Goal: Feedback & Contribution: Submit feedback/report problem

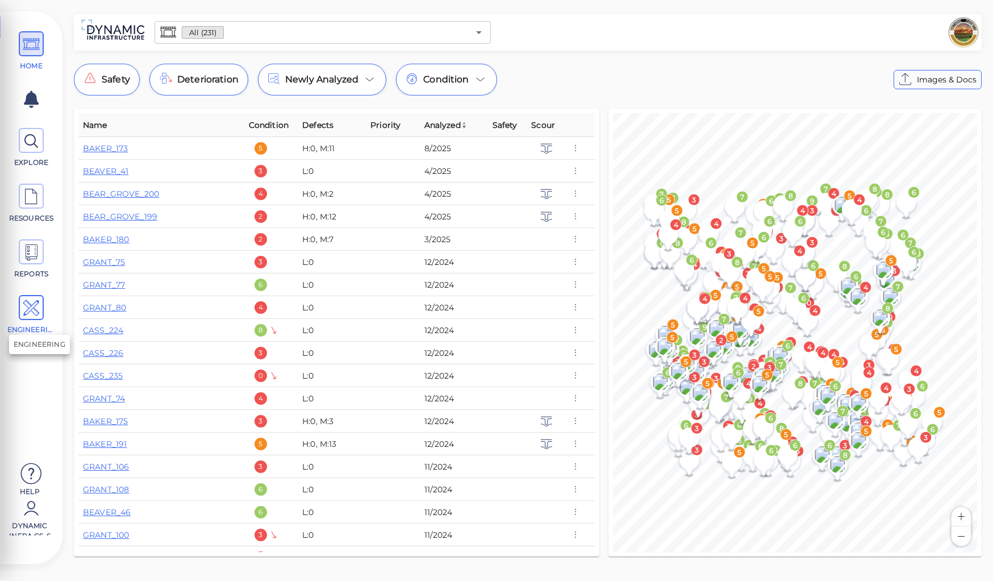
click at [34, 310] on icon at bounding box center [31, 308] width 17 height 26
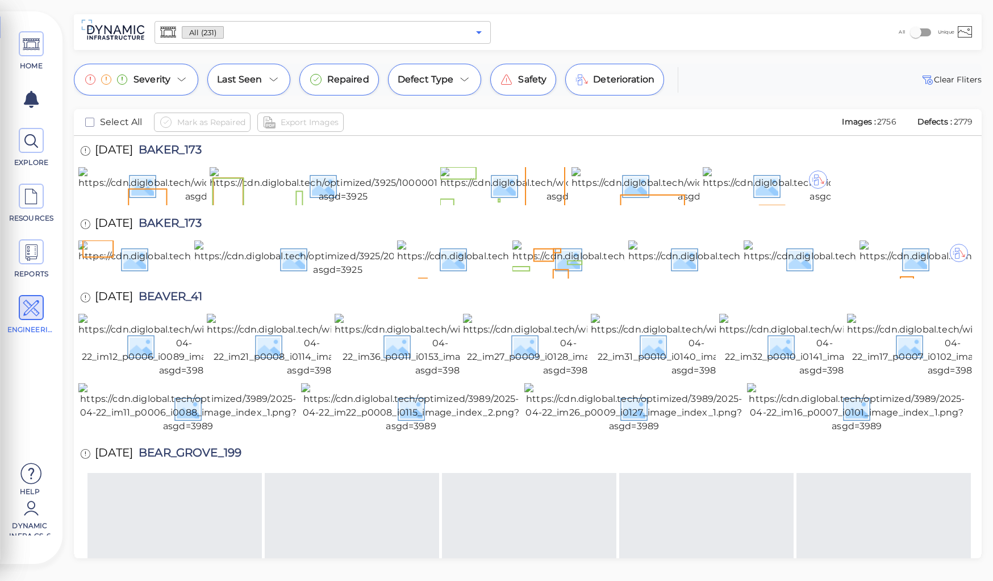
click at [476, 32] on icon "Open" at bounding box center [479, 33] width 14 height 14
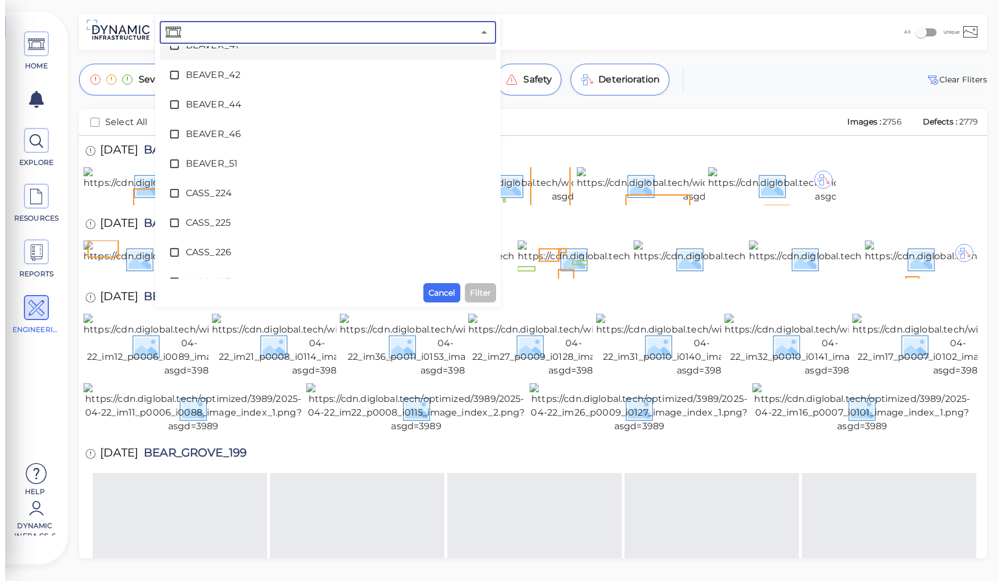
scroll to position [1591, 0]
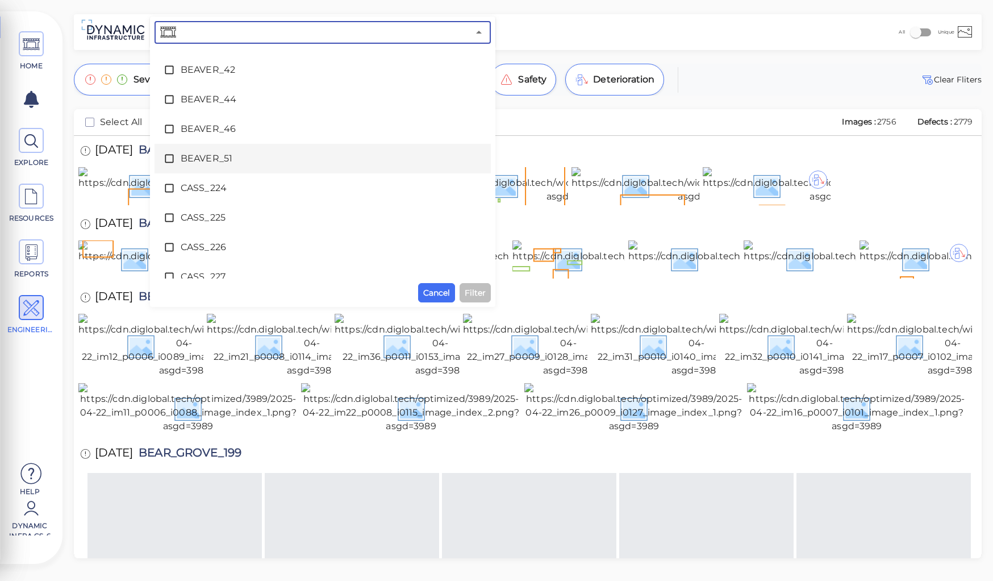
click at [191, 159] on span "BEAVER_51" at bounding box center [323, 159] width 284 height 14
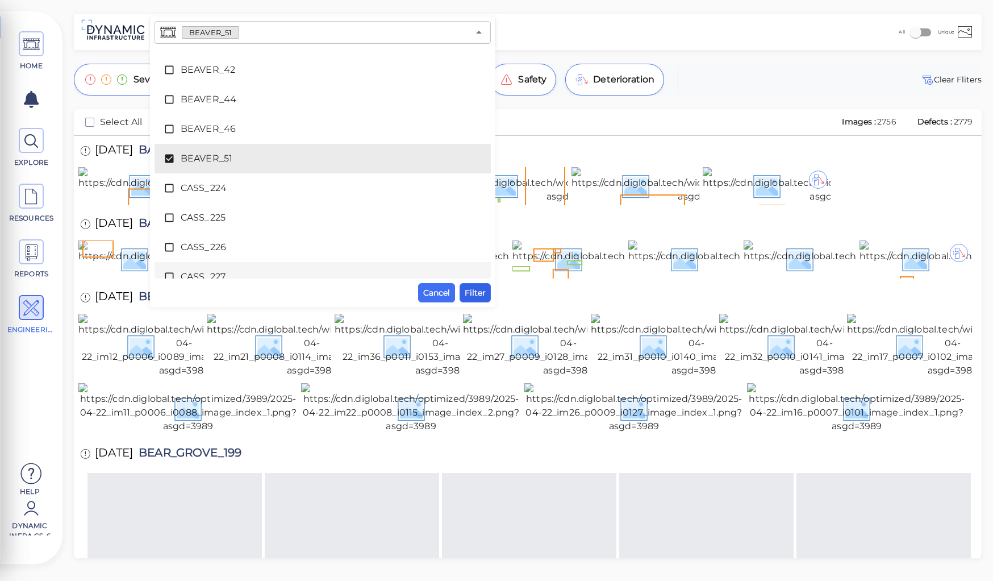
click at [472, 293] on span "Filter" at bounding box center [475, 293] width 21 height 14
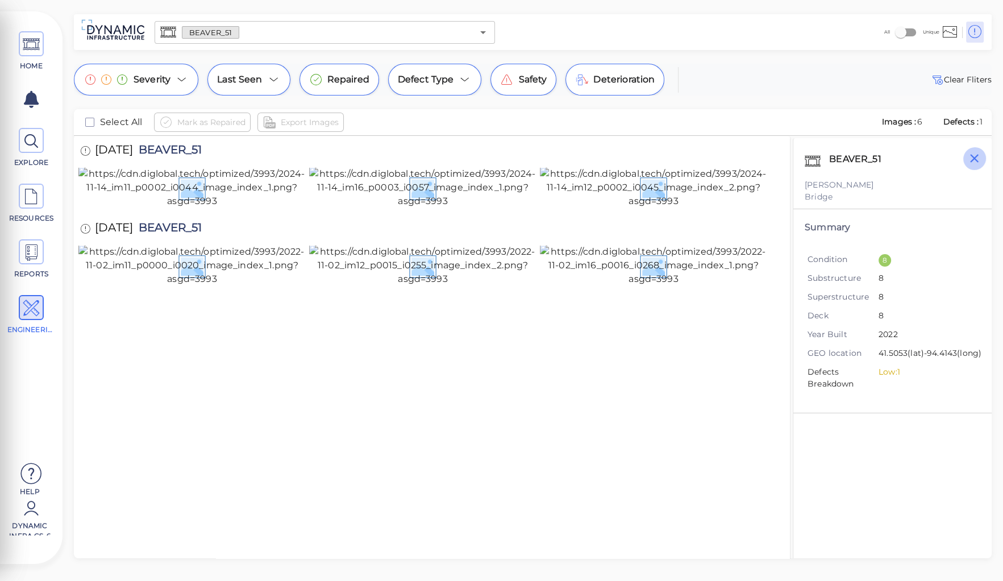
click at [944, 160] on icon "button" at bounding box center [974, 158] width 14 height 14
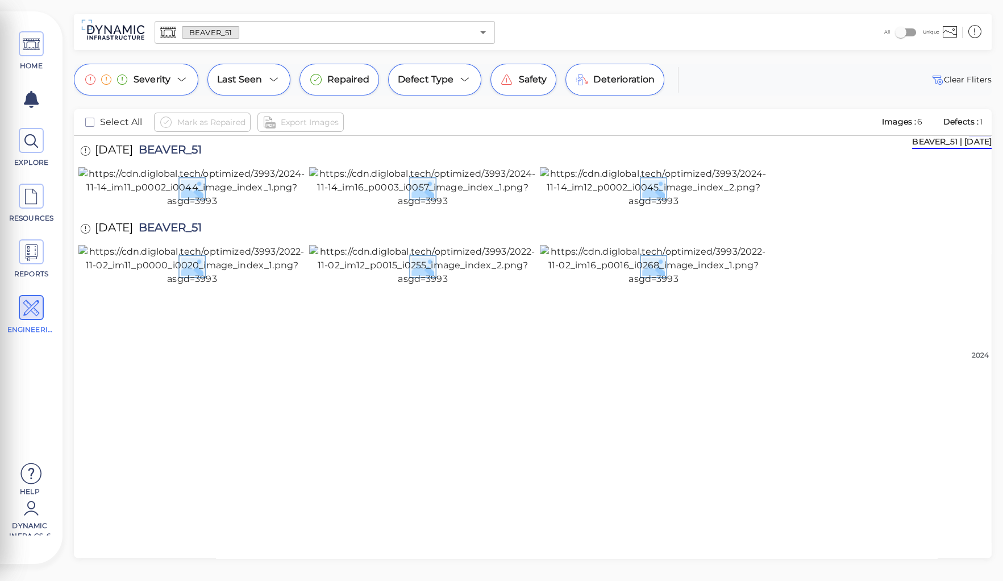
click at [750, 245] on div "11/2/2022 BEAVER_51" at bounding box center [532, 229] width 908 height 31
click at [668, 286] on img at bounding box center [653, 265] width 227 height 41
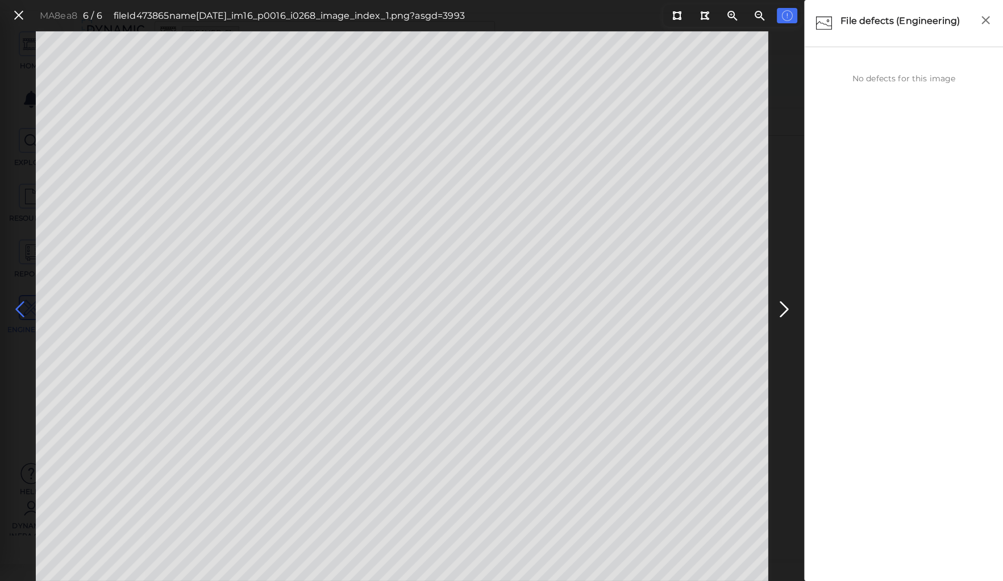
click at [20, 307] on icon at bounding box center [20, 309] width 18 height 22
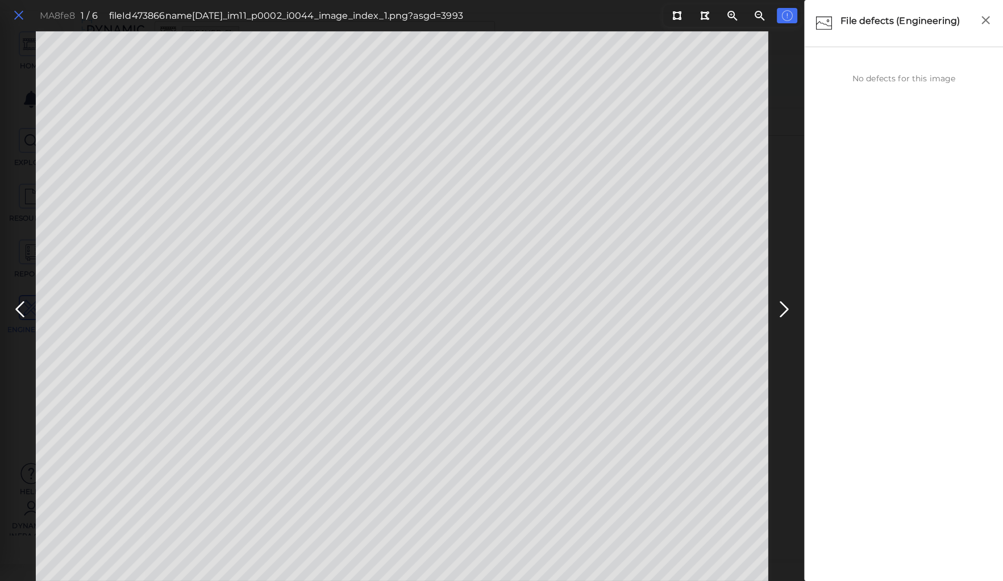
click at [22, 20] on icon at bounding box center [18, 15] width 12 height 15
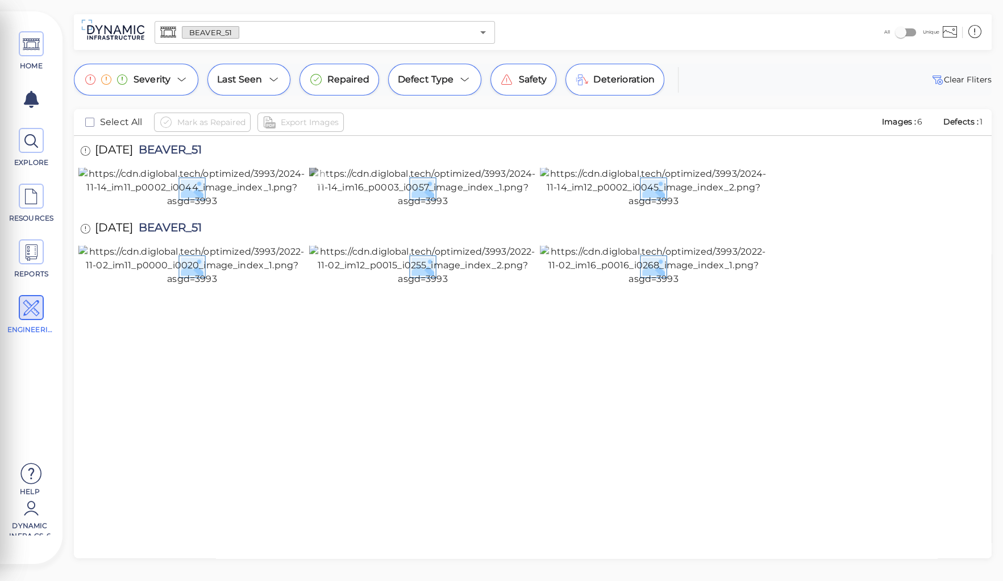
click at [401, 208] on img at bounding box center [422, 187] width 227 height 41
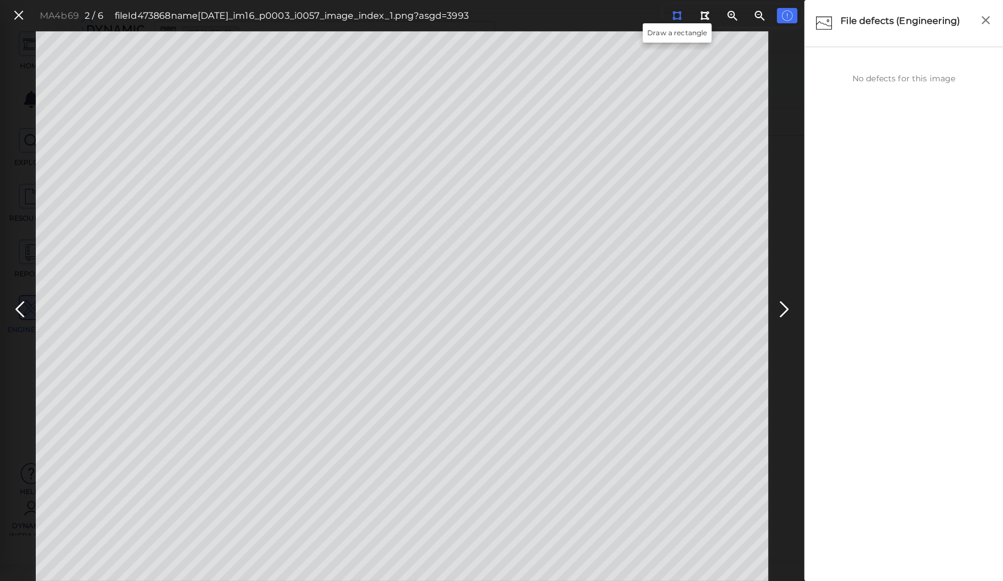
click at [673, 16] on icon at bounding box center [676, 15] width 9 height 9
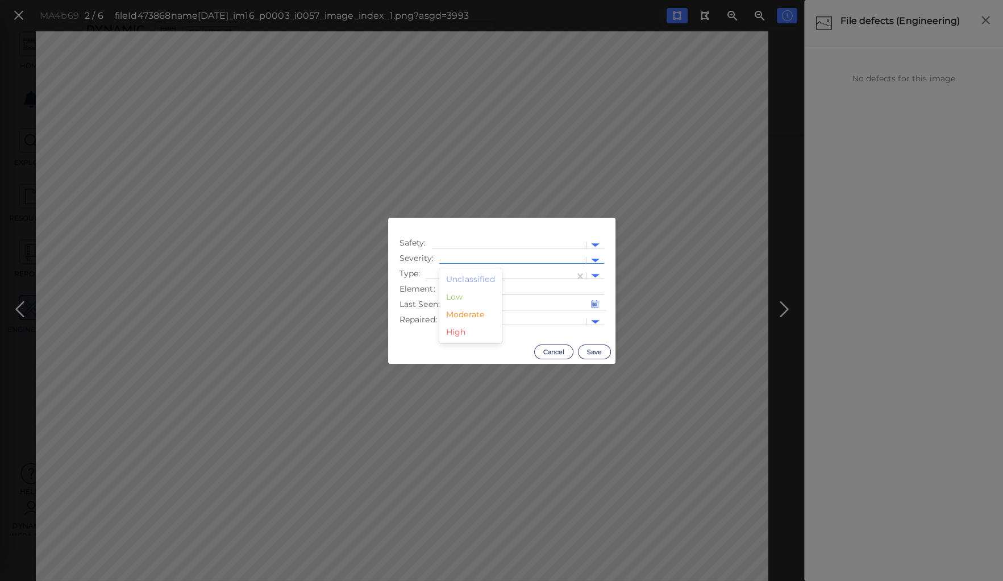
click at [461, 255] on div at bounding box center [512, 261] width 135 height 12
click at [457, 293] on div "Low" at bounding box center [470, 297] width 62 height 18
click at [458, 269] on div at bounding box center [500, 276] width 148 height 16
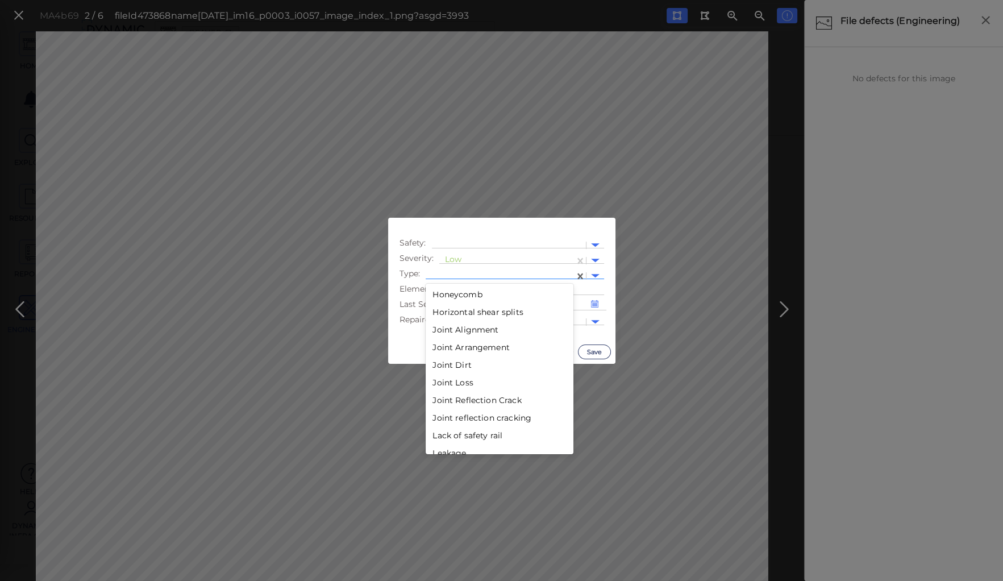
scroll to position [1045, 0]
click at [461, 353] on div "Joint Dirt" at bounding box center [500, 353] width 148 height 18
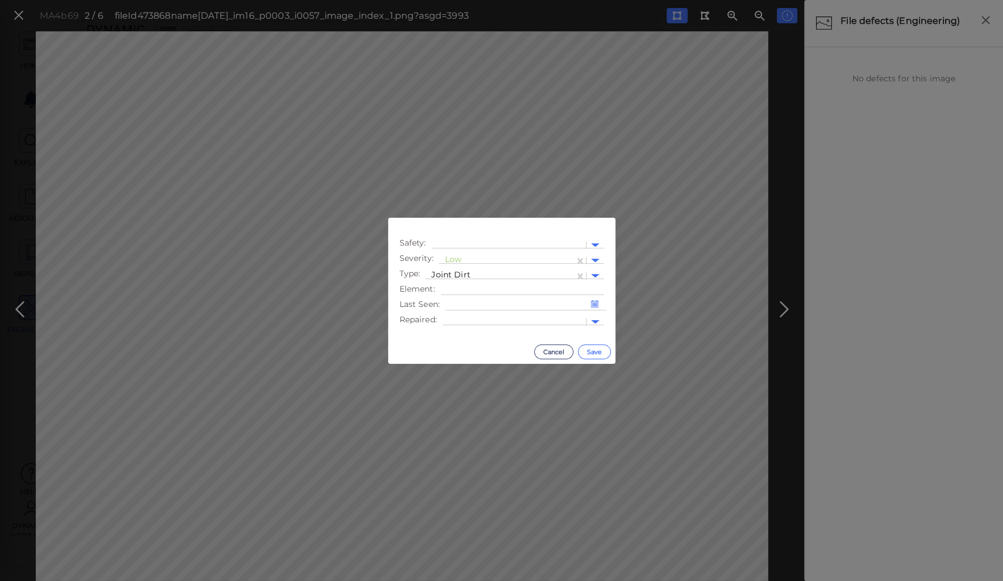
click at [595, 352] on button "Save" at bounding box center [594, 351] width 33 height 15
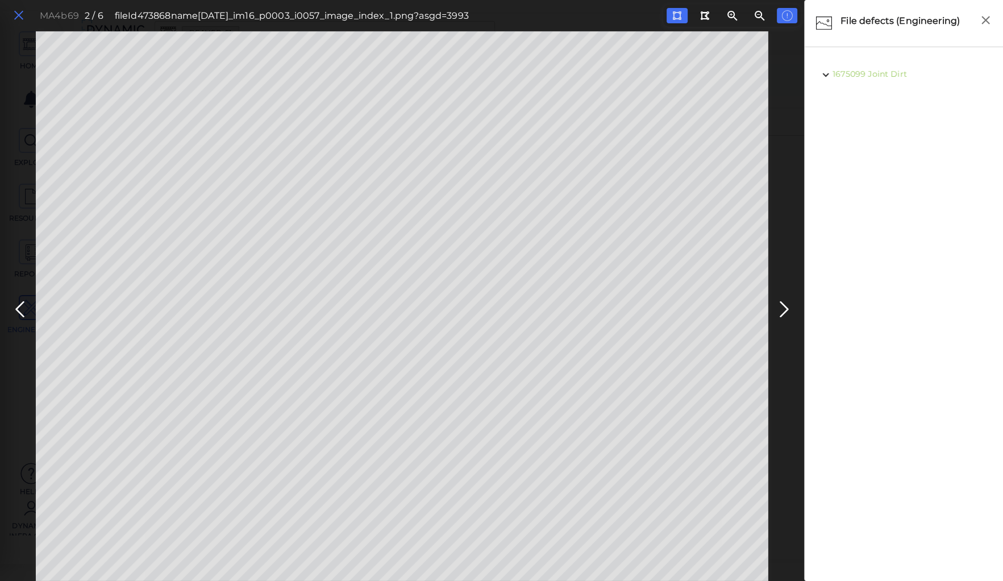
click at [18, 14] on icon at bounding box center [18, 15] width 12 height 15
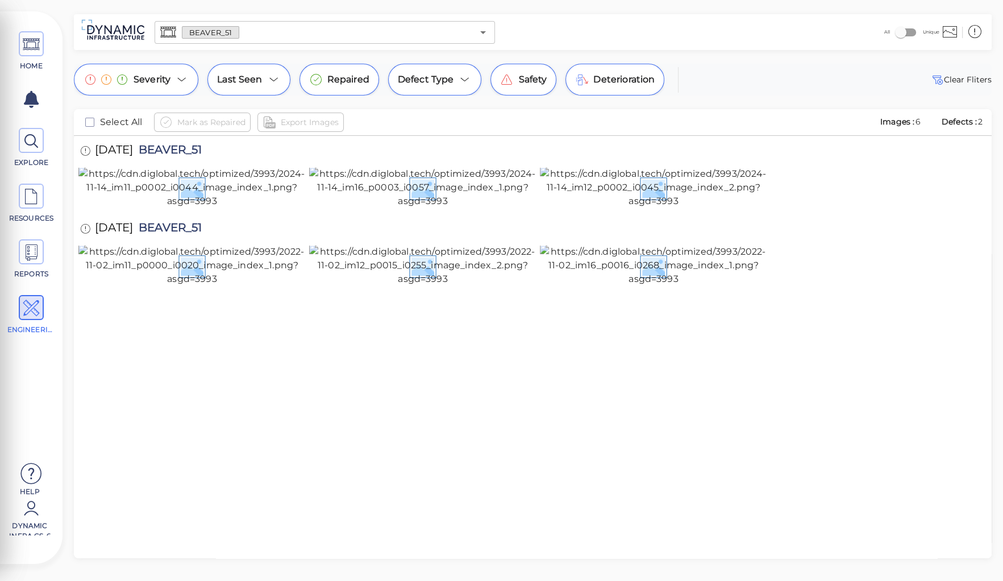
click at [190, 147] on span "BEAVER_51" at bounding box center [167, 151] width 69 height 15
copy span "BEAVER_51"
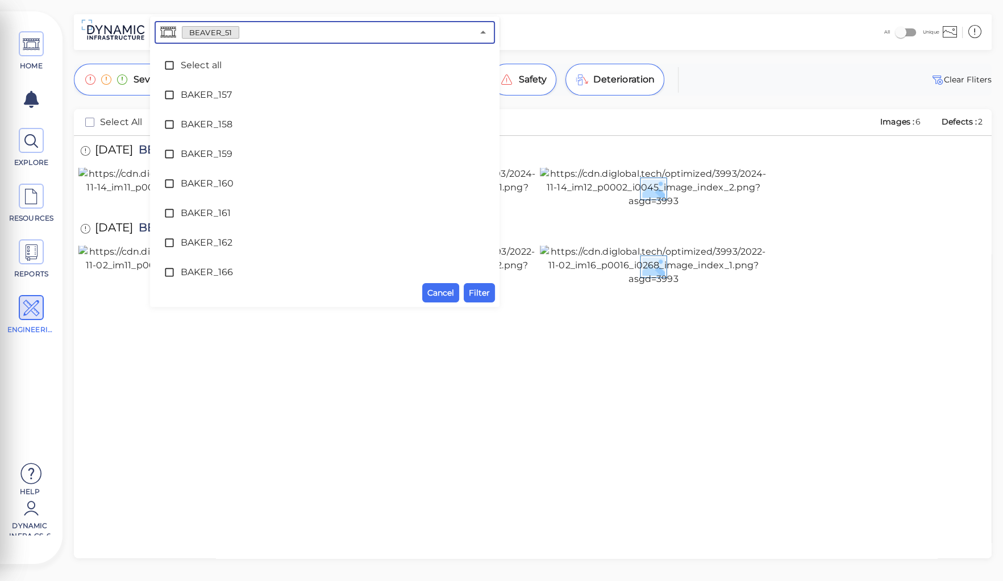
click at [247, 35] on input "text" at bounding box center [356, 32] width 234 height 16
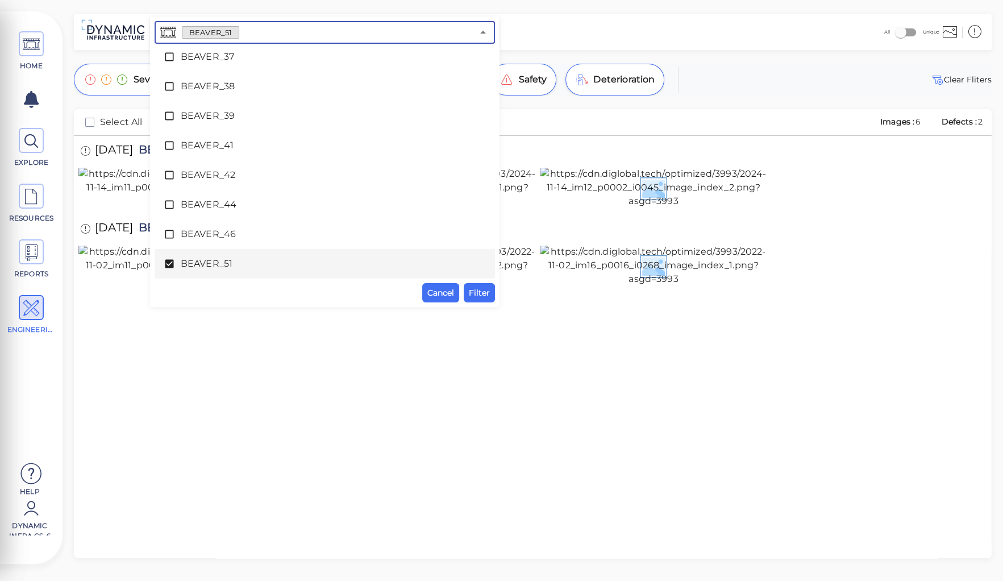
click at [169, 260] on icon at bounding box center [169, 264] width 9 height 9
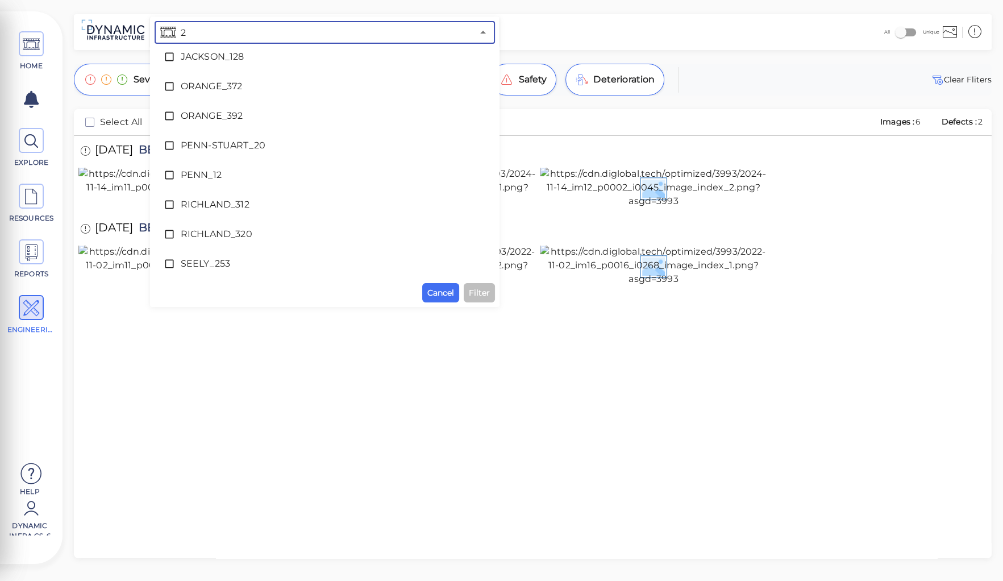
scroll to position [0, 0]
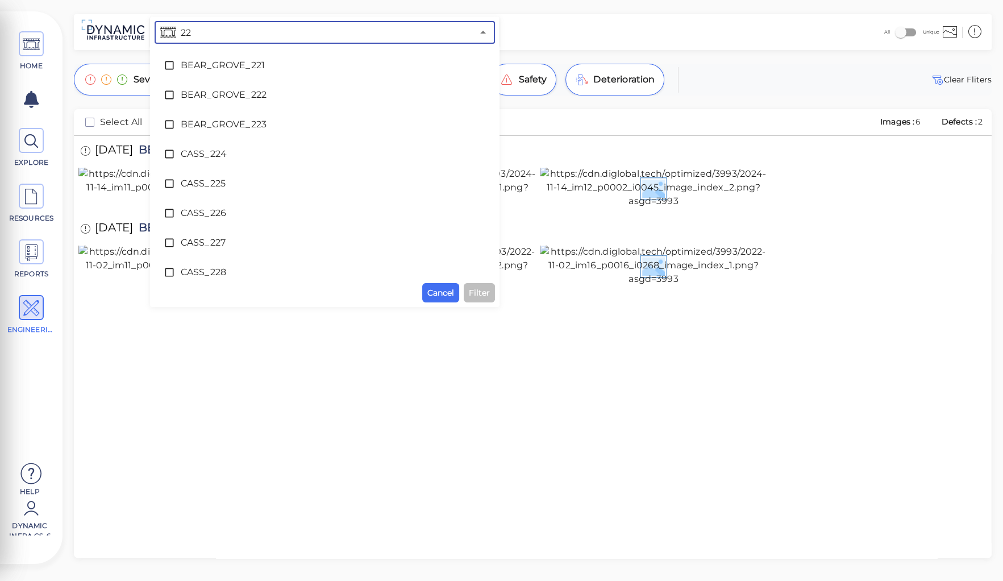
type input "225"
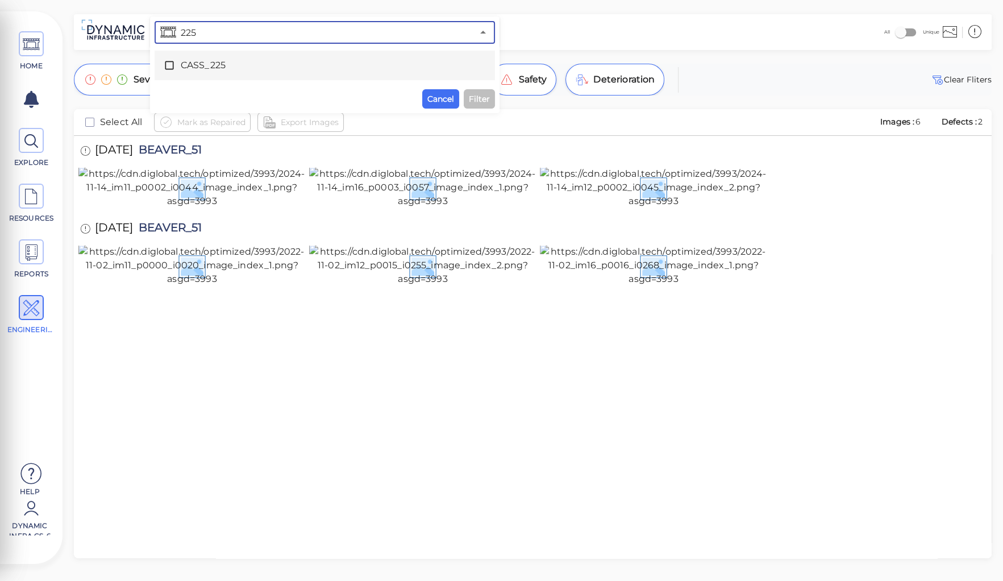
click at [205, 64] on span "CASS_225" at bounding box center [325, 66] width 288 height 14
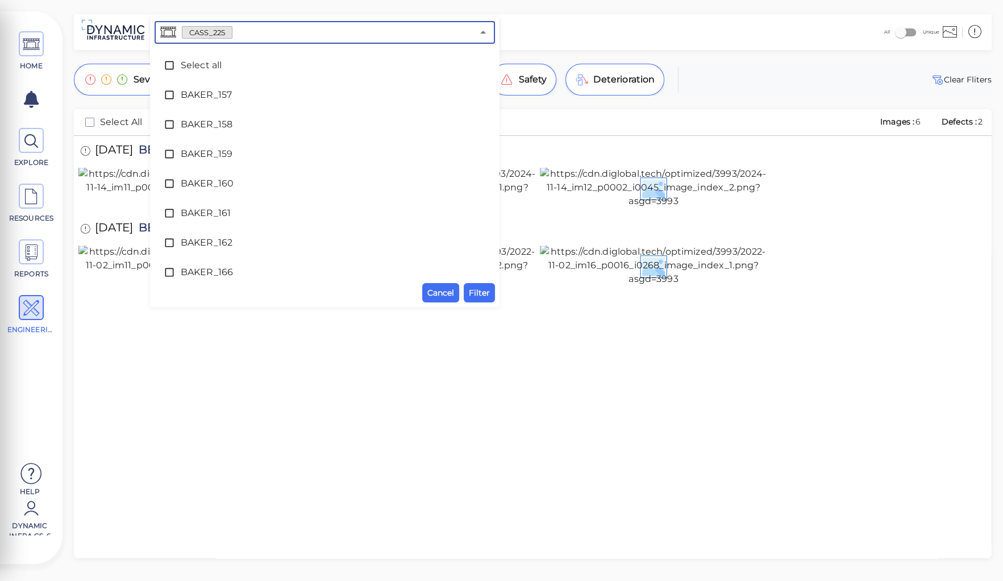
scroll to position [1545, 0]
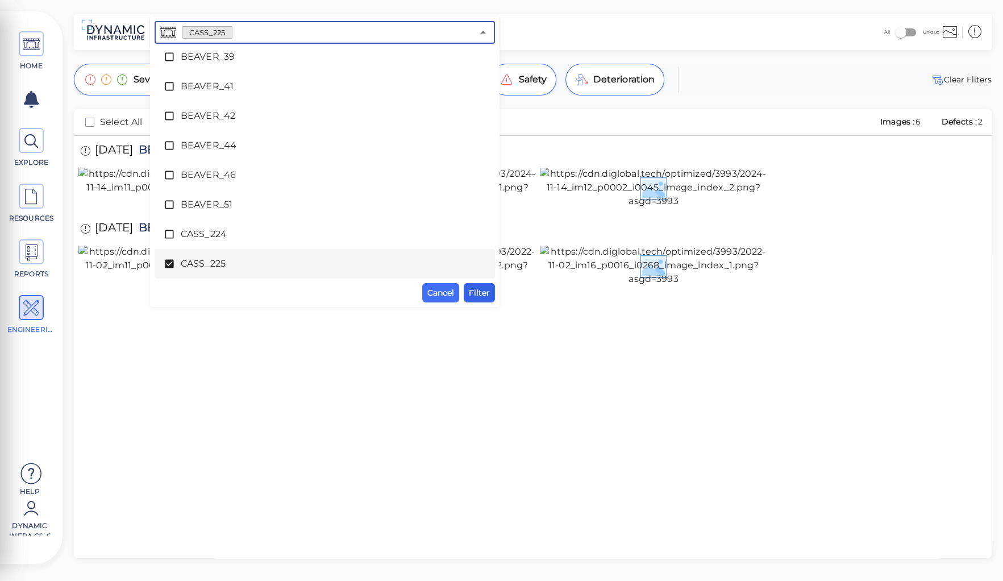
click at [474, 291] on span "Filter" at bounding box center [479, 293] width 21 height 14
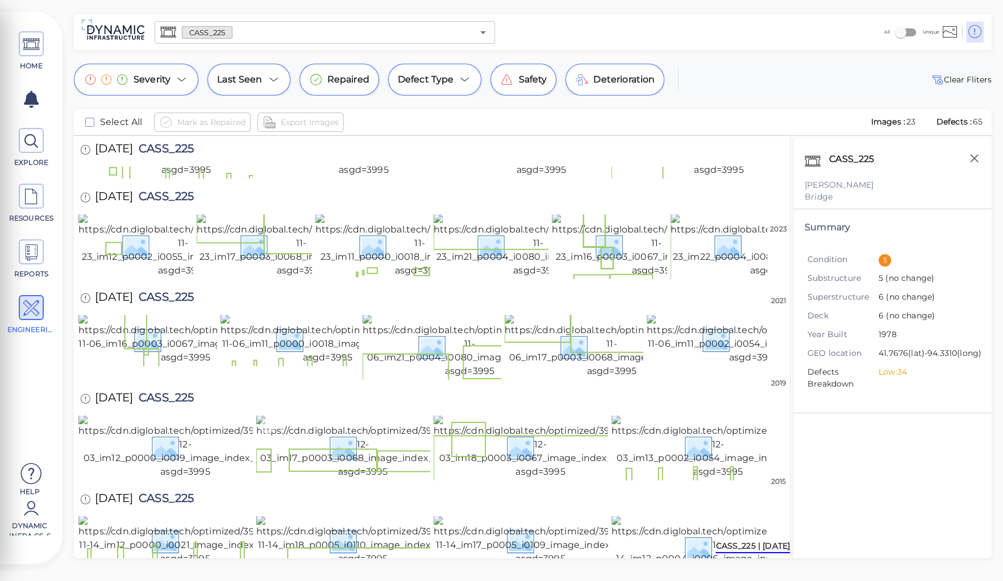
scroll to position [477, 0]
click at [702, 515] on img at bounding box center [718, 547] width 214 height 64
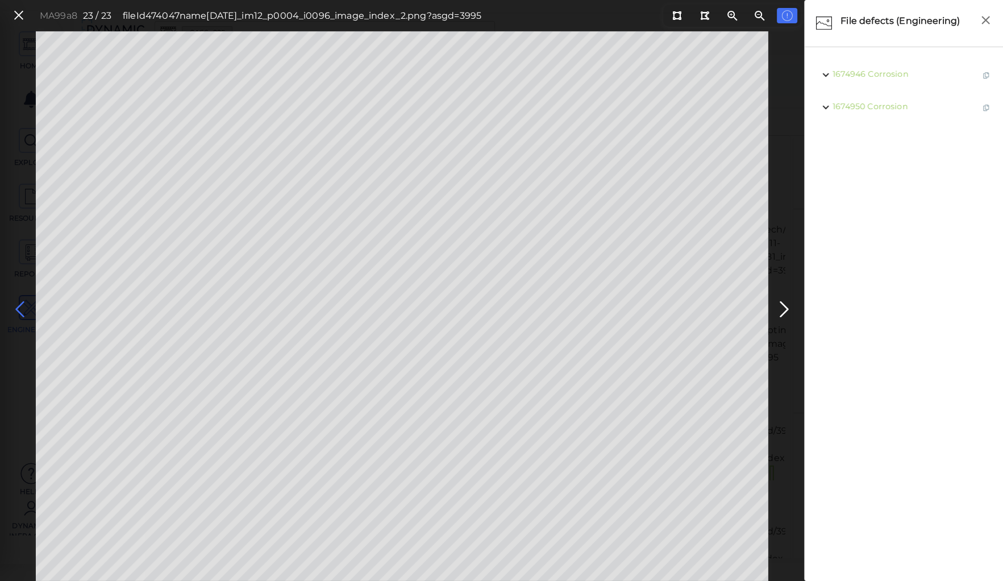
click at [20, 302] on icon at bounding box center [20, 309] width 18 height 22
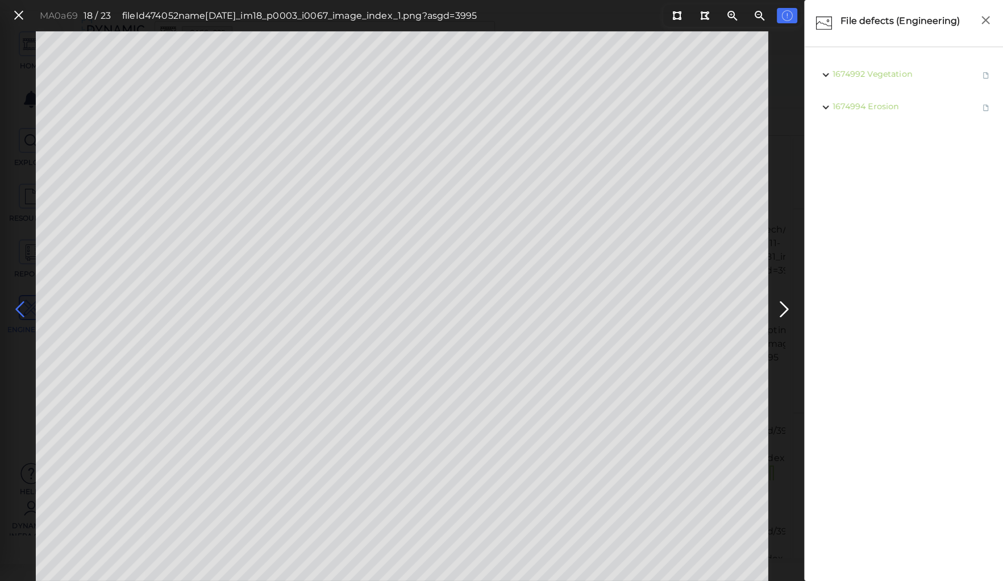
click at [20, 302] on icon at bounding box center [20, 309] width 18 height 22
click at [20, 303] on icon at bounding box center [20, 309] width 18 height 22
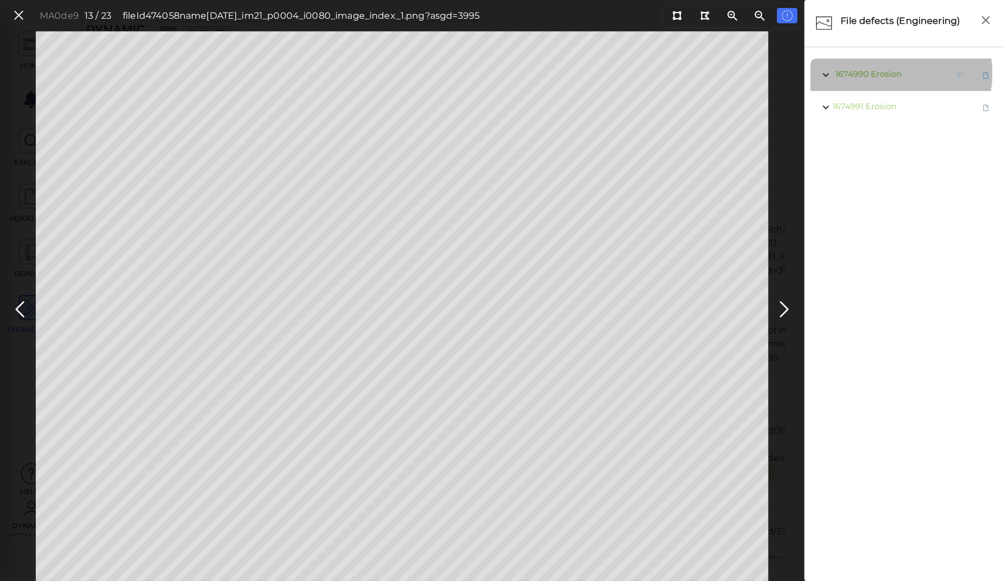
click at [884, 73] on span "Erosion" at bounding box center [885, 74] width 31 height 10
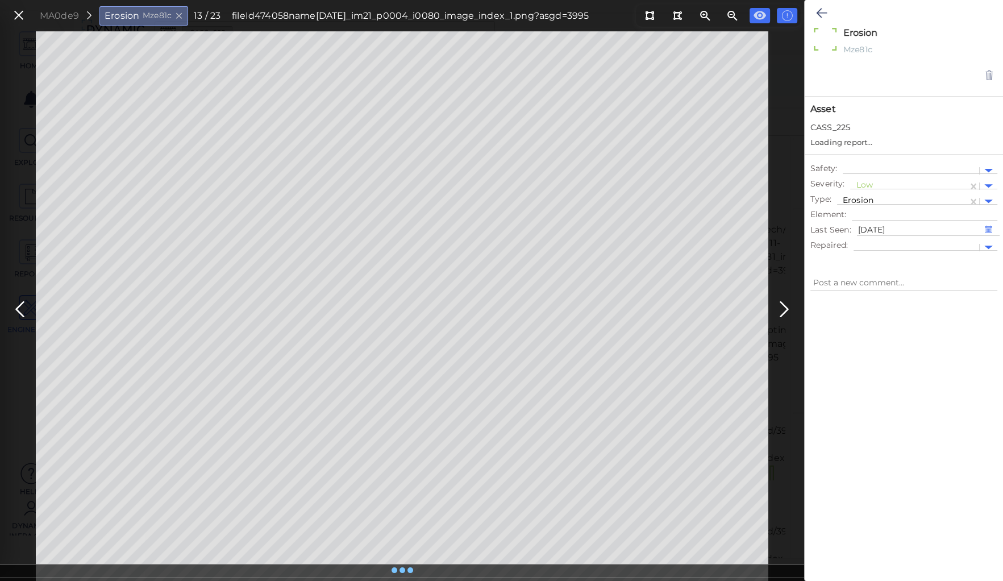
type textarea "x"
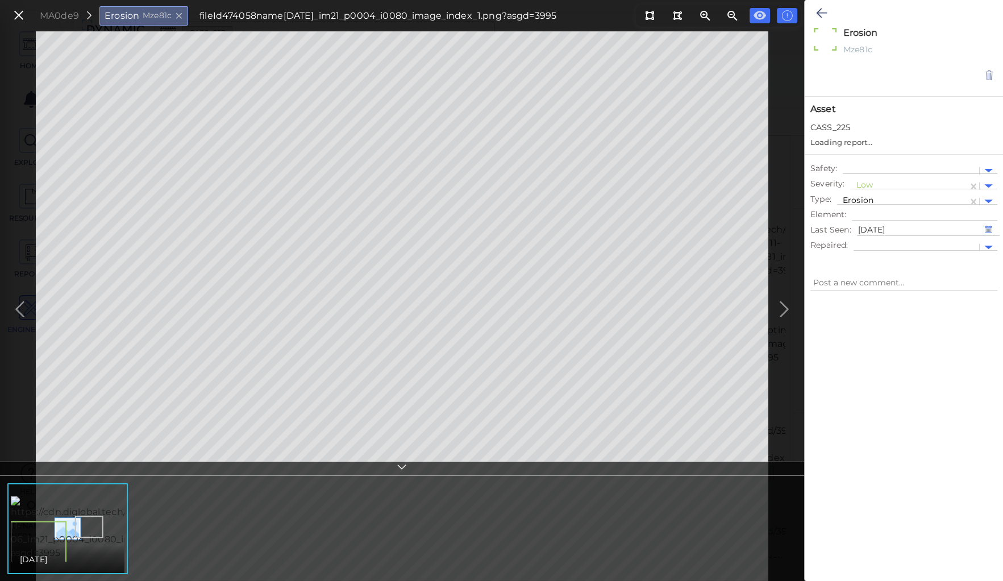
type textarea "x"
click at [864, 173] on div at bounding box center [909, 175] width 106 height 12
drag, startPoint x: 870, startPoint y: 225, endPoint x: 870, endPoint y: 216, distance: 8.5
click at [870, 224] on div "Moderate" at bounding box center [881, 229] width 62 height 18
type textarea "x"
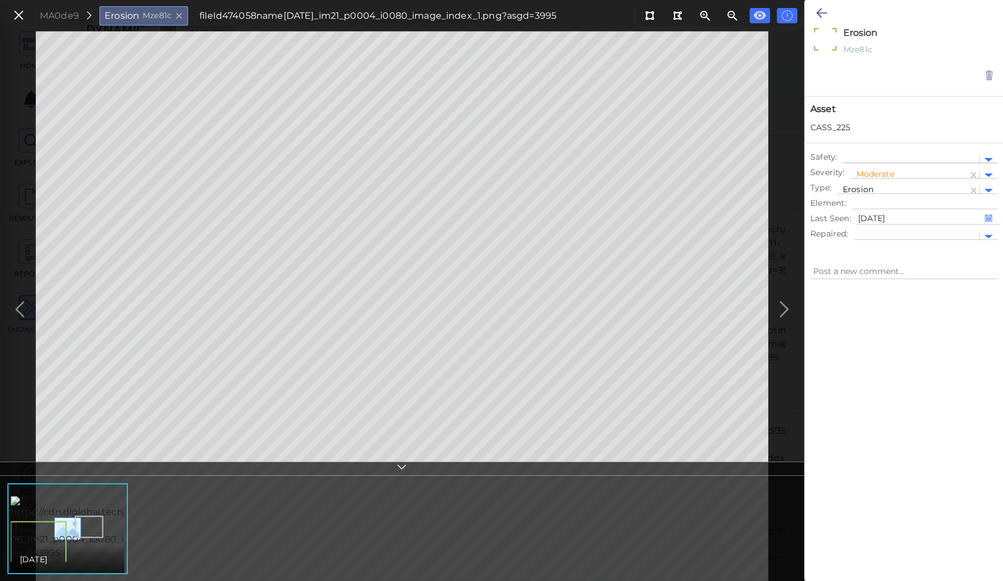
type textarea "x"
click at [866, 152] on div at bounding box center [911, 160] width 136 height 16
click at [822, 10] on icon at bounding box center [821, 13] width 11 height 14
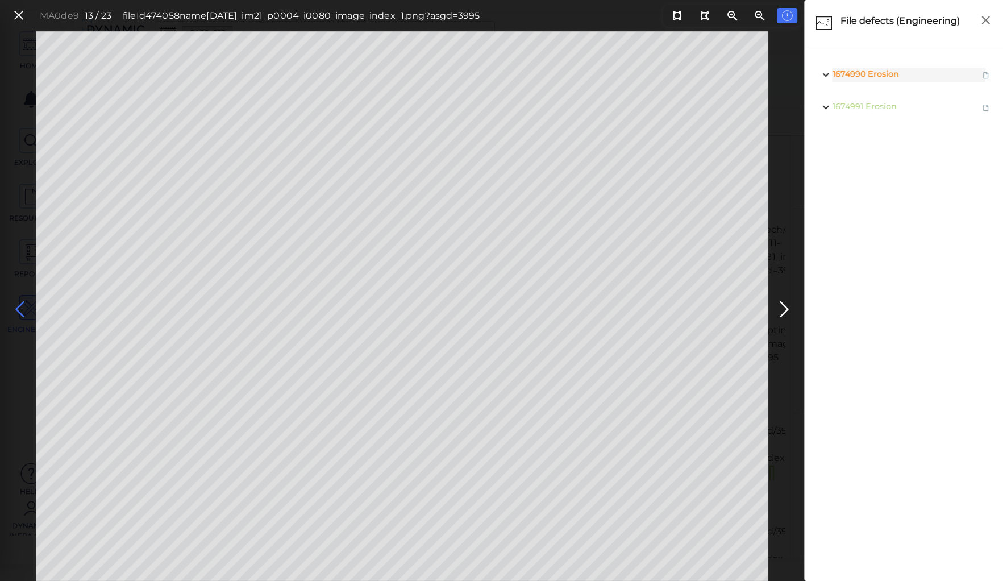
click at [20, 303] on icon at bounding box center [20, 309] width 18 height 22
click at [20, 302] on icon at bounding box center [20, 309] width 18 height 22
click at [19, 307] on icon at bounding box center [20, 309] width 18 height 22
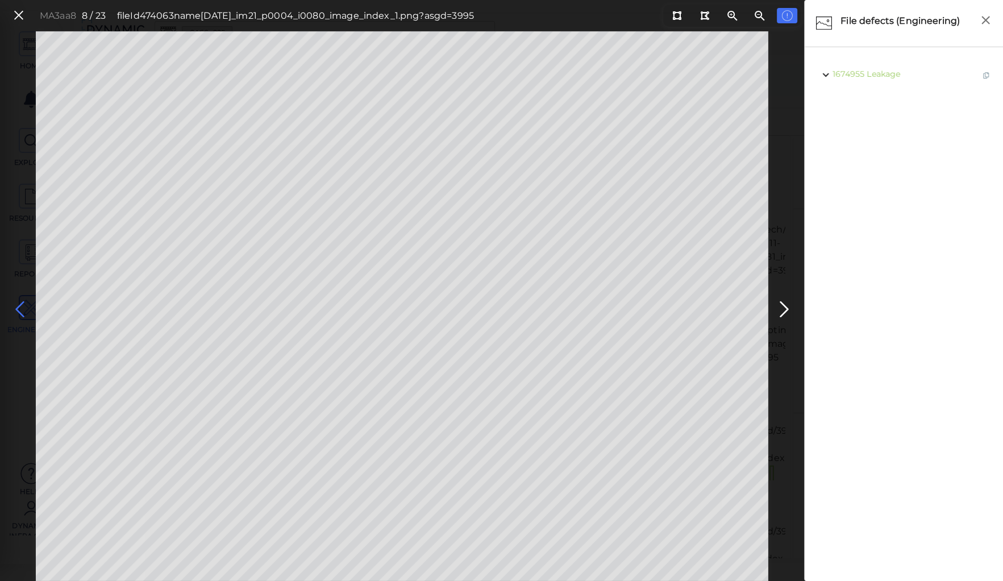
click at [19, 307] on icon at bounding box center [20, 309] width 18 height 22
click at [675, 14] on icon at bounding box center [676, 15] width 9 height 9
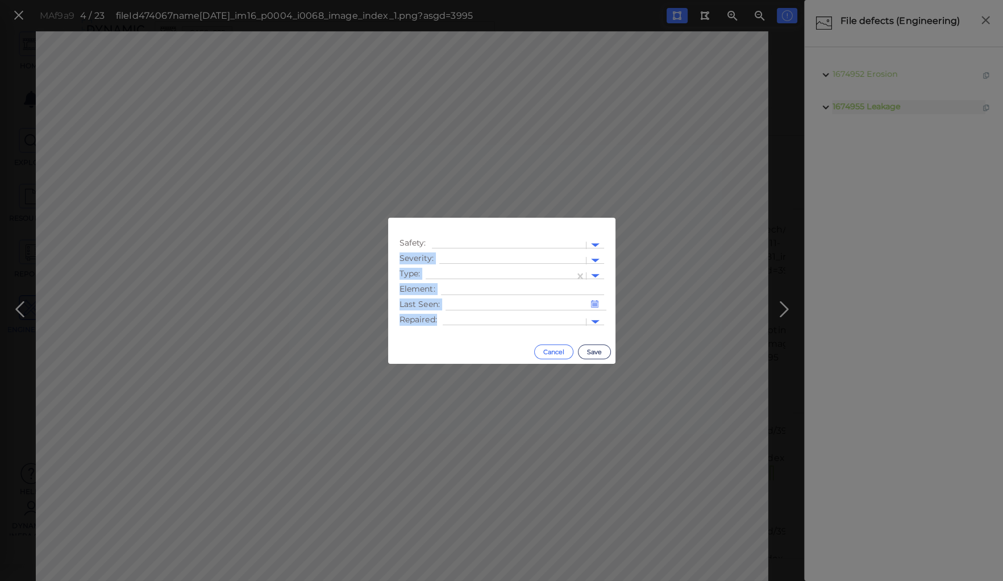
click at [554, 353] on div "Safety : Severity : Type : Element : Last Seen : Repaired : Cancel Save" at bounding box center [501, 290] width 1003 height 581
click at [554, 350] on button "Cancel" at bounding box center [553, 351] width 39 height 15
click at [489, 255] on div at bounding box center [512, 261] width 135 height 12
click at [462, 314] on div "Moderate" at bounding box center [470, 315] width 62 height 18
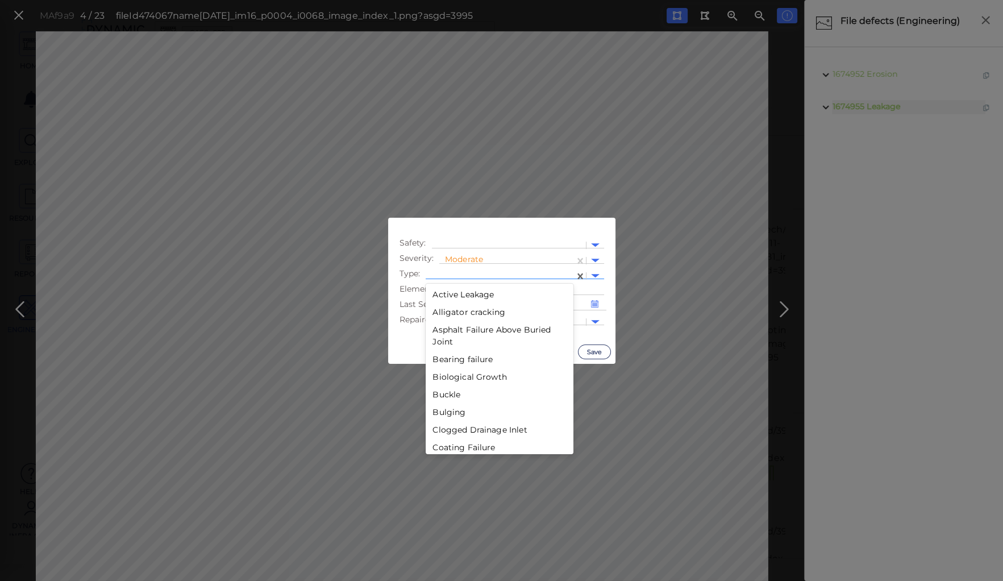
click at [470, 272] on div at bounding box center [499, 276] width 137 height 12
click at [444, 345] on div "Debris" at bounding box center [500, 345] width 148 height 18
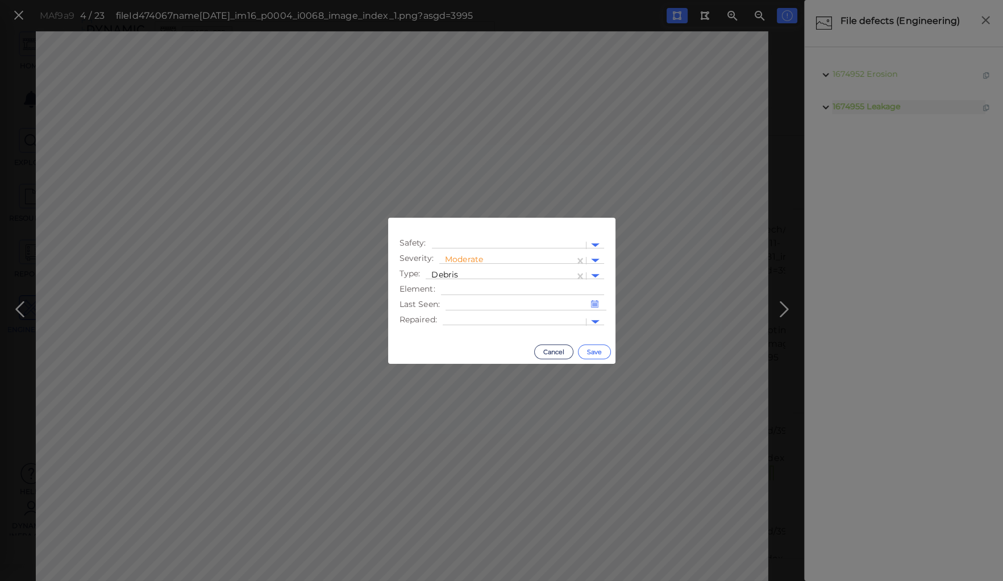
click at [589, 352] on button "Save" at bounding box center [594, 351] width 33 height 15
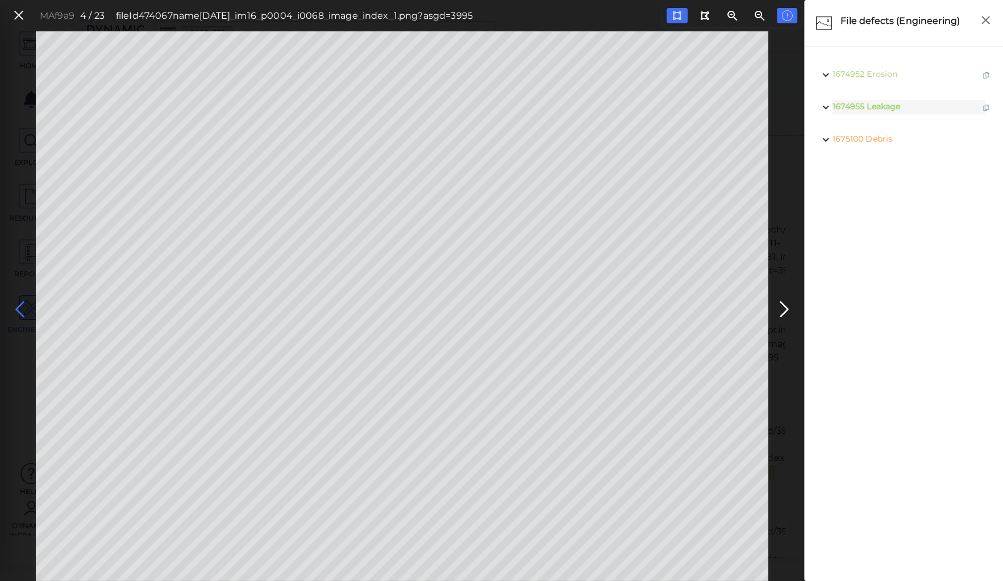
click at [20, 307] on icon at bounding box center [20, 309] width 18 height 22
click at [19, 306] on icon at bounding box center [20, 309] width 18 height 22
click at [18, 14] on icon at bounding box center [18, 15] width 12 height 15
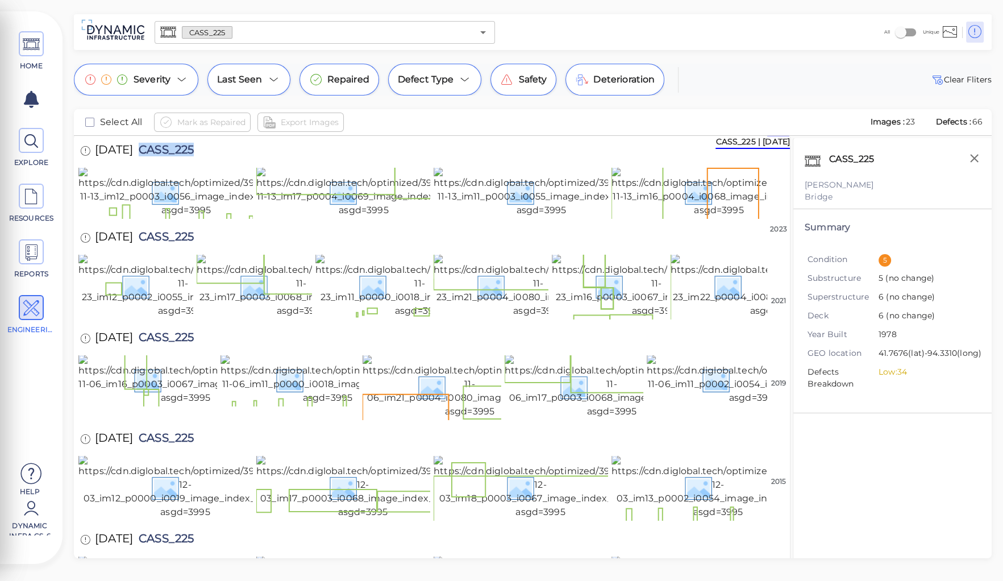
drag, startPoint x: 156, startPoint y: 148, endPoint x: 248, endPoint y: 153, distance: 92.2
click at [248, 153] on div "11/13/2023 CASS_225" at bounding box center [431, 151] width 707 height 31
copy span "CASS_225"
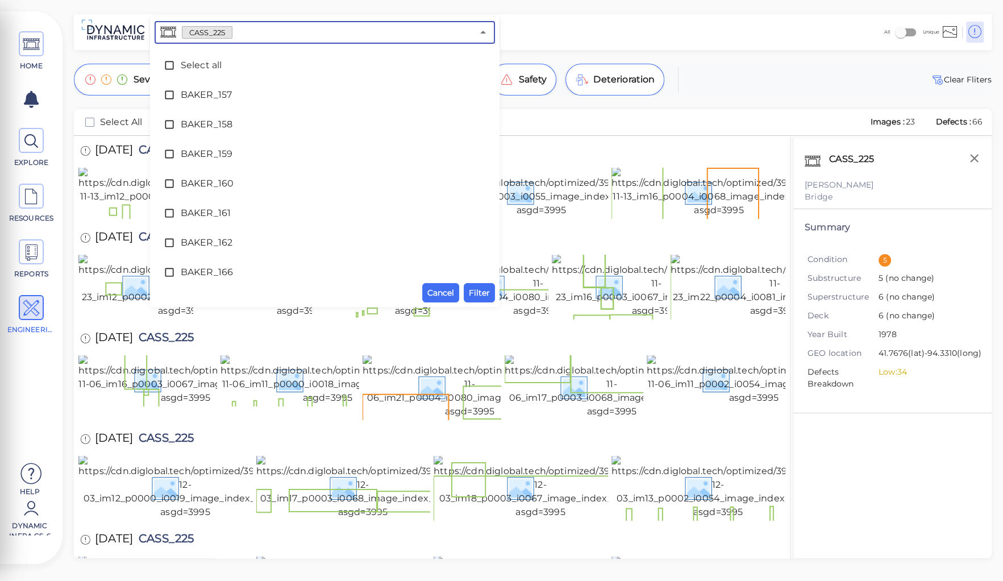
click at [237, 29] on input "text" at bounding box center [352, 32] width 240 height 16
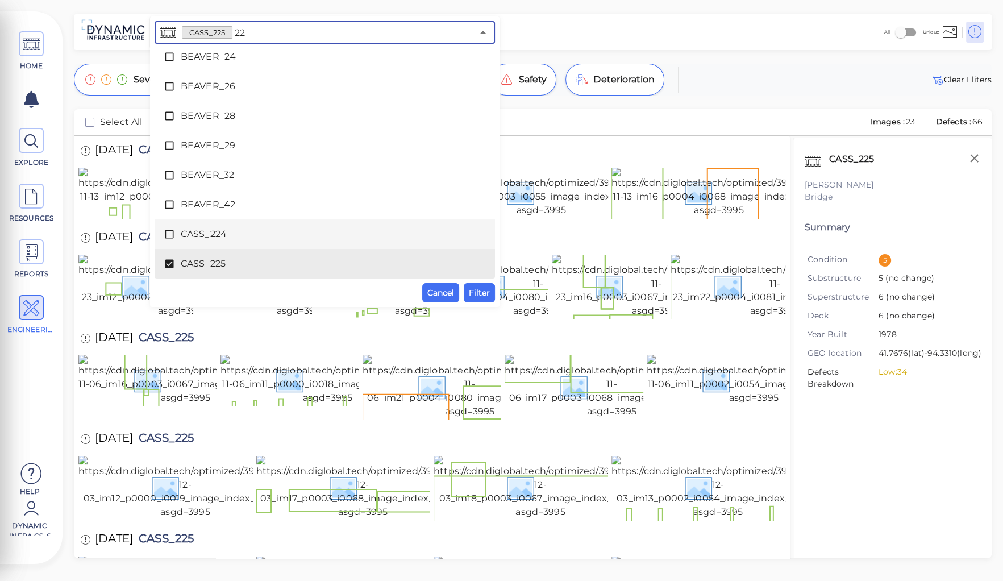
scroll to position [72, 0]
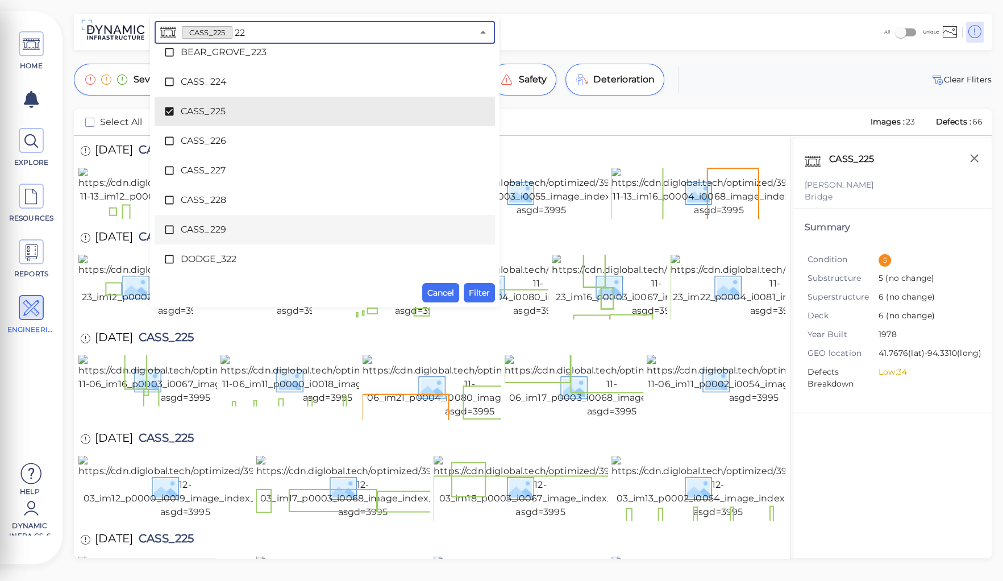
type input "226"
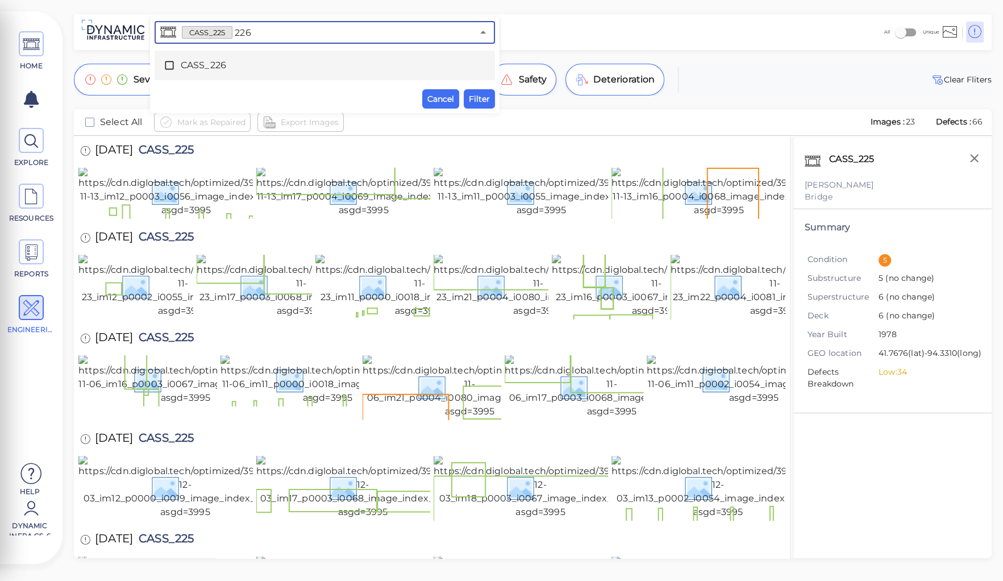
click at [275, 28] on input "226" at bounding box center [352, 32] width 240 height 16
click at [252, 61] on span "CASS_226" at bounding box center [325, 66] width 288 height 14
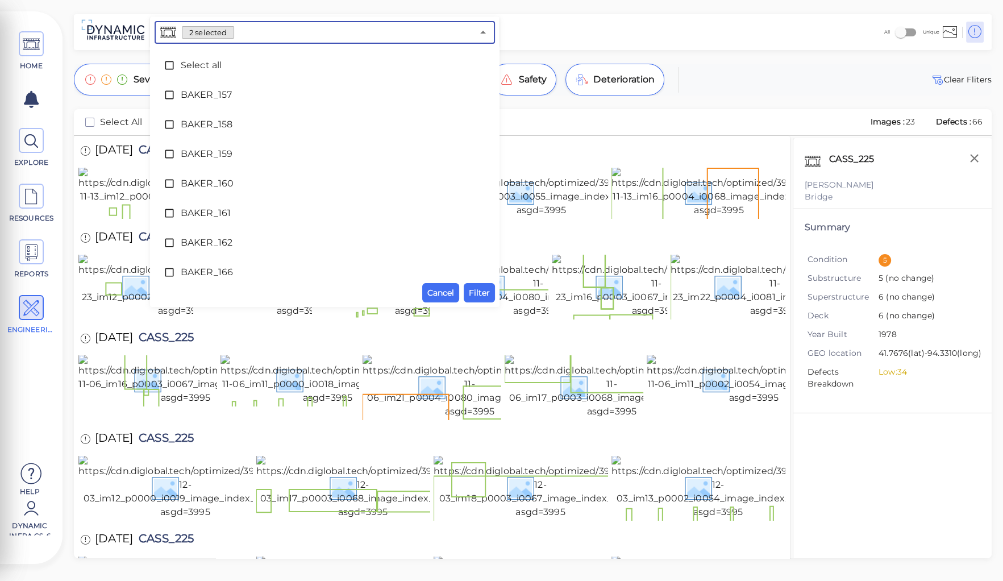
scroll to position [1545, 0]
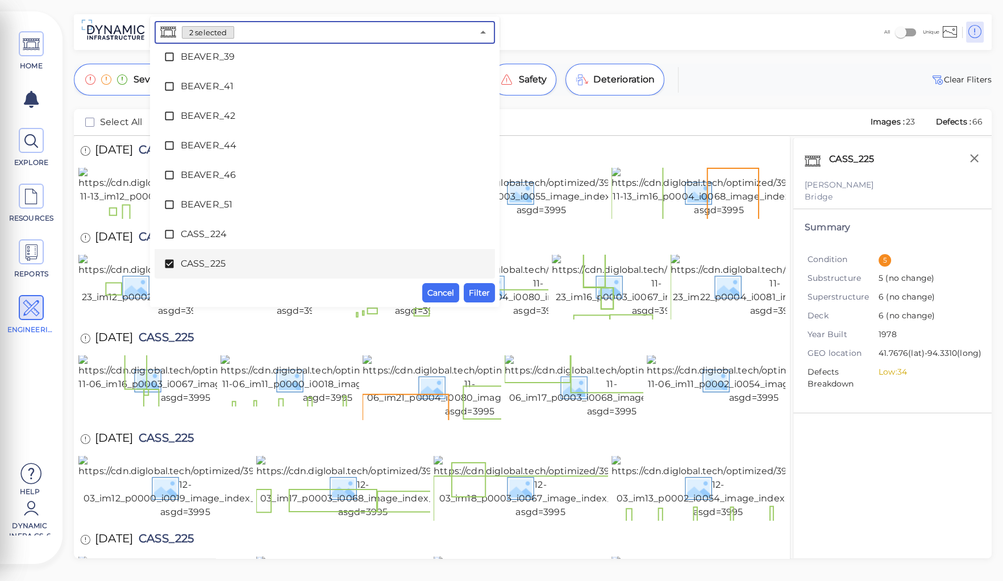
click at [169, 265] on icon at bounding box center [169, 264] width 9 height 9
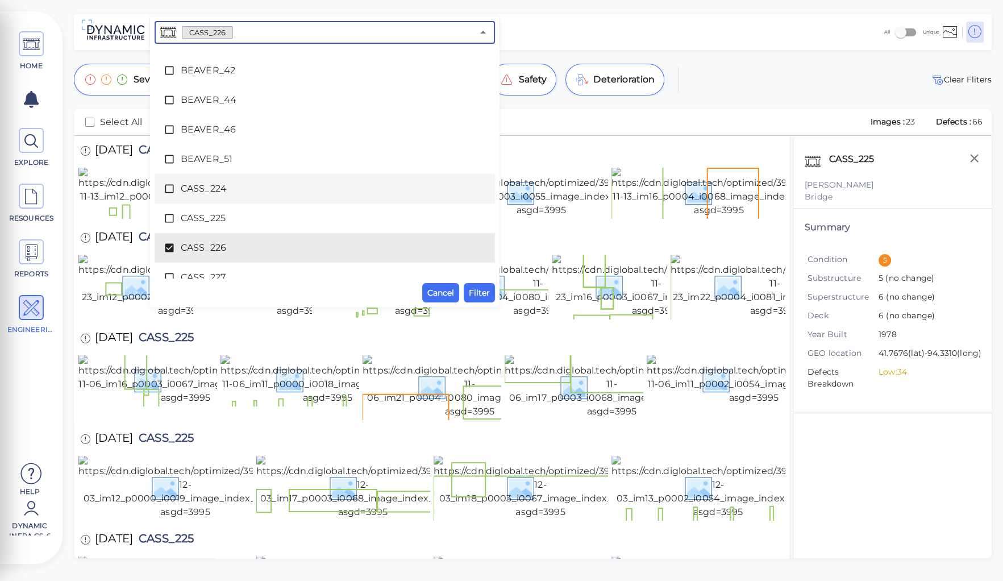
scroll to position [1636, 0]
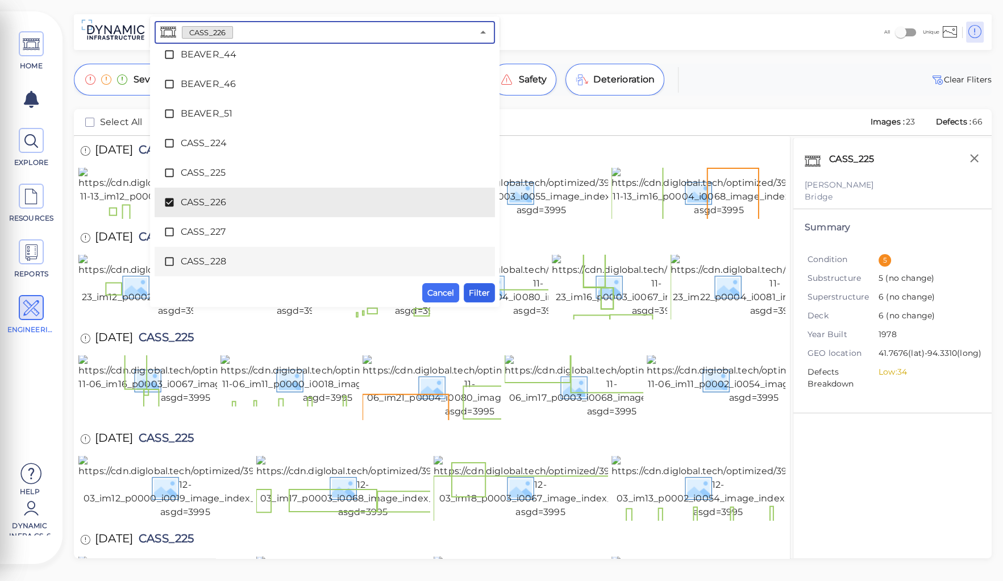
click at [478, 289] on span "Filter" at bounding box center [479, 293] width 21 height 14
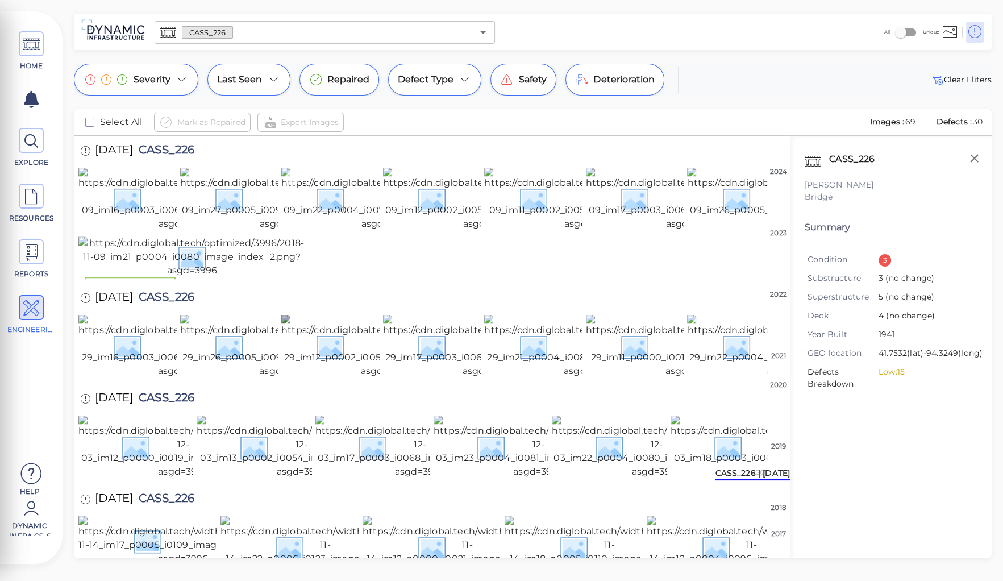
scroll to position [1415, 0]
click at [726, 231] on img at bounding box center [792, 199] width 210 height 64
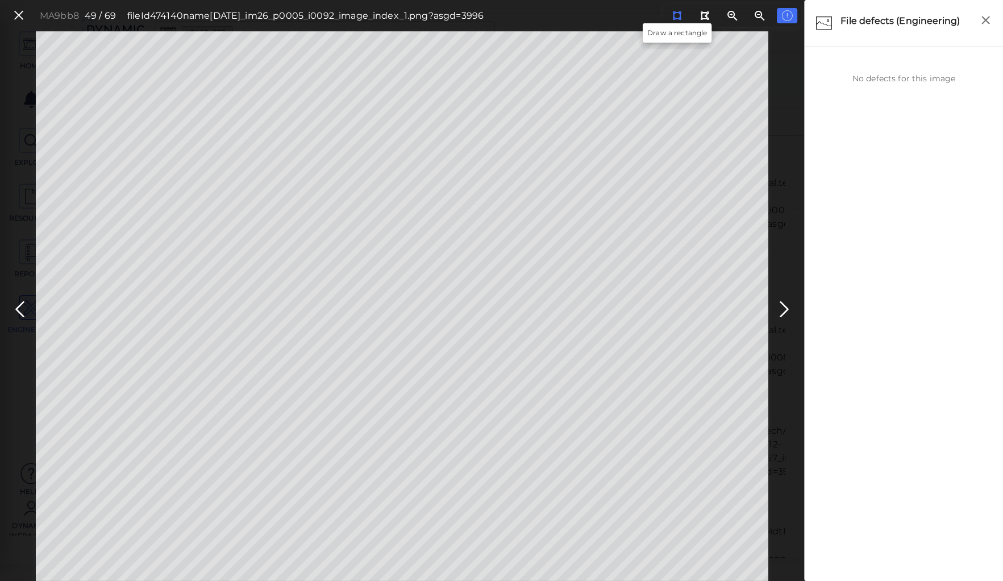
click at [676, 16] on icon at bounding box center [676, 15] width 9 height 9
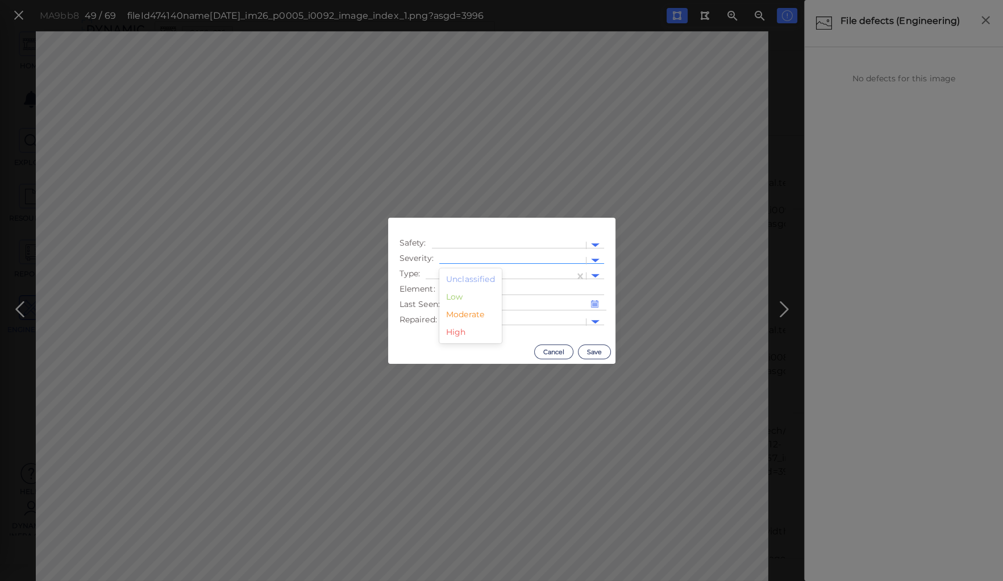
click at [455, 256] on div at bounding box center [512, 261] width 135 height 12
drag, startPoint x: 471, startPoint y: 316, endPoint x: 471, endPoint y: 310, distance: 6.2
click at [471, 315] on div "Moderate" at bounding box center [470, 315] width 62 height 18
click at [464, 269] on div at bounding box center [500, 276] width 148 height 16
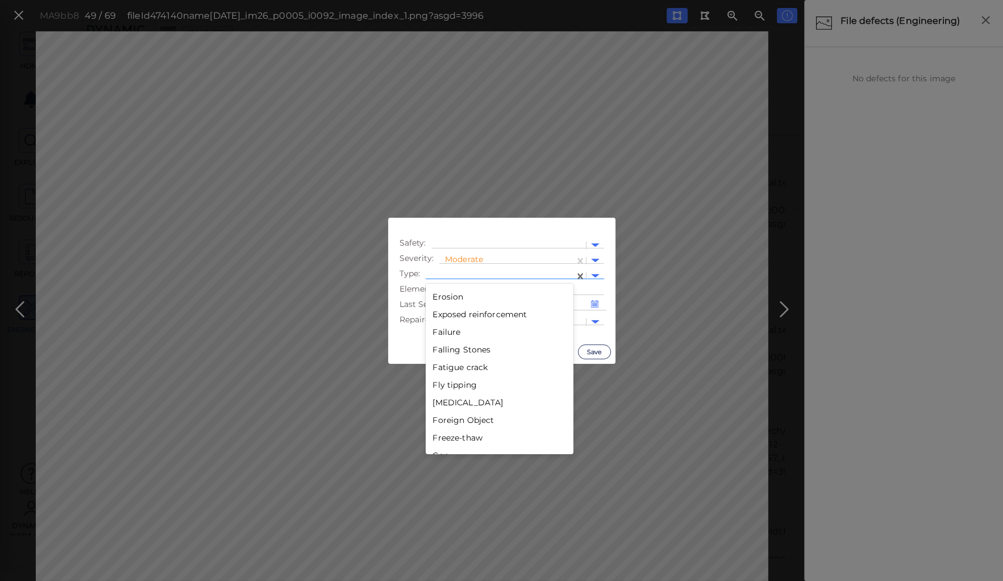
scroll to position [864, 0]
click at [439, 291] on div "Failure" at bounding box center [500, 289] width 148 height 18
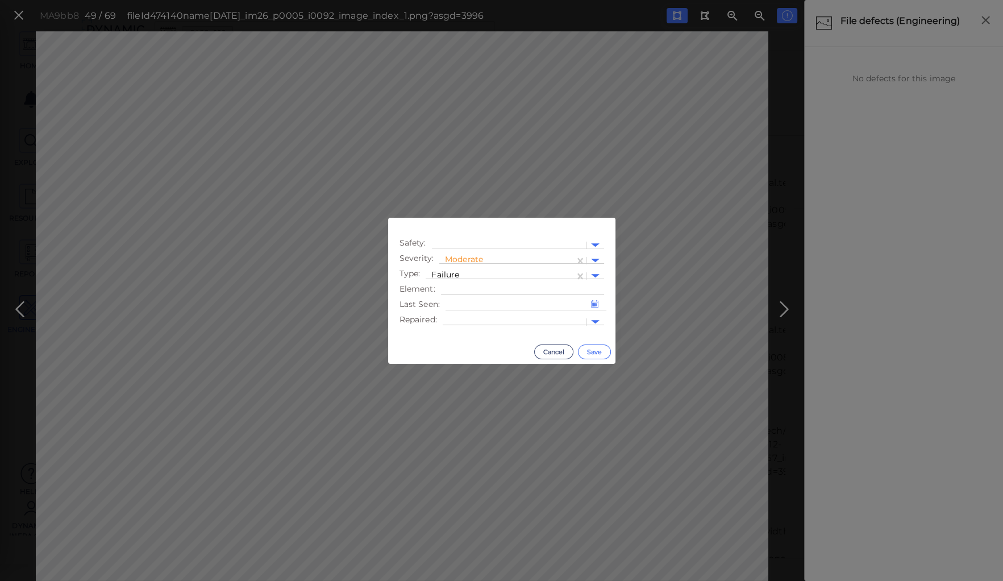
click at [598, 350] on button "Save" at bounding box center [594, 351] width 33 height 15
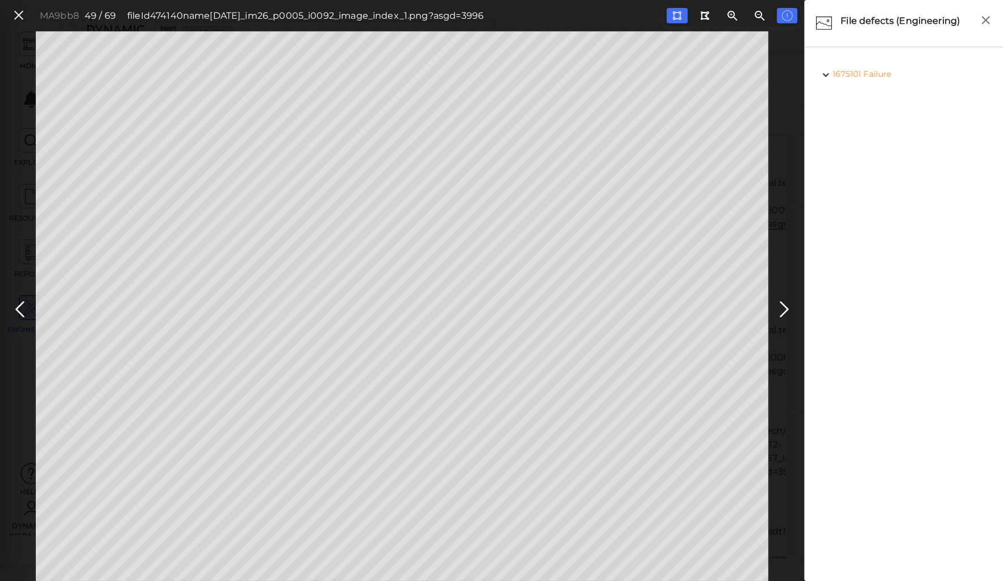
click at [18, 307] on icon at bounding box center [20, 309] width 18 height 22
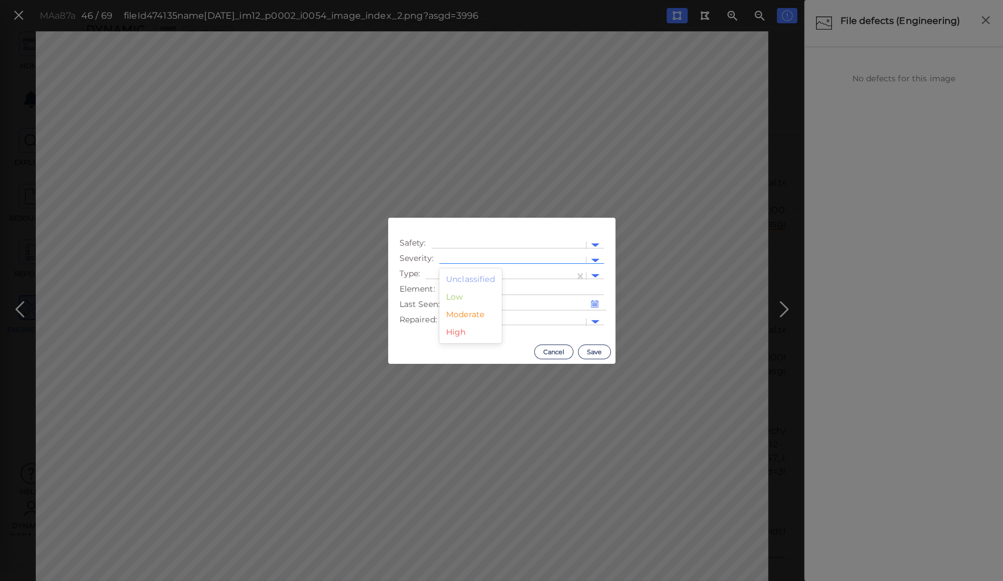
click at [482, 257] on div at bounding box center [512, 261] width 135 height 12
click at [464, 312] on div "Moderate" at bounding box center [470, 315] width 62 height 18
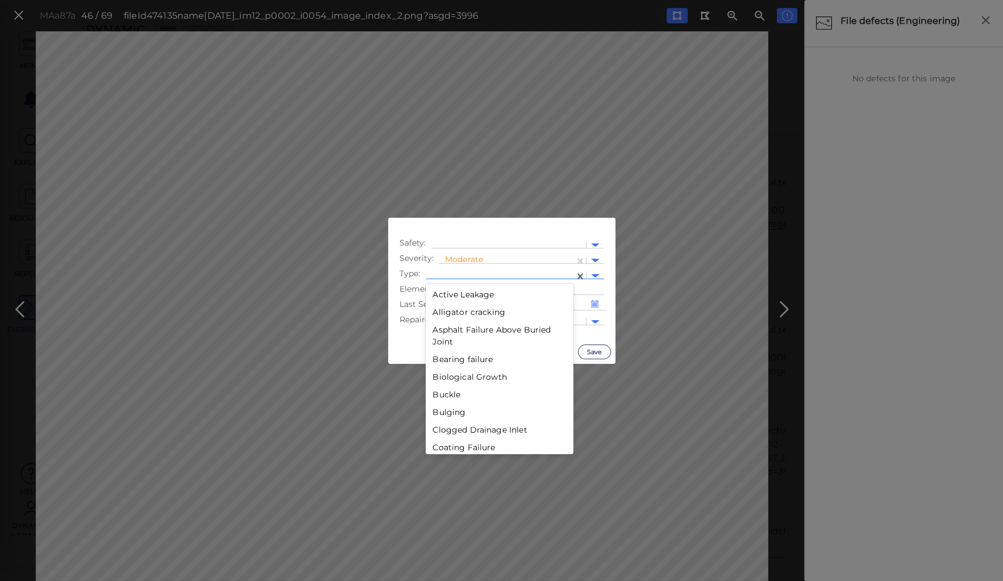
click at [461, 273] on div at bounding box center [499, 276] width 137 height 12
click at [452, 332] on div "Deterioration" at bounding box center [500, 332] width 148 height 18
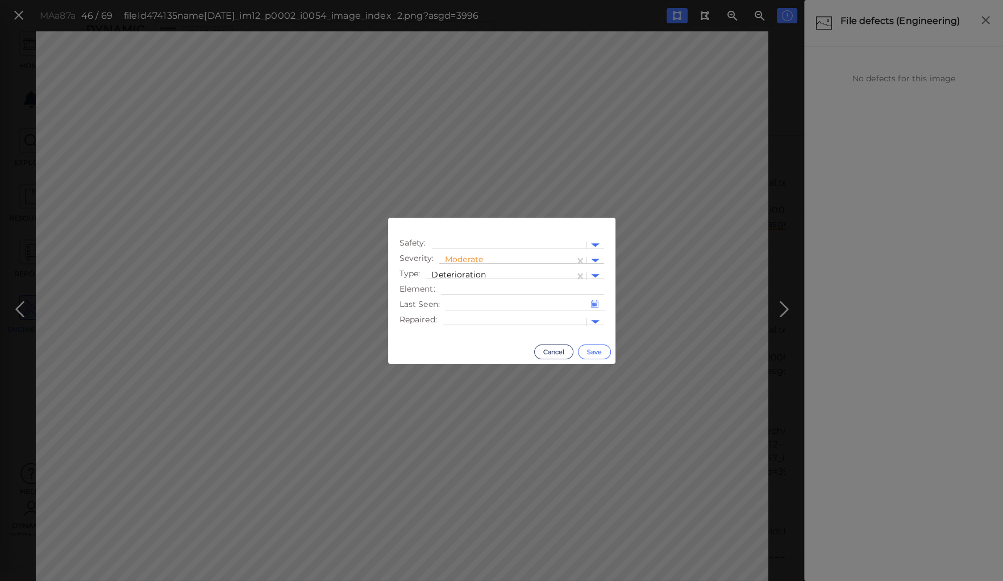
click at [593, 349] on button "Save" at bounding box center [594, 351] width 33 height 15
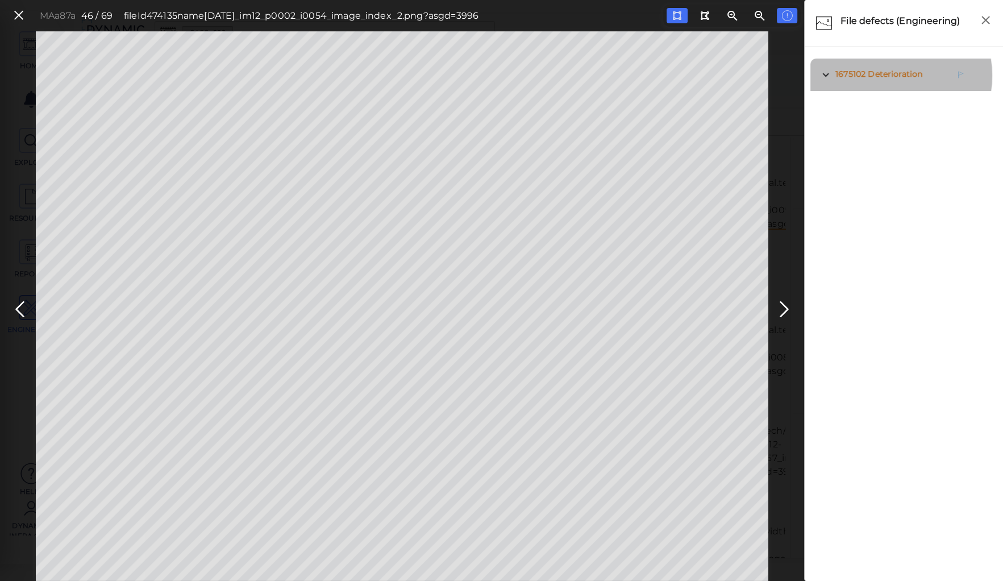
click at [889, 76] on span "Deterioration" at bounding box center [895, 74] width 55 height 10
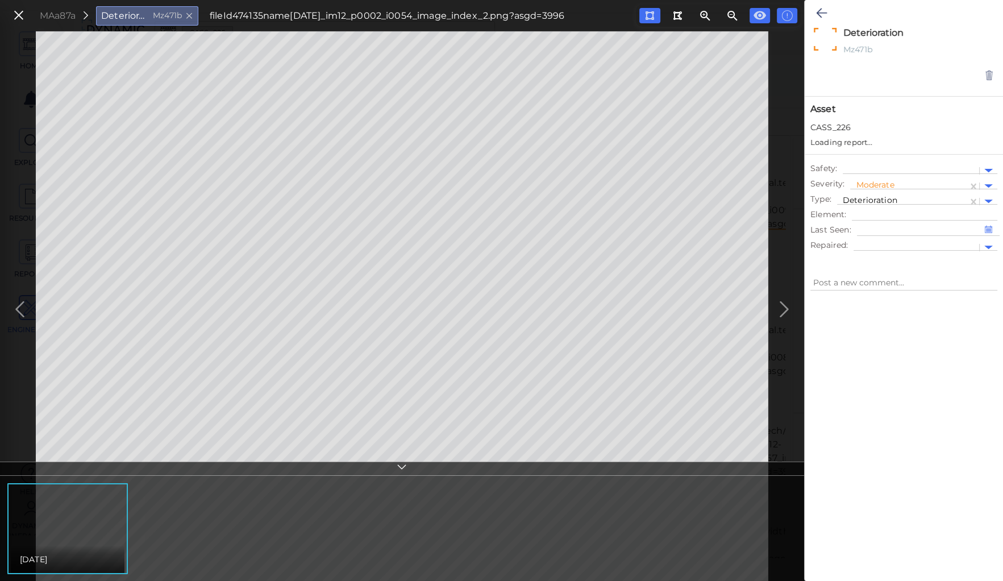
type textarea "x"
click at [864, 157] on div at bounding box center [910, 160] width 125 height 12
click at [819, 12] on icon at bounding box center [821, 13] width 11 height 14
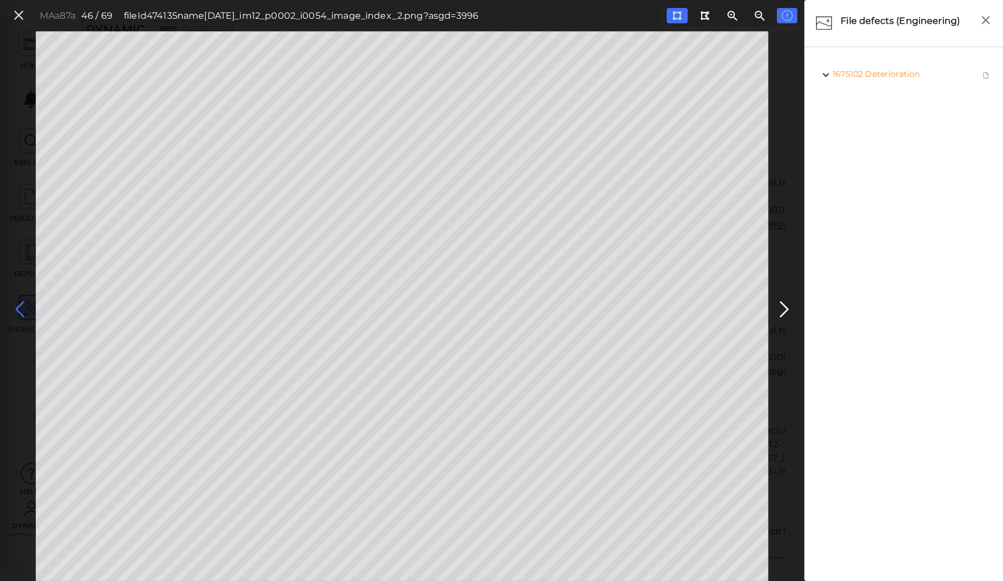
click at [16, 302] on icon at bounding box center [20, 309] width 18 height 22
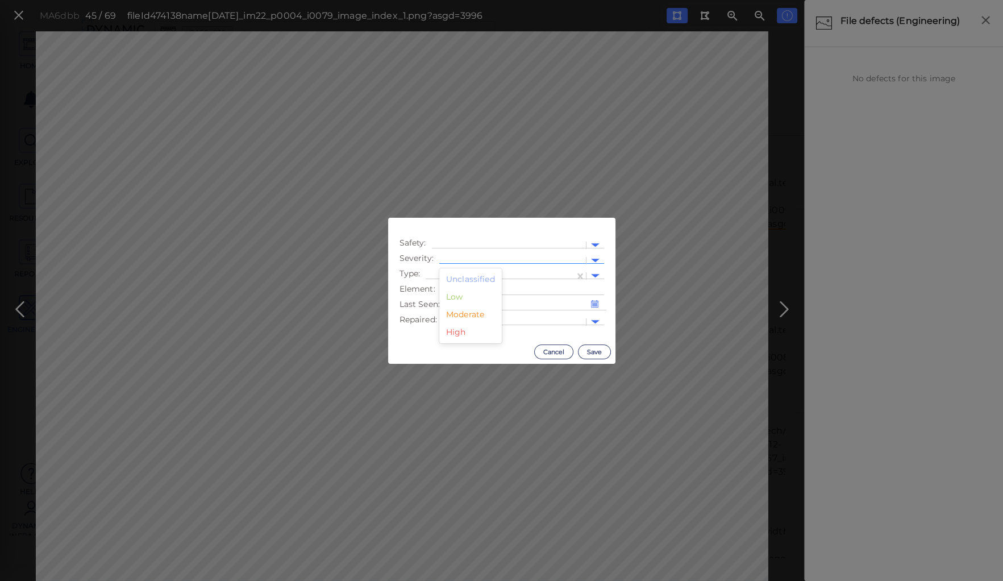
click at [470, 256] on div at bounding box center [512, 261] width 135 height 12
click at [462, 315] on div "Moderate" at bounding box center [470, 315] width 62 height 18
click at [473, 273] on div at bounding box center [499, 276] width 137 height 12
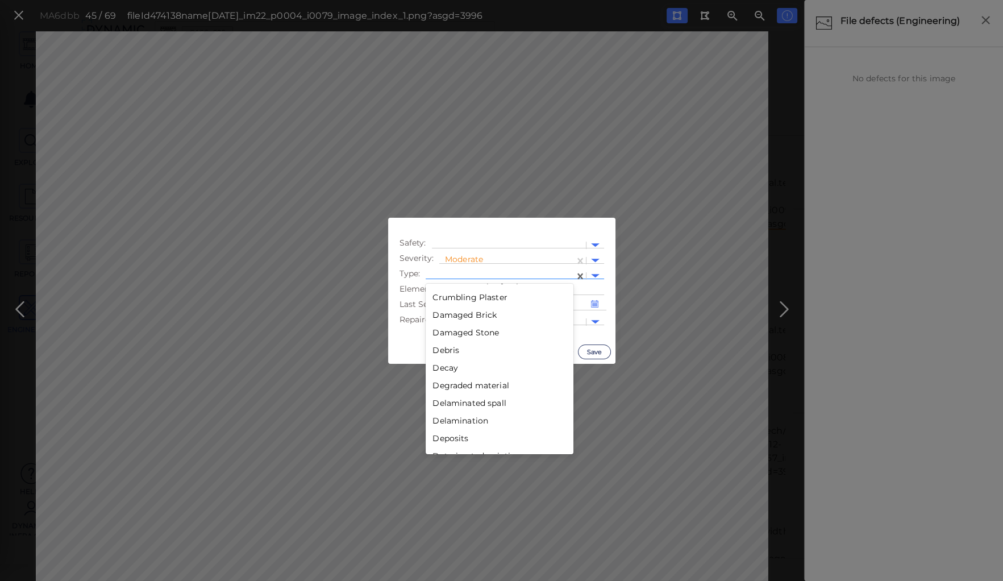
scroll to position [409, 0]
click at [445, 406] on div "Decay" at bounding box center [500, 408] width 148 height 18
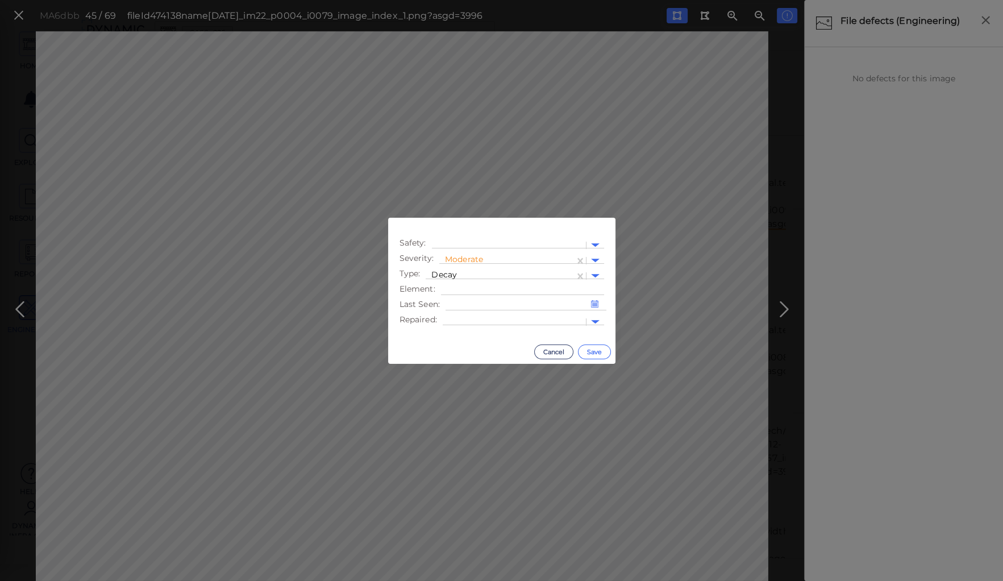
click at [589, 347] on button "Save" at bounding box center [594, 351] width 33 height 15
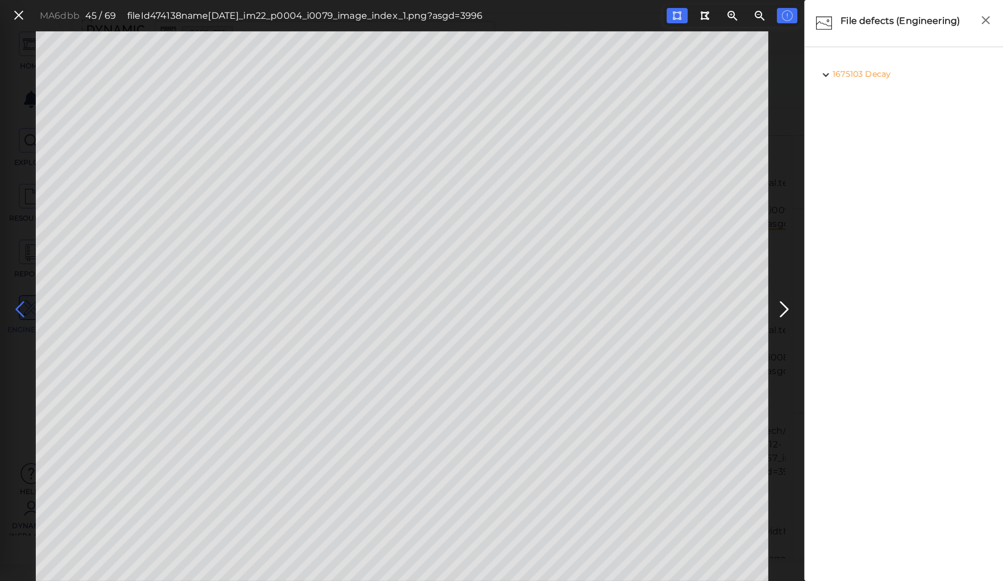
click at [19, 303] on icon at bounding box center [20, 309] width 18 height 22
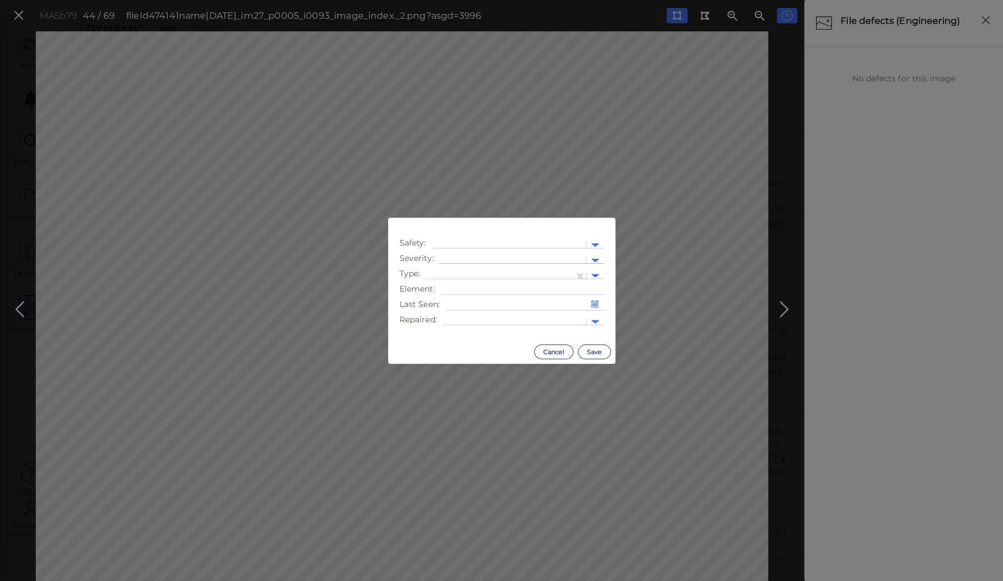
click at [491, 257] on div at bounding box center [512, 261] width 135 height 12
drag, startPoint x: 457, startPoint y: 315, endPoint x: 459, endPoint y: 290, distance: 25.1
click at [457, 314] on div "Moderate" at bounding box center [470, 315] width 62 height 18
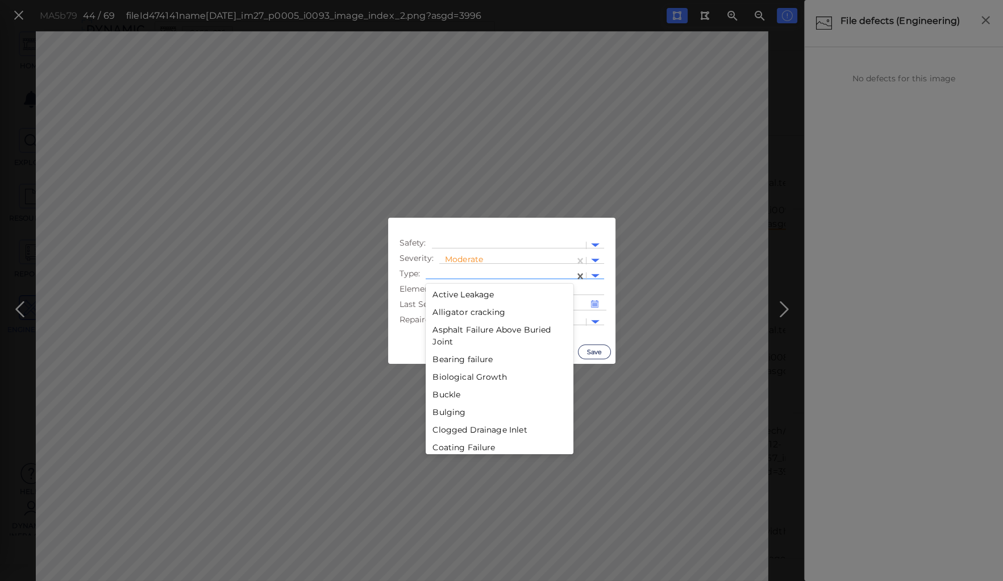
click at [472, 269] on div at bounding box center [500, 276] width 148 height 16
click at [441, 361] on div "Decay" at bounding box center [500, 363] width 148 height 18
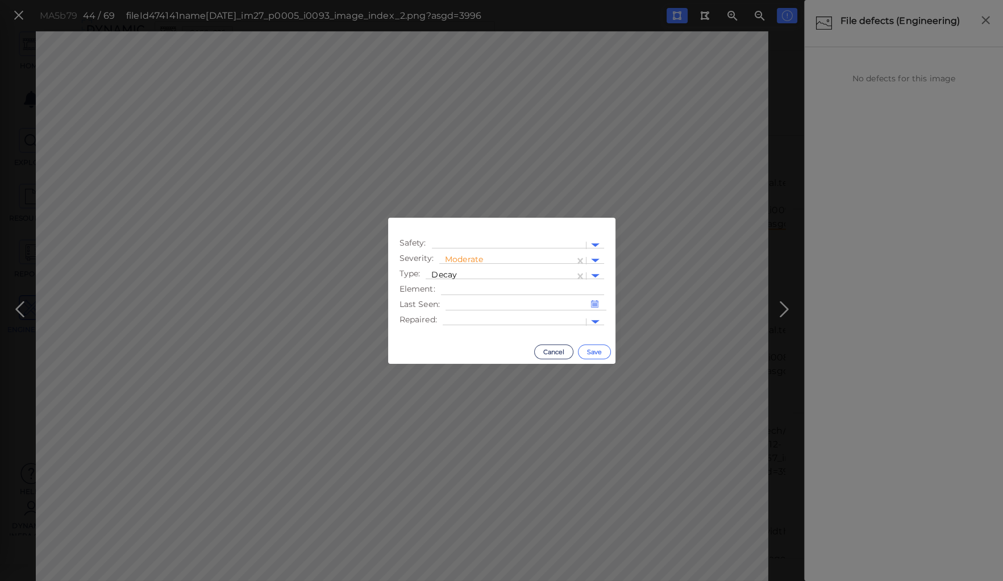
click at [597, 349] on button "Save" at bounding box center [594, 351] width 33 height 15
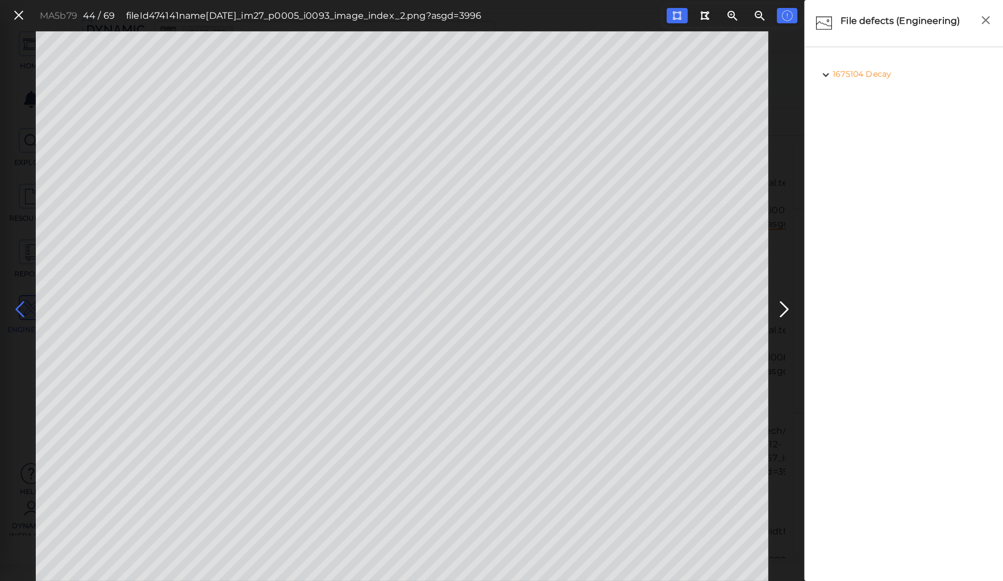
click at [20, 306] on icon at bounding box center [20, 309] width 18 height 22
click at [20, 305] on icon at bounding box center [20, 309] width 18 height 22
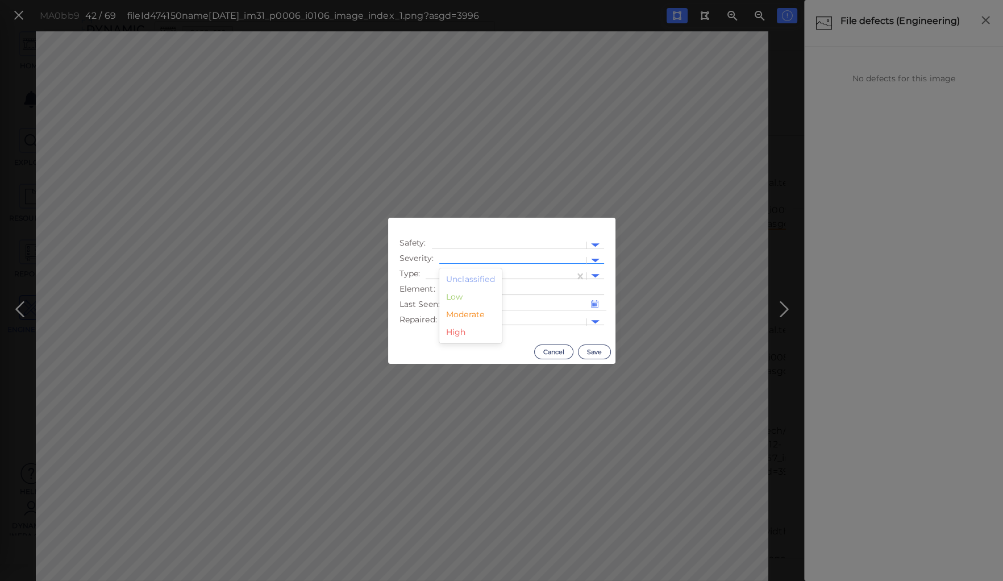
click at [483, 257] on div at bounding box center [512, 261] width 135 height 12
click at [462, 315] on div "Moderate" at bounding box center [470, 315] width 62 height 18
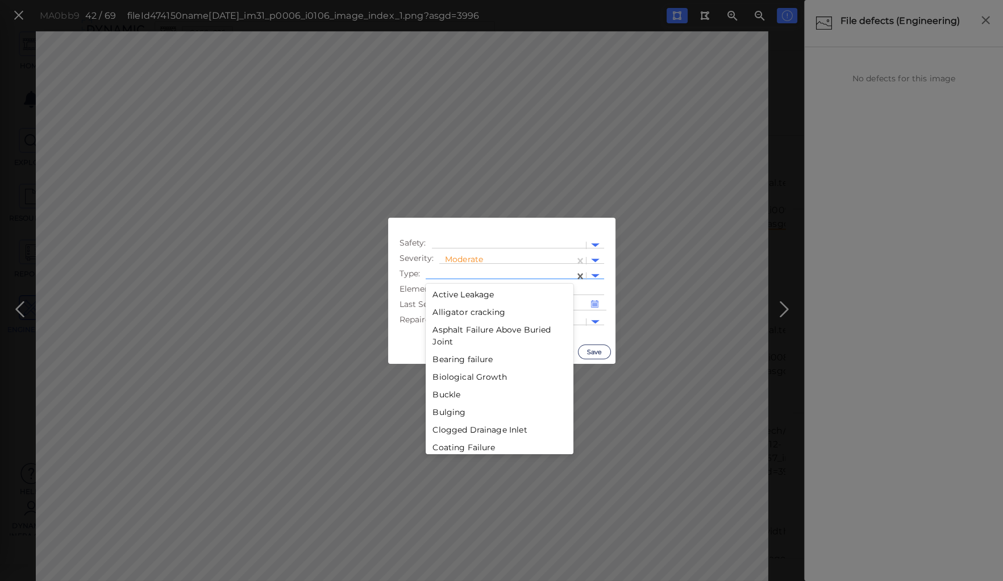
click at [455, 274] on div at bounding box center [499, 276] width 137 height 12
click at [441, 381] on div "Failure" at bounding box center [500, 379] width 148 height 18
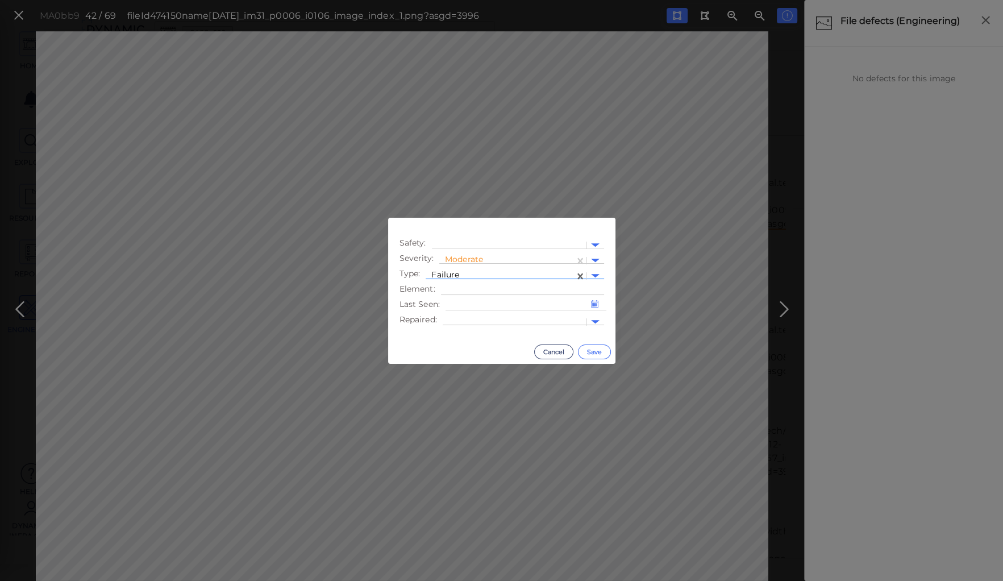
click at [586, 350] on button "Save" at bounding box center [594, 351] width 33 height 15
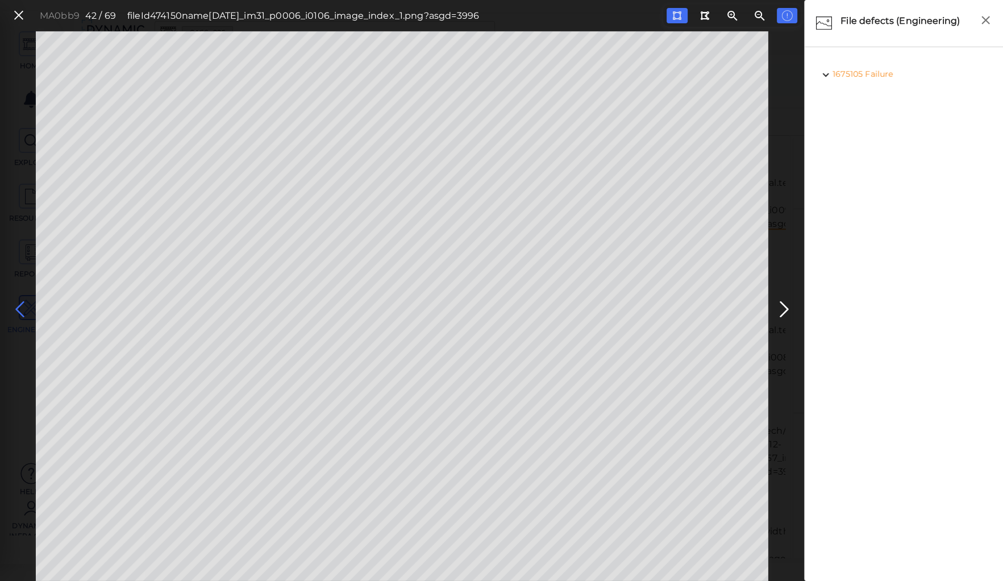
click at [21, 306] on icon at bounding box center [20, 309] width 18 height 22
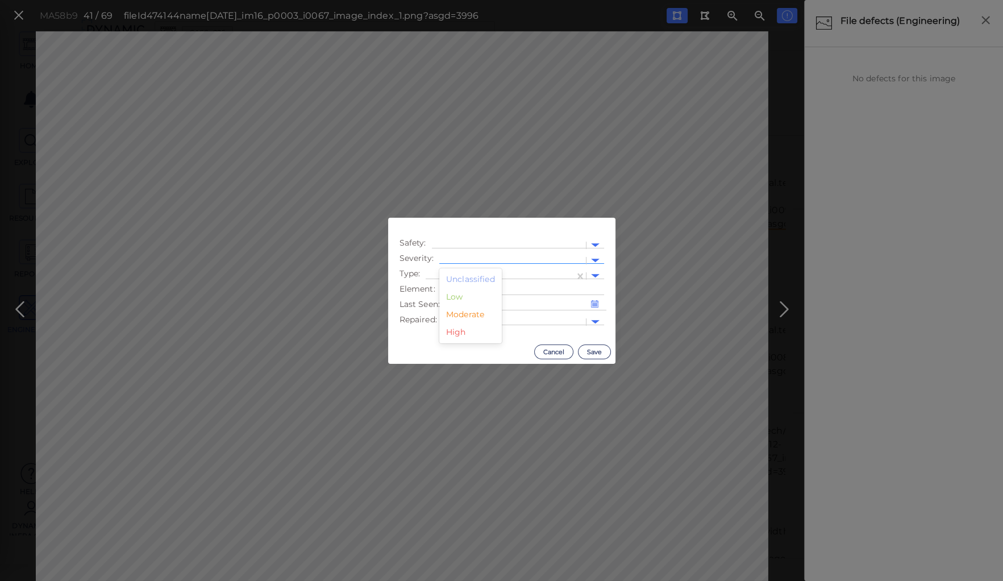
click at [468, 257] on div at bounding box center [512, 261] width 135 height 12
drag, startPoint x: 473, startPoint y: 314, endPoint x: 473, endPoint y: 293, distance: 21.0
click at [473, 305] on div "Unclassified Low Moderate High" at bounding box center [470, 305] width 62 height 75
click at [464, 312] on div "Moderate" at bounding box center [470, 315] width 62 height 18
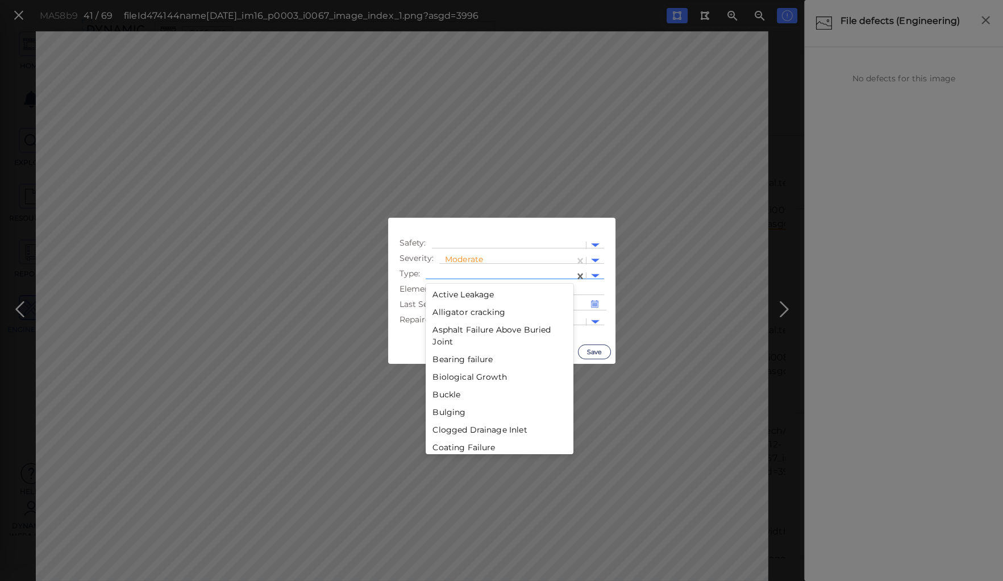
click at [460, 271] on div at bounding box center [499, 276] width 137 height 12
click at [441, 362] on div "Decay" at bounding box center [500, 363] width 148 height 18
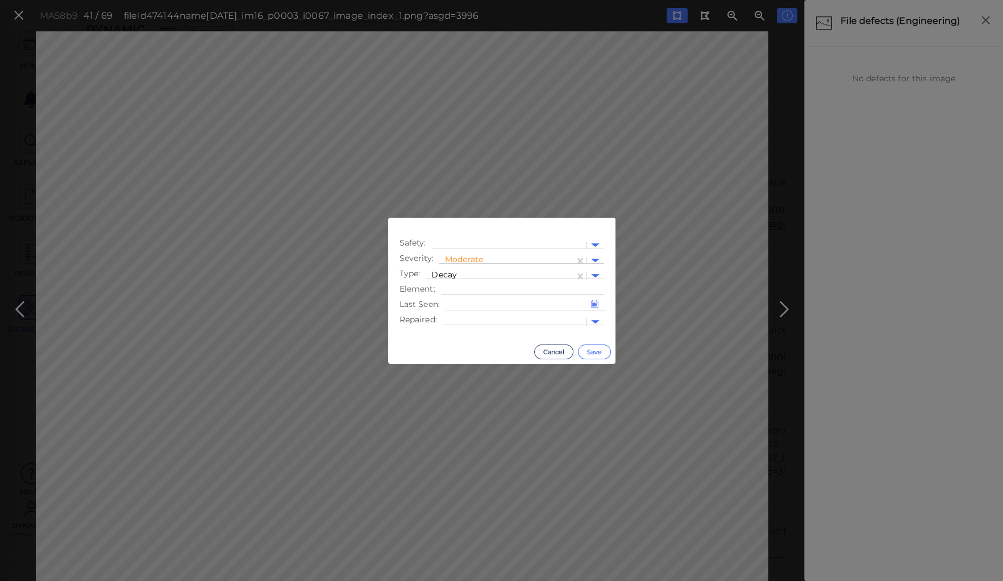
click at [591, 349] on button "Save" at bounding box center [594, 351] width 33 height 15
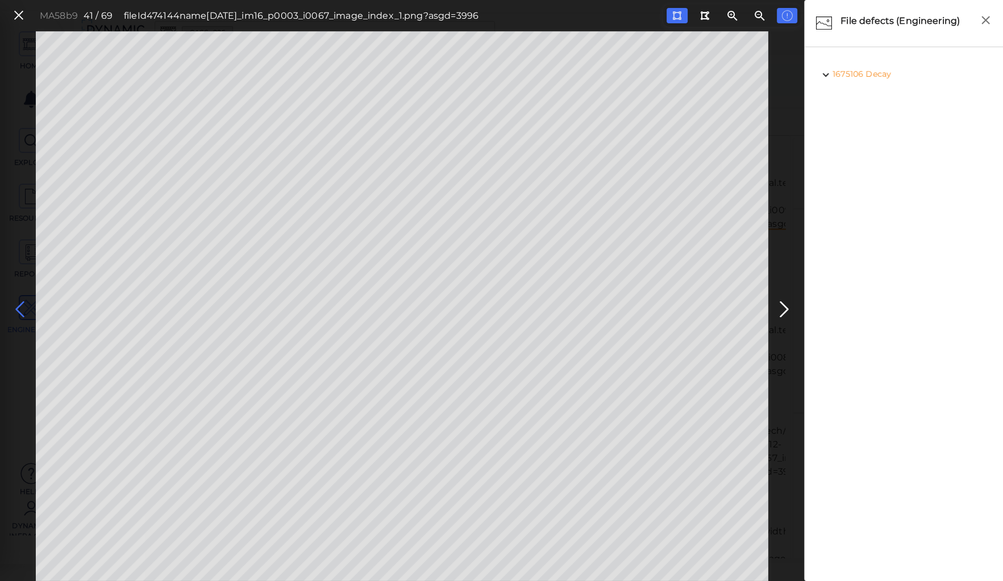
click at [19, 302] on icon at bounding box center [20, 309] width 18 height 22
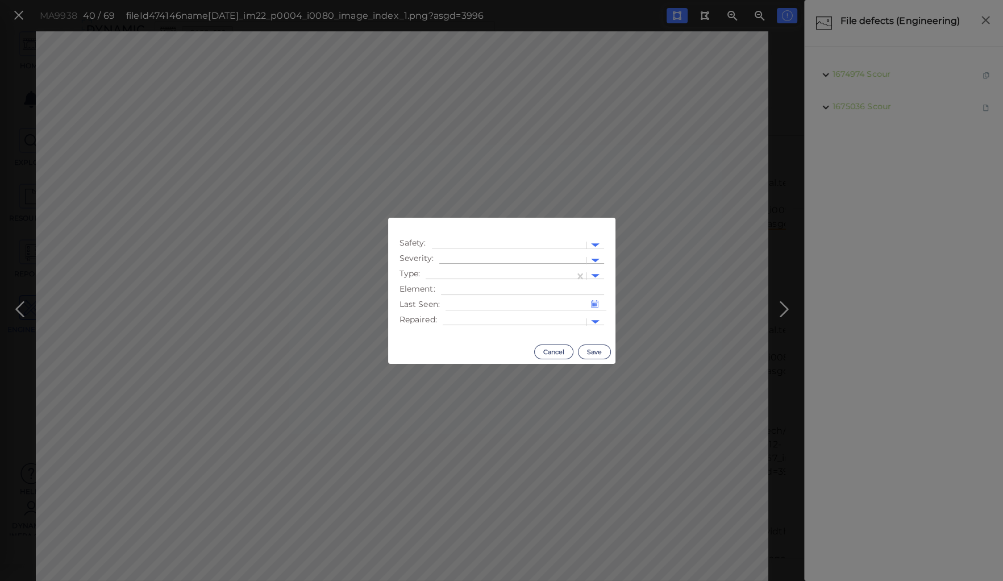
click at [477, 258] on div at bounding box center [512, 261] width 135 height 12
drag, startPoint x: 457, startPoint y: 316, endPoint x: 458, endPoint y: 293, distance: 22.8
click at [457, 314] on div "Moderate" at bounding box center [470, 315] width 62 height 18
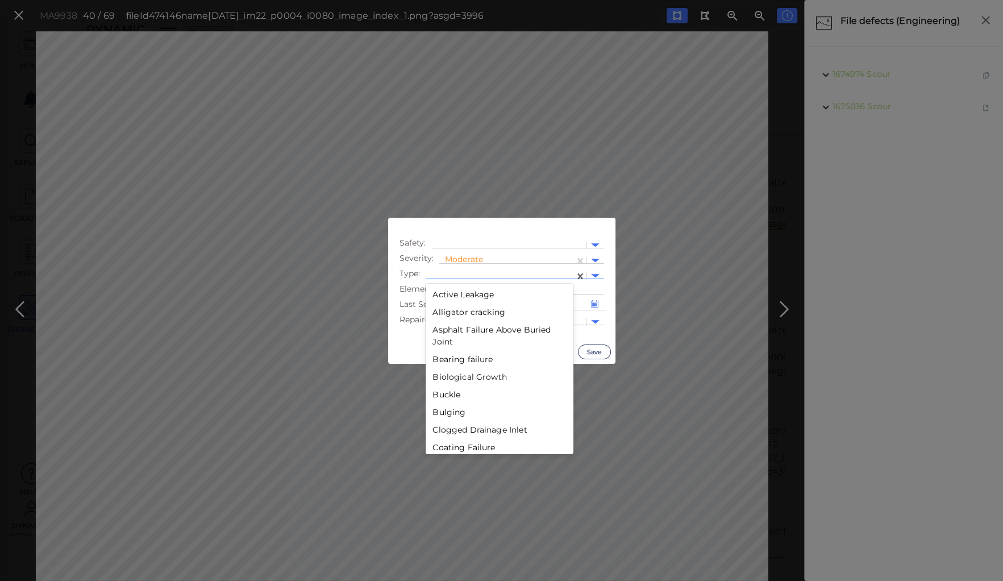
click at [464, 271] on div at bounding box center [499, 276] width 137 height 12
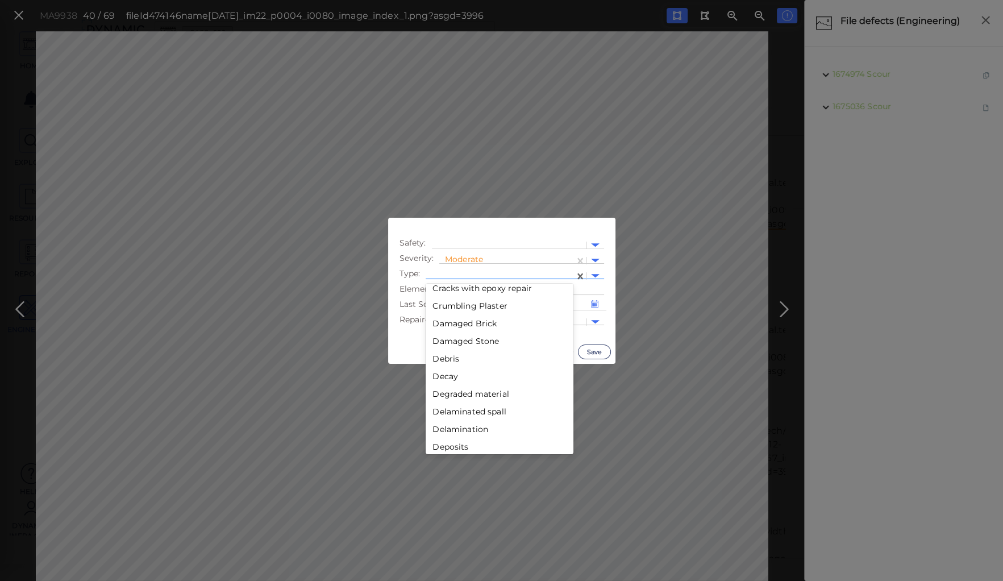
scroll to position [455, 0]
click at [451, 359] on div "Decay" at bounding box center [500, 363] width 148 height 18
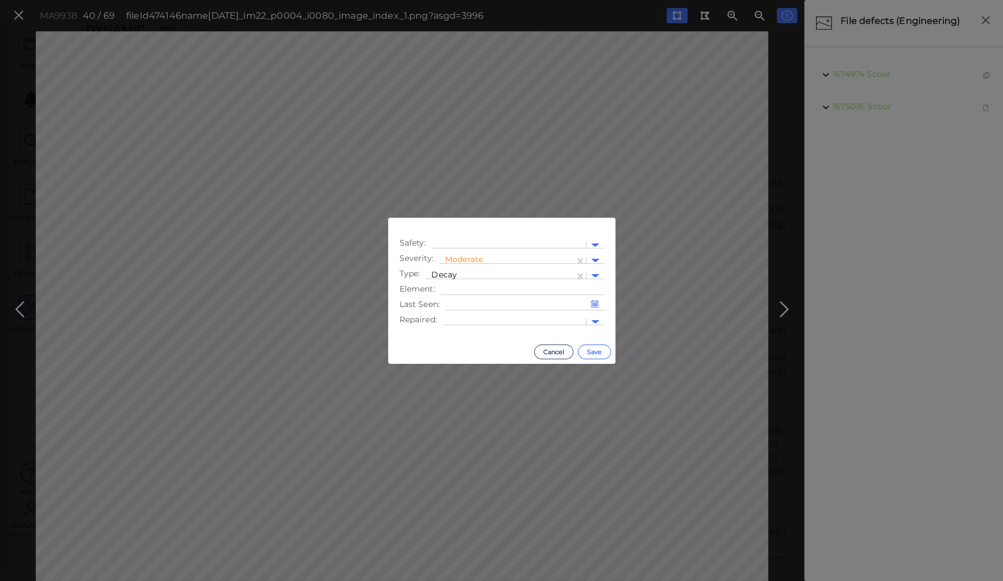
click at [593, 351] on button "Save" at bounding box center [594, 351] width 33 height 15
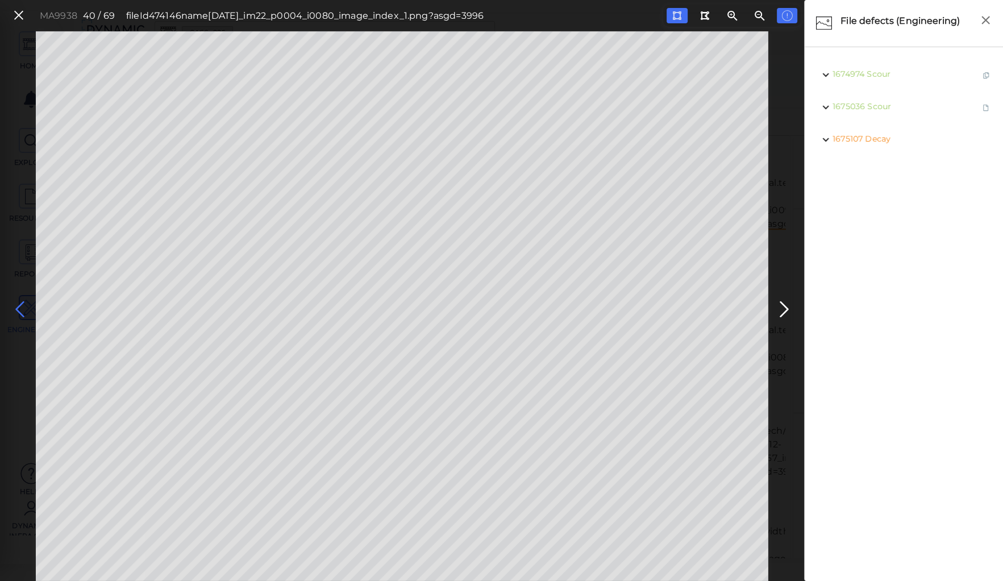
click at [22, 302] on icon at bounding box center [20, 309] width 18 height 22
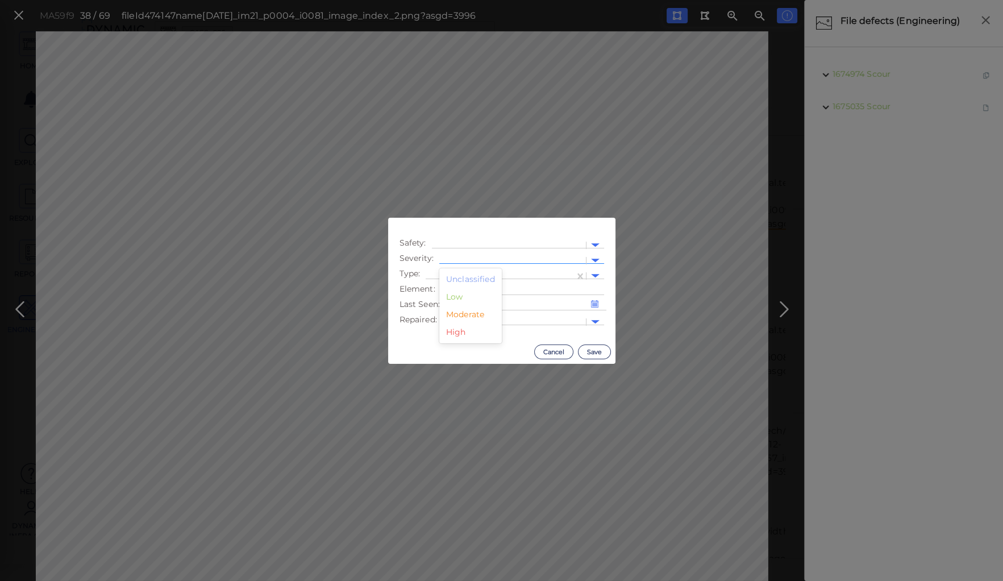
click at [458, 255] on div at bounding box center [512, 261] width 135 height 12
click at [507, 270] on div at bounding box center [499, 276] width 137 height 12
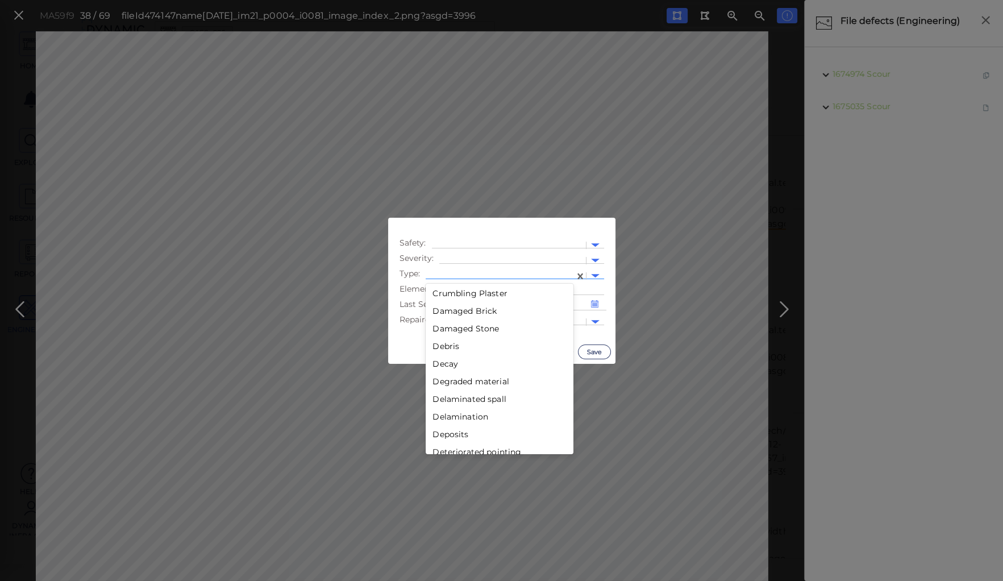
scroll to position [455, 0]
click at [443, 362] on div "Decay" at bounding box center [500, 363] width 148 height 18
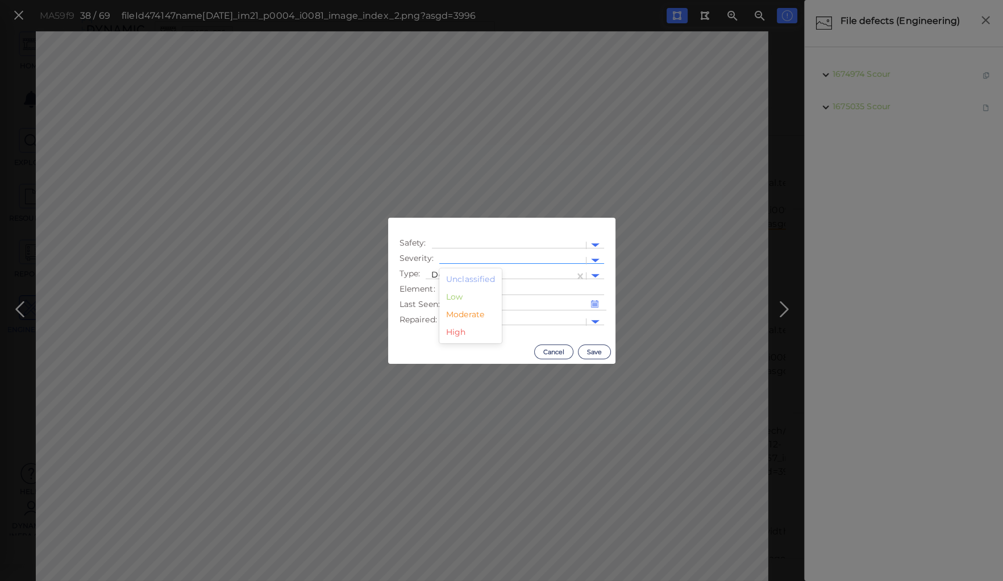
click at [457, 255] on div at bounding box center [512, 261] width 135 height 12
click at [461, 315] on div "Moderate" at bounding box center [470, 315] width 62 height 18
click at [591, 350] on button "Save" at bounding box center [594, 351] width 33 height 15
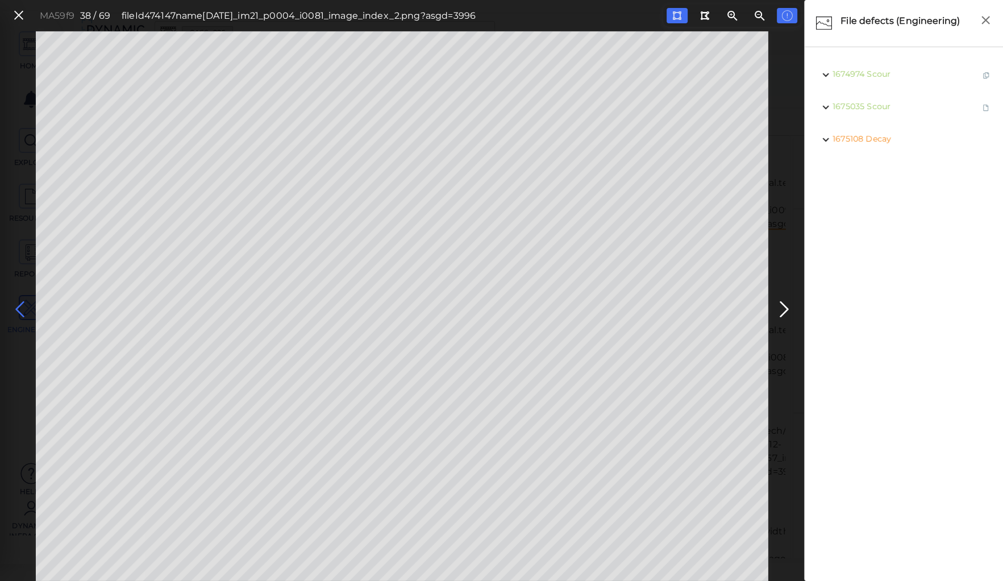
click at [19, 303] on icon at bounding box center [20, 309] width 18 height 22
click at [16, 302] on icon at bounding box center [20, 309] width 18 height 22
click at [20, 307] on icon at bounding box center [20, 309] width 18 height 22
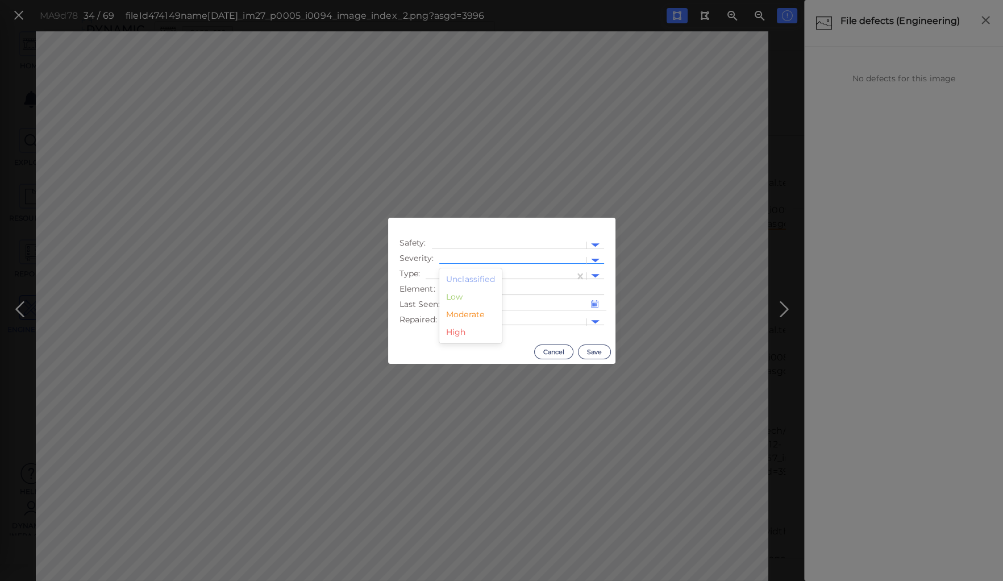
click at [493, 252] on div at bounding box center [512, 260] width 147 height 16
click at [447, 314] on div "Moderate" at bounding box center [470, 315] width 62 height 18
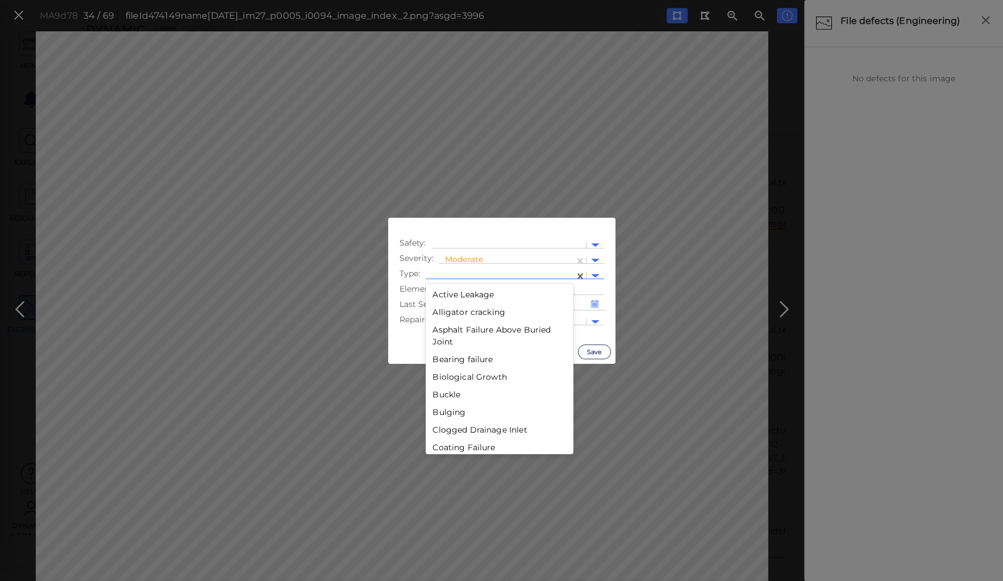
click at [447, 271] on div at bounding box center [499, 276] width 137 height 12
click at [443, 378] on div "Failure" at bounding box center [500, 379] width 148 height 18
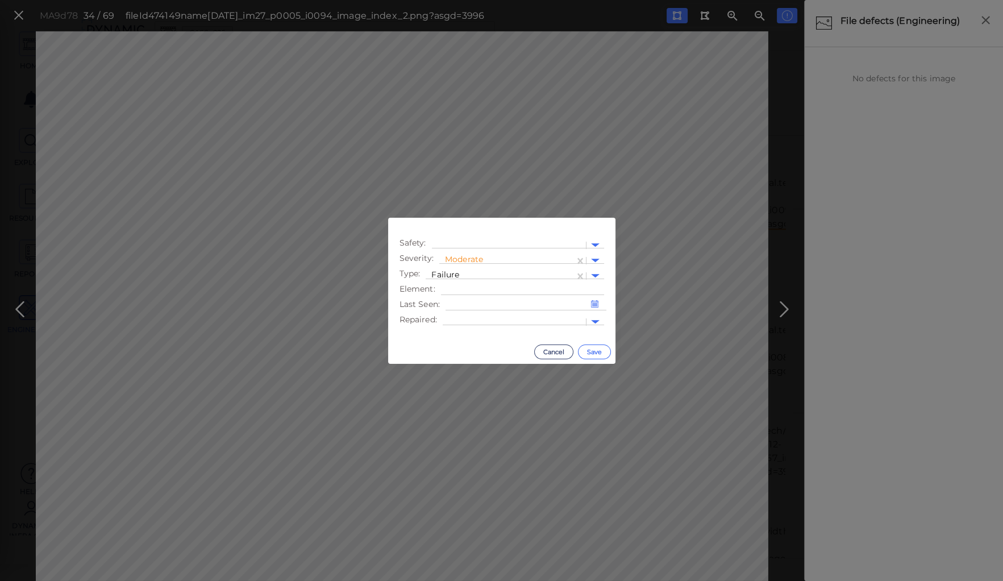
click at [591, 349] on button "Save" at bounding box center [594, 351] width 33 height 15
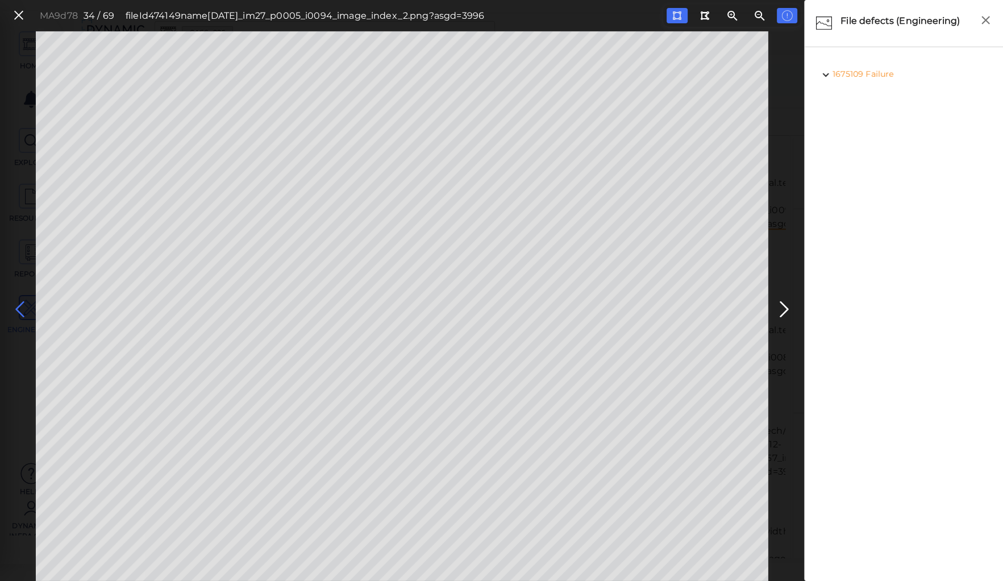
click at [16, 307] on icon at bounding box center [20, 309] width 18 height 22
click at [15, 16] on icon at bounding box center [18, 15] width 12 height 15
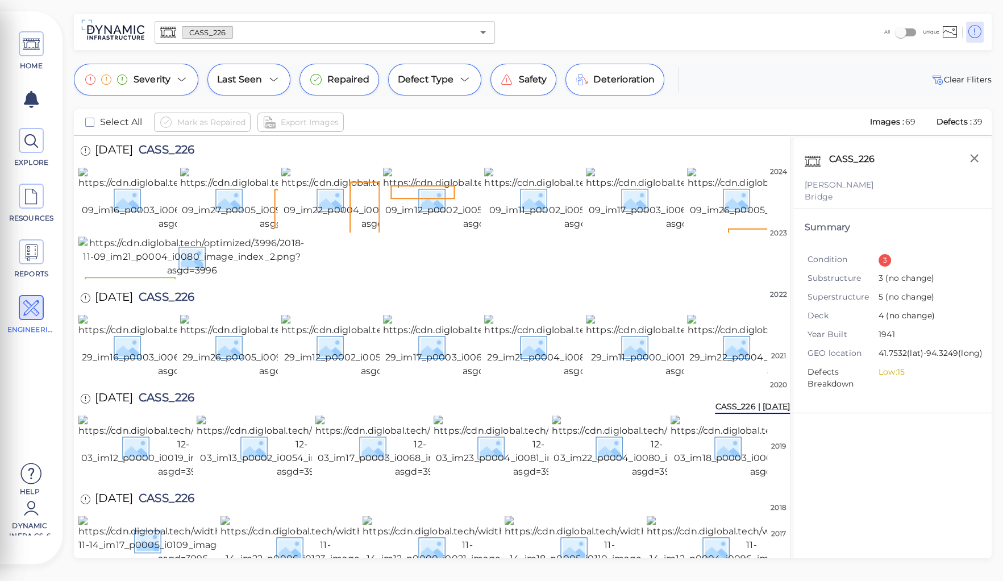
scroll to position [1138, 0]
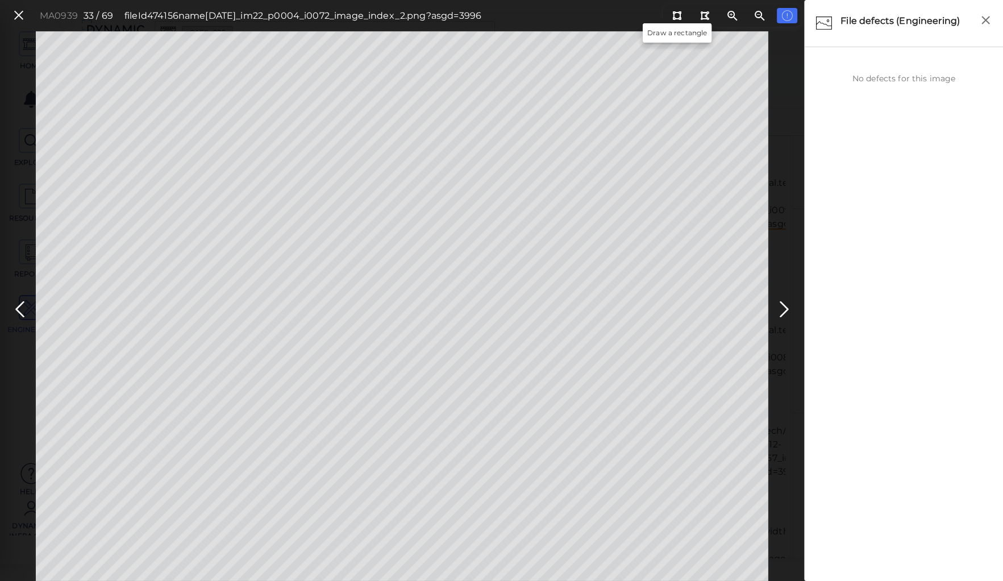
drag, startPoint x: 674, startPoint y: 18, endPoint x: 649, endPoint y: 28, distance: 27.3
click at [673, 19] on icon at bounding box center [676, 15] width 9 height 9
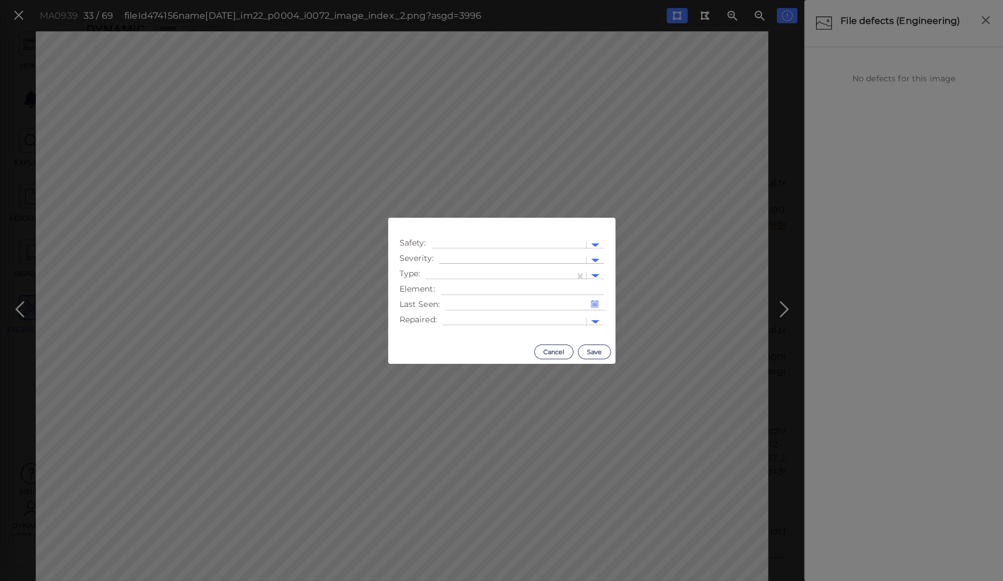
click at [475, 256] on div at bounding box center [512, 261] width 135 height 12
click at [466, 311] on div "Moderate" at bounding box center [470, 315] width 62 height 18
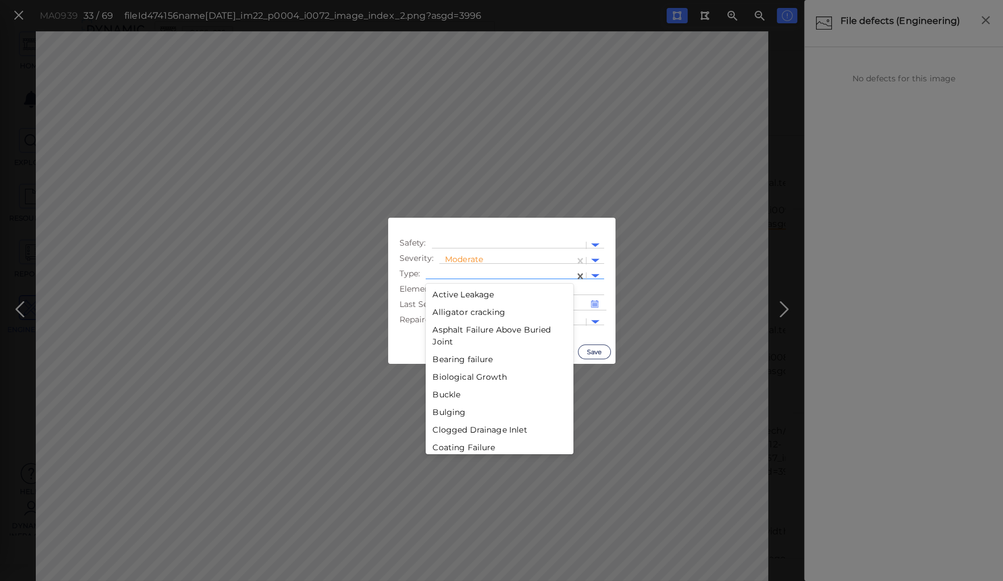
click at [474, 270] on div at bounding box center [499, 276] width 137 height 12
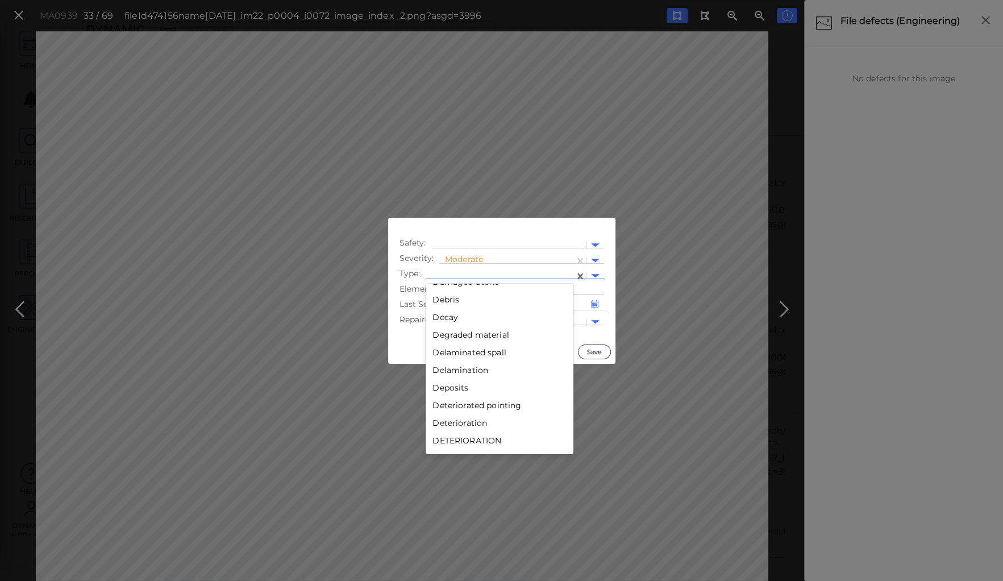
click at [437, 318] on div "Decay" at bounding box center [500, 318] width 148 height 18
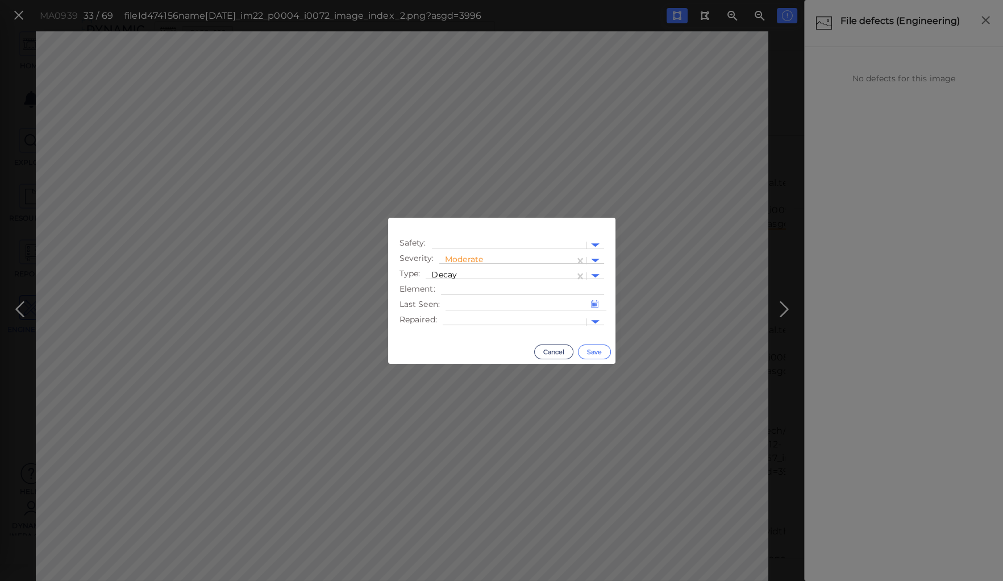
click at [590, 350] on button "Save" at bounding box center [594, 351] width 33 height 15
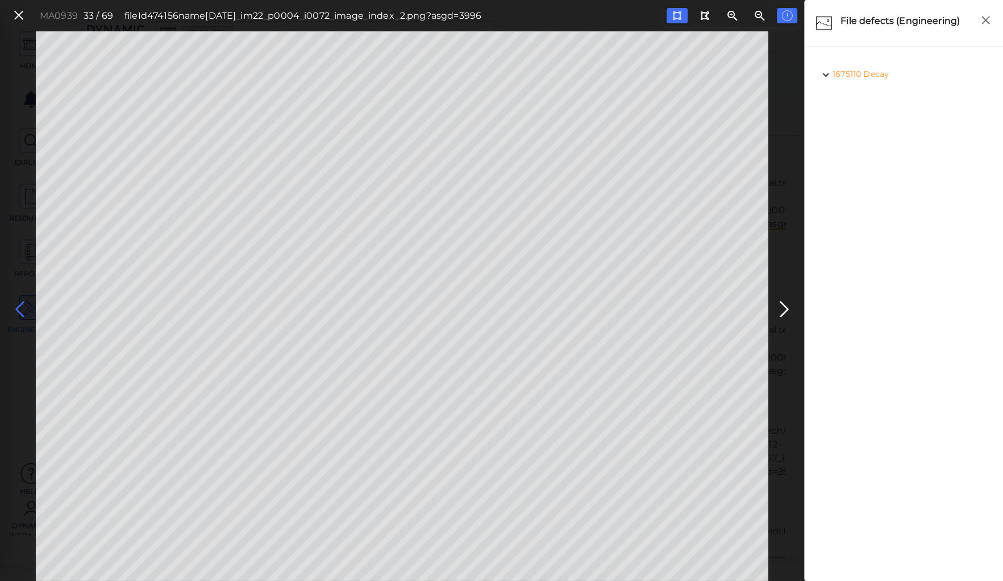
click at [19, 309] on icon at bounding box center [20, 309] width 18 height 22
click at [15, 307] on icon at bounding box center [20, 309] width 18 height 22
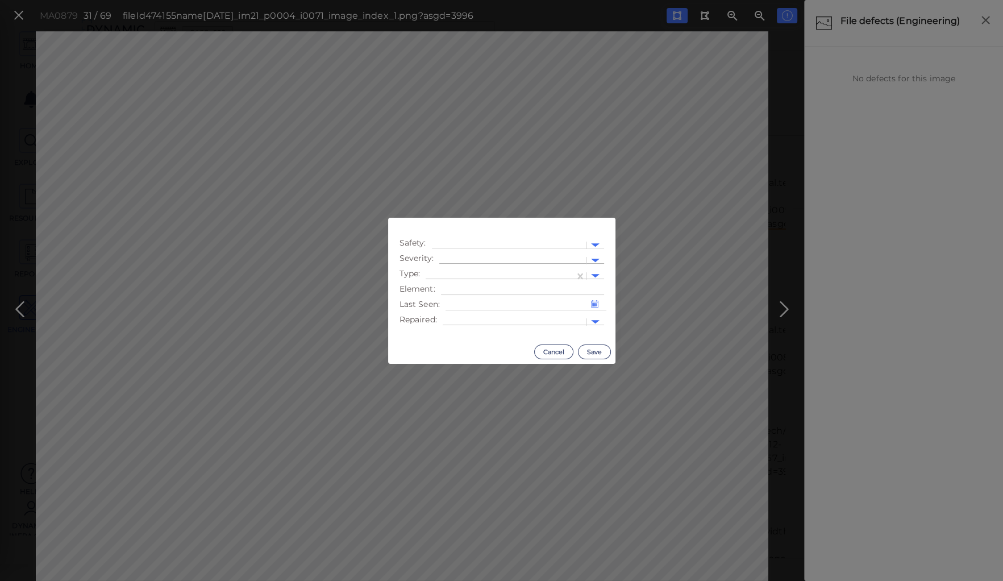
click at [447, 259] on div at bounding box center [512, 261] width 135 height 12
drag, startPoint x: 454, startPoint y: 314, endPoint x: 458, endPoint y: 293, distance: 21.5
click at [455, 310] on div "Moderate" at bounding box center [470, 315] width 62 height 18
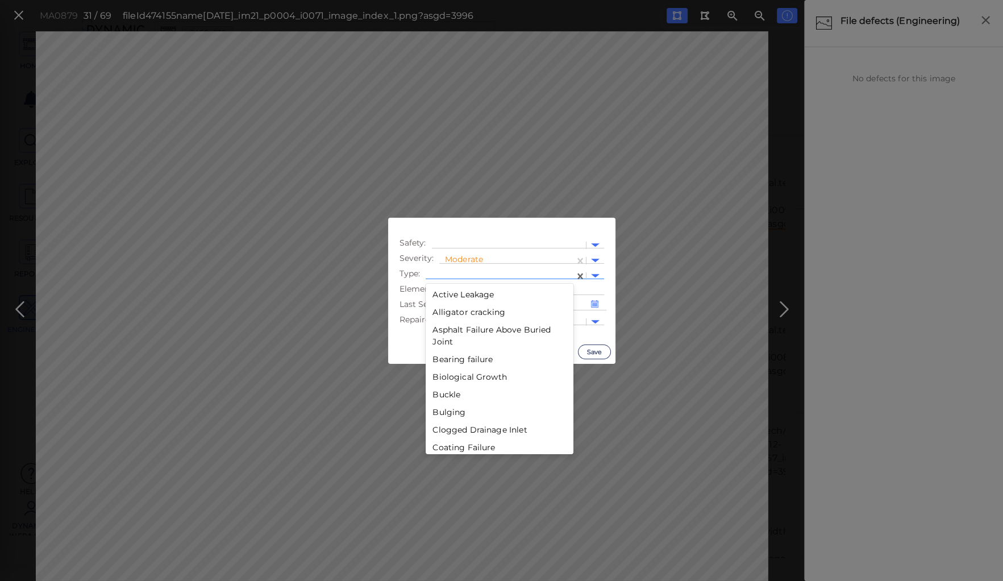
click at [461, 271] on div at bounding box center [499, 276] width 137 height 12
click at [442, 406] on div "Decay" at bounding box center [500, 408] width 148 height 18
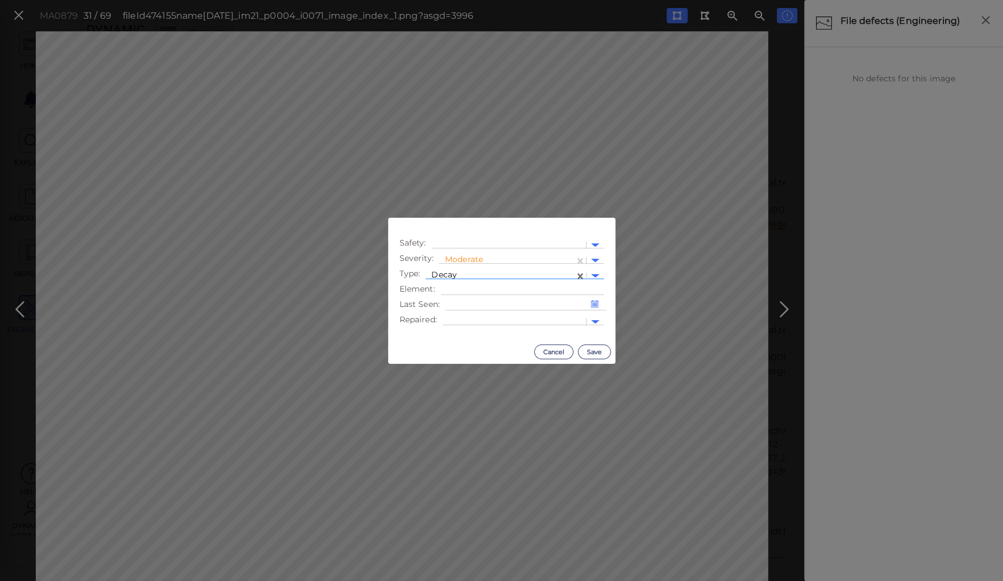
drag, startPoint x: 593, startPoint y: 352, endPoint x: 239, endPoint y: 270, distance: 363.4
click at [593, 352] on button "Save" at bounding box center [594, 351] width 33 height 15
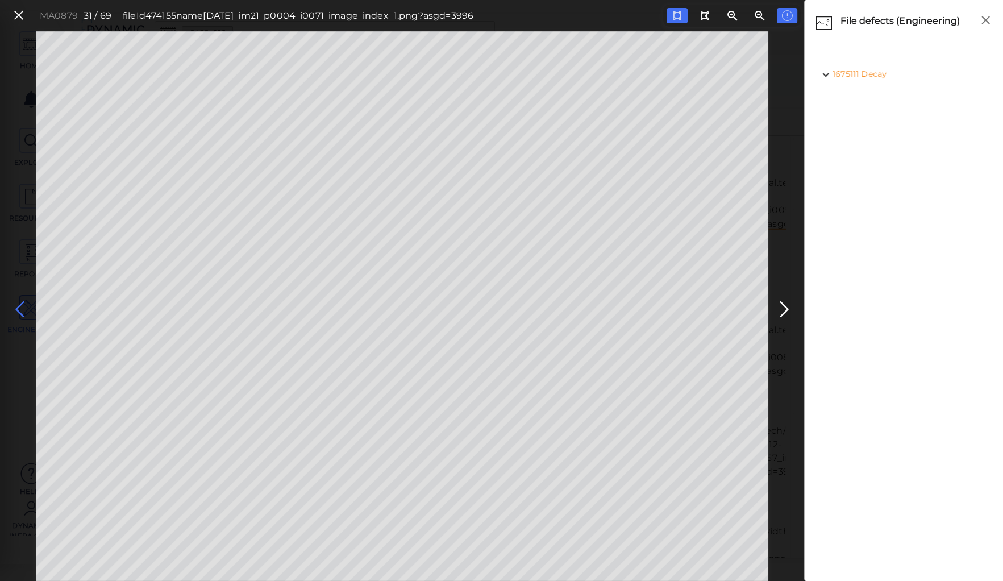
click at [16, 306] on icon at bounding box center [20, 309] width 18 height 22
click at [782, 310] on icon at bounding box center [784, 309] width 18 height 22
click at [19, 305] on icon at bounding box center [20, 309] width 18 height 22
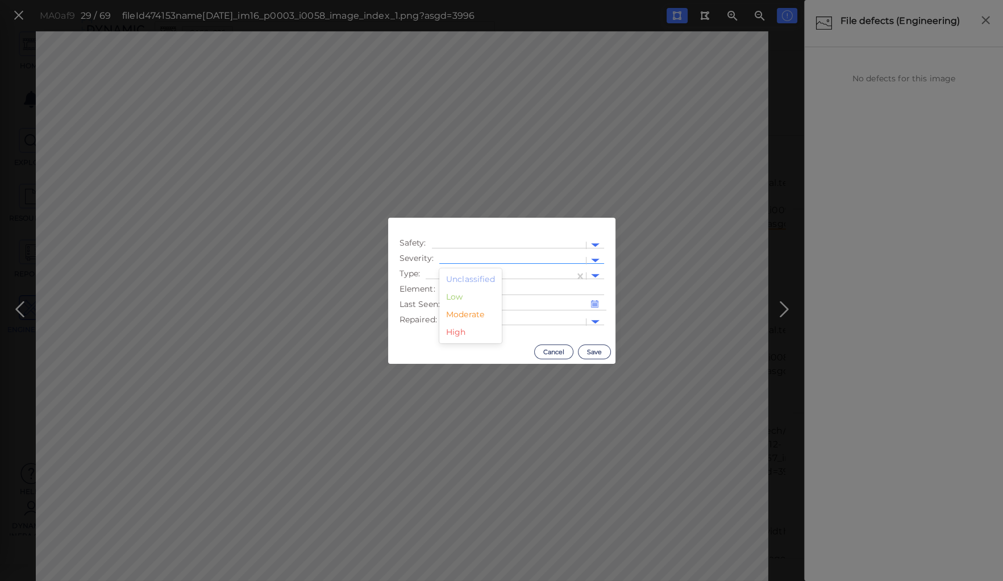
click at [485, 256] on div at bounding box center [512, 261] width 135 height 12
drag, startPoint x: 469, startPoint y: 316, endPoint x: 465, endPoint y: 298, distance: 18.2
click at [469, 314] on div "Moderate" at bounding box center [470, 315] width 62 height 18
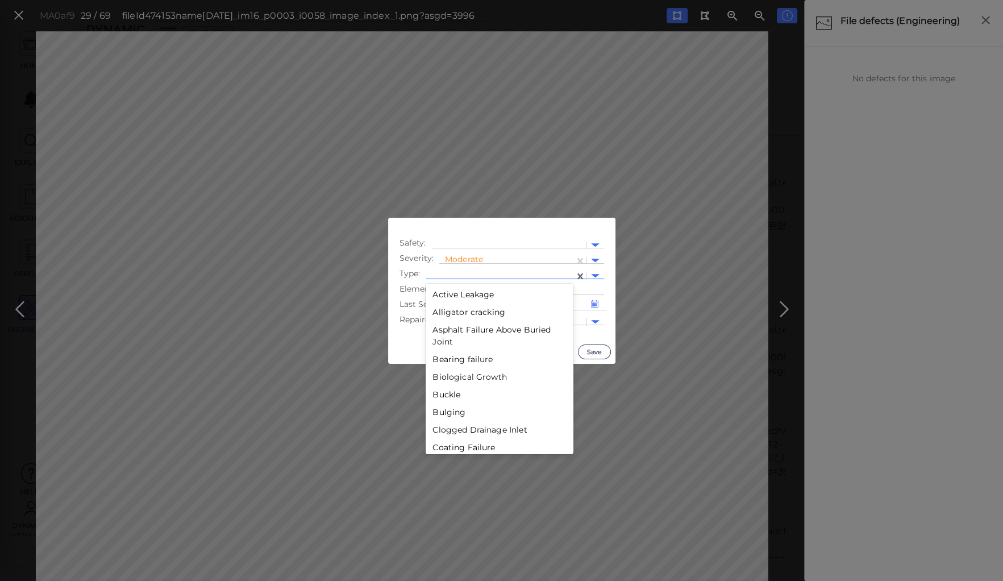
click at [458, 273] on div at bounding box center [499, 276] width 137 height 12
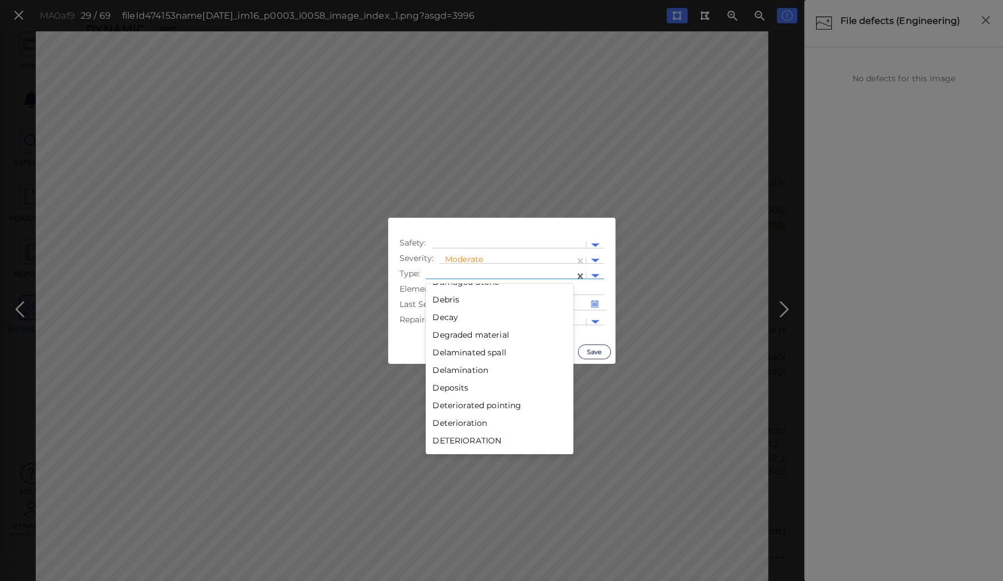
click at [443, 316] on div "Decay" at bounding box center [500, 318] width 148 height 18
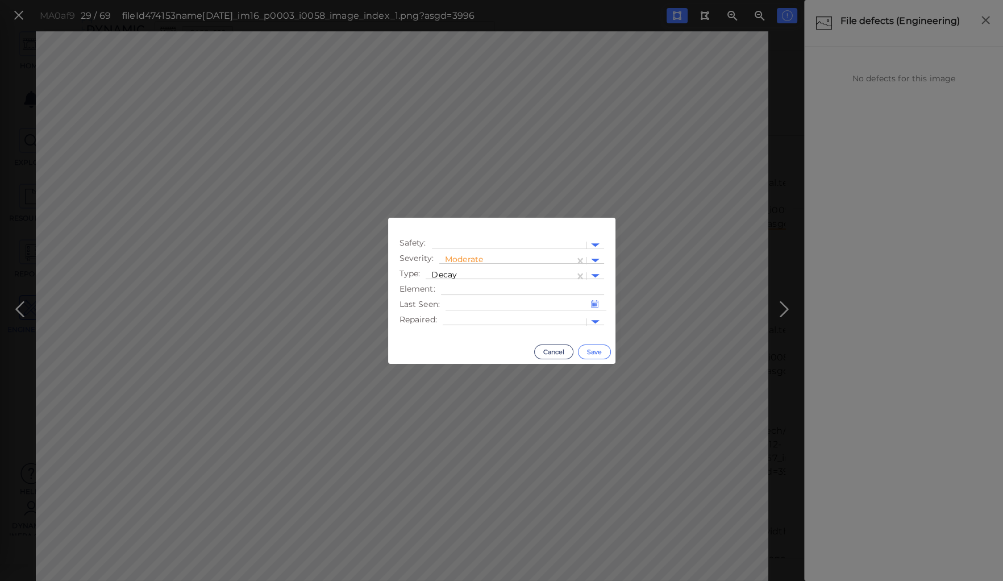
click at [591, 347] on button "Save" at bounding box center [594, 351] width 33 height 15
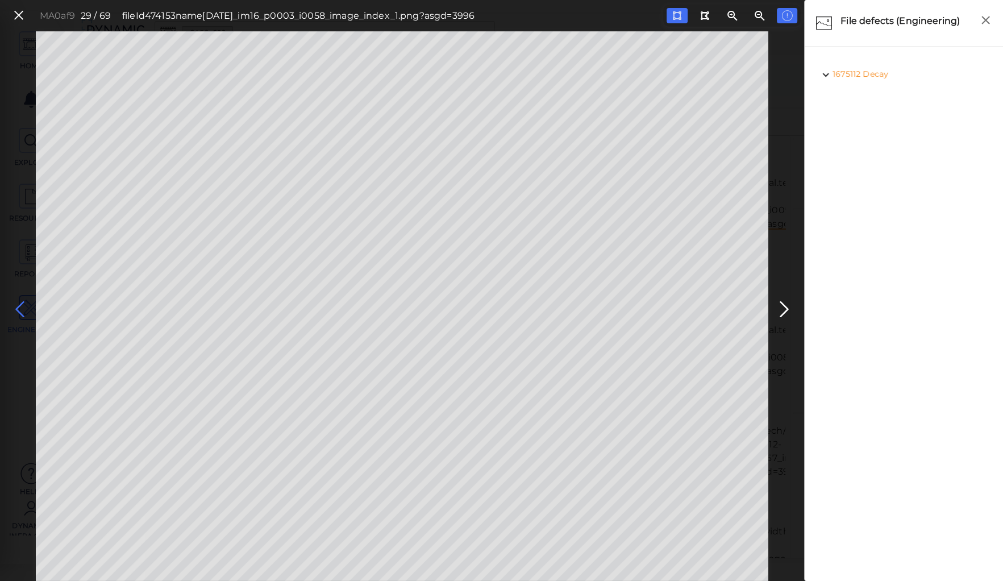
click at [22, 306] on icon at bounding box center [20, 309] width 18 height 22
click at [14, 304] on icon at bounding box center [20, 309] width 18 height 22
click at [20, 307] on icon at bounding box center [20, 309] width 18 height 22
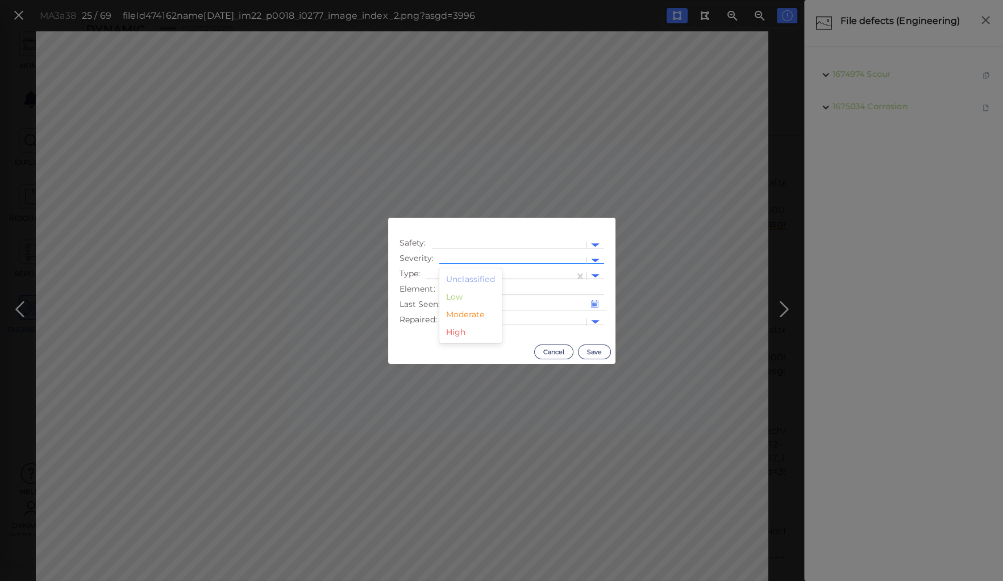
click at [469, 256] on div at bounding box center [512, 261] width 135 height 12
click at [464, 316] on div "Moderate" at bounding box center [470, 315] width 62 height 18
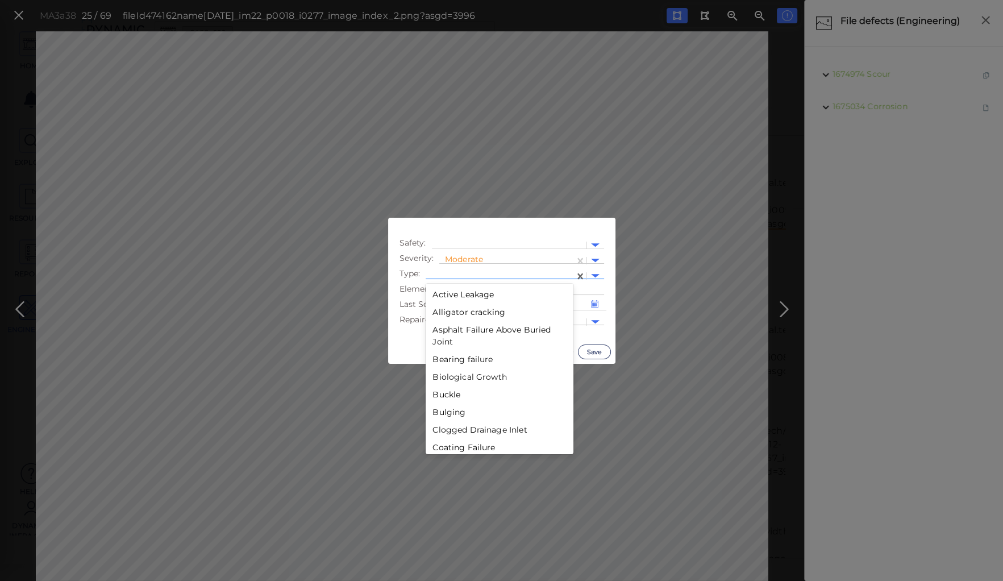
click at [473, 270] on div at bounding box center [499, 276] width 137 height 12
click at [446, 363] on div "Decay" at bounding box center [500, 363] width 148 height 18
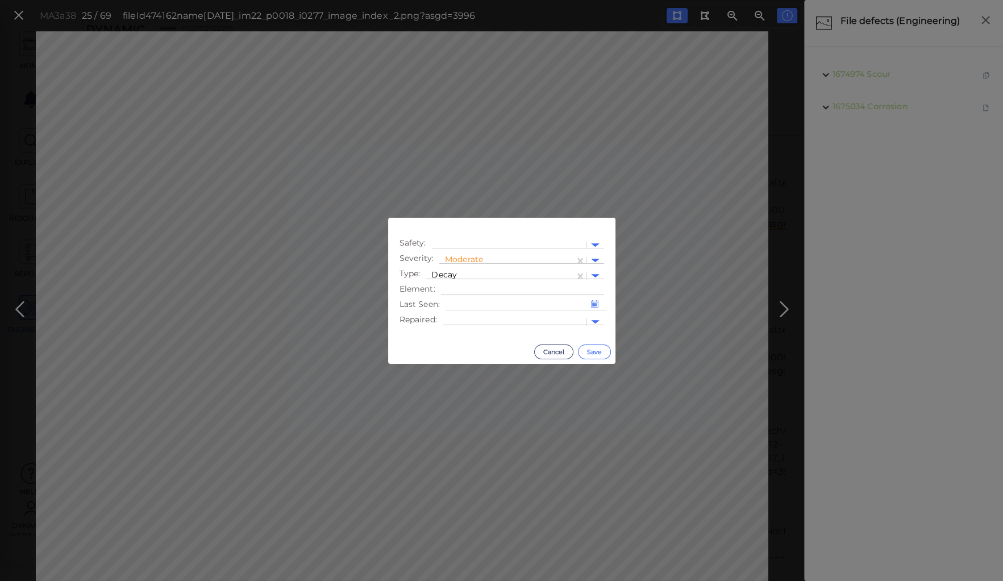
click at [602, 349] on button "Save" at bounding box center [594, 351] width 33 height 15
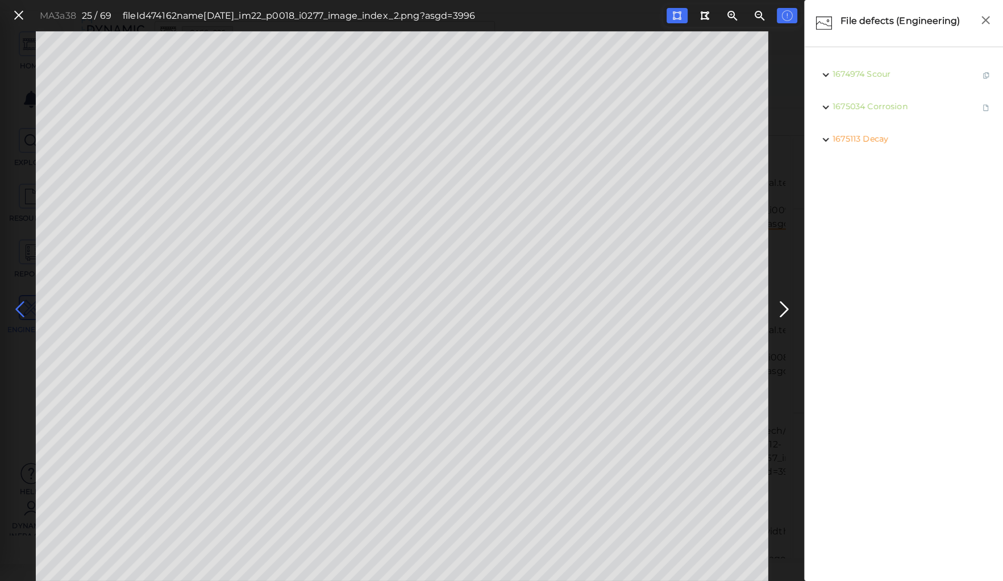
click at [19, 306] on icon at bounding box center [20, 309] width 18 height 22
click at [19, 305] on icon at bounding box center [20, 309] width 18 height 22
click at [786, 303] on icon at bounding box center [784, 309] width 18 height 22
click at [20, 307] on icon at bounding box center [20, 309] width 18 height 22
click at [18, 305] on icon at bounding box center [20, 309] width 18 height 22
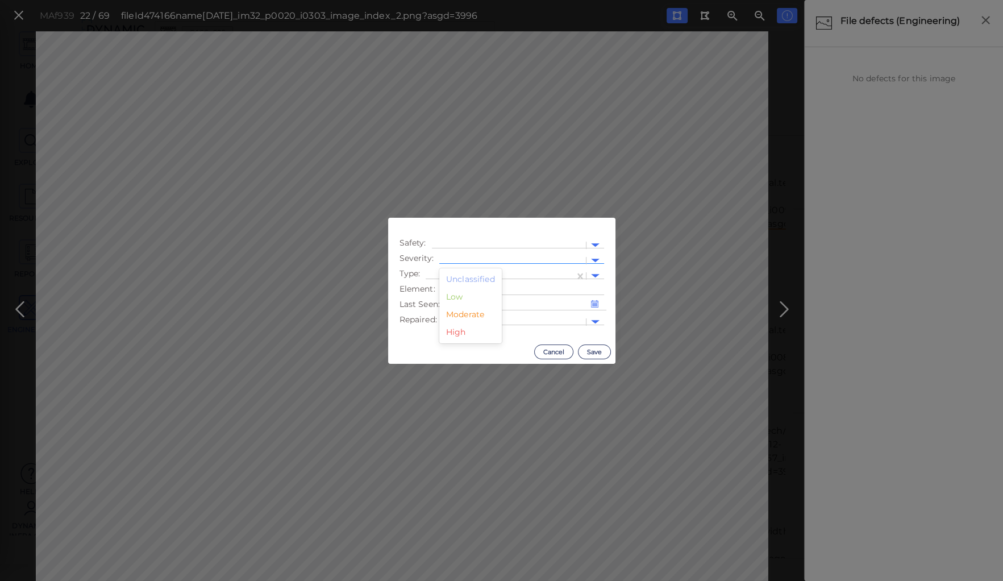
click at [498, 255] on div at bounding box center [512, 260] width 147 height 16
click at [455, 317] on div "Moderate" at bounding box center [470, 315] width 62 height 18
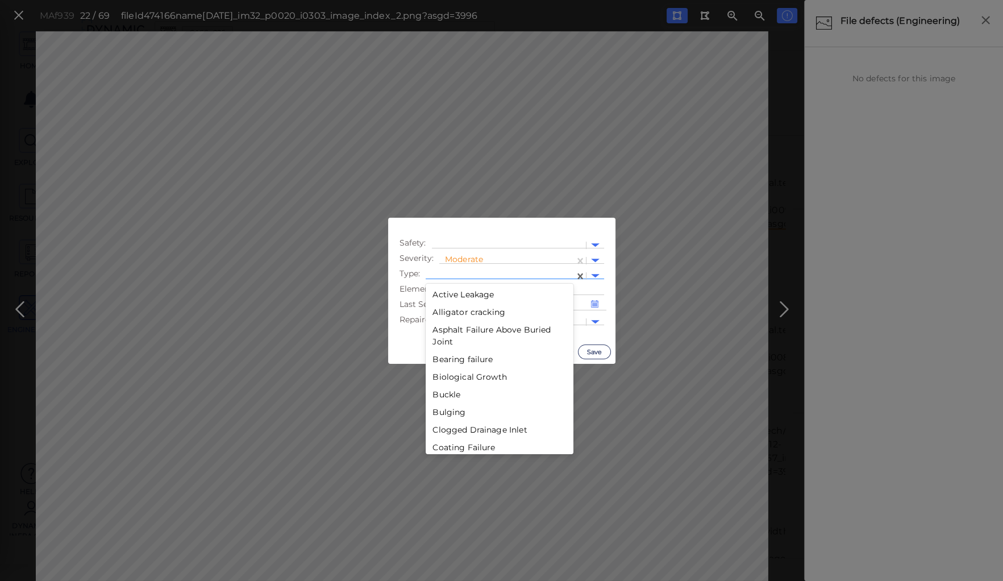
click at [453, 269] on div at bounding box center [500, 276] width 148 height 16
click at [451, 287] on div "Failure" at bounding box center [500, 289] width 148 height 18
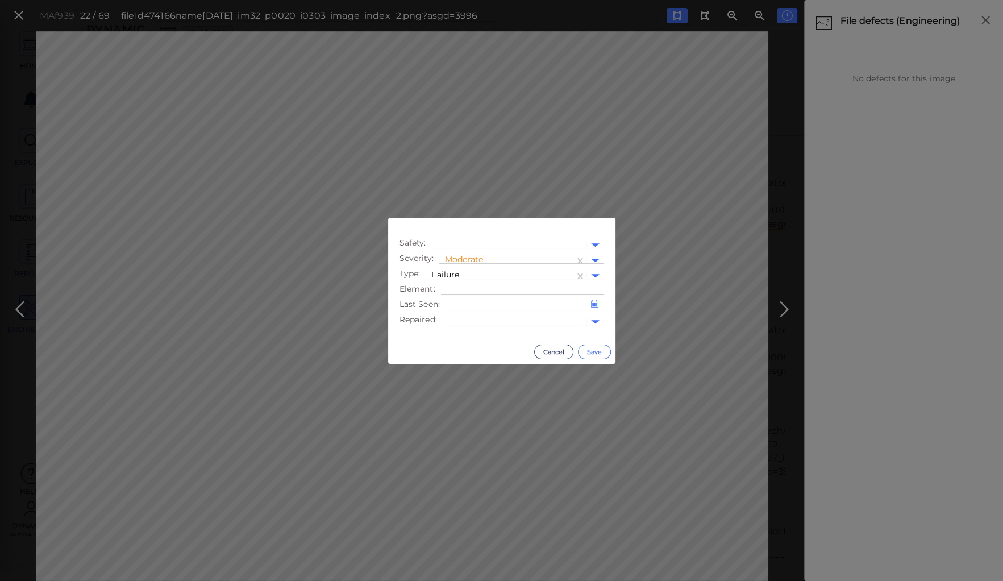
click at [587, 350] on button "Save" at bounding box center [594, 351] width 33 height 15
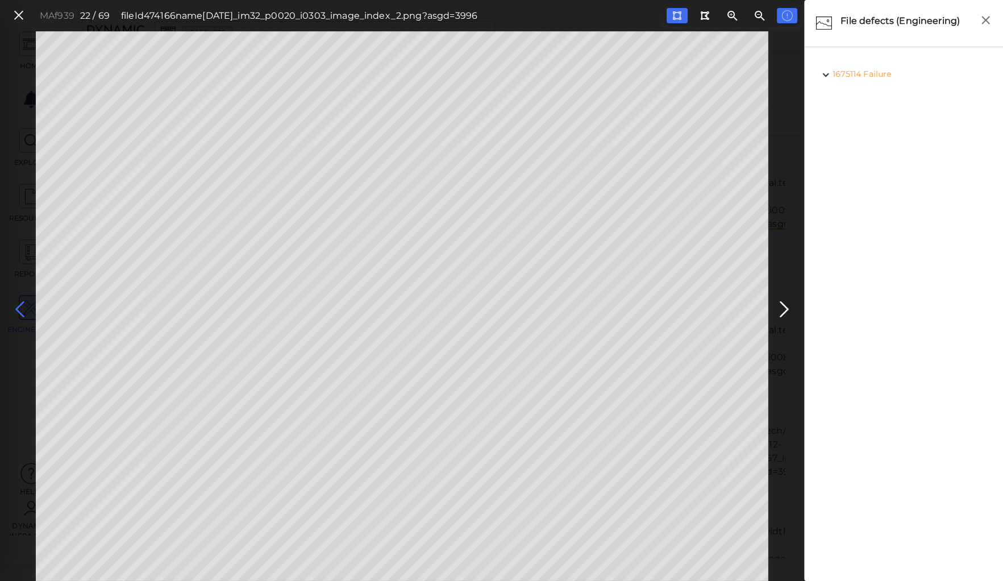
click at [18, 305] on icon at bounding box center [20, 309] width 18 height 22
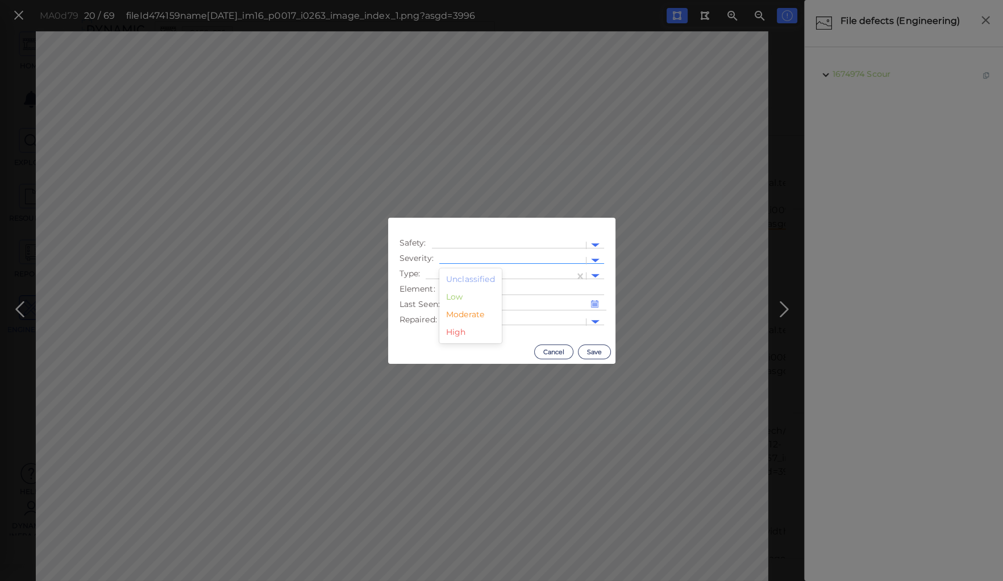
click at [468, 256] on div at bounding box center [512, 261] width 135 height 12
click at [473, 312] on div "Moderate" at bounding box center [470, 315] width 62 height 18
click at [467, 271] on div at bounding box center [499, 276] width 137 height 12
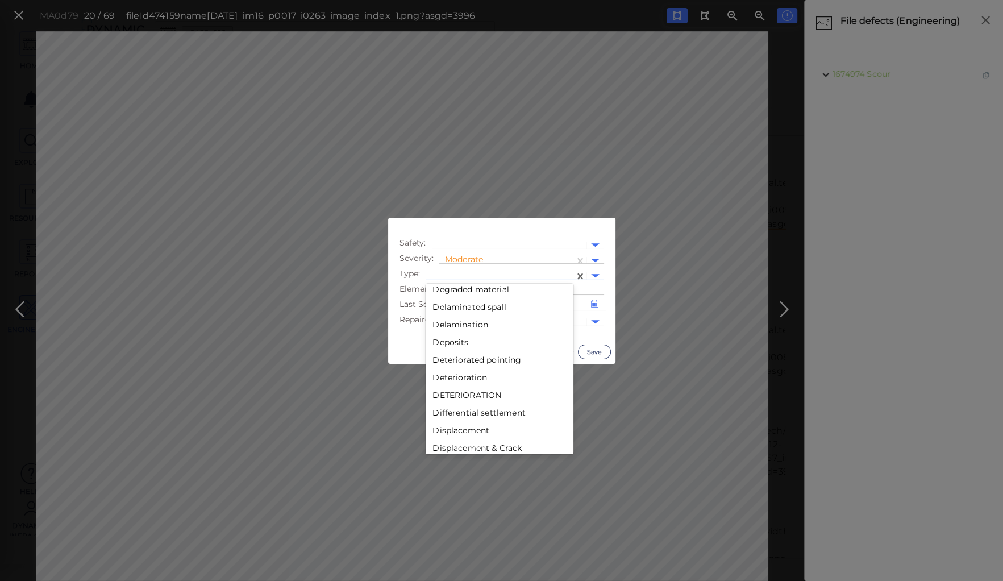
scroll to position [500, 0]
click at [453, 317] on div "Decay" at bounding box center [500, 318] width 148 height 18
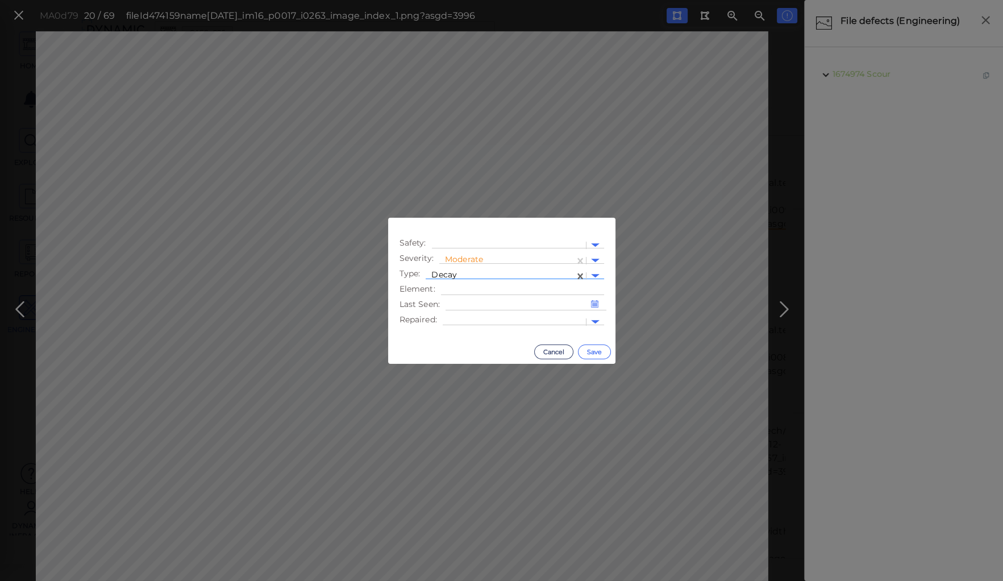
click at [589, 351] on button "Save" at bounding box center [594, 351] width 33 height 15
click at [451, 255] on div at bounding box center [512, 261] width 135 height 12
click at [457, 314] on div "Moderate" at bounding box center [470, 315] width 62 height 18
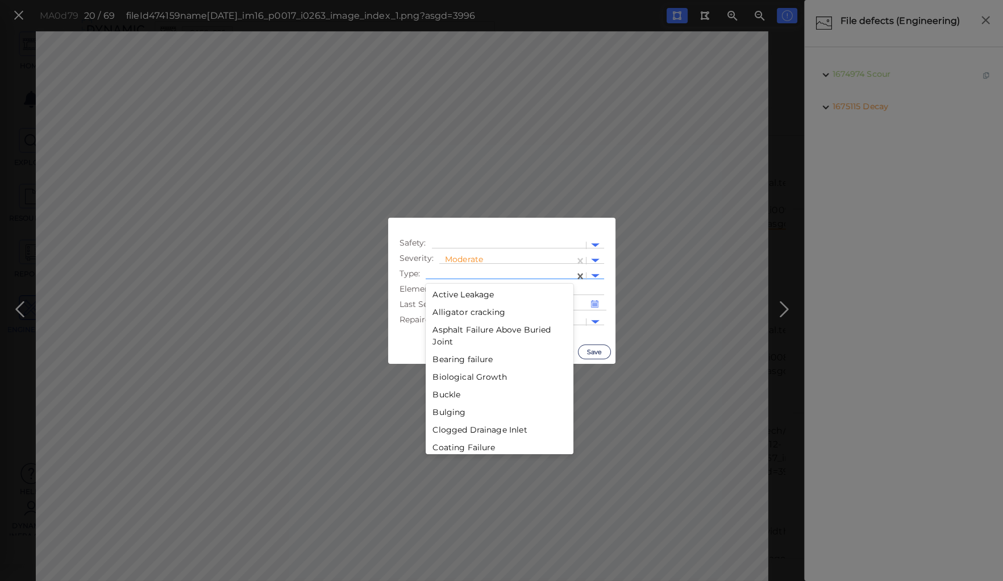
click at [457, 274] on div at bounding box center [499, 276] width 137 height 12
click at [461, 331] on div "Deterioration" at bounding box center [500, 332] width 148 height 18
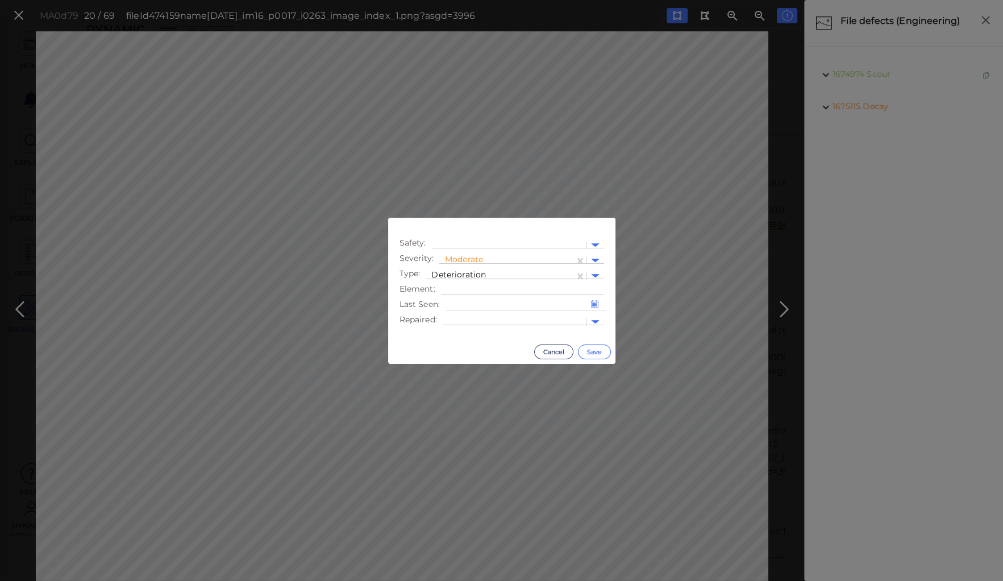
click at [591, 349] on button "Save" at bounding box center [594, 351] width 33 height 15
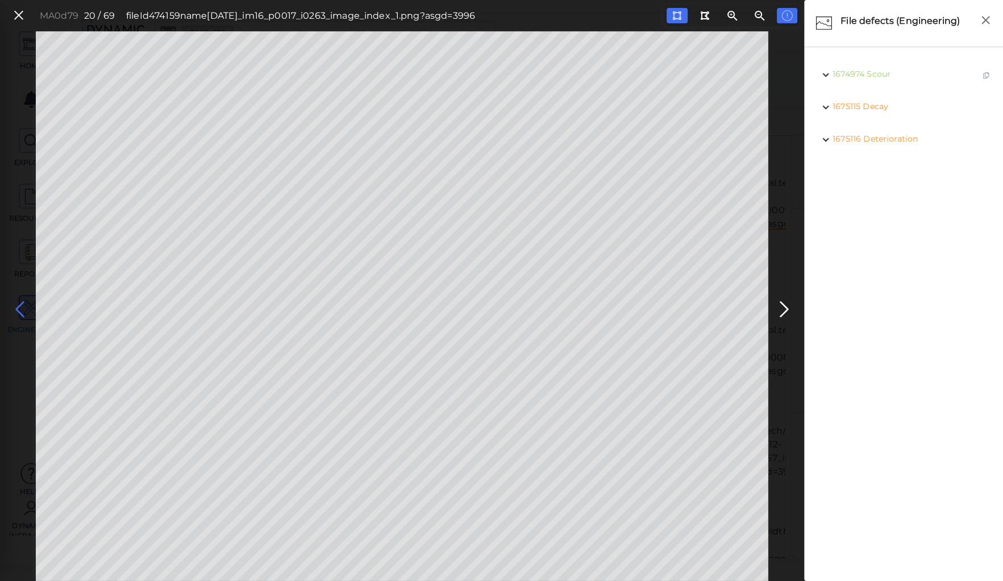
click at [20, 307] on icon at bounding box center [20, 309] width 18 height 22
click at [16, 306] on icon at bounding box center [20, 309] width 18 height 22
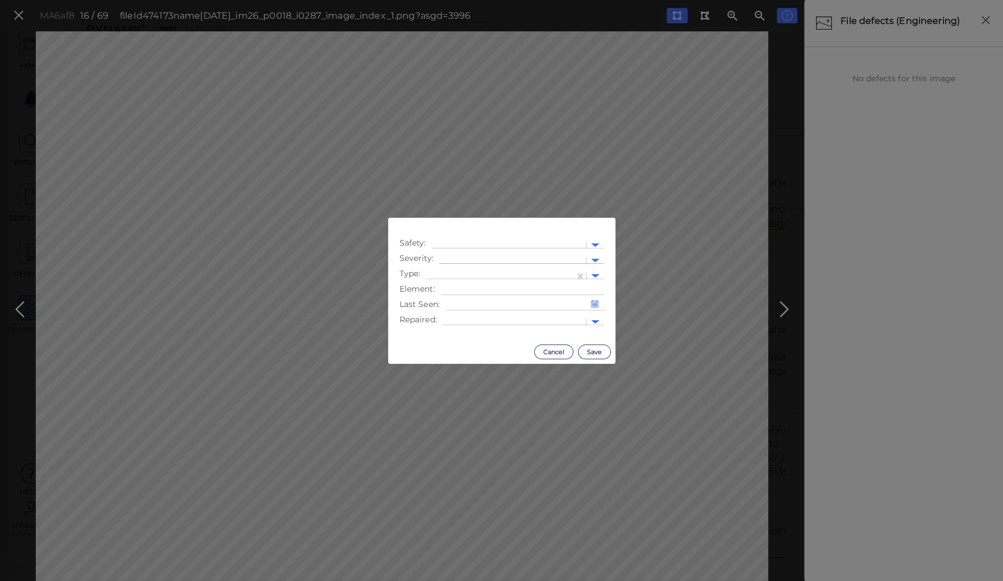
click at [509, 257] on div at bounding box center [512, 261] width 135 height 12
click at [476, 312] on div "Moderate" at bounding box center [470, 315] width 62 height 18
click at [457, 268] on div at bounding box center [500, 276] width 148 height 16
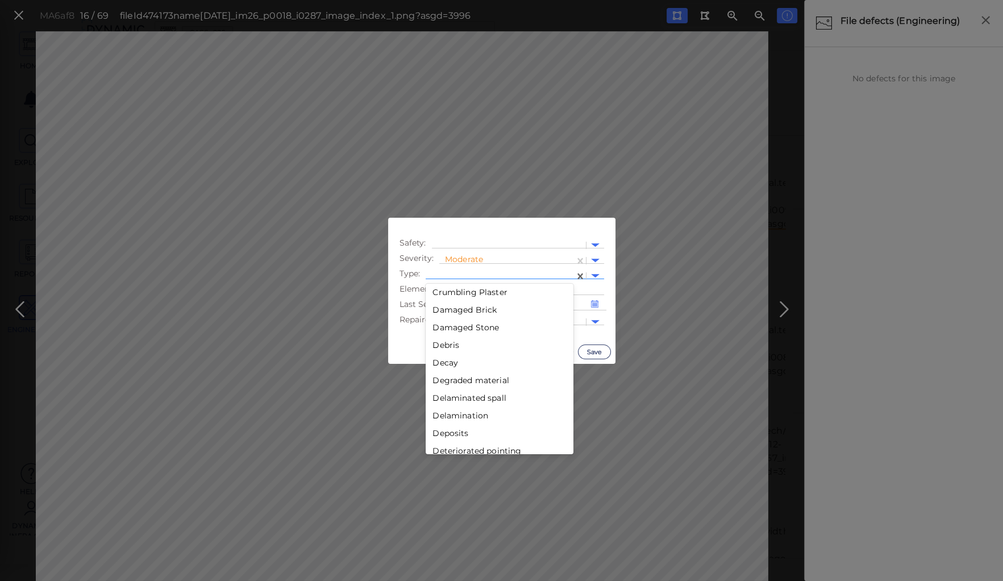
scroll to position [500, 0]
click at [443, 314] on div "Decay" at bounding box center [500, 318] width 148 height 18
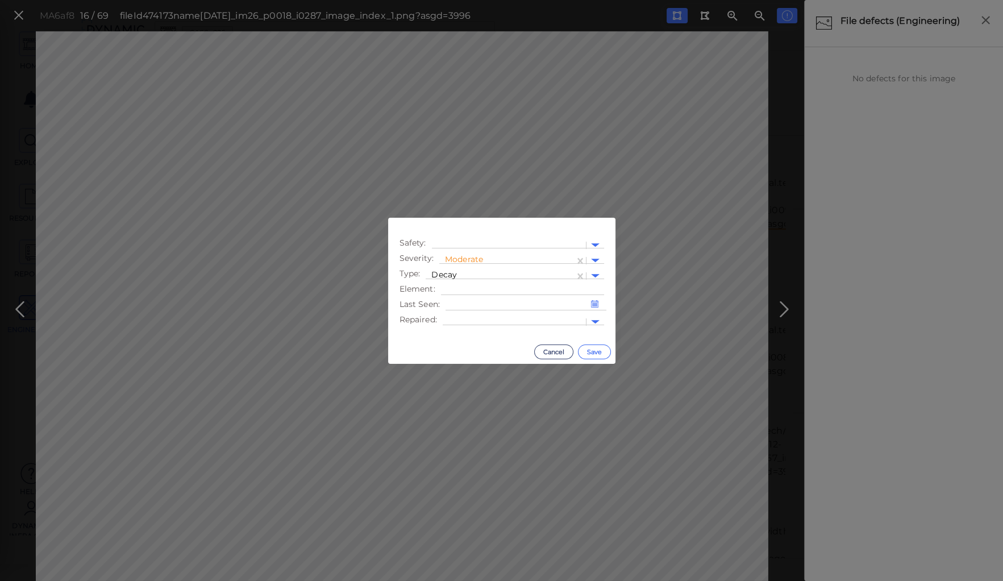
click at [597, 347] on button "Save" at bounding box center [594, 351] width 33 height 15
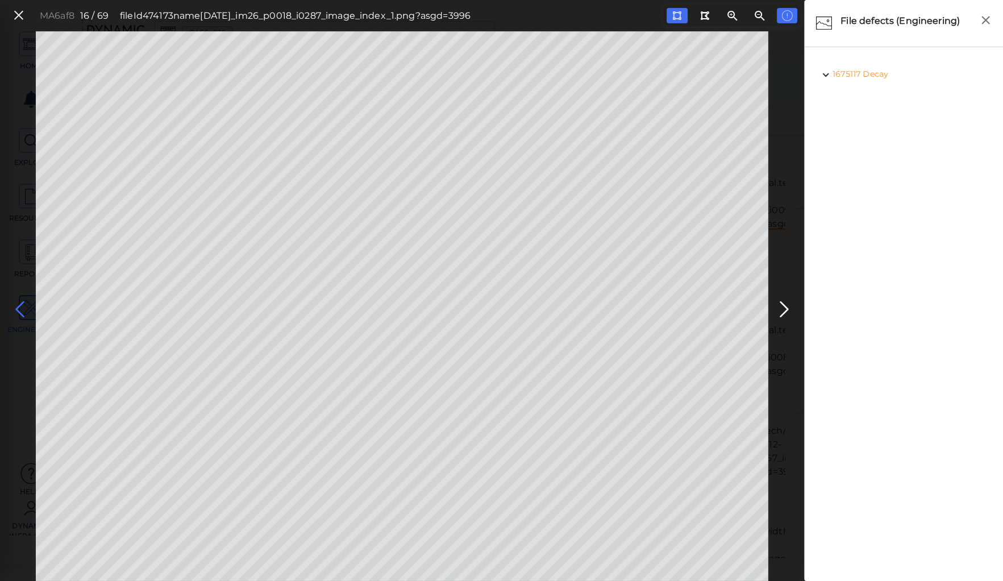
click at [18, 306] on icon at bounding box center [20, 309] width 18 height 22
click at [18, 305] on icon at bounding box center [20, 309] width 18 height 22
click at [19, 305] on icon at bounding box center [20, 309] width 18 height 22
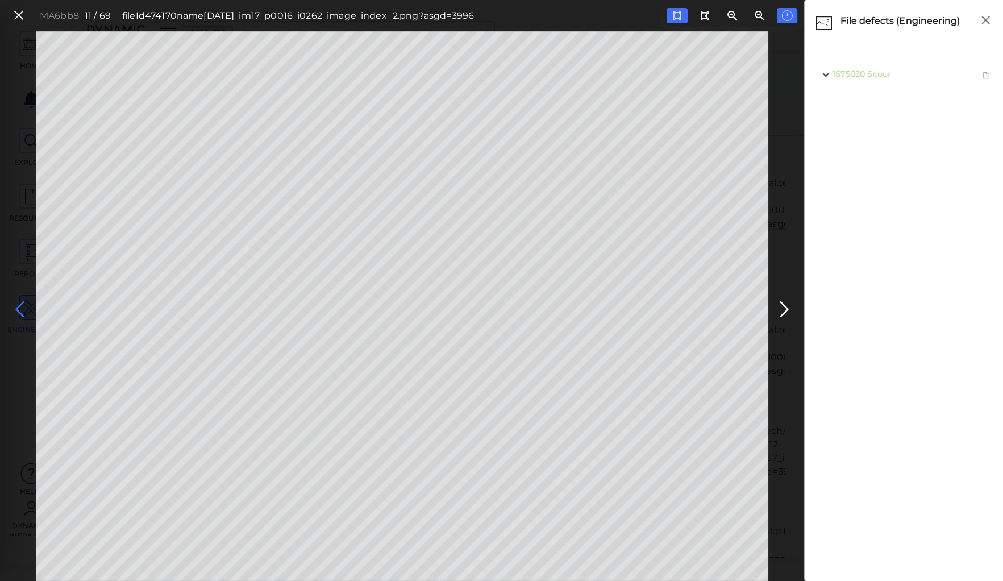
click at [19, 305] on icon at bounding box center [20, 309] width 18 height 22
click at [20, 304] on icon at bounding box center [20, 309] width 18 height 22
click at [784, 307] on icon at bounding box center [784, 309] width 18 height 22
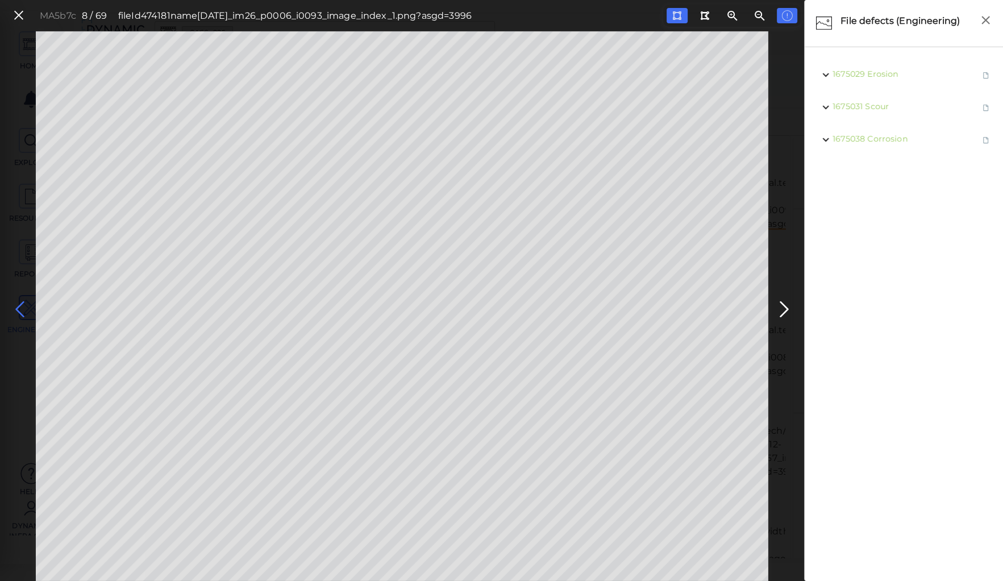
click at [16, 307] on icon at bounding box center [20, 309] width 18 height 22
click at [18, 305] on icon at bounding box center [20, 309] width 18 height 22
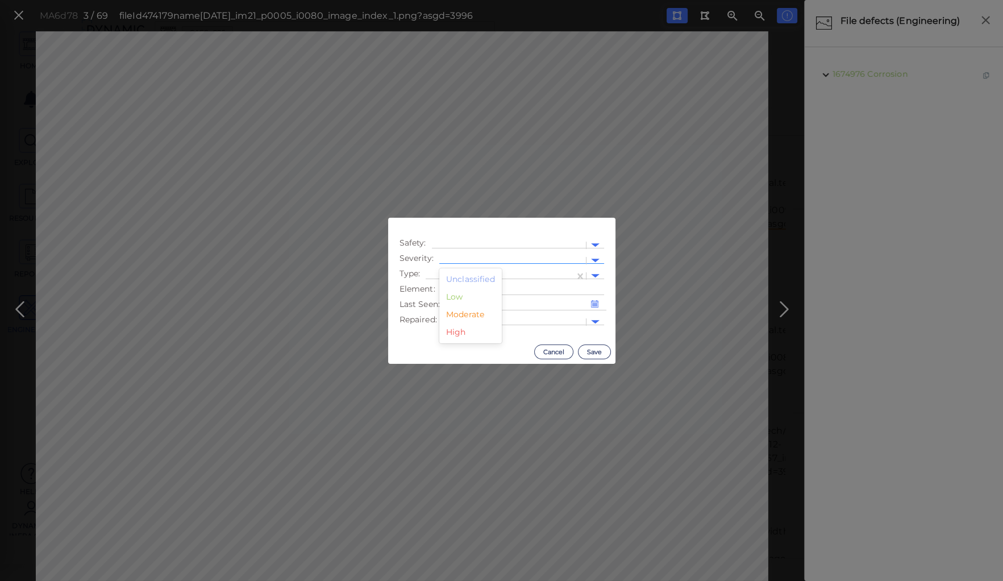
click at [466, 253] on div at bounding box center [512, 260] width 147 height 16
click at [458, 314] on div "Moderate" at bounding box center [470, 315] width 62 height 18
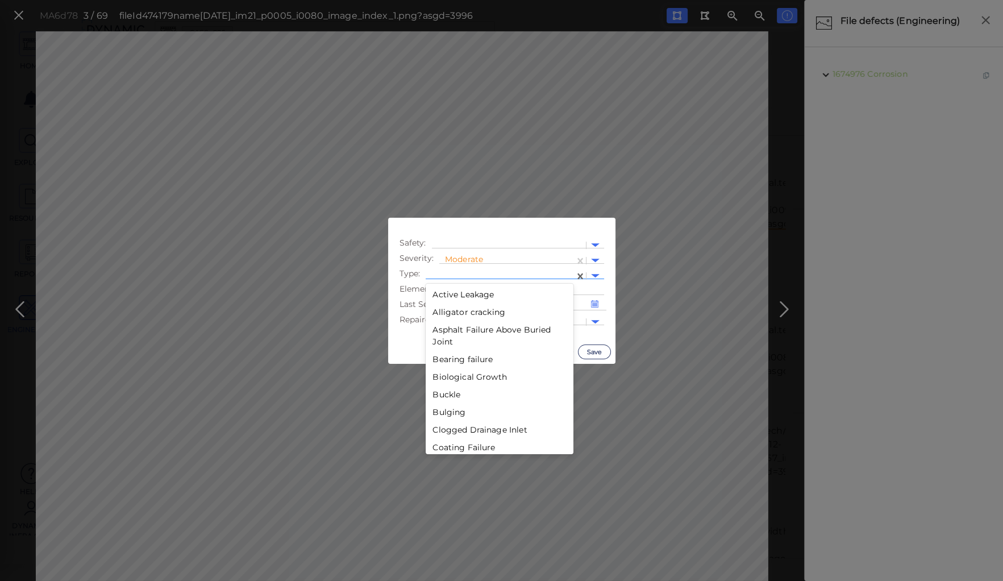
click at [452, 271] on div at bounding box center [499, 276] width 137 height 12
click at [449, 410] on div "Decay" at bounding box center [500, 408] width 148 height 18
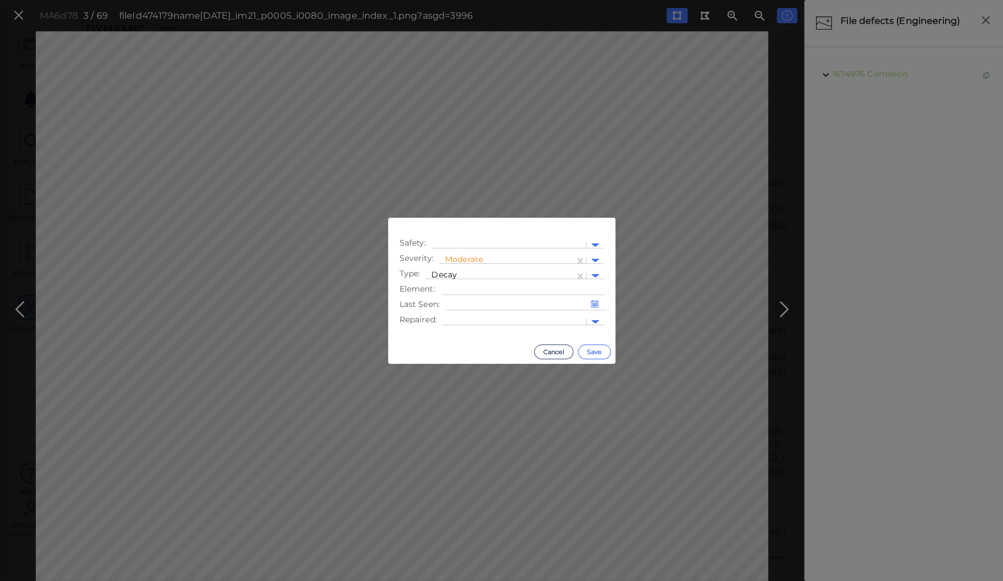
click at [594, 348] on button "Save" at bounding box center [594, 351] width 33 height 15
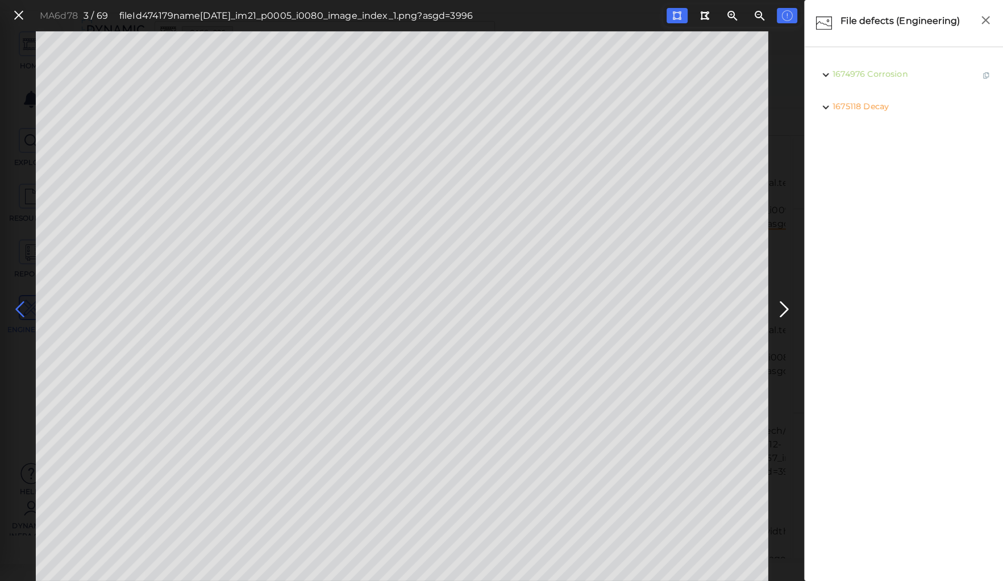
click at [16, 305] on icon at bounding box center [20, 309] width 18 height 22
click at [18, 305] on icon at bounding box center [20, 309] width 18 height 22
click at [18, 16] on icon at bounding box center [18, 15] width 12 height 15
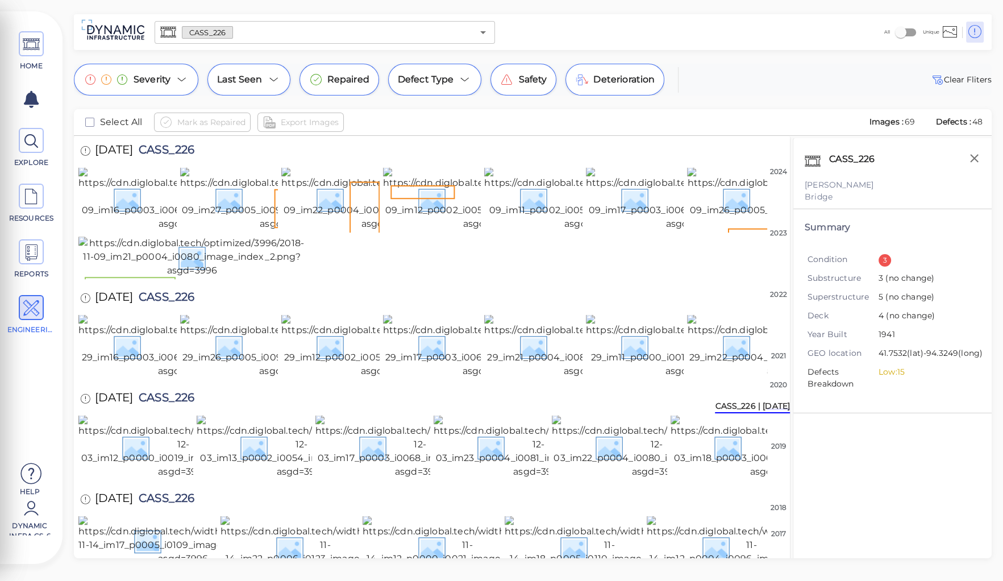
scroll to position [1127, 0]
drag, startPoint x: 156, startPoint y: 145, endPoint x: 249, endPoint y: 143, distance: 93.2
copy span "CASS_226"
click at [61, 11] on div "HOME EXPLORE RESOURCES REPORTS ENGINEERING Help Dynamic Infra CS-6 How to My Di…" at bounding box center [501, 290] width 1003 height 581
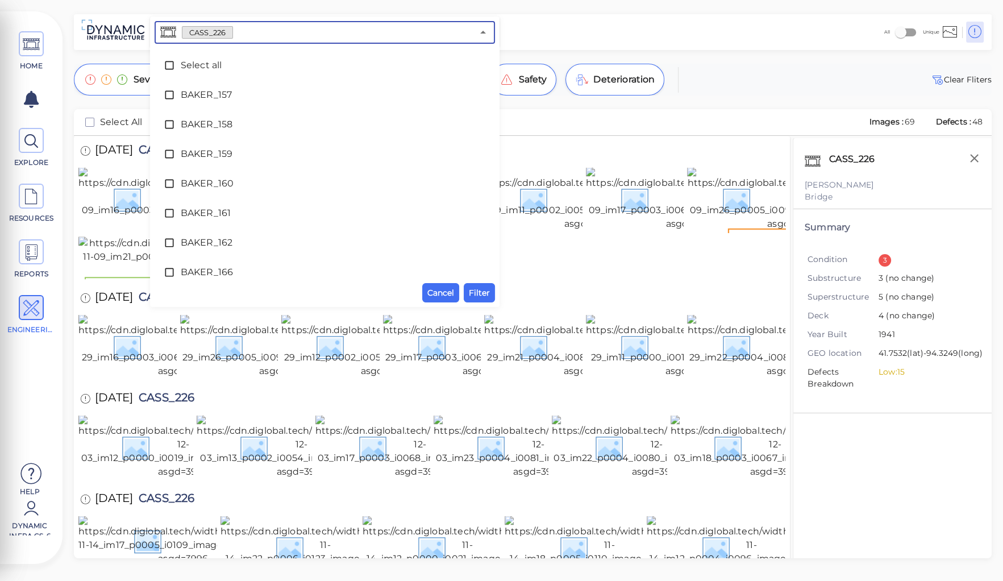
click at [246, 35] on input "text" at bounding box center [353, 32] width 240 height 16
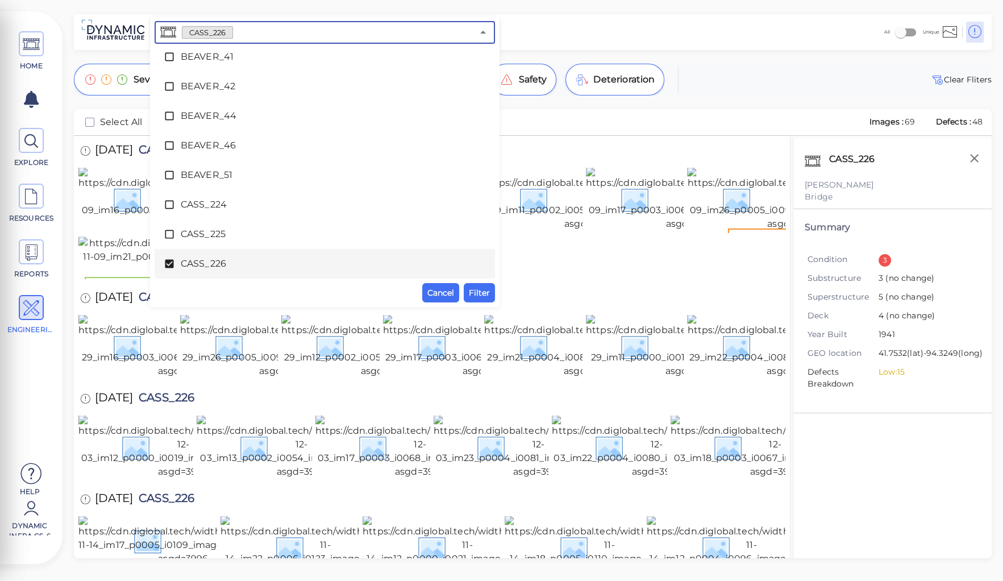
click at [169, 260] on icon at bounding box center [169, 264] width 9 height 9
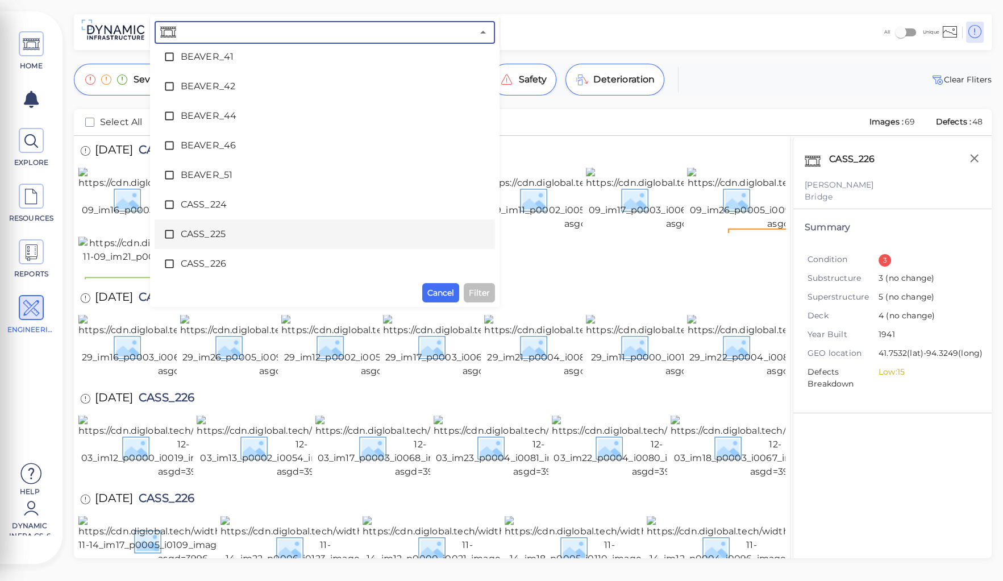
scroll to position [1620, 0]
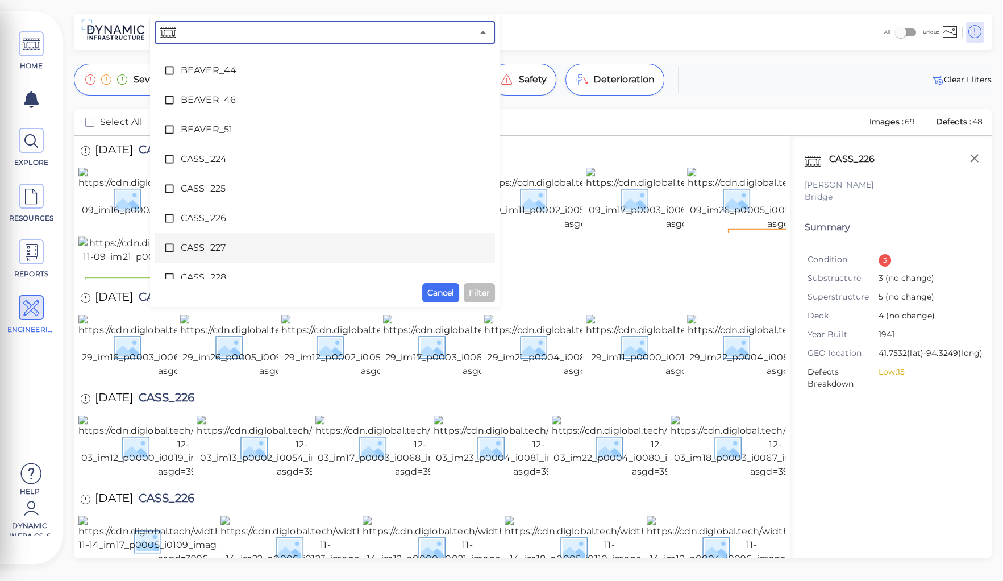
click at [209, 250] on span "CASS_227" at bounding box center [325, 248] width 288 height 14
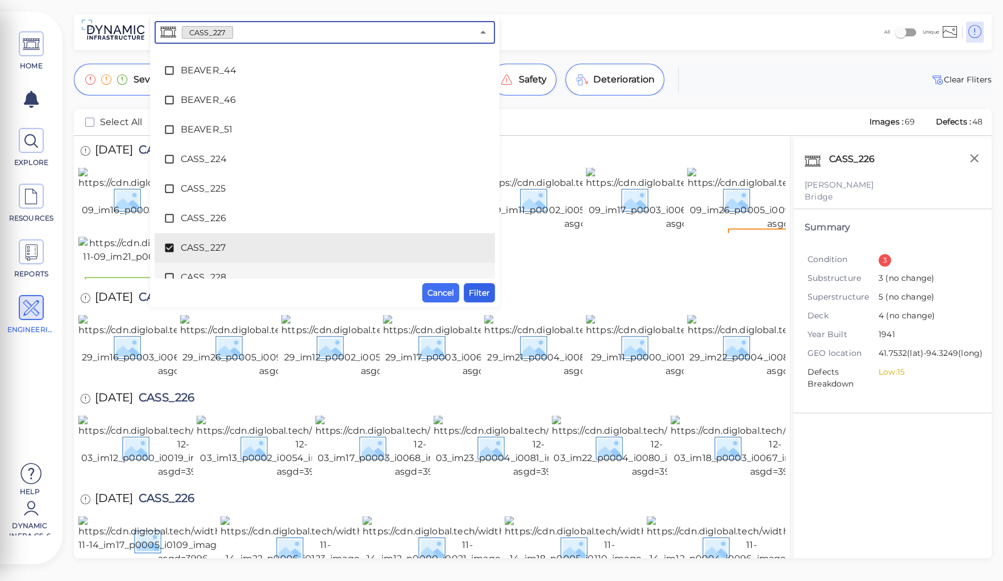
click at [484, 291] on span "Filter" at bounding box center [479, 293] width 21 height 14
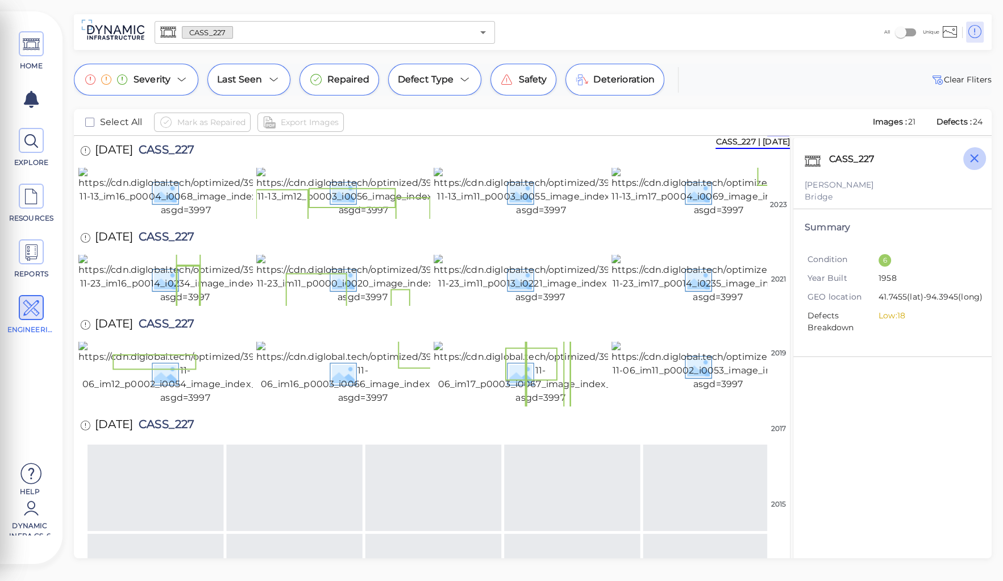
click at [944, 160] on icon "button" at bounding box center [974, 158] width 14 height 14
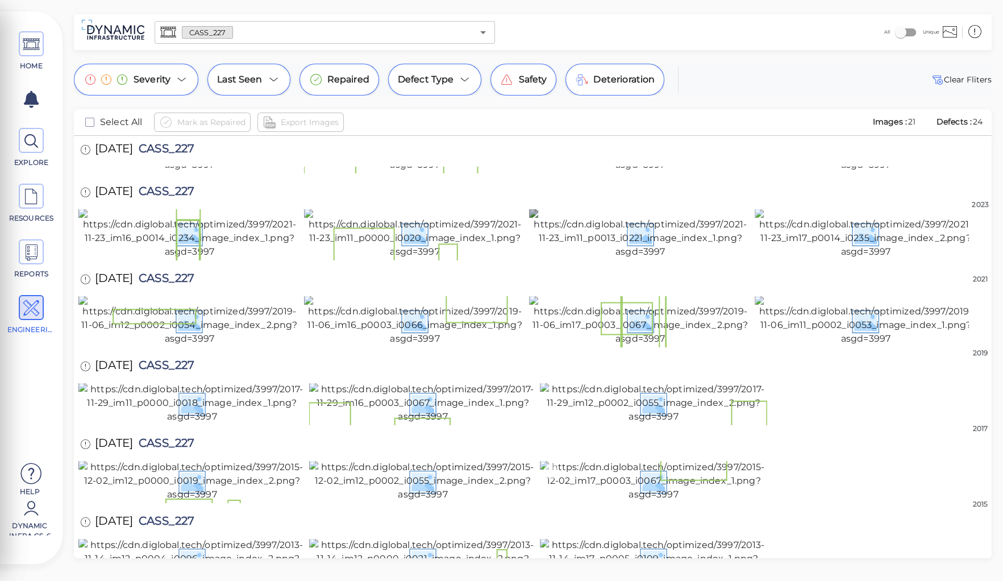
scroll to position [781, 0]
drag, startPoint x: 152, startPoint y: 183, endPoint x: 230, endPoint y: 187, distance: 77.4
click at [219, 429] on div "12/2/2015 CASS_227" at bounding box center [148, 444] width 140 height 31
copy span "CASS_227"
click at [698, 538] on img at bounding box center [653, 558] width 227 height 41
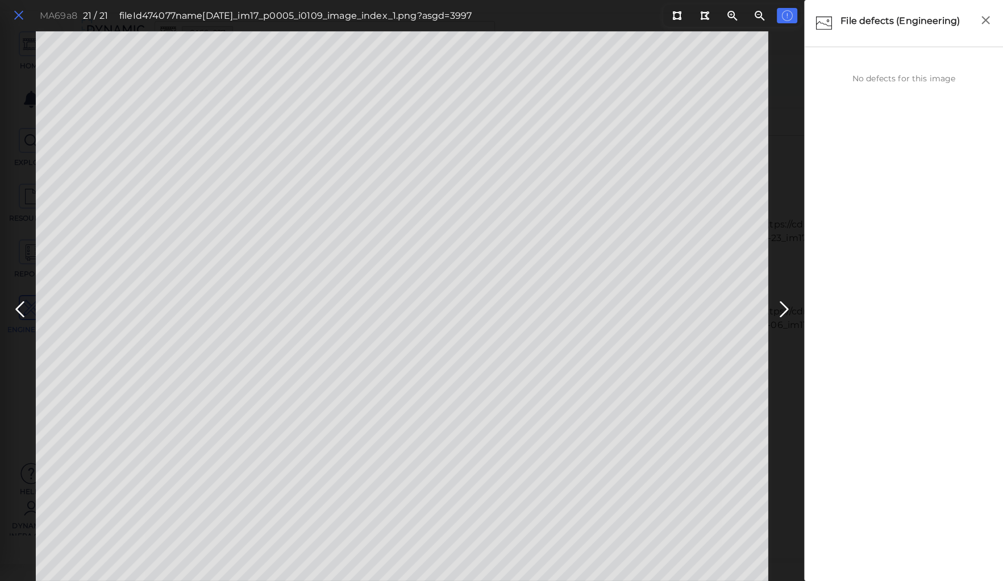
click at [18, 15] on icon at bounding box center [18, 15] width 12 height 15
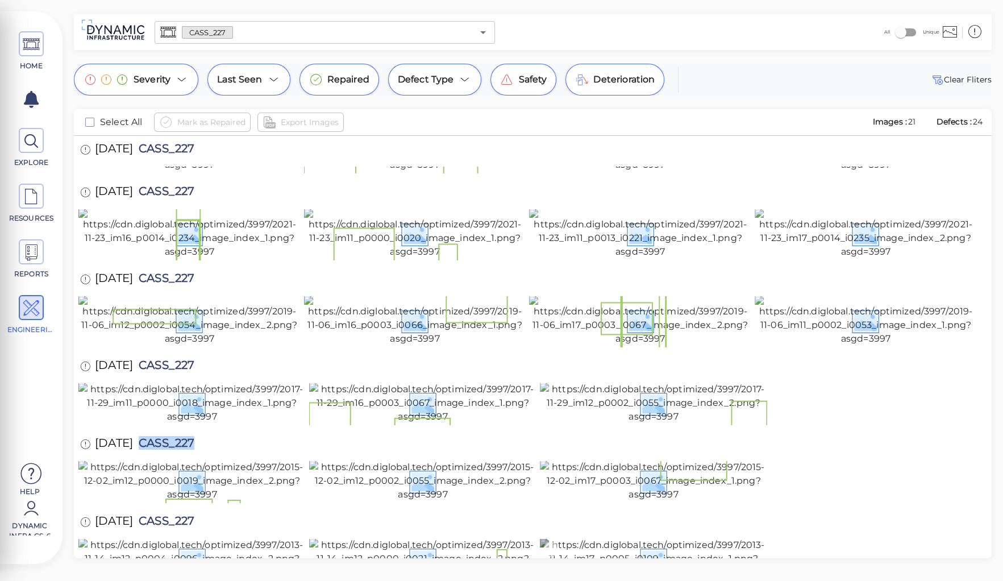
click at [673, 538] on img at bounding box center [653, 558] width 227 height 41
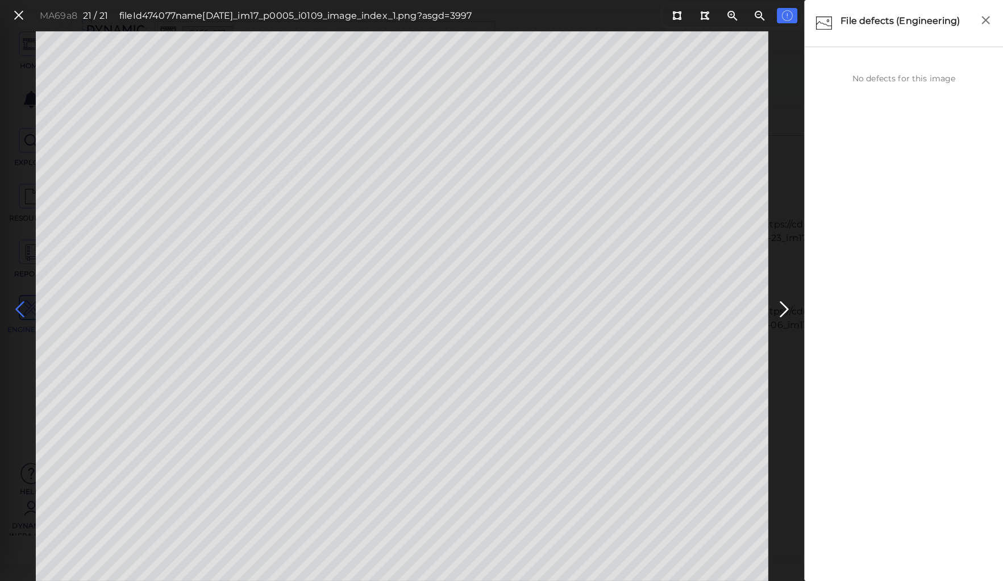
click at [19, 309] on icon at bounding box center [20, 309] width 18 height 22
click at [19, 307] on icon at bounding box center [20, 309] width 18 height 22
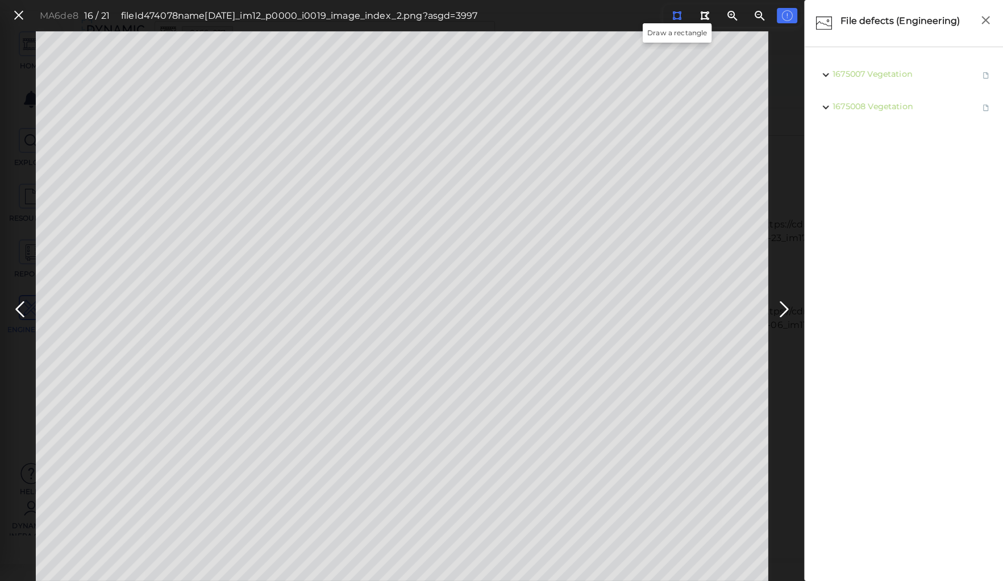
click at [677, 15] on icon at bounding box center [676, 15] width 9 height 9
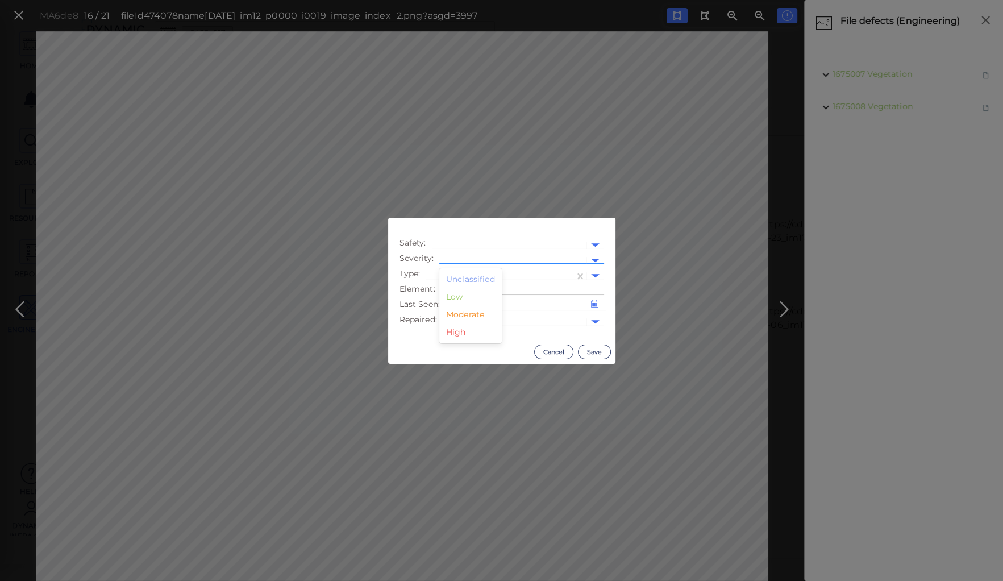
click at [476, 254] on div at bounding box center [512, 260] width 147 height 16
click at [460, 315] on div "Moderate" at bounding box center [470, 315] width 62 height 18
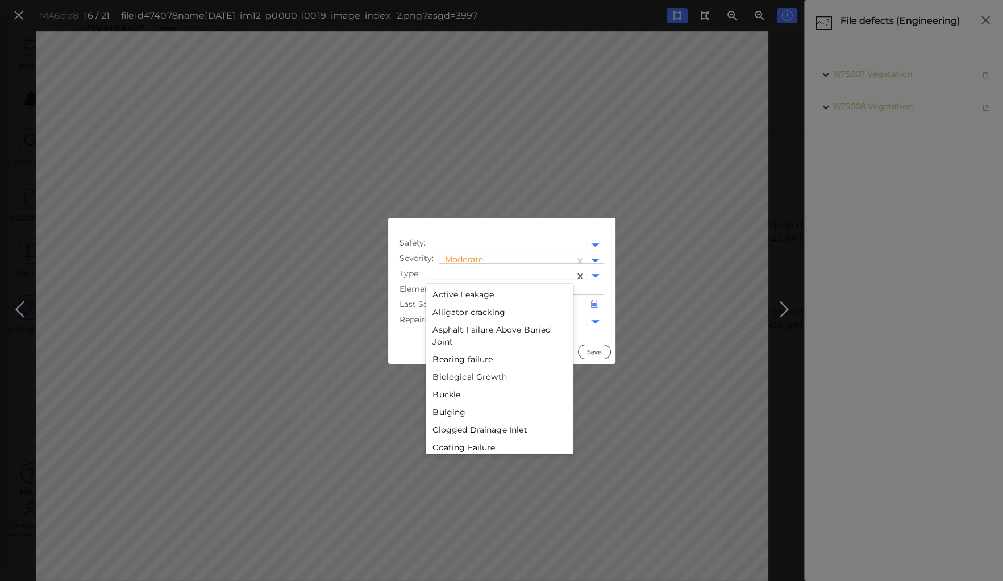
click at [463, 268] on div at bounding box center [500, 276] width 148 height 16
click at [446, 393] on div "Debris" at bounding box center [500, 391] width 148 height 18
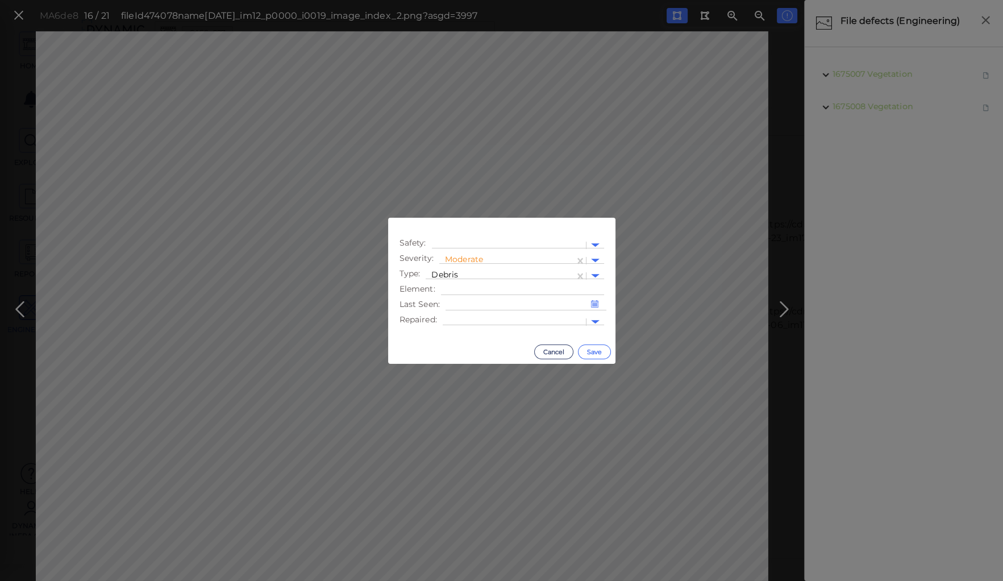
click at [595, 353] on button "Save" at bounding box center [594, 351] width 33 height 15
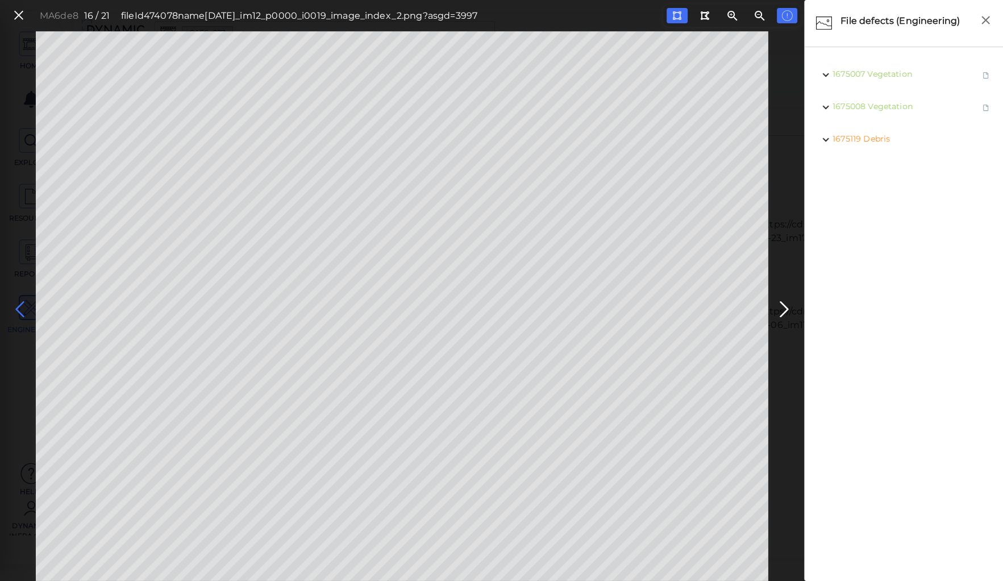
click at [23, 311] on icon at bounding box center [20, 309] width 18 height 22
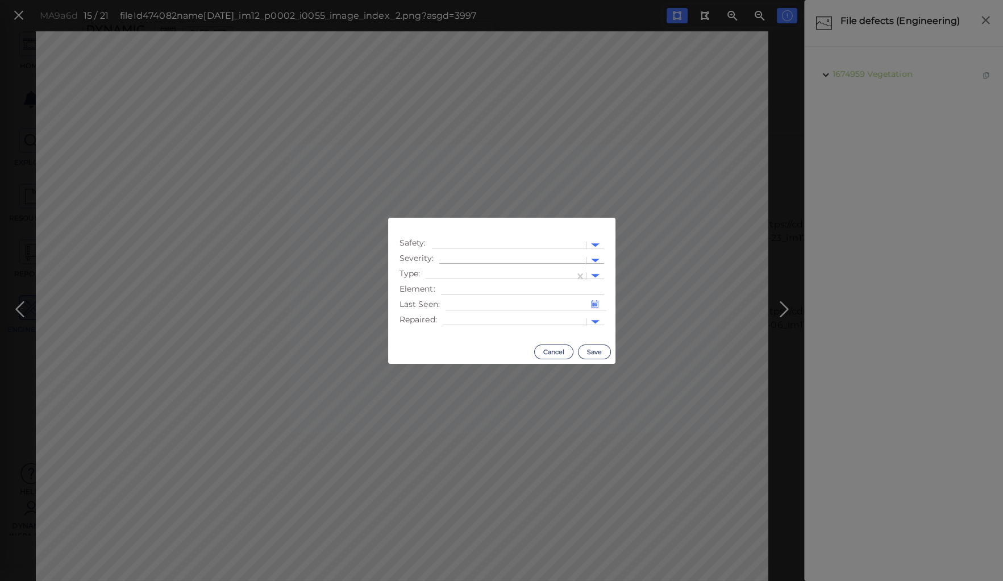
click at [487, 257] on div at bounding box center [512, 261] width 135 height 12
drag, startPoint x: 471, startPoint y: 314, endPoint x: 476, endPoint y: 284, distance: 29.9
click at [471, 313] on div "Moderate" at bounding box center [470, 315] width 62 height 18
click at [477, 273] on div at bounding box center [499, 276] width 137 height 12
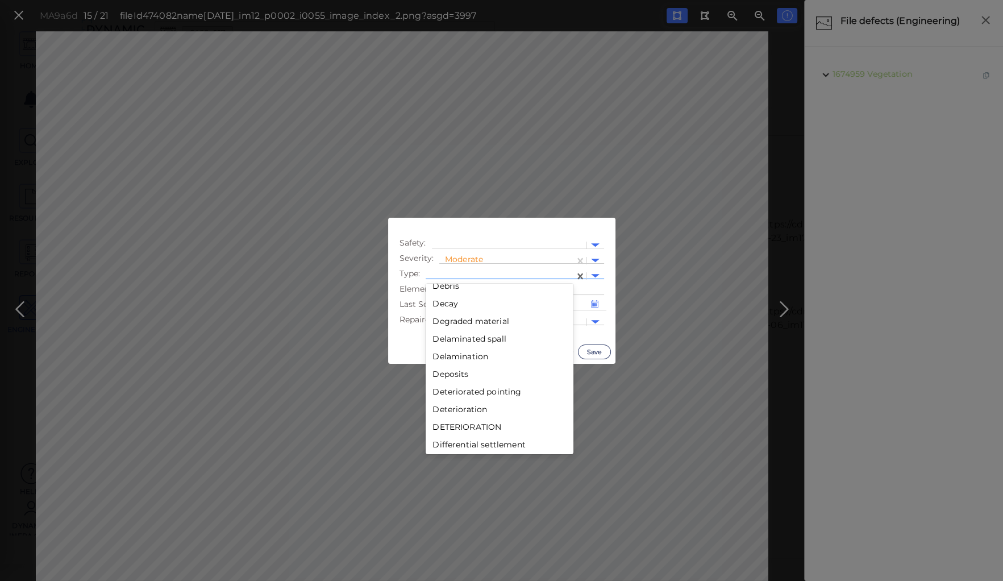
scroll to position [500, 0]
click at [448, 299] on div "Debris" at bounding box center [500, 300] width 148 height 18
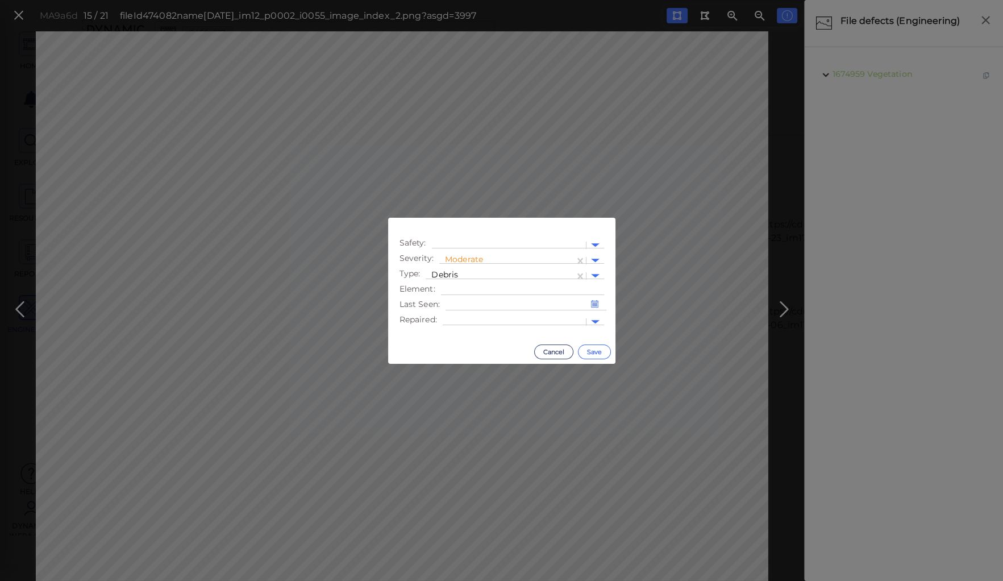
click at [593, 352] on button "Save" at bounding box center [594, 351] width 33 height 15
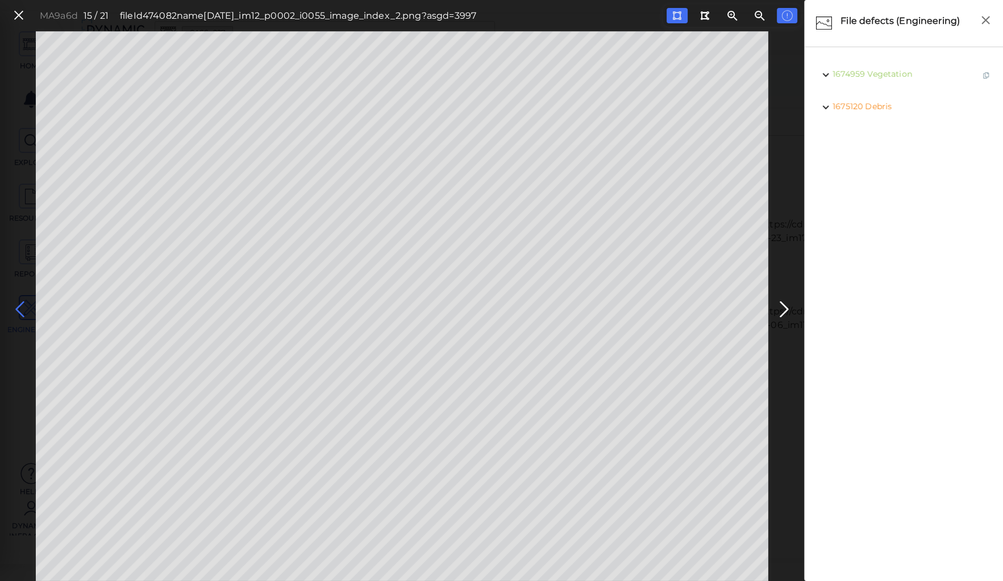
click at [25, 309] on icon at bounding box center [20, 309] width 18 height 22
click at [18, 302] on icon at bounding box center [20, 309] width 18 height 22
click at [781, 302] on icon at bounding box center [784, 309] width 18 height 22
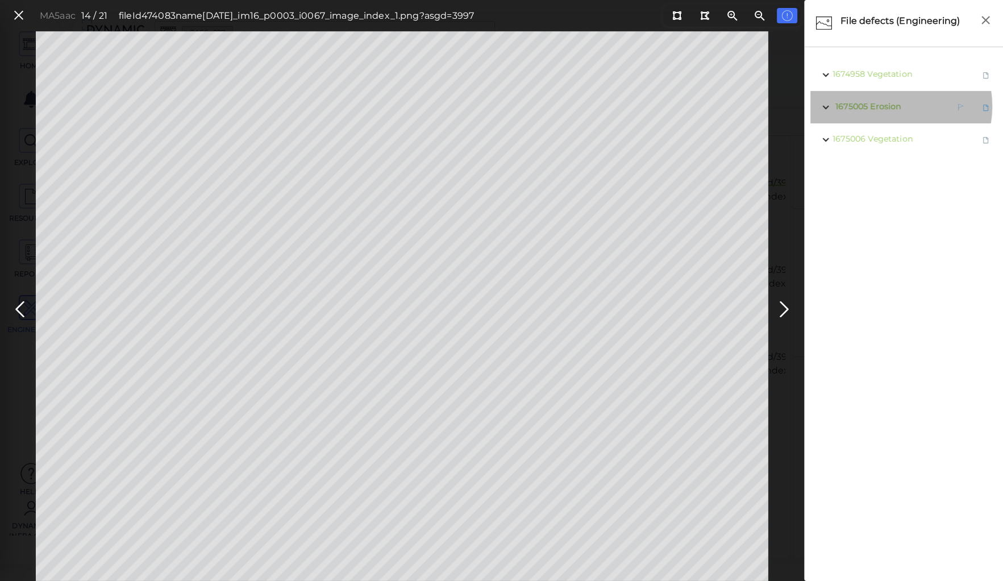
click at [888, 106] on span "Erosion" at bounding box center [885, 106] width 31 height 10
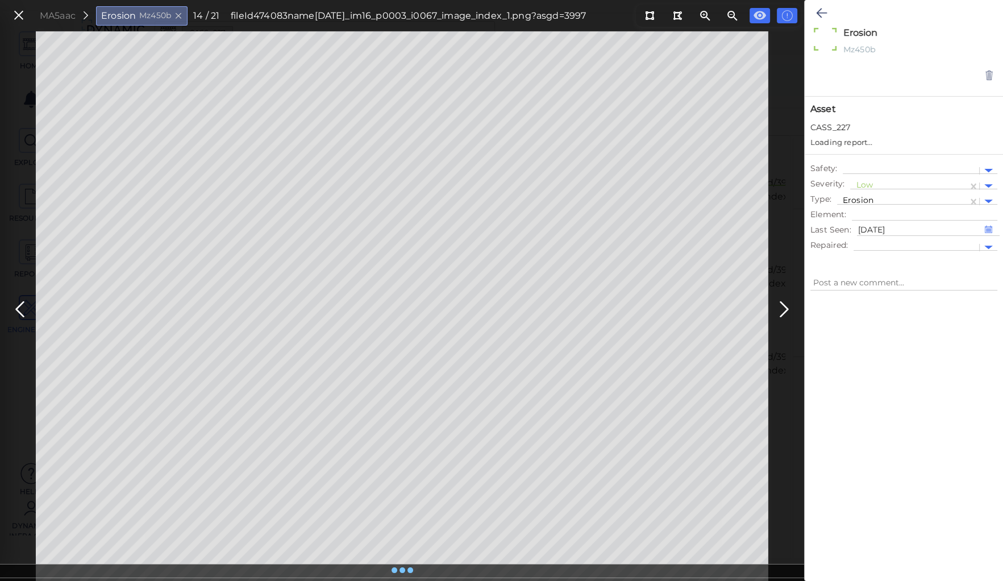
type textarea "x"
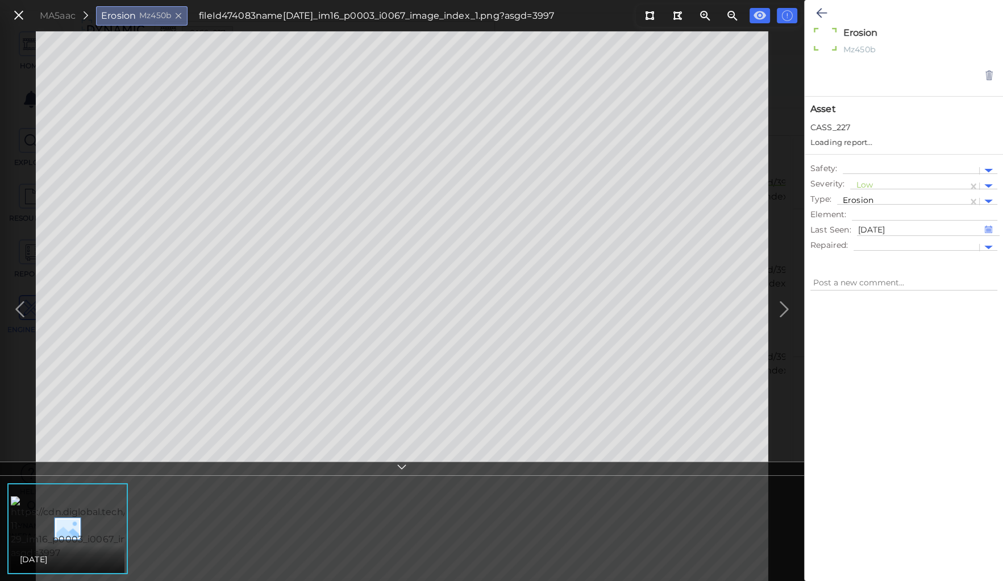
type textarea "x"
click at [866, 171] on div at bounding box center [909, 175] width 106 height 12
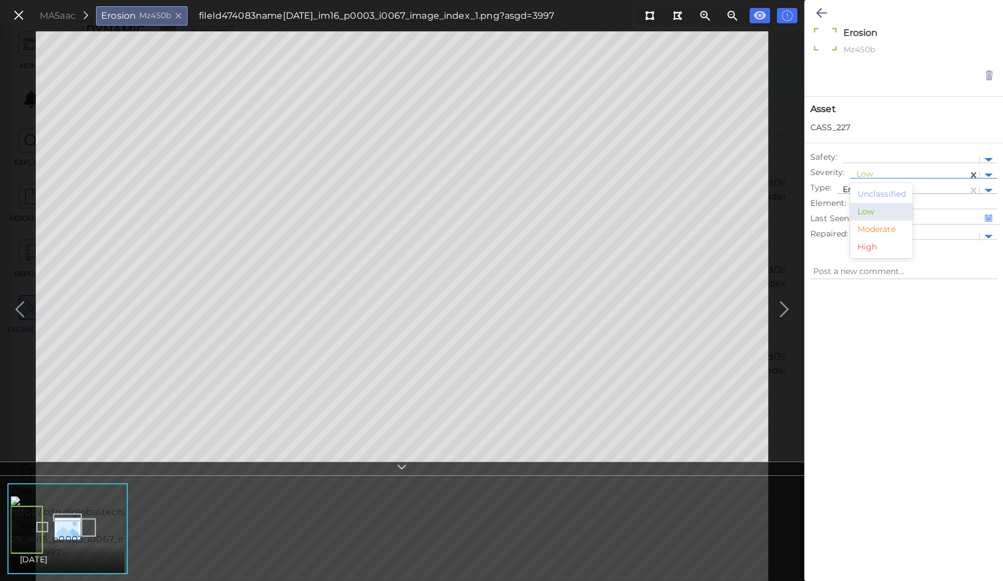
drag, startPoint x: 870, startPoint y: 228, endPoint x: 860, endPoint y: 193, distance: 36.3
click at [869, 226] on div "Moderate" at bounding box center [881, 229] width 62 height 18
type textarea "x"
click at [819, 15] on icon at bounding box center [821, 13] width 11 height 14
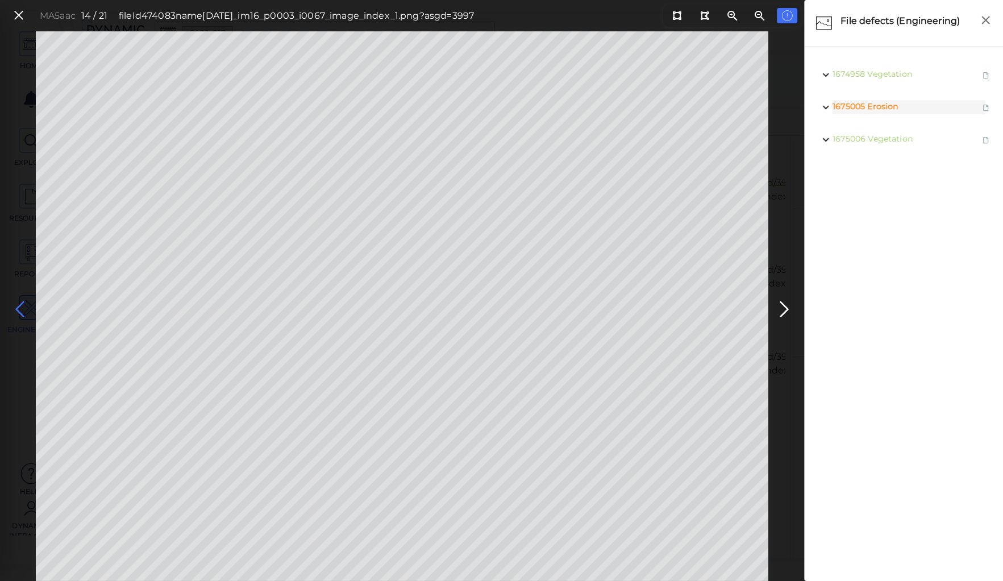
click at [22, 311] on icon at bounding box center [20, 309] width 18 height 22
click at [20, 306] on icon at bounding box center [20, 309] width 18 height 22
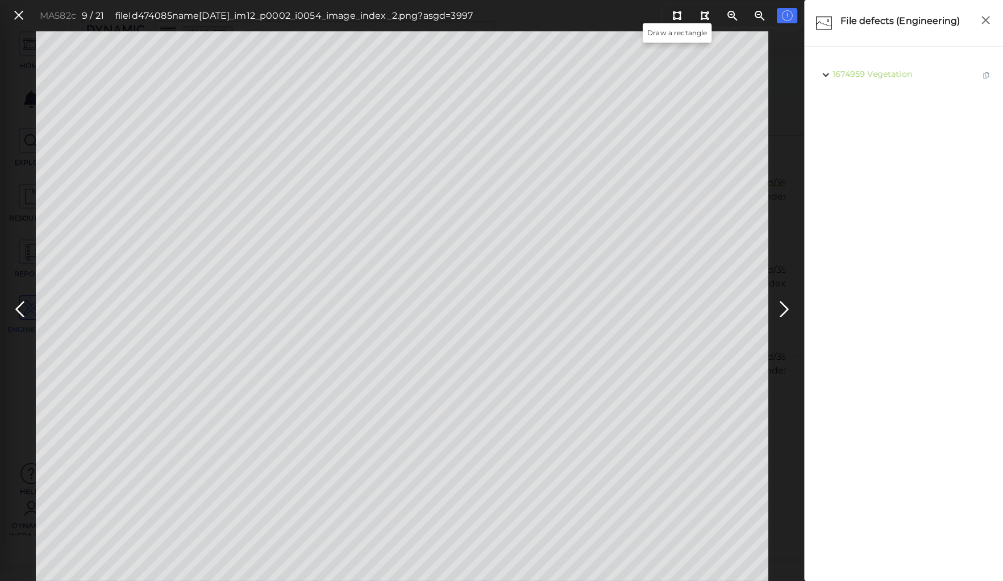
drag, startPoint x: 677, startPoint y: 11, endPoint x: 661, endPoint y: 25, distance: 21.4
click at [663, 24] on div at bounding box center [731, 15] width 137 height 24
click at [675, 16] on icon at bounding box center [676, 15] width 9 height 9
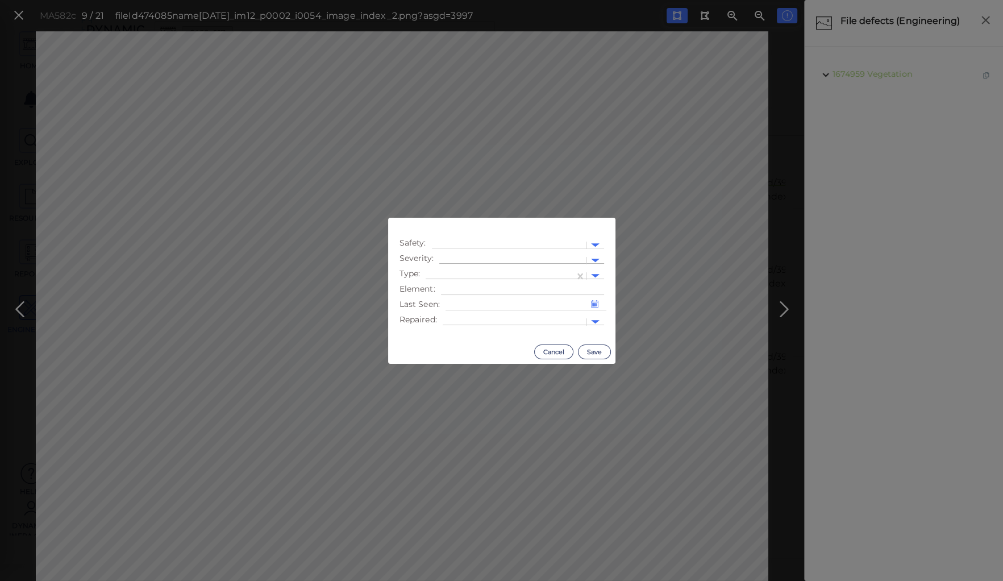
click at [466, 257] on div at bounding box center [512, 261] width 135 height 12
drag, startPoint x: 462, startPoint y: 314, endPoint x: 462, endPoint y: 298, distance: 15.3
click at [462, 313] on div "Moderate" at bounding box center [470, 315] width 62 height 18
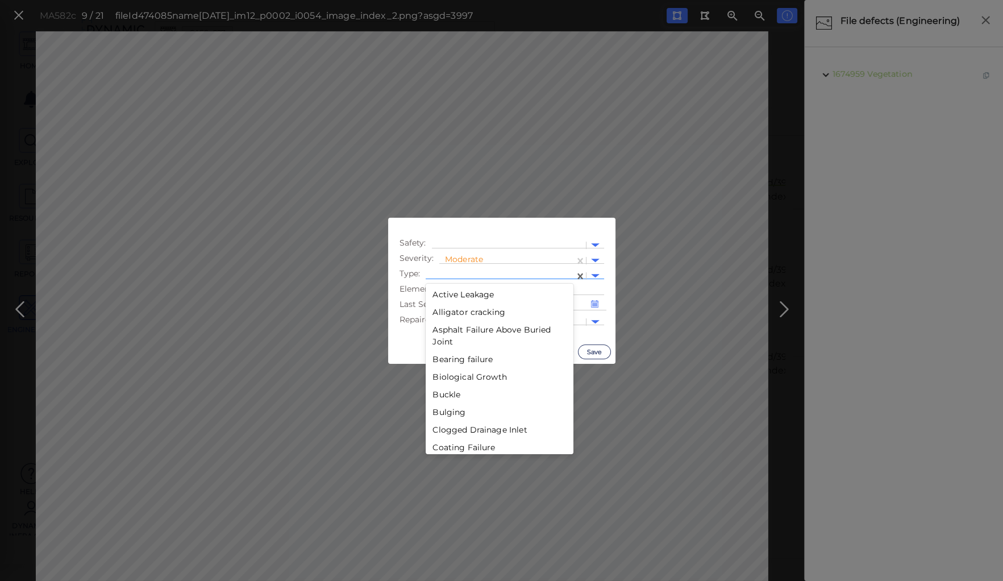
click at [462, 270] on div at bounding box center [499, 276] width 137 height 12
click at [447, 390] on div "Debris" at bounding box center [500, 391] width 148 height 18
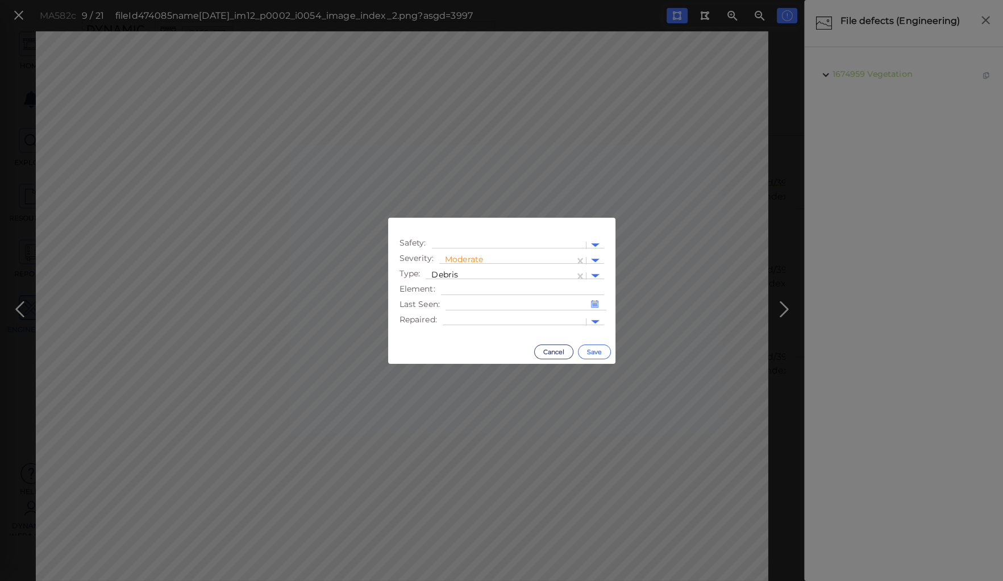
click at [601, 352] on button "Save" at bounding box center [594, 351] width 33 height 15
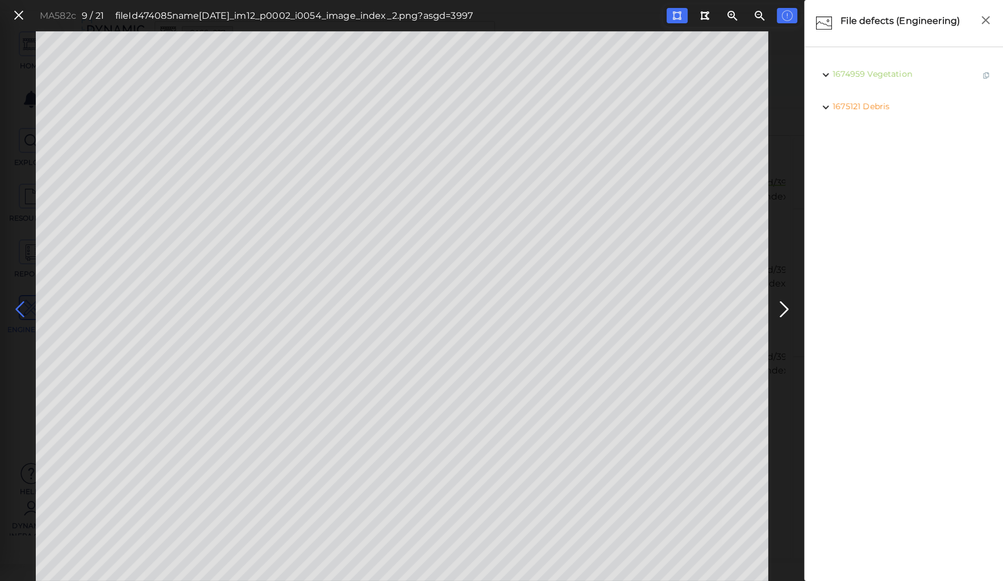
click at [23, 307] on icon at bounding box center [20, 309] width 18 height 22
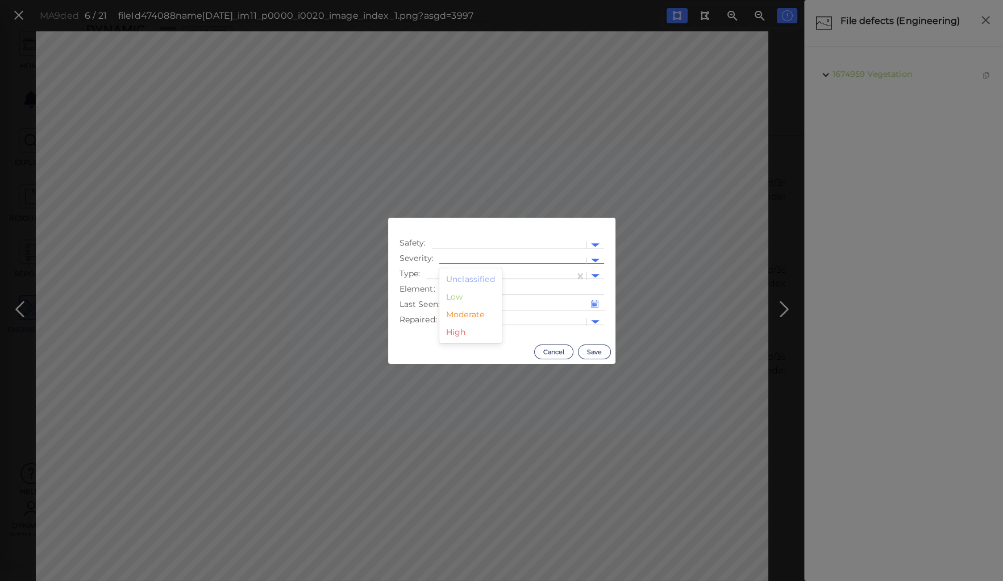
click at [497, 253] on div at bounding box center [512, 260] width 147 height 16
click at [465, 316] on div "Moderate" at bounding box center [470, 315] width 62 height 18
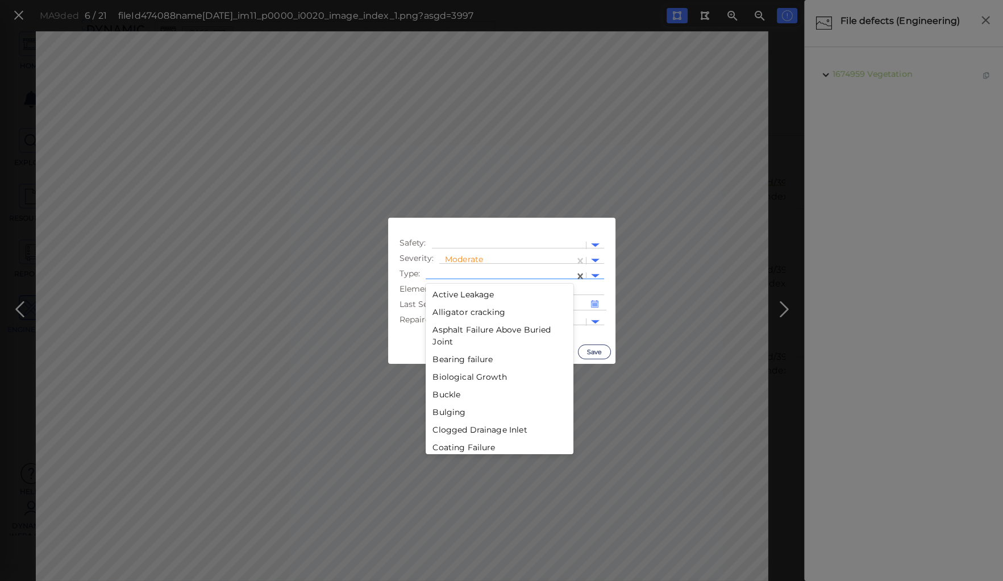
click at [475, 270] on div at bounding box center [499, 276] width 137 height 12
click at [452, 389] on div "Debris" at bounding box center [500, 391] width 148 height 18
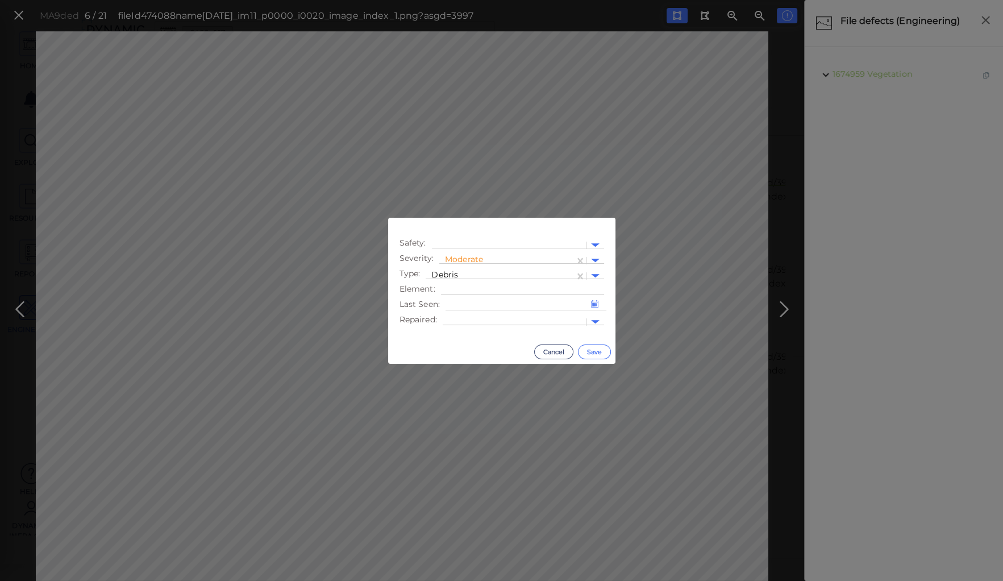
click at [598, 352] on button "Save" at bounding box center [594, 351] width 33 height 15
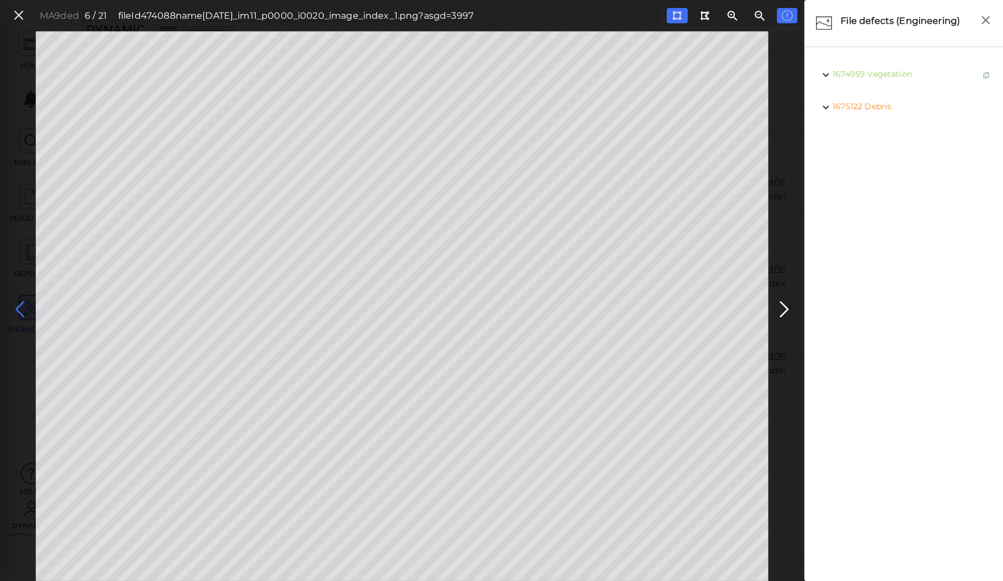
click at [18, 306] on icon at bounding box center [20, 309] width 18 height 22
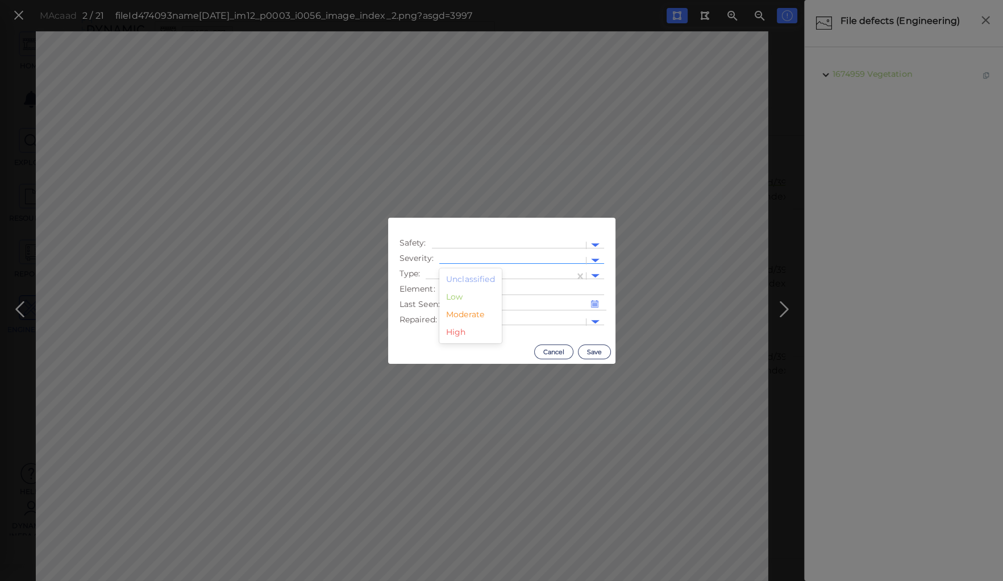
click at [494, 254] on div at bounding box center [512, 260] width 147 height 16
drag, startPoint x: 462, startPoint y: 317, endPoint x: 461, endPoint y: 303, distance: 13.7
click at [462, 316] on div "Moderate" at bounding box center [470, 315] width 62 height 18
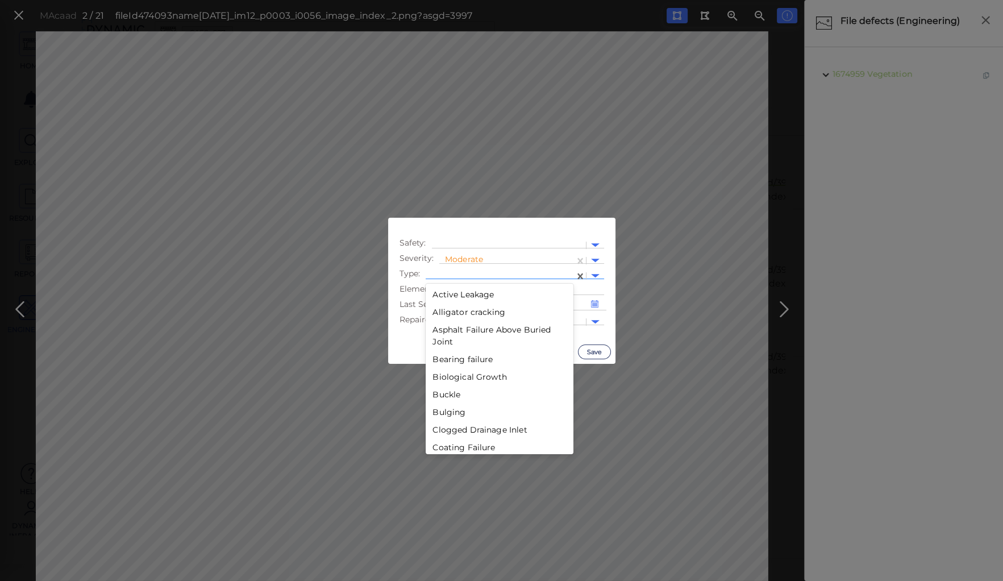
click at [470, 273] on div at bounding box center [499, 276] width 137 height 12
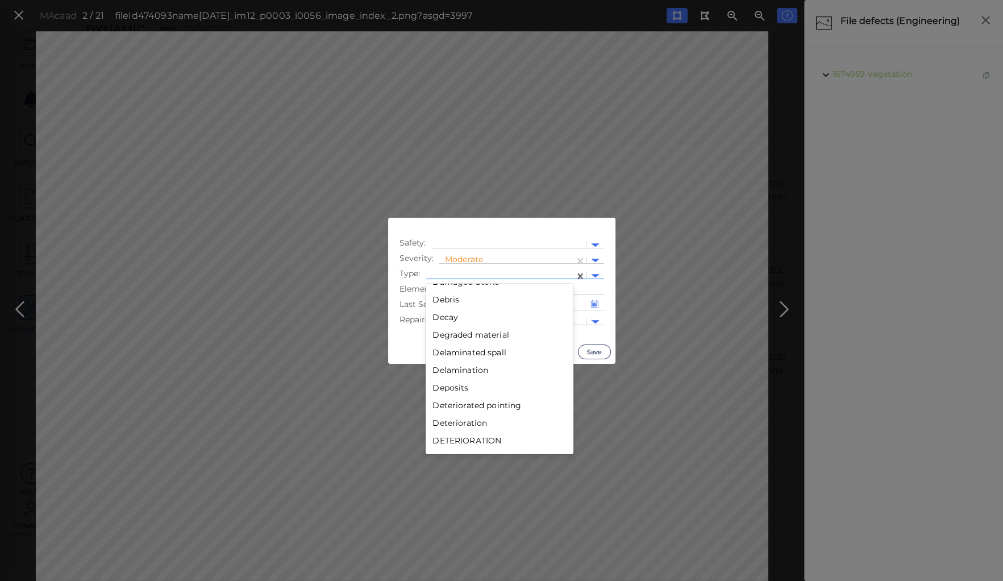
click at [447, 299] on div "Debris" at bounding box center [500, 300] width 148 height 18
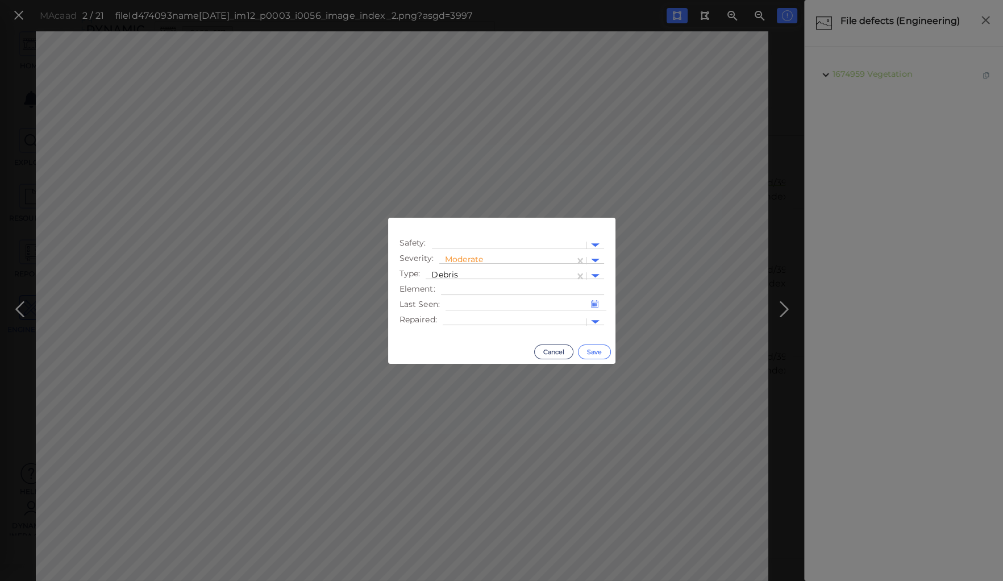
click at [595, 349] on button "Save" at bounding box center [594, 351] width 33 height 15
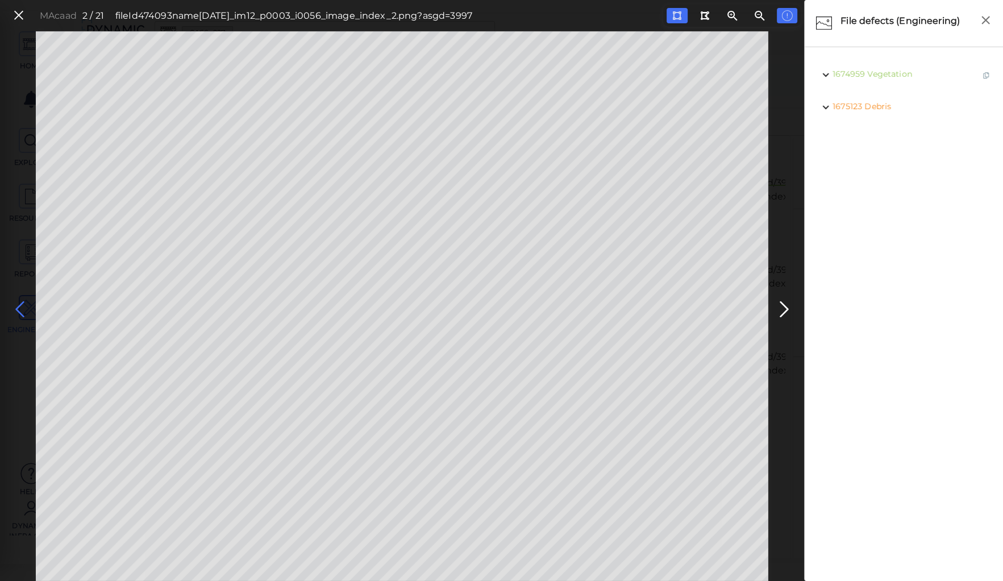
click at [18, 305] on icon at bounding box center [20, 309] width 18 height 22
click at [19, 16] on icon at bounding box center [18, 15] width 12 height 15
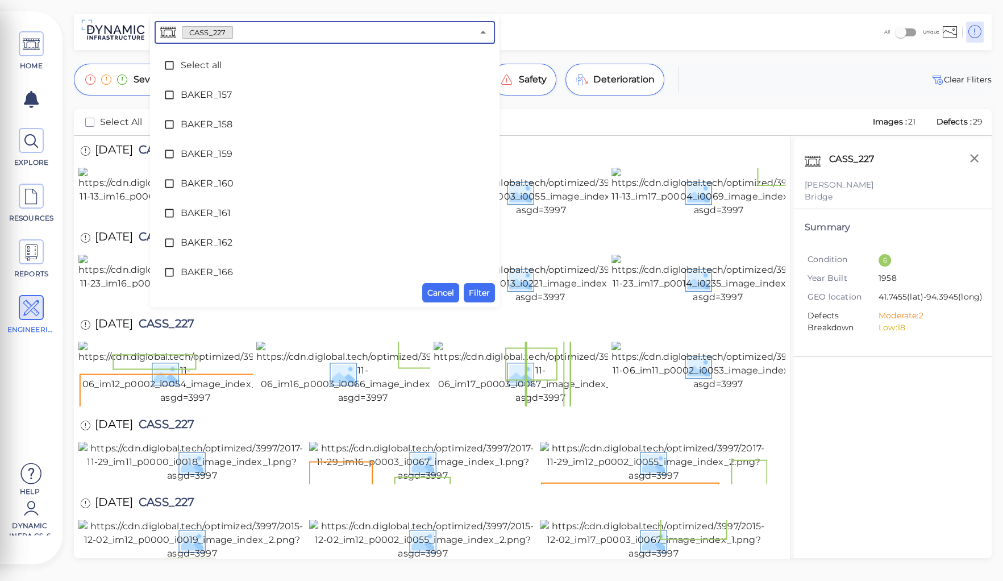
click at [270, 31] on input "text" at bounding box center [353, 32] width 240 height 16
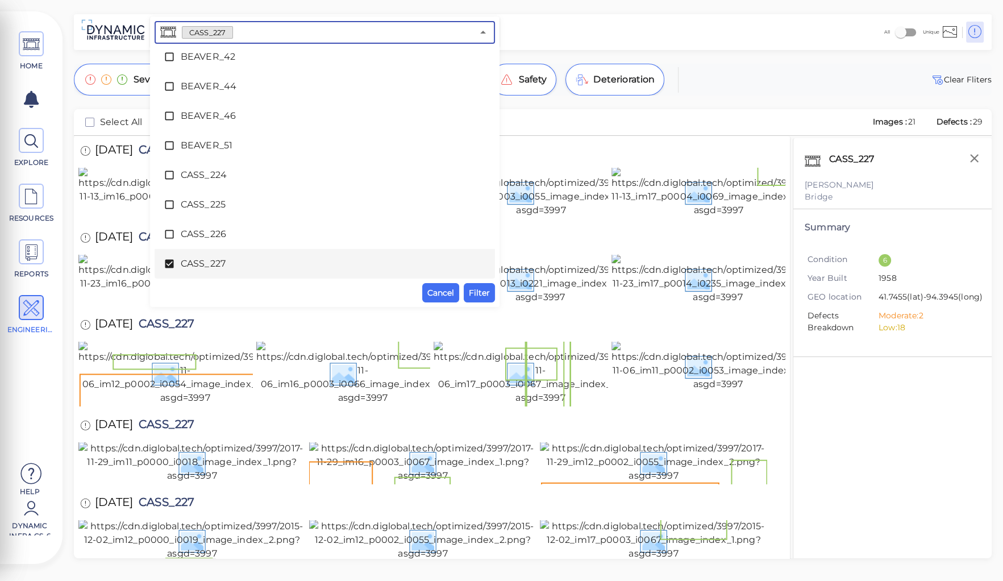
click at [166, 262] on icon at bounding box center [169, 264] width 9 height 9
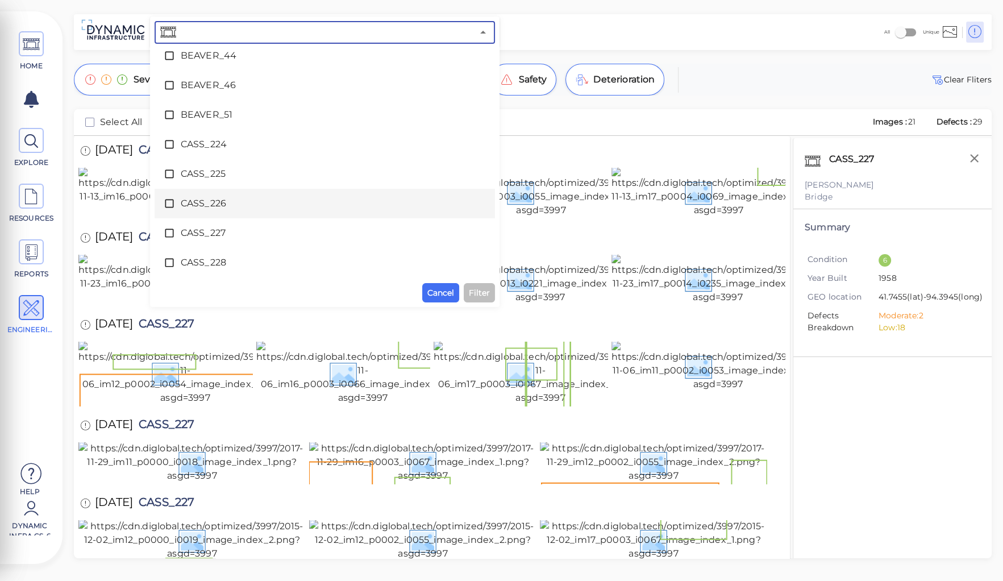
scroll to position [1649, 0]
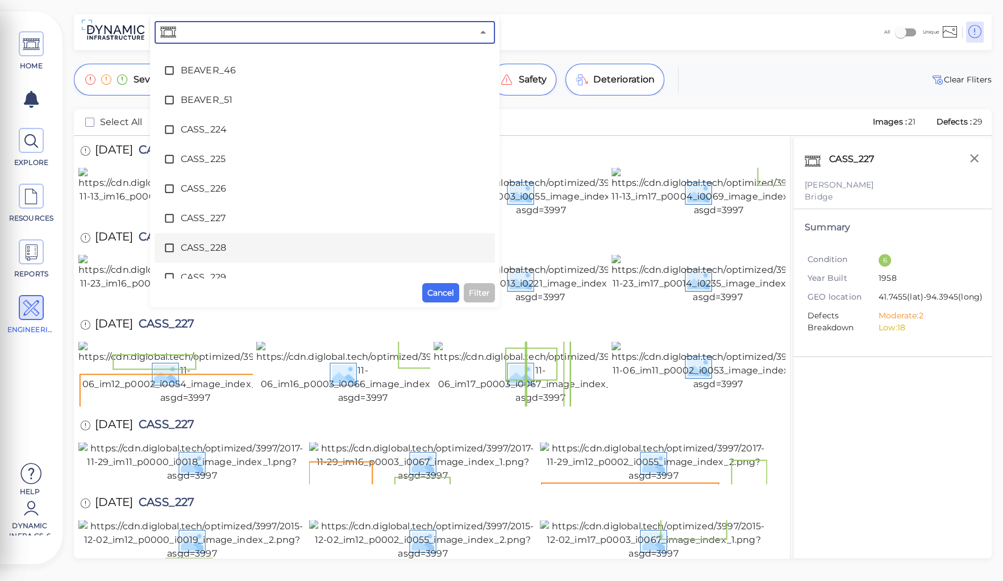
click at [213, 245] on span "CASS_228" at bounding box center [325, 248] width 288 height 14
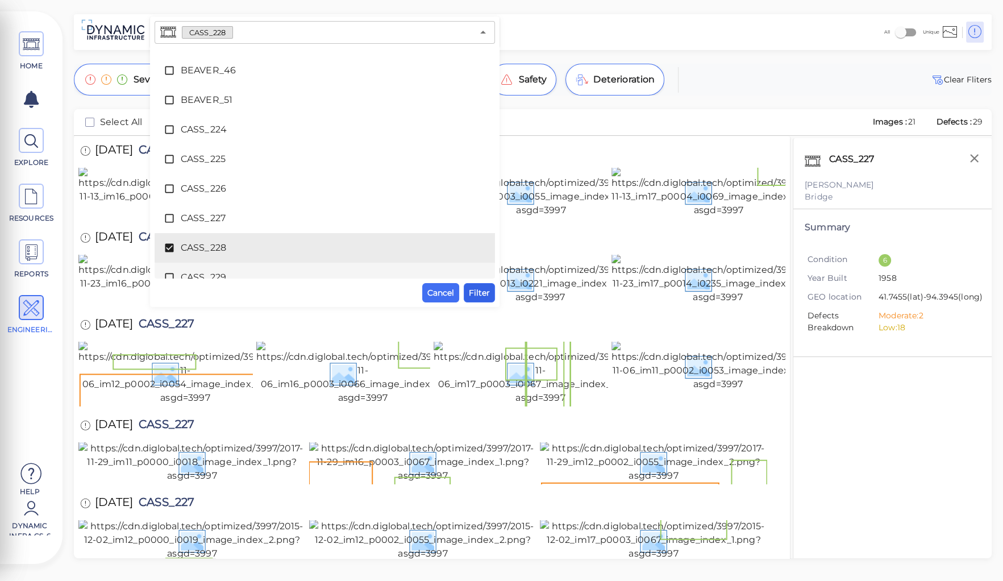
click at [482, 291] on span "Filter" at bounding box center [479, 293] width 21 height 14
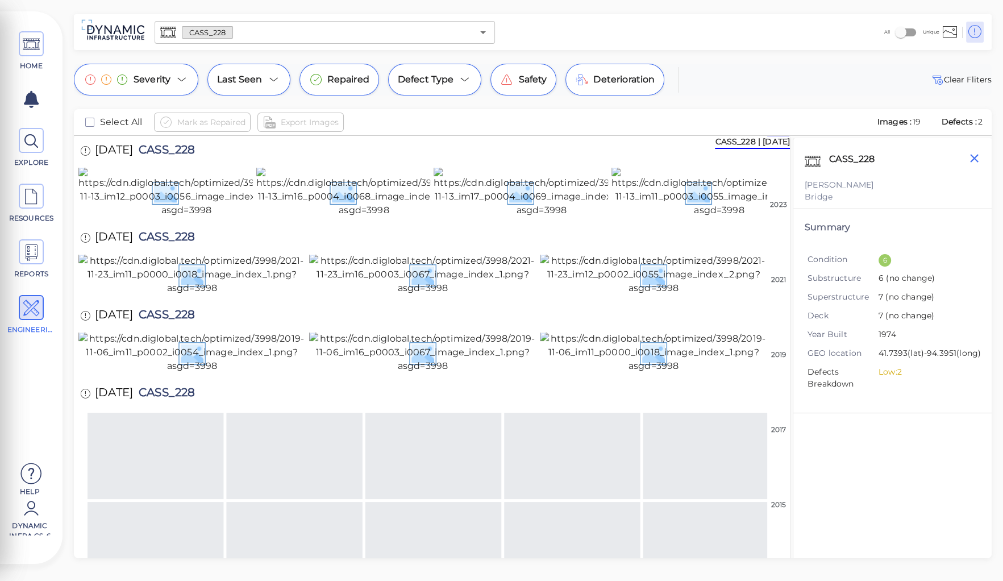
click at [973, 157] on icon "button" at bounding box center [974, 158] width 9 height 9
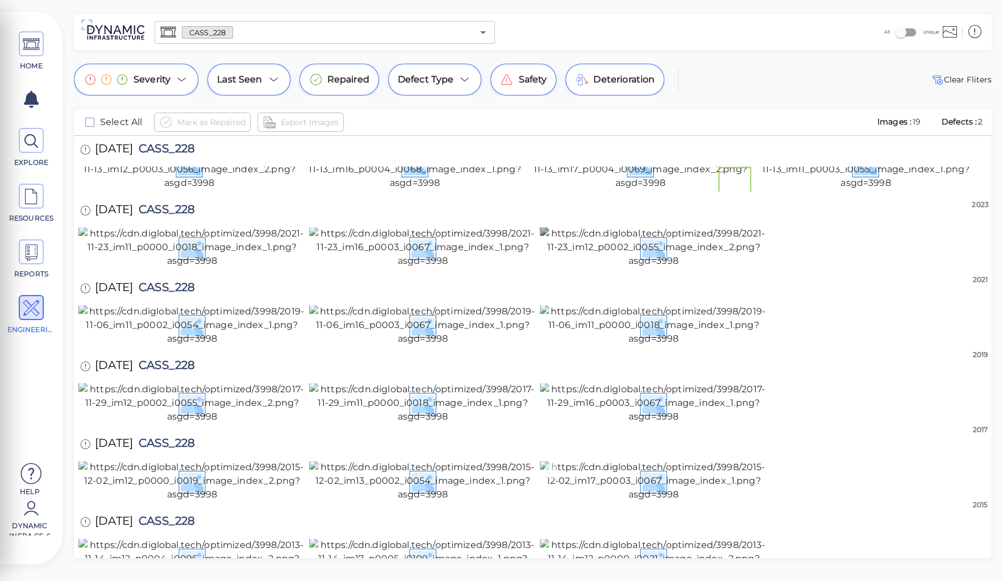
scroll to position [789, 0]
drag, startPoint x: 151, startPoint y: 182, endPoint x: 214, endPoint y: 185, distance: 62.6
click at [214, 429] on div "12/2/2015 CASS_228" at bounding box center [148, 444] width 141 height 31
copy span "CASS_228"
click at [700, 538] on img at bounding box center [653, 558] width 227 height 41
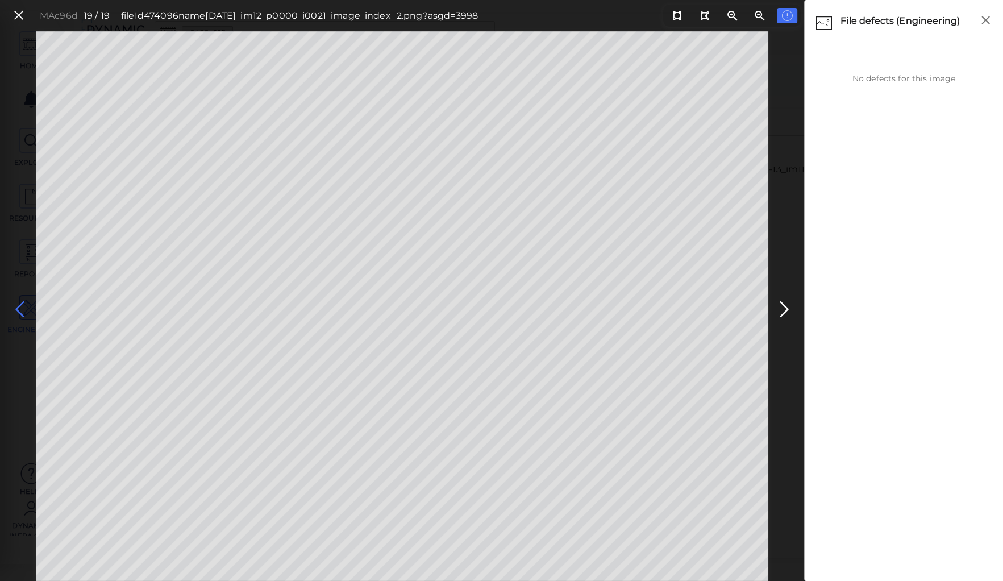
click at [19, 309] on icon at bounding box center [20, 309] width 18 height 22
click at [24, 307] on icon at bounding box center [20, 309] width 18 height 22
click at [15, 305] on icon at bounding box center [20, 309] width 18 height 22
click at [20, 307] on icon at bounding box center [20, 309] width 18 height 22
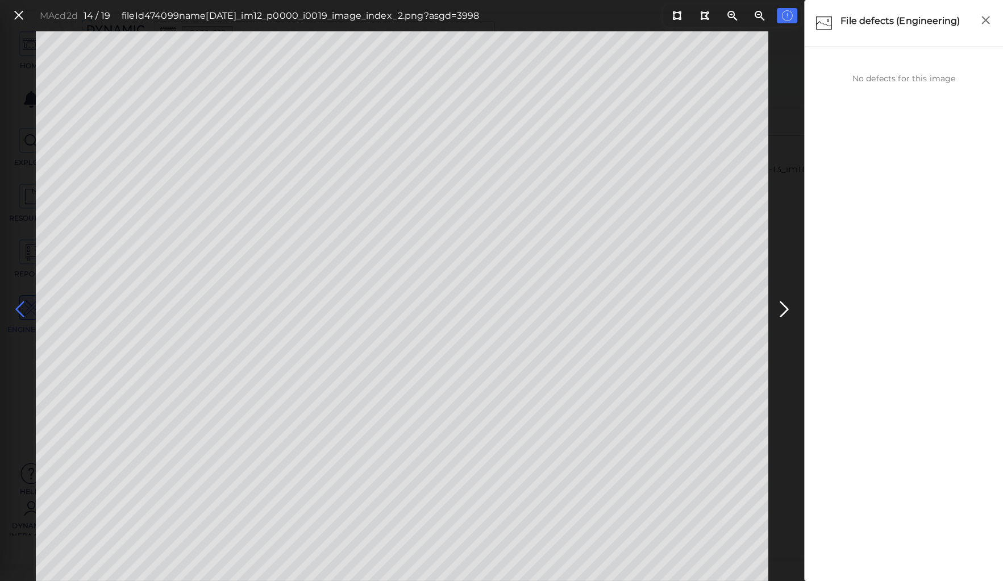
click at [20, 307] on icon at bounding box center [20, 309] width 18 height 22
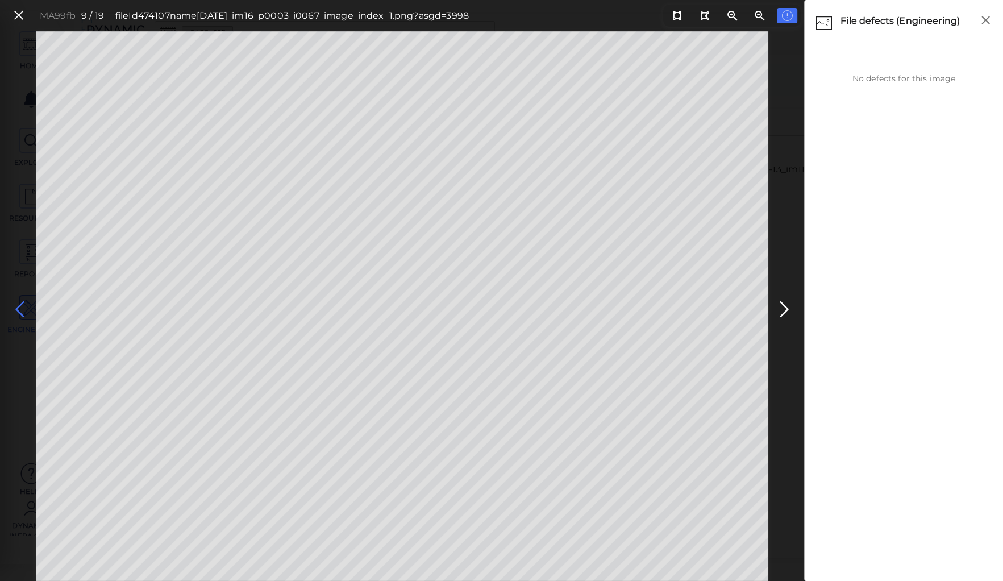
click at [20, 307] on icon at bounding box center [20, 309] width 18 height 22
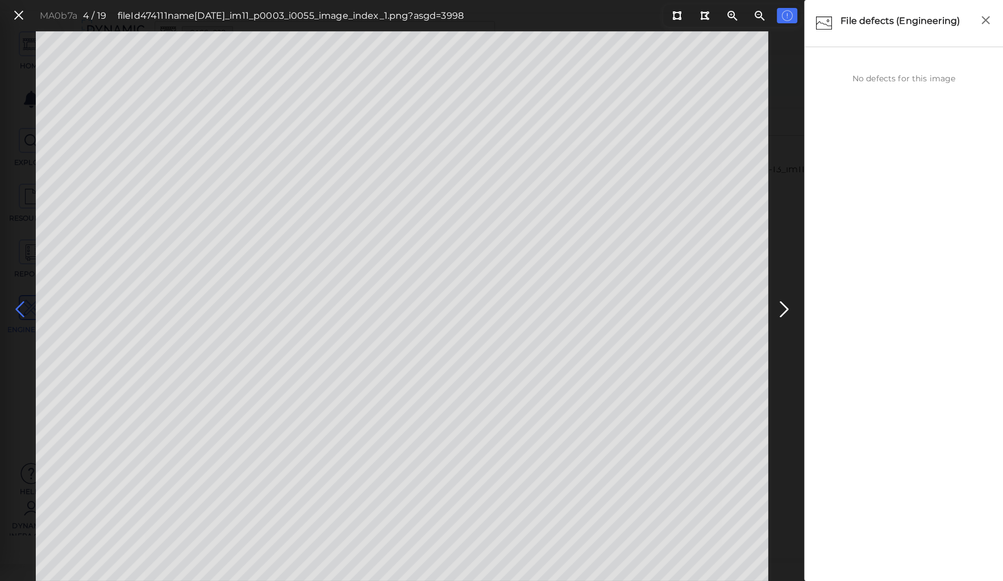
click at [20, 307] on icon at bounding box center [20, 309] width 18 height 22
click at [20, 303] on icon at bounding box center [20, 309] width 18 height 22
click at [24, 13] on icon at bounding box center [18, 15] width 12 height 15
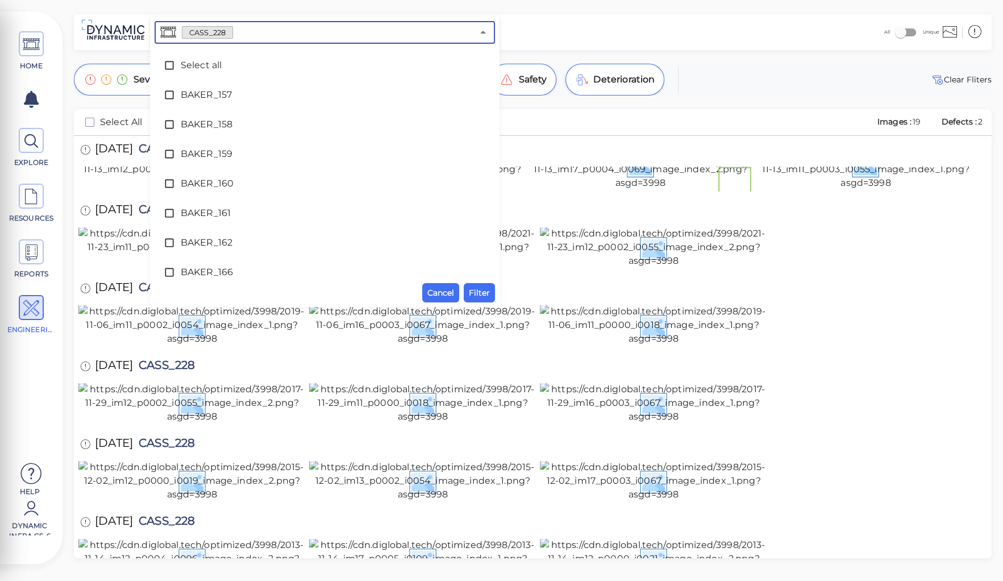
click at [252, 34] on input "text" at bounding box center [353, 32] width 240 height 16
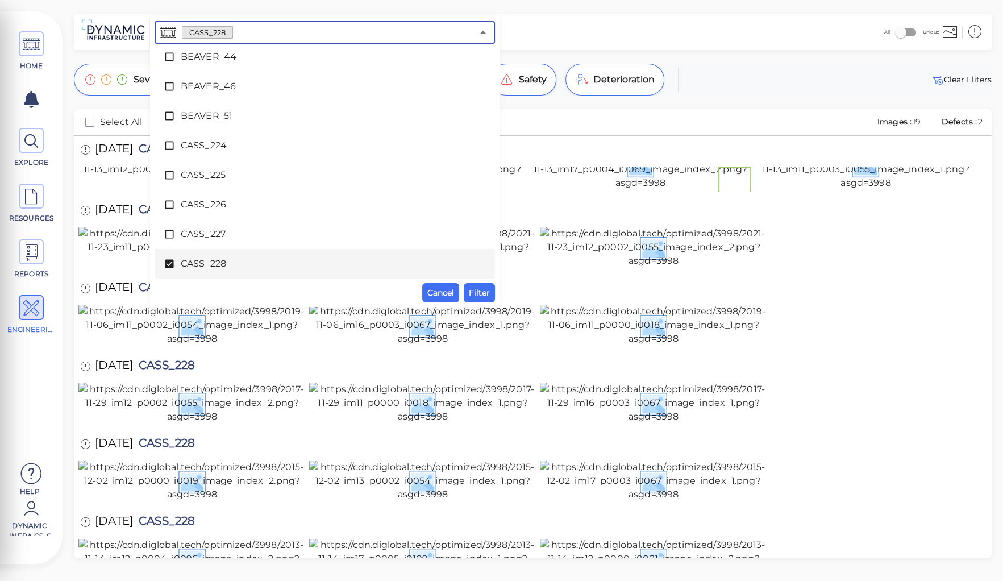
click at [168, 261] on icon at bounding box center [169, 264] width 9 height 9
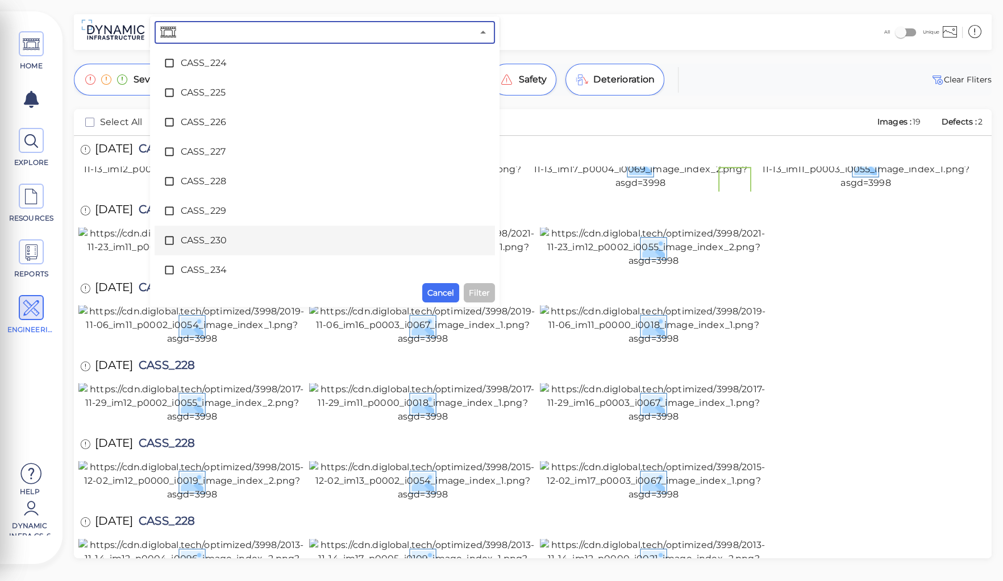
scroll to position [1724, 0]
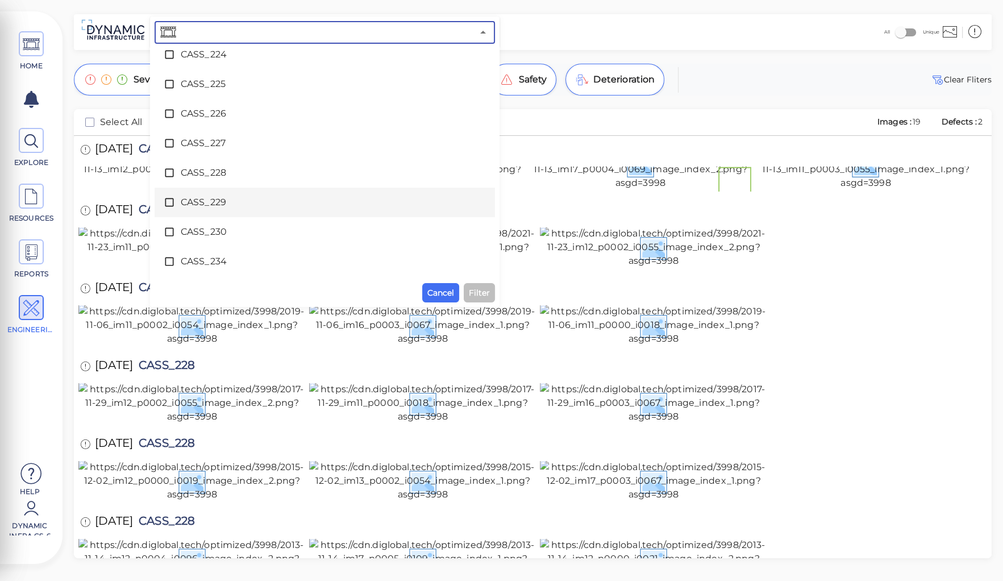
click at [205, 198] on span "CASS_229" at bounding box center [325, 202] width 288 height 14
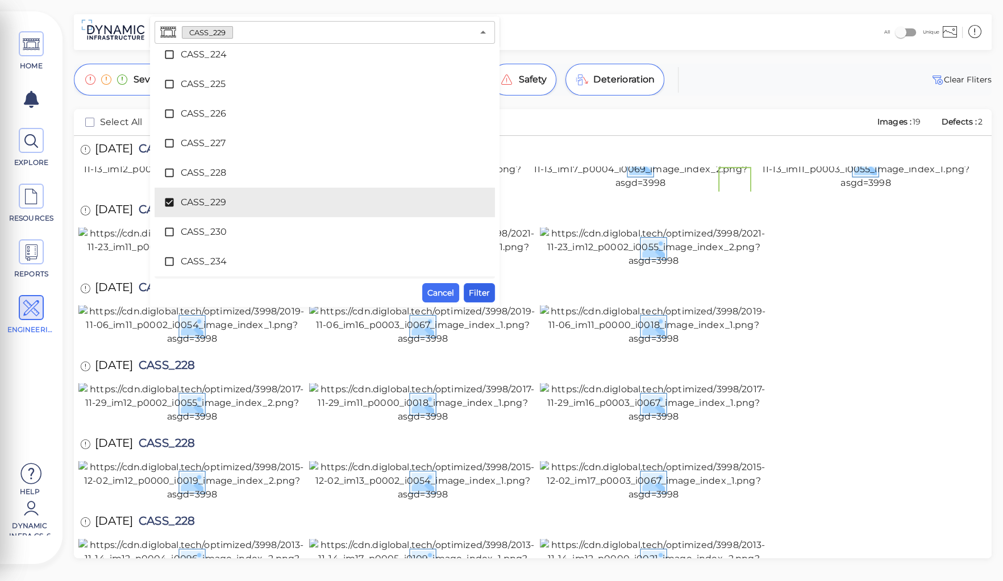
click at [470, 291] on span "Filter" at bounding box center [479, 293] width 21 height 14
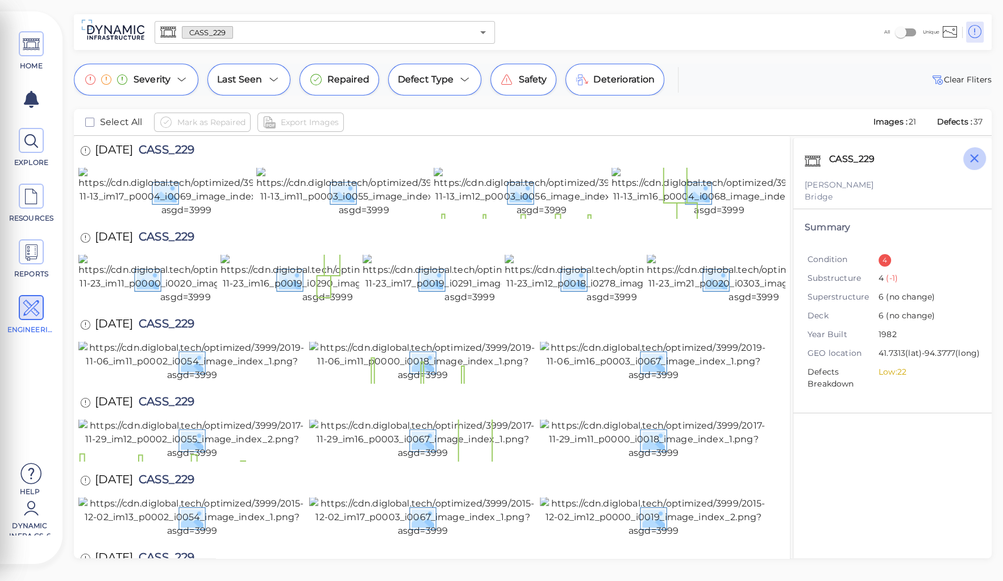
click at [973, 157] on icon "button" at bounding box center [974, 158] width 9 height 9
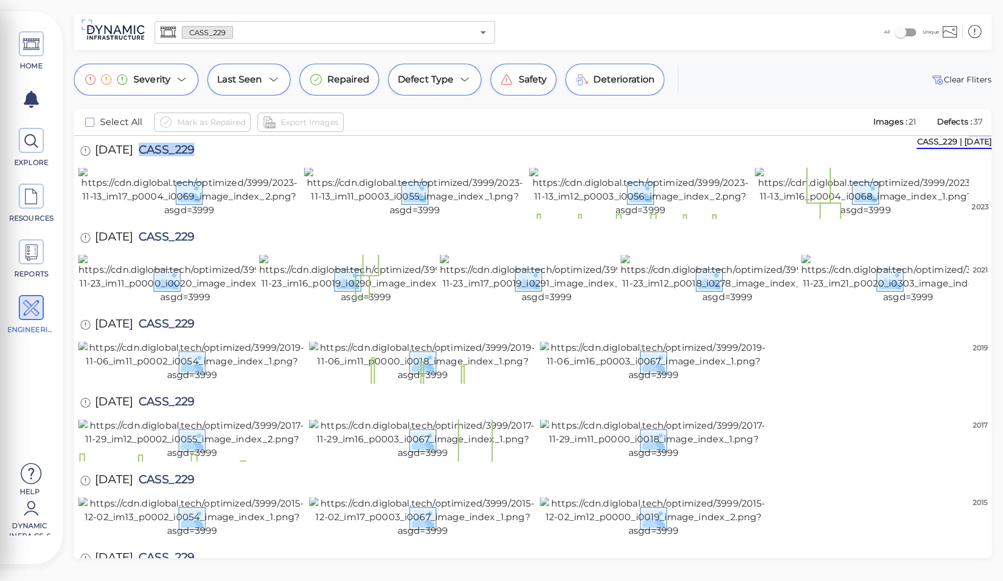
drag, startPoint x: 156, startPoint y: 147, endPoint x: 250, endPoint y: 145, distance: 93.8
click at [250, 145] on div "11/13/2023 CASS_229" at bounding box center [532, 151] width 908 height 31
copy span "CASS_229"
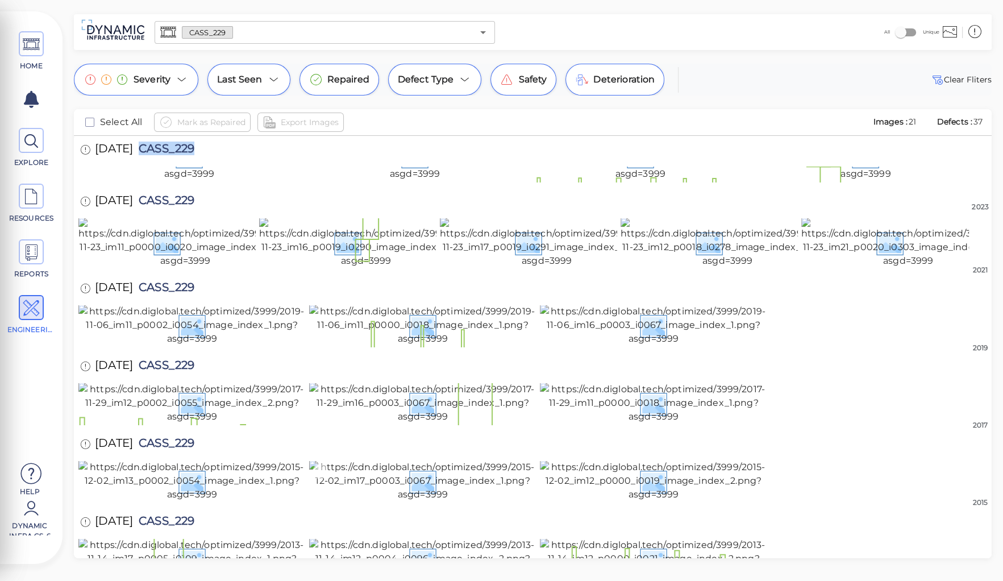
scroll to position [752, 0]
click at [662, 538] on img at bounding box center [653, 558] width 227 height 41
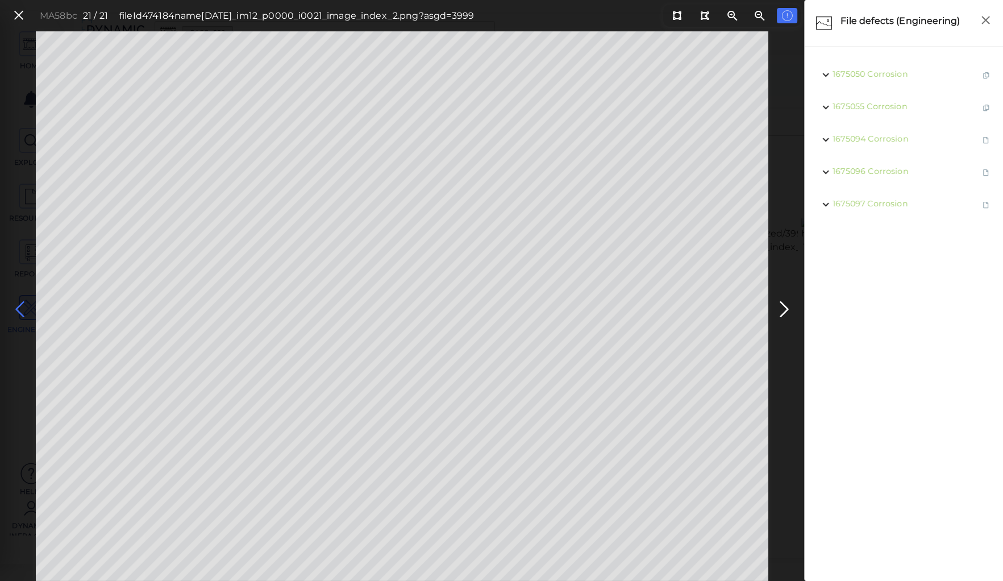
click at [20, 303] on icon at bounding box center [20, 309] width 18 height 22
click at [25, 281] on div "MA987d 20 / 21 fileId 474185 name 2013-11-14_im12_p0004_i0096_image_index_2.png…" at bounding box center [402, 305] width 804 height 549
click at [20, 306] on icon at bounding box center [20, 309] width 18 height 22
click at [20, 305] on icon at bounding box center [20, 309] width 18 height 22
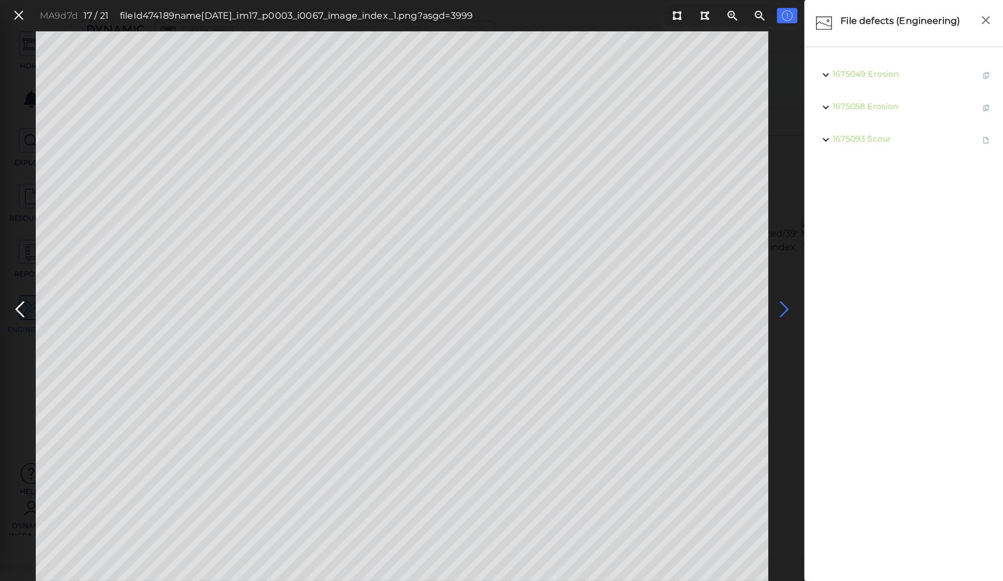
click at [782, 307] on icon at bounding box center [784, 309] width 18 height 22
click at [20, 302] on icon at bounding box center [20, 309] width 18 height 22
click at [22, 308] on icon at bounding box center [20, 309] width 18 height 22
click at [20, 305] on icon at bounding box center [20, 309] width 18 height 22
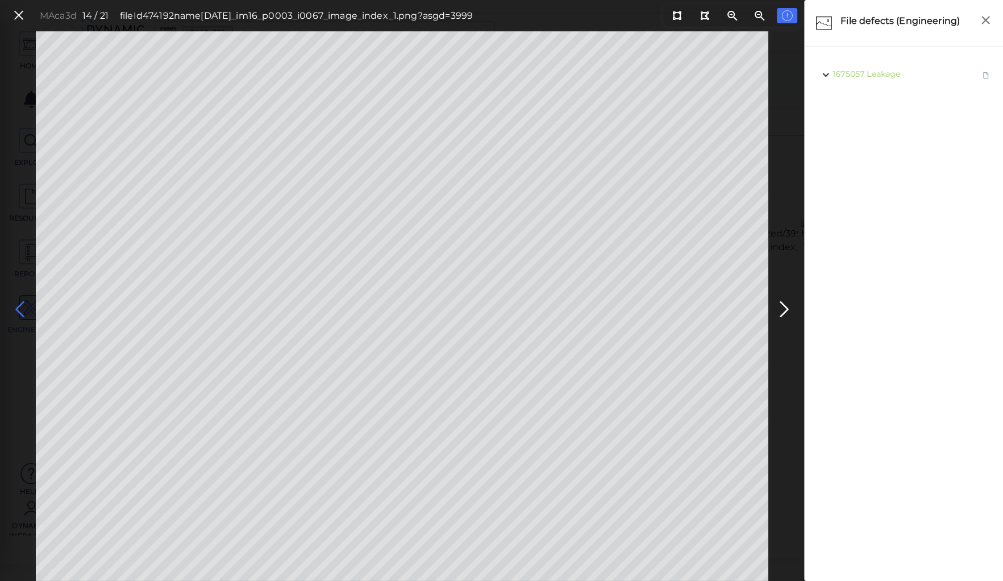
click at [20, 305] on icon at bounding box center [20, 309] width 18 height 22
click at [18, 304] on icon at bounding box center [20, 309] width 18 height 22
click at [18, 303] on icon at bounding box center [20, 309] width 18 height 22
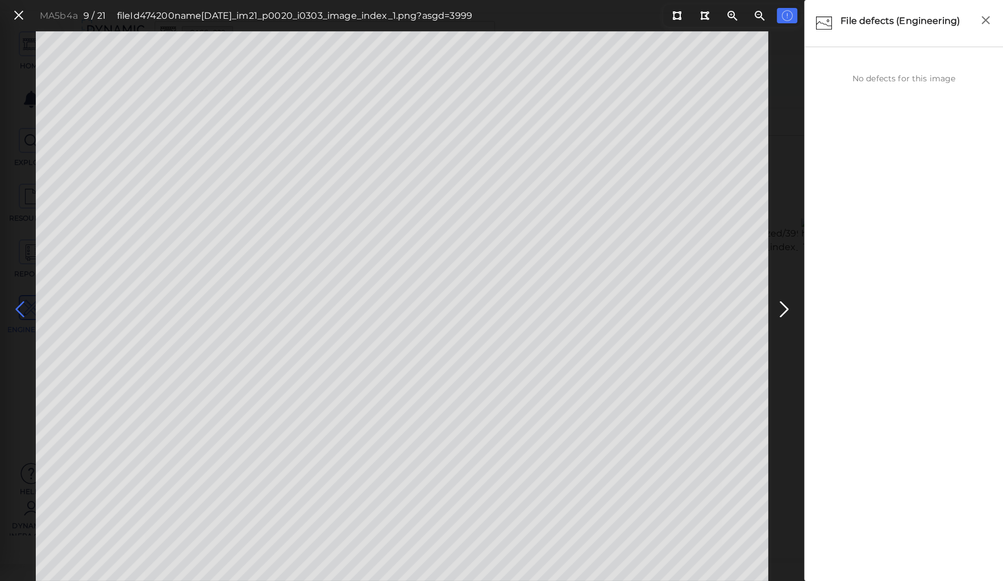
click at [18, 303] on icon at bounding box center [20, 309] width 18 height 22
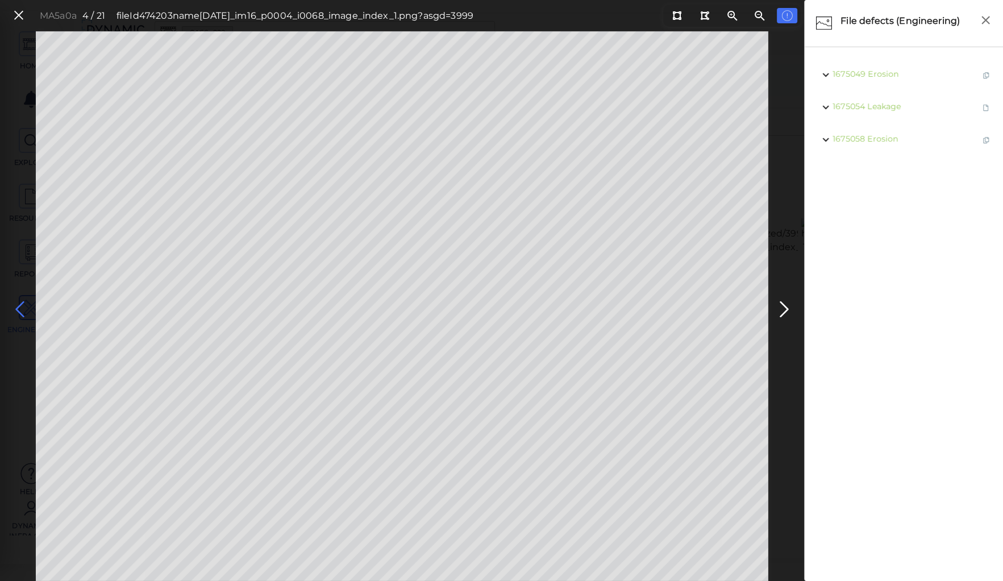
click at [18, 303] on icon at bounding box center [20, 309] width 18 height 22
click at [19, 14] on icon at bounding box center [18, 15] width 12 height 15
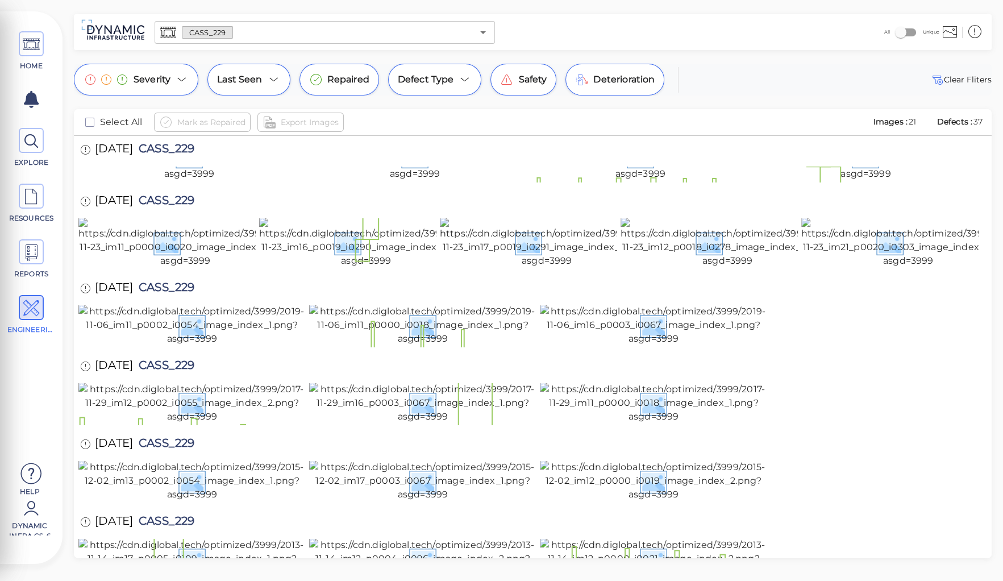
click at [252, 28] on input "text" at bounding box center [353, 32] width 240 height 16
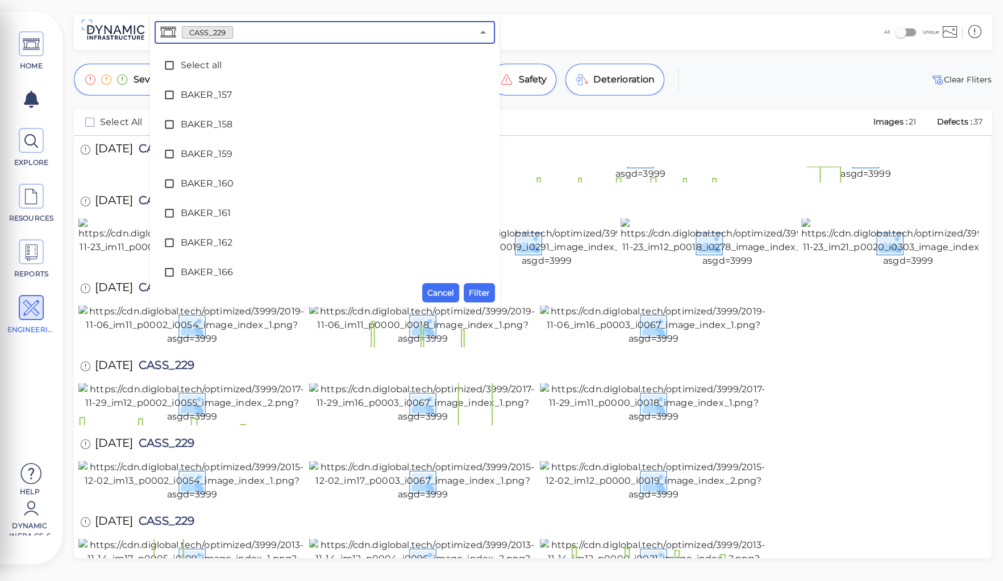
scroll to position [1663, 0]
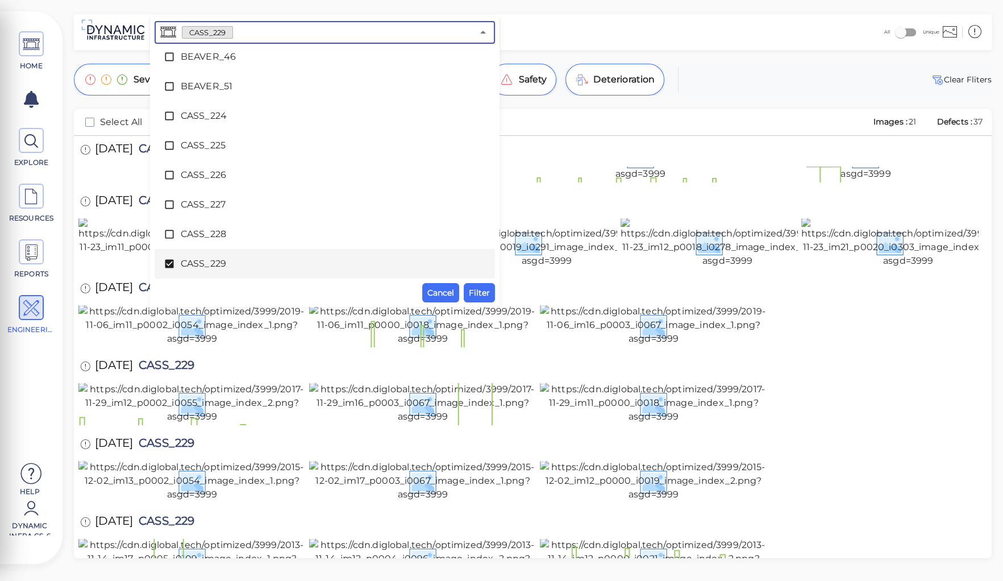
click at [186, 263] on span "CASS_229" at bounding box center [325, 264] width 288 height 14
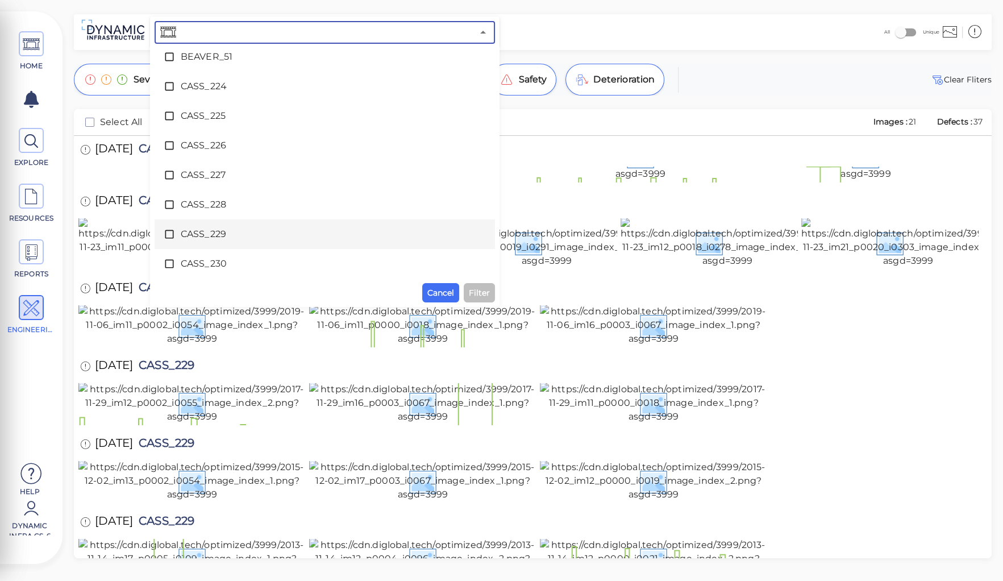
scroll to position [1708, 0]
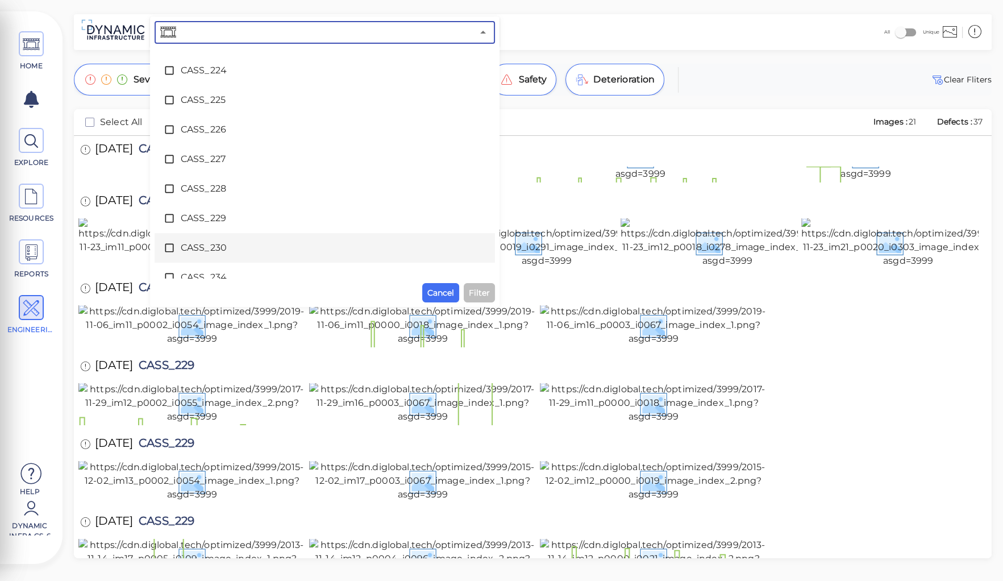
click at [210, 251] on span "CASS_230" at bounding box center [325, 248] width 288 height 14
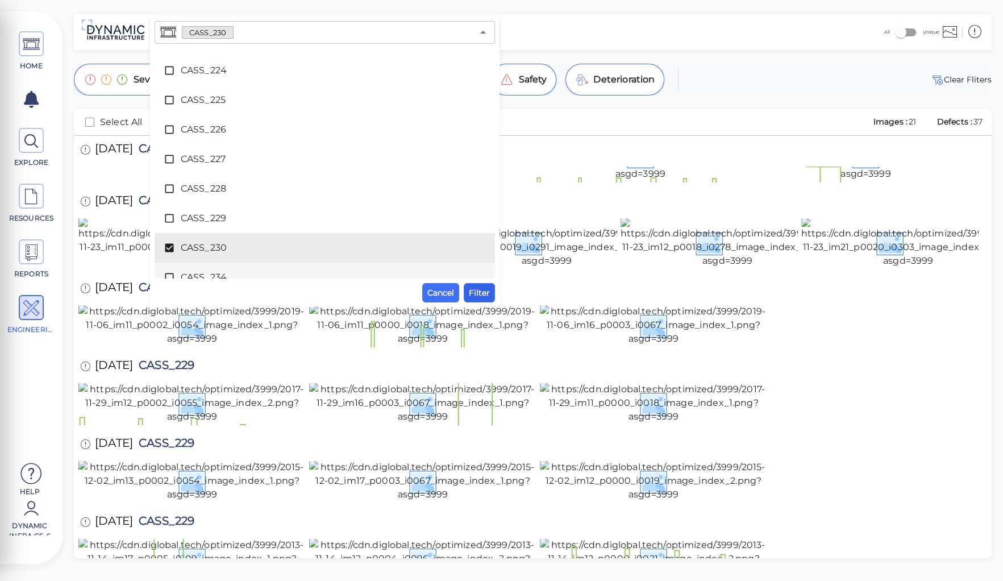
click at [475, 288] on span "Filter" at bounding box center [479, 293] width 21 height 14
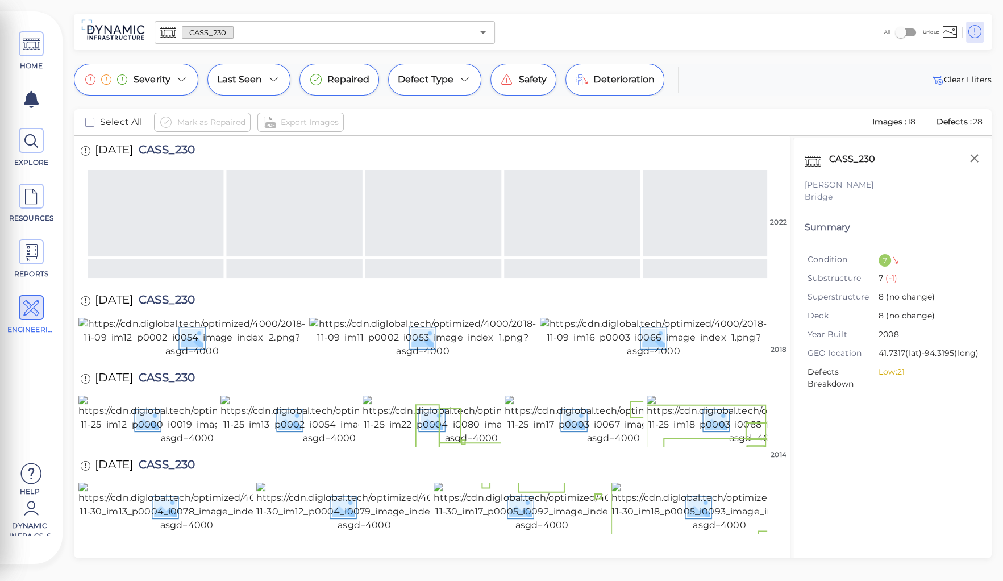
scroll to position [280, 0]
click at [974, 160] on icon "button" at bounding box center [974, 158] width 14 height 14
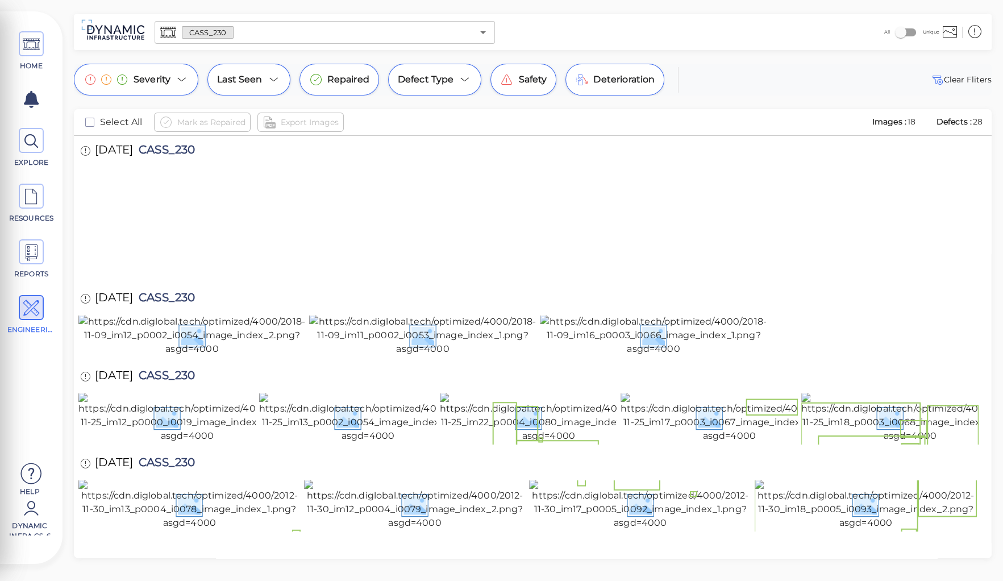
scroll to position [277, 0]
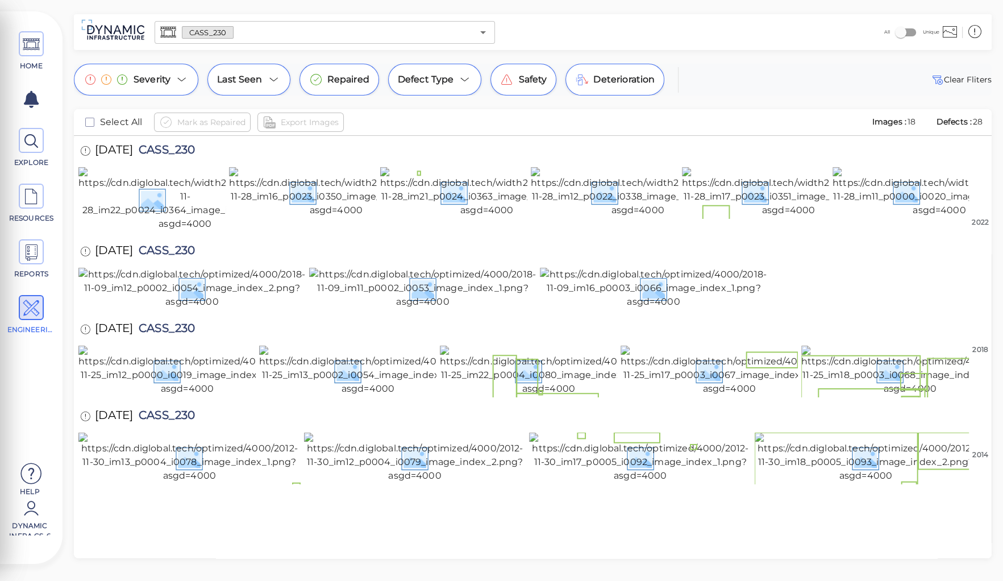
click at [174, 322] on span "CASS_230" at bounding box center [164, 329] width 62 height 15
copy span "CASS_230"
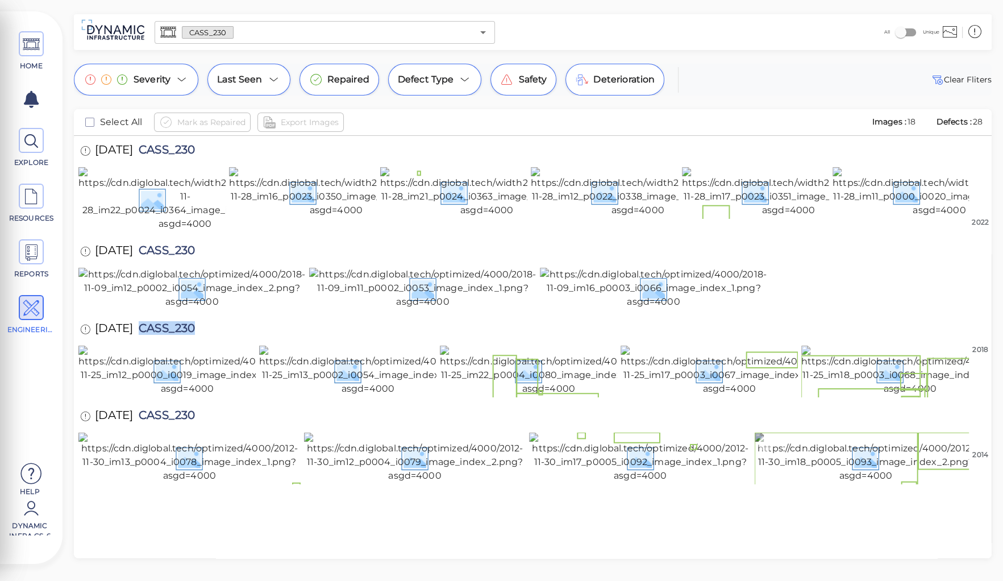
click at [808, 482] on img at bounding box center [866, 457] width 222 height 50
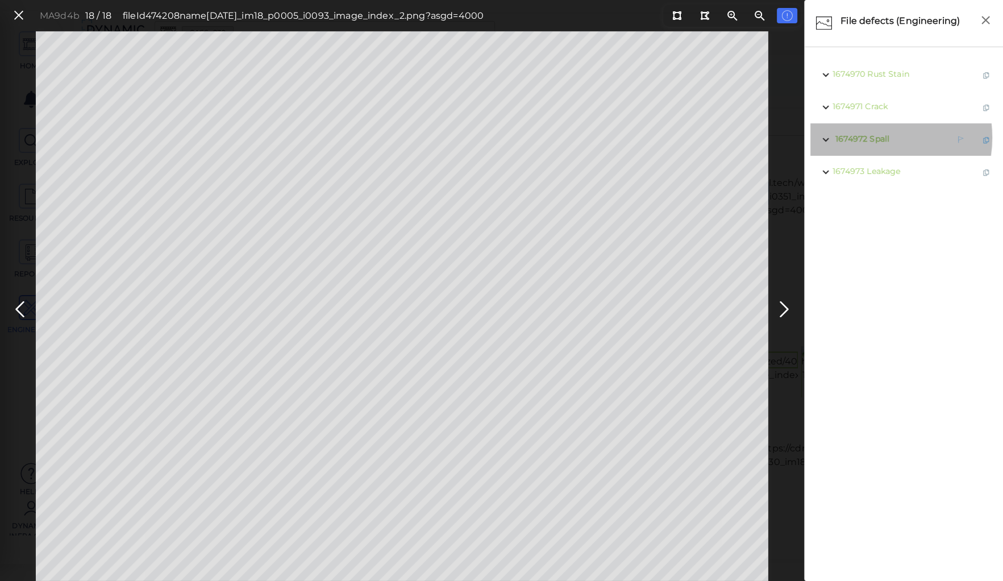
click at [870, 137] on span "Spall" at bounding box center [879, 139] width 20 height 10
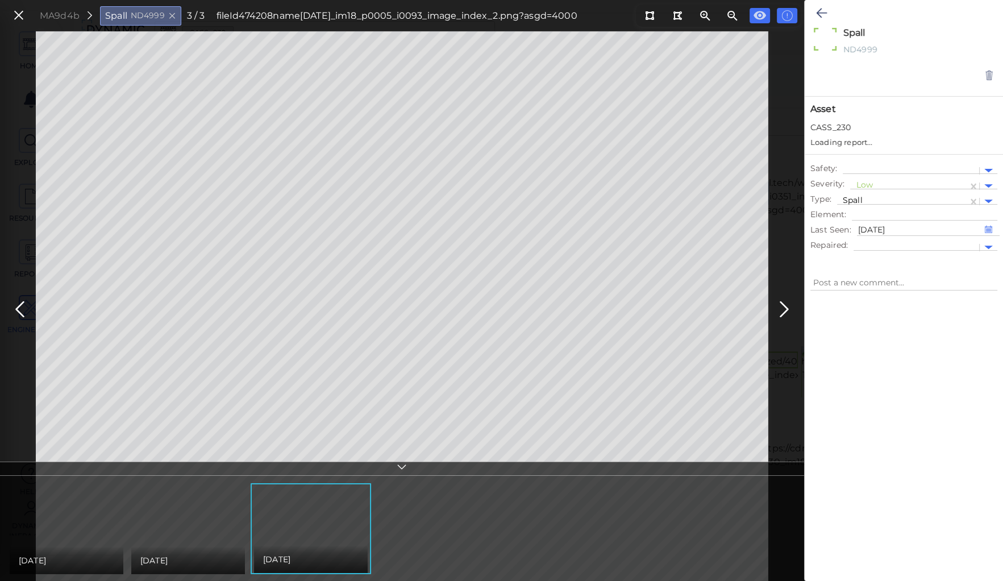
type textarea "x"
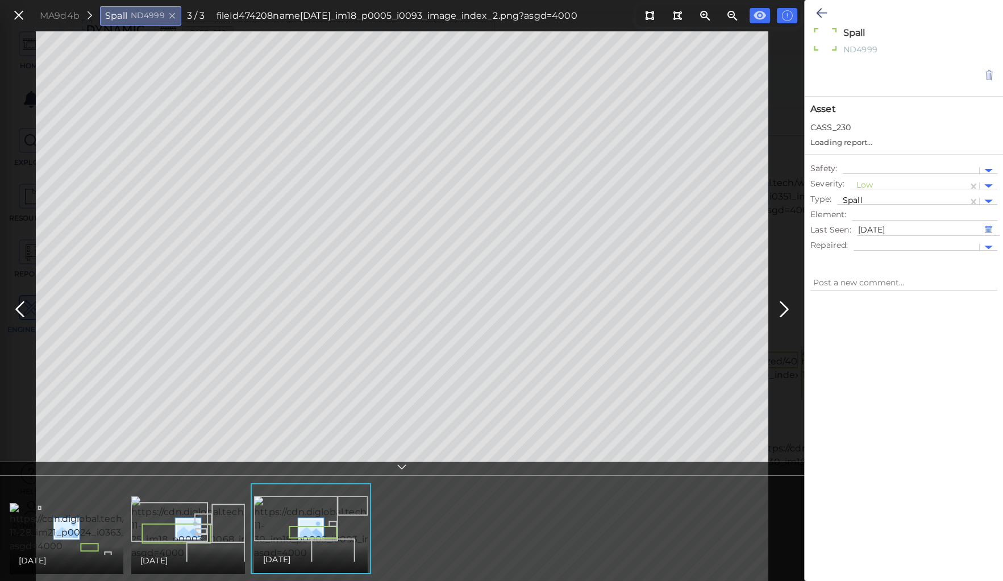
type textarea "x"
click at [82, 536] on img at bounding box center [117, 528] width 214 height 50
type textarea "x"
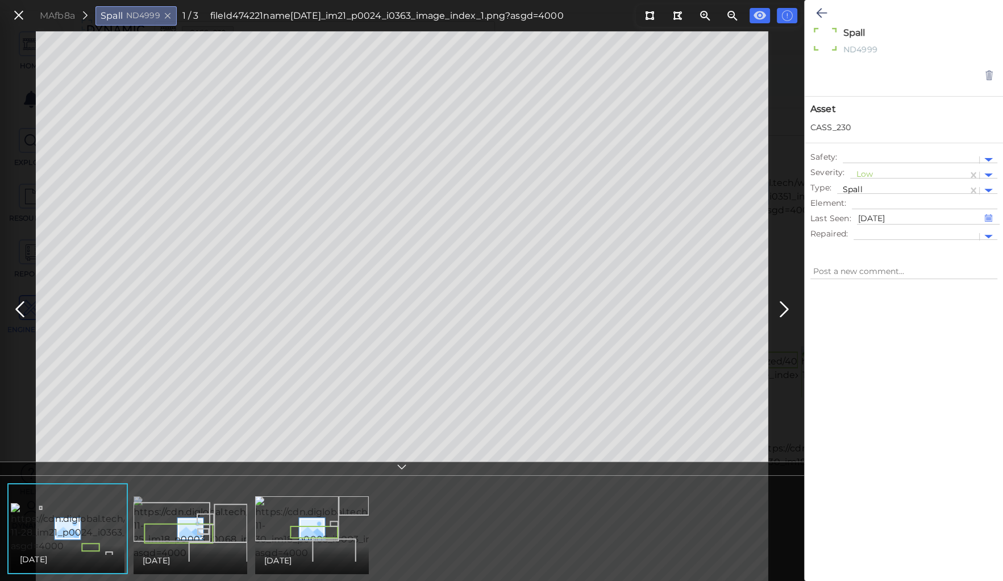
click at [185, 526] on img at bounding box center [240, 528] width 213 height 64
type textarea "x"
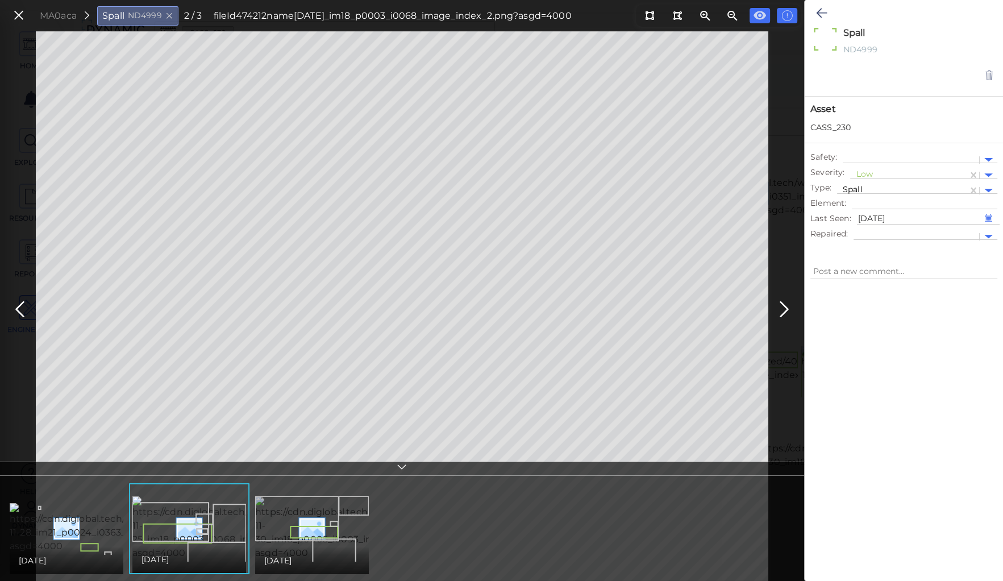
click at [300, 520] on img at bounding box center [361, 528] width 212 height 64
type textarea "x"
click at [860, 173] on div at bounding box center [909, 175] width 106 height 12
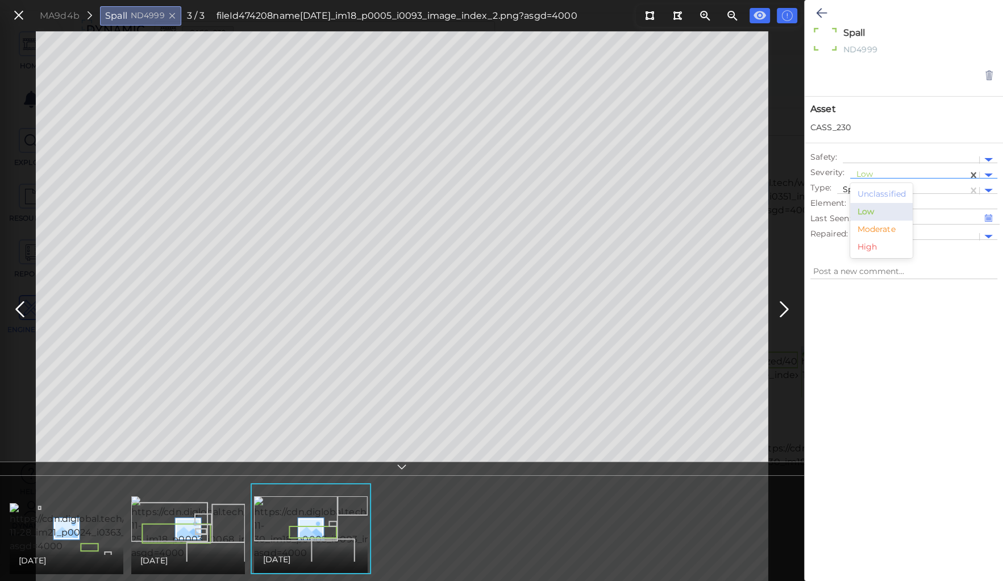
click at [870, 228] on div "Moderate" at bounding box center [881, 229] width 62 height 18
type textarea "x"
click at [819, 11] on icon at bounding box center [821, 13] width 11 height 14
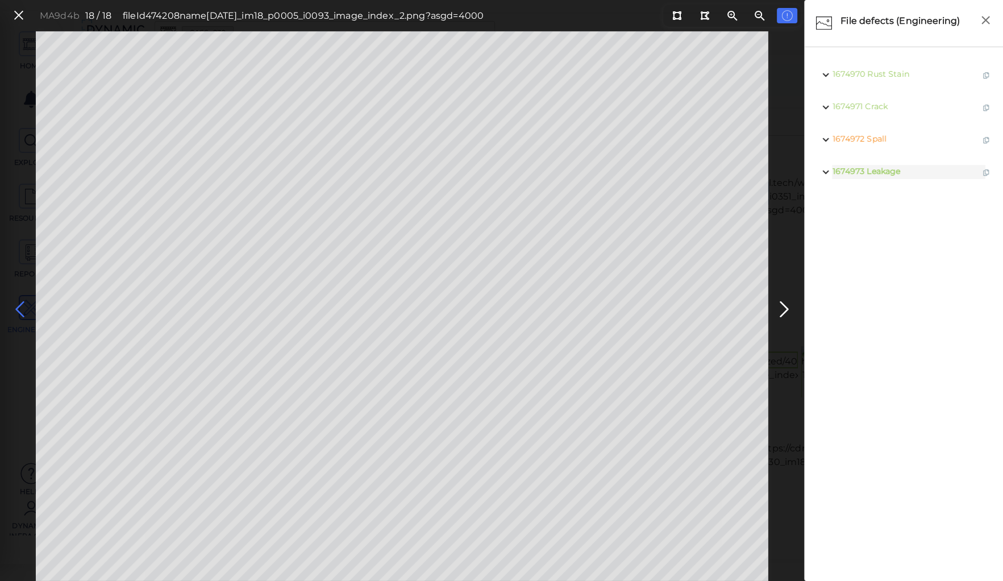
click at [15, 305] on icon at bounding box center [20, 309] width 18 height 22
click at [18, 305] on icon at bounding box center [20, 309] width 18 height 22
click at [16, 305] on icon at bounding box center [20, 309] width 18 height 22
click at [878, 103] on span "Crack" at bounding box center [879, 106] width 23 height 10
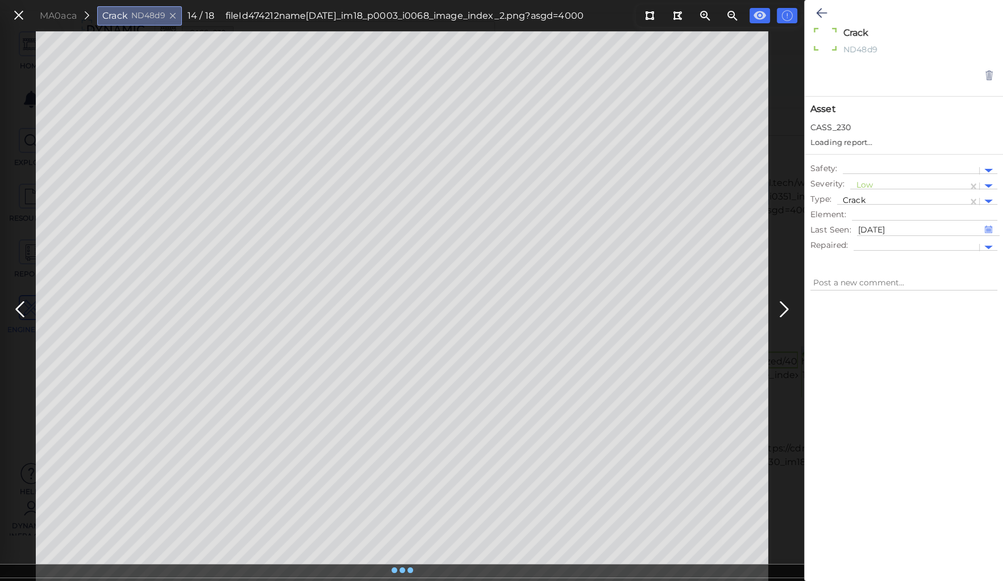
type textarea "x"
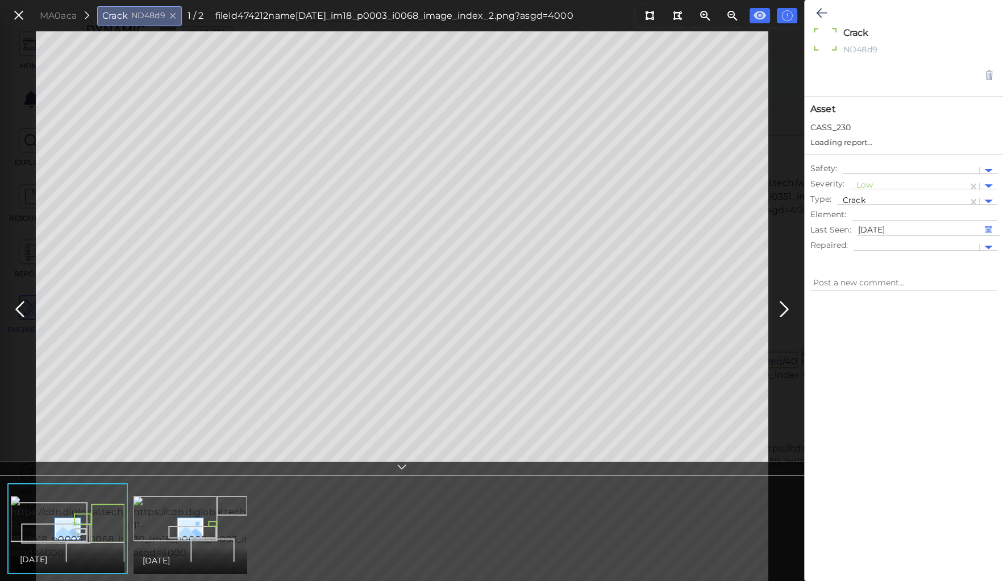
type textarea "x"
click at [866, 172] on div at bounding box center [909, 175] width 106 height 12
click at [868, 225] on div "Moderate" at bounding box center [881, 229] width 62 height 18
type textarea "x"
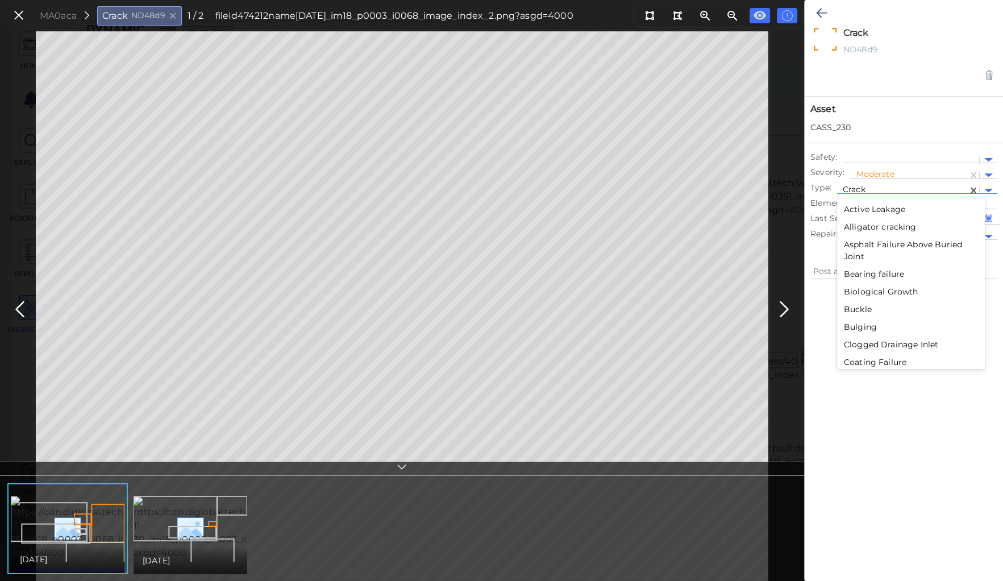
click at [851, 187] on div at bounding box center [902, 191] width 119 height 12
click at [852, 328] on div "Spall" at bounding box center [911, 330] width 148 height 18
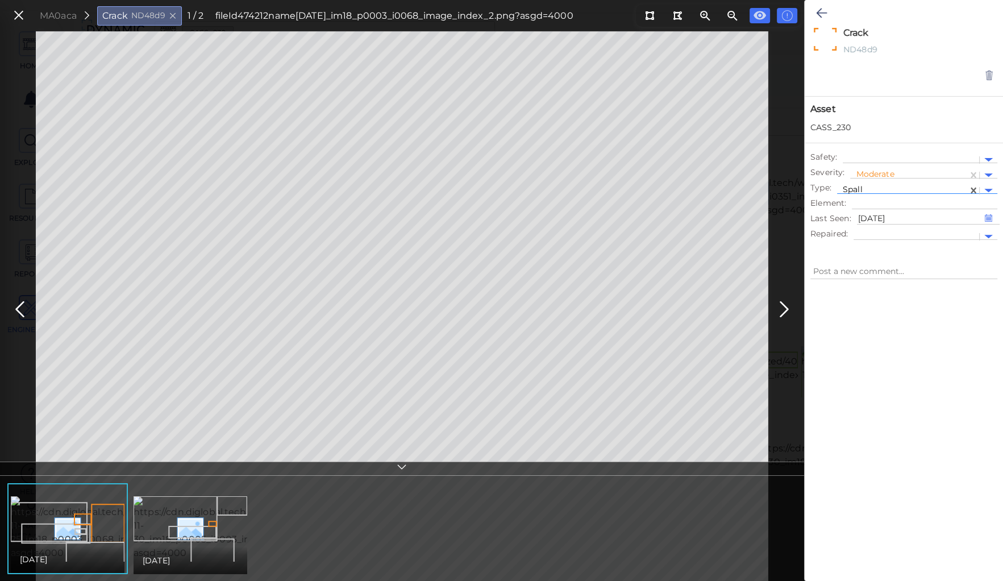
type textarea "x"
type textarea "Spall"
type textarea "x"
click at [818, 9] on icon at bounding box center [821, 13] width 11 height 14
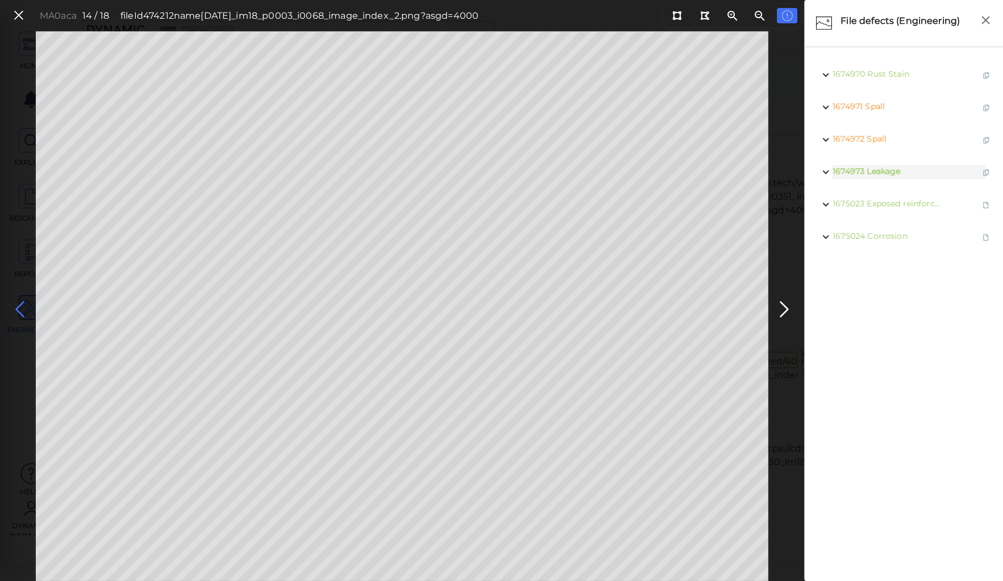
click at [23, 303] on icon at bounding box center [20, 309] width 18 height 22
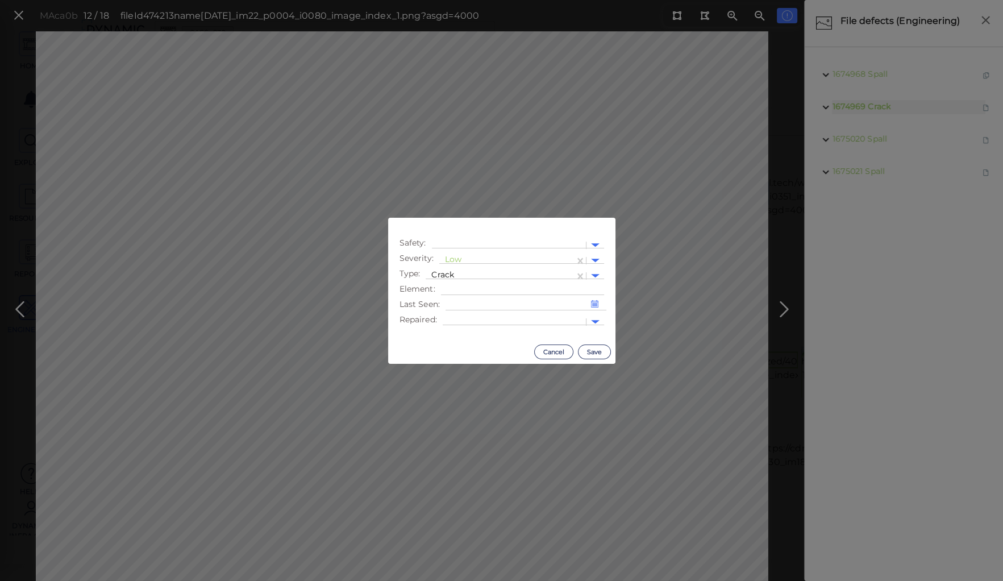
click at [531, 0] on body "This app is not optimized for mobile screens. Please access using a desktop or …" at bounding box center [501, 0] width 1003 height 0
click at [455, 256] on div at bounding box center [507, 261] width 124 height 12
drag, startPoint x: 464, startPoint y: 312, endPoint x: 462, endPoint y: 286, distance: 26.2
click at [464, 312] on div "Moderate" at bounding box center [470, 315] width 62 height 18
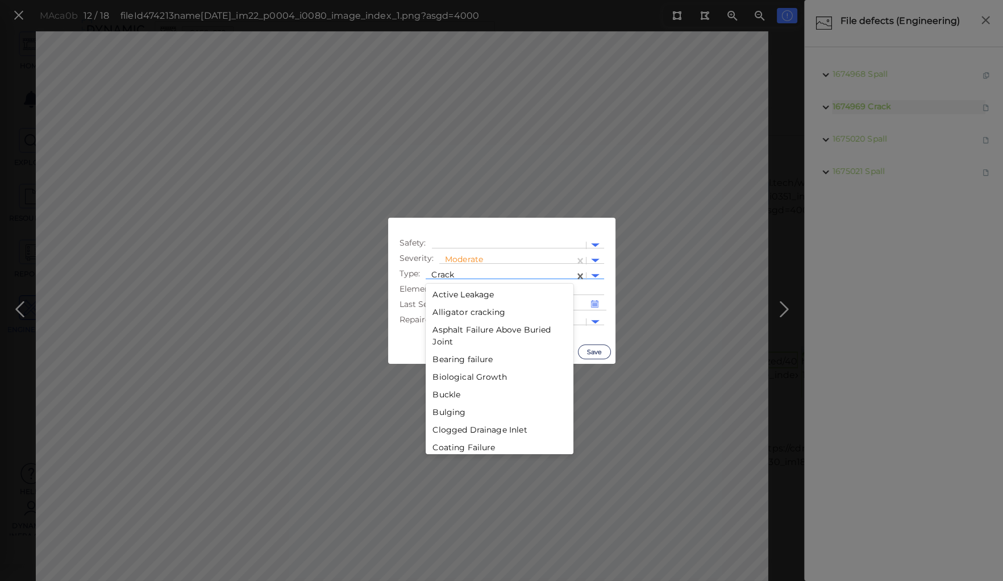
click at [460, 272] on div at bounding box center [499, 276] width 137 height 12
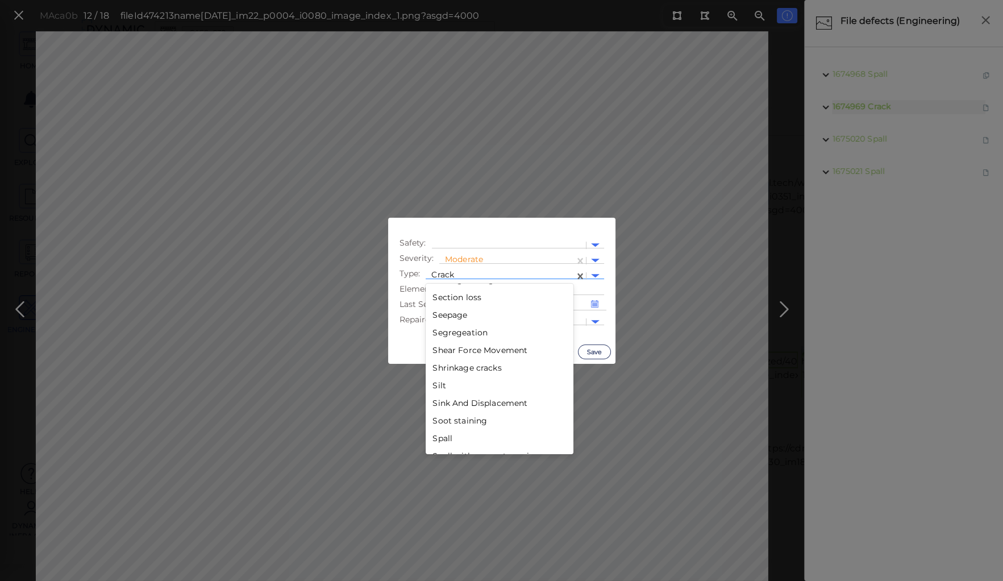
scroll to position [1858, 0]
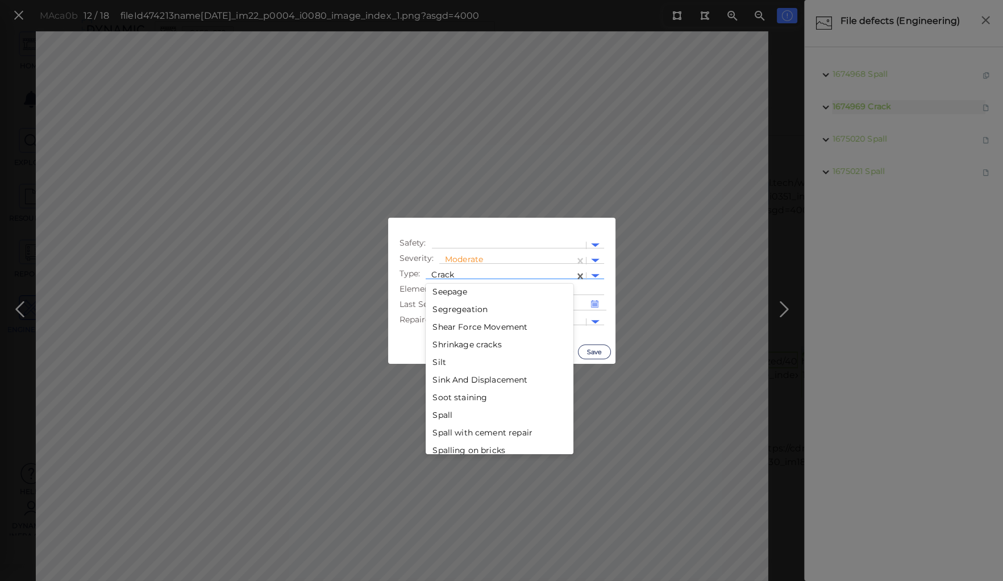
click at [441, 413] on div "Spall" at bounding box center [500, 415] width 148 height 18
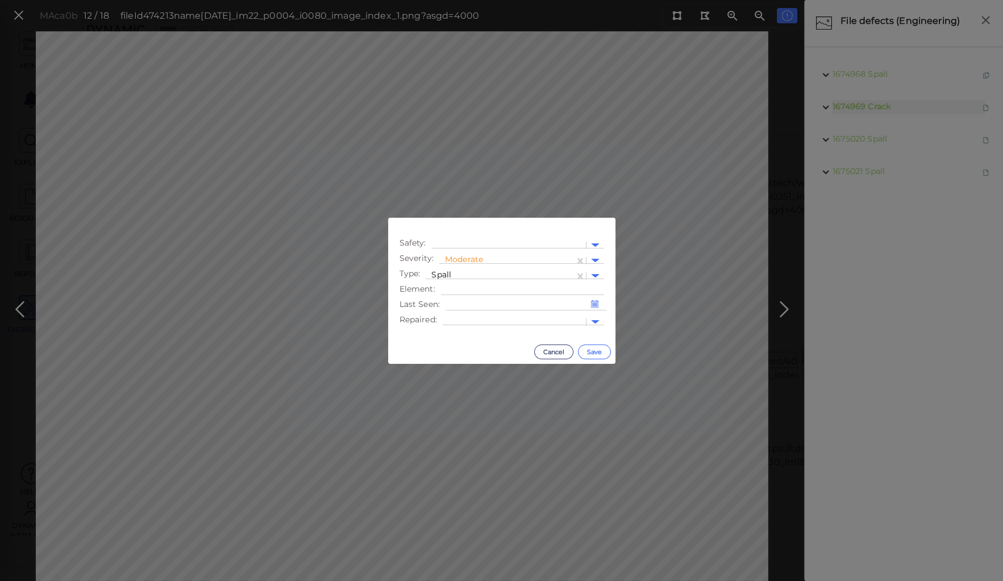
click at [593, 350] on button "Save" at bounding box center [594, 351] width 33 height 15
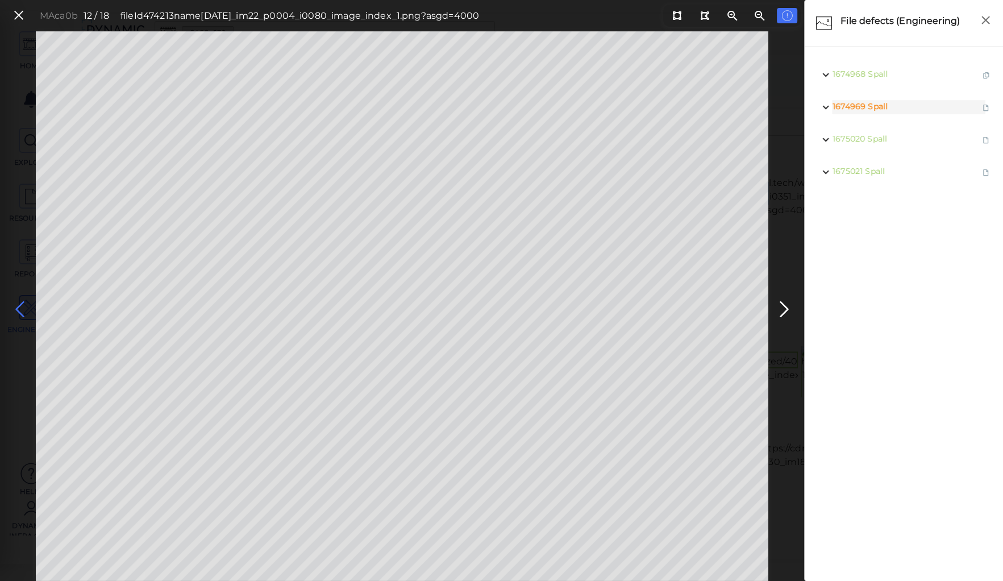
click at [21, 307] on icon at bounding box center [20, 309] width 18 height 22
click at [23, 303] on icon at bounding box center [20, 309] width 18 height 22
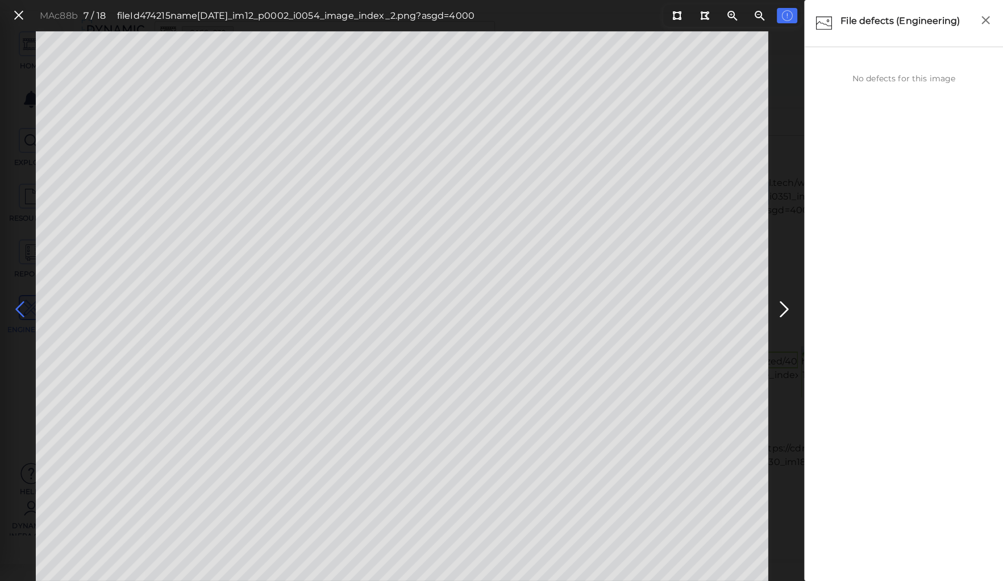
click at [23, 303] on icon at bounding box center [20, 309] width 18 height 22
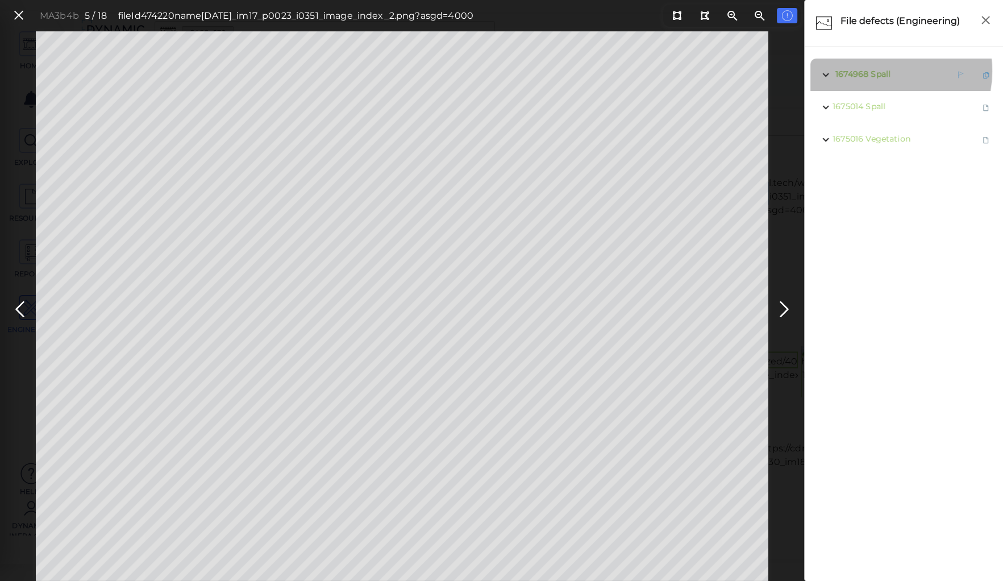
click at [879, 71] on span "Spall" at bounding box center [880, 74] width 20 height 10
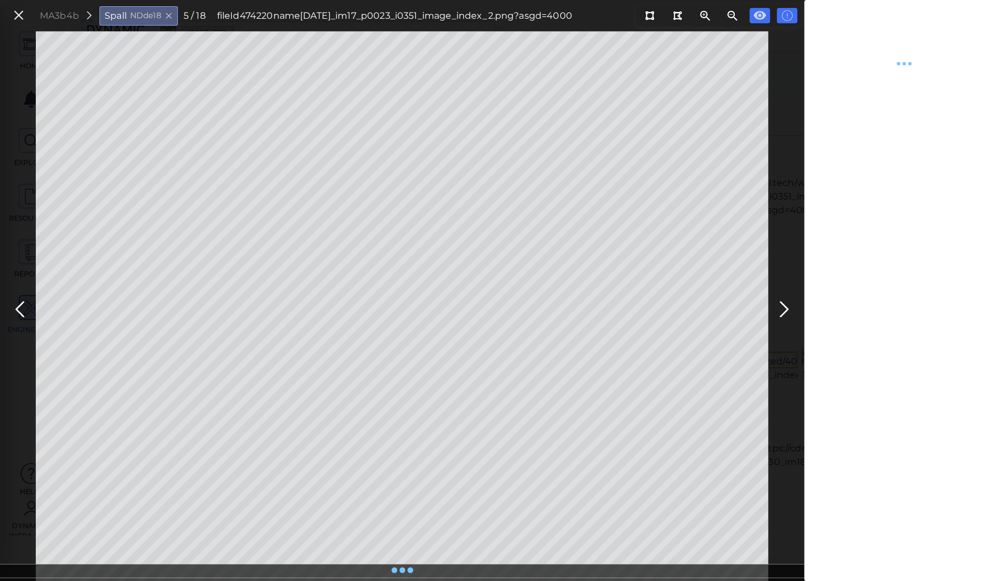
type textarea "x"
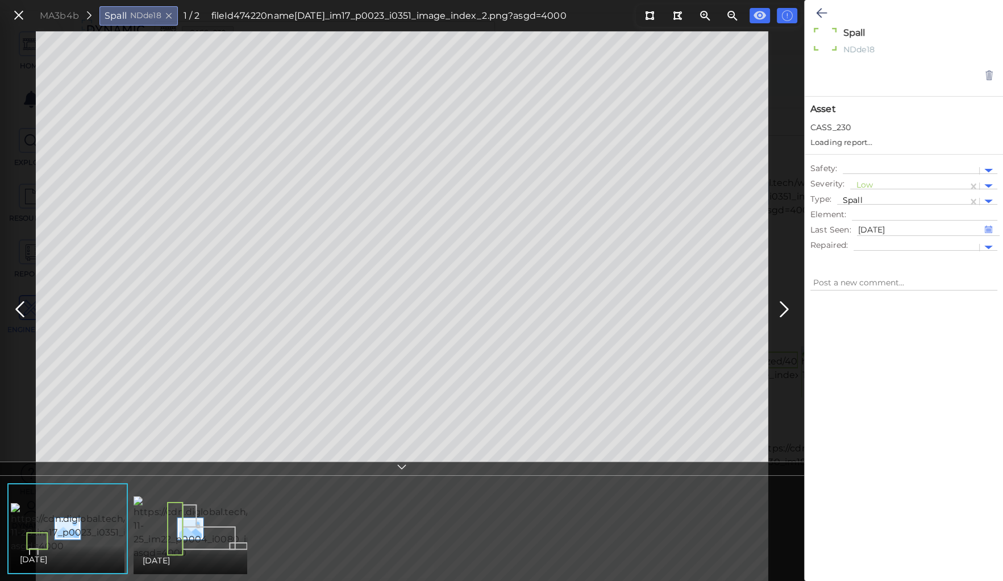
type textarea "x"
click at [865, 170] on div at bounding box center [909, 175] width 106 height 12
click at [872, 227] on div "Moderate" at bounding box center [881, 229] width 62 height 18
type textarea "x"
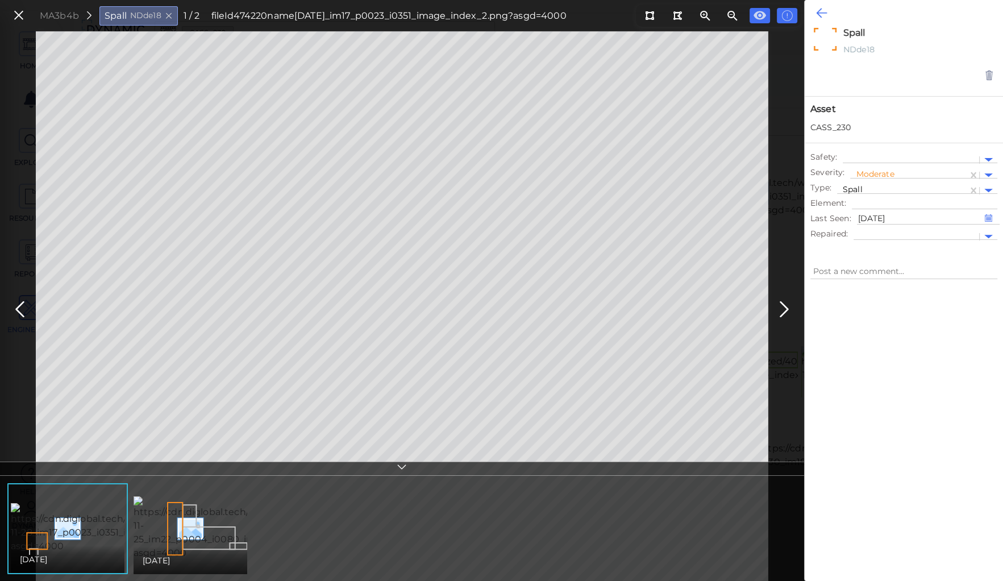
click at [816, 11] on icon at bounding box center [821, 13] width 11 height 14
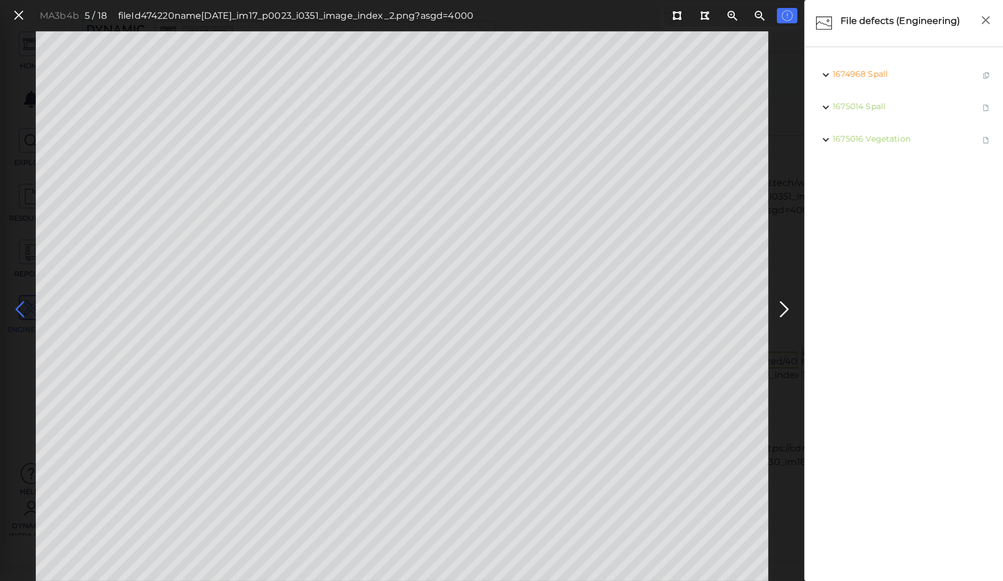
click at [19, 302] on icon at bounding box center [20, 309] width 18 height 22
click at [783, 306] on icon at bounding box center [784, 309] width 18 height 22
click at [20, 306] on icon at bounding box center [20, 309] width 18 height 22
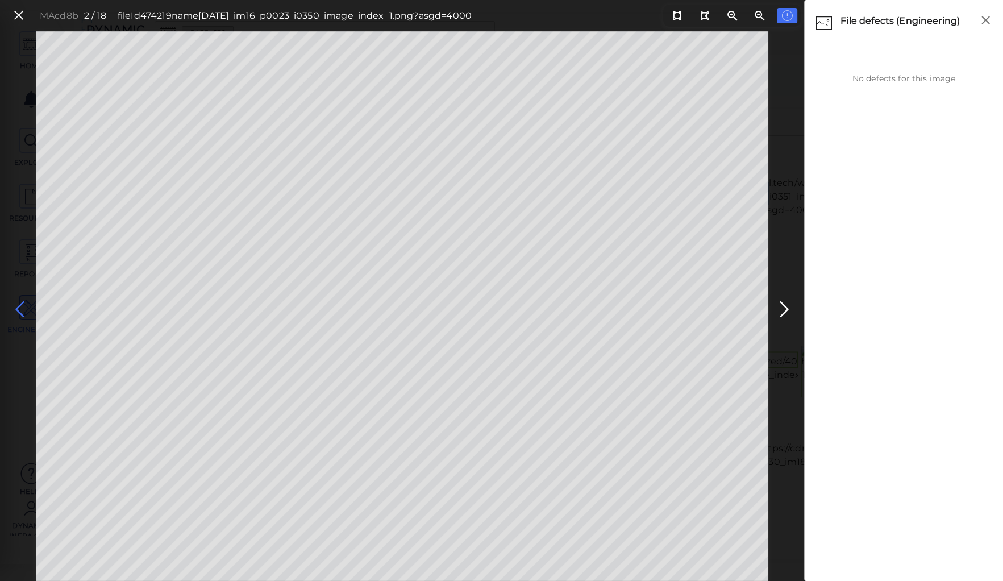
click at [20, 306] on icon at bounding box center [20, 309] width 18 height 22
click at [24, 16] on icon at bounding box center [18, 15] width 12 height 15
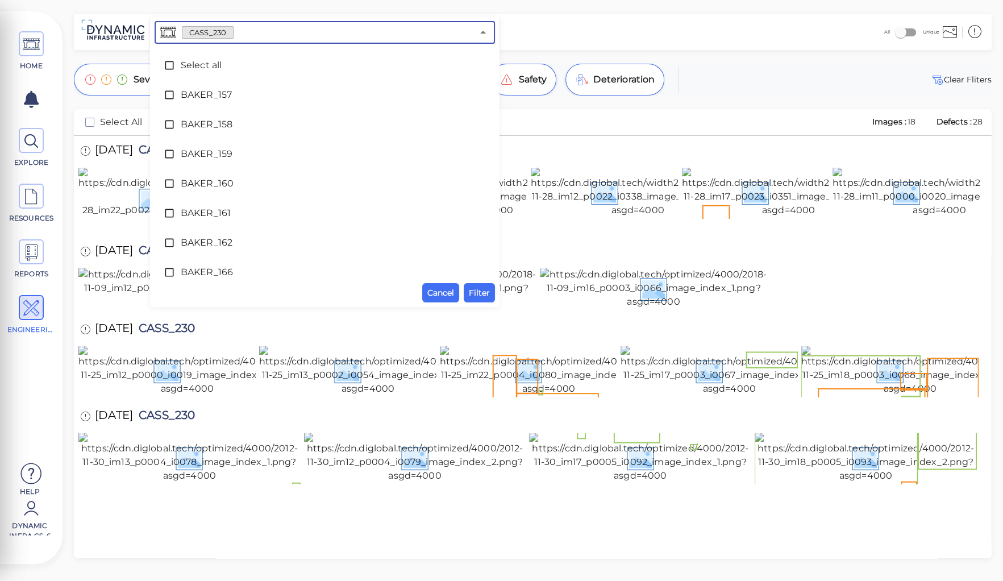
click at [239, 33] on input "text" at bounding box center [353, 32] width 239 height 16
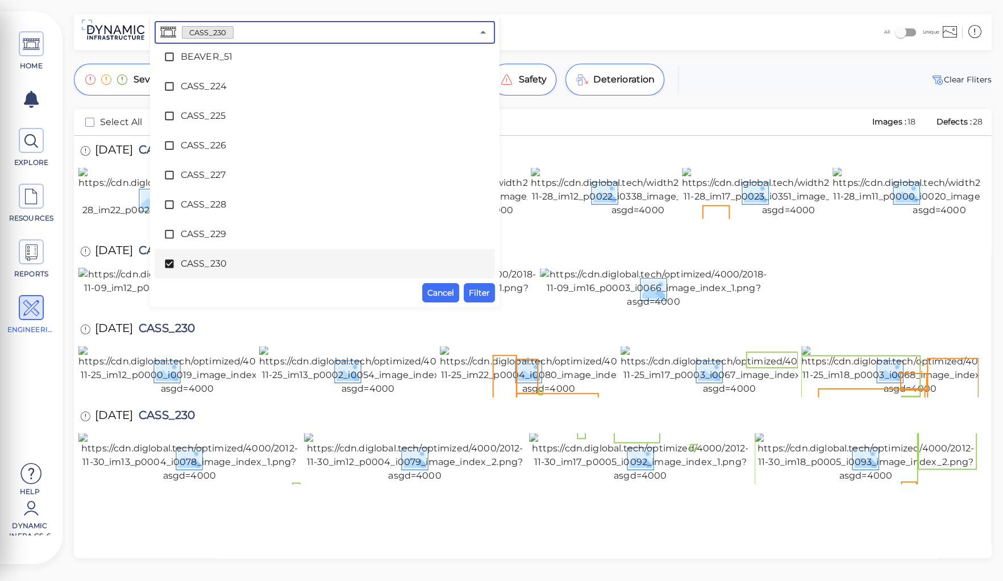
click at [175, 259] on span at bounding box center [172, 263] width 17 height 11
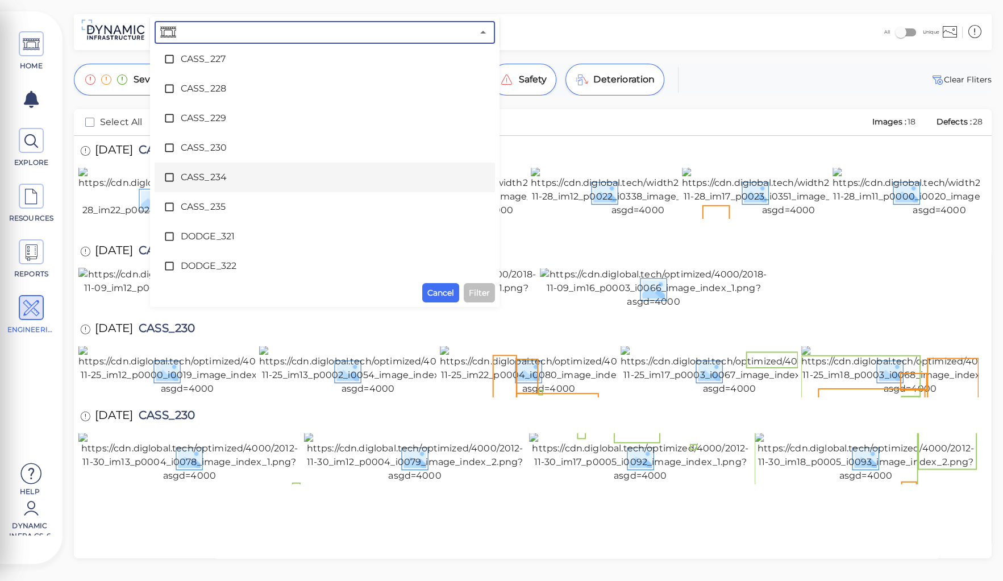
scroll to position [1829, 0]
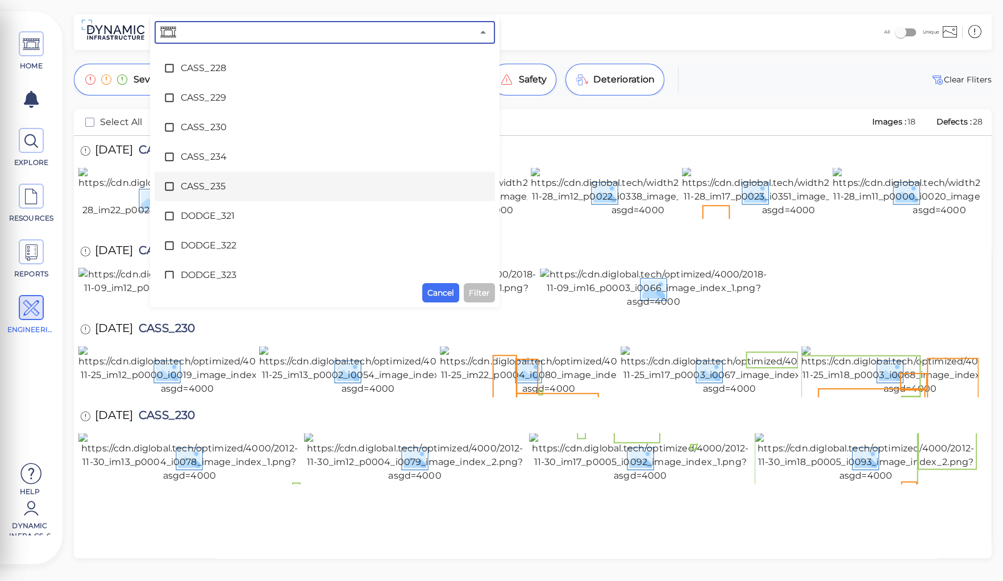
click at [215, 186] on span "CASS_235" at bounding box center [325, 187] width 288 height 14
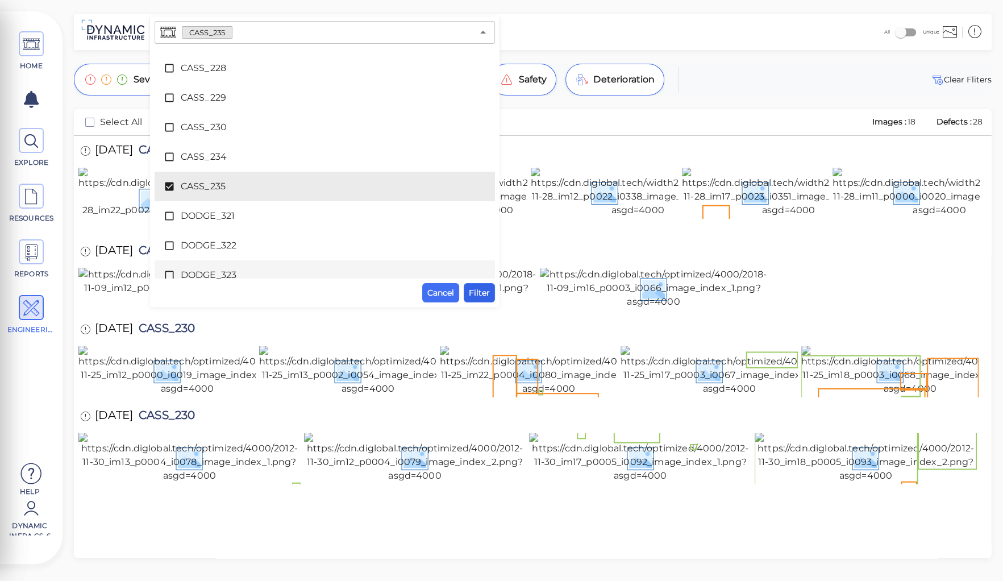
click at [484, 292] on span "Filter" at bounding box center [479, 293] width 21 height 14
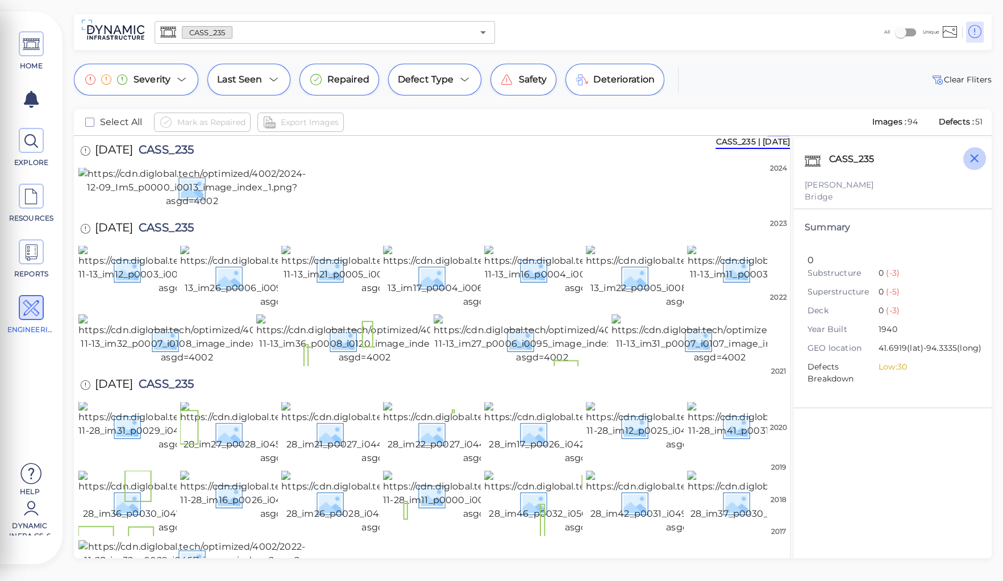
click at [976, 157] on icon "button" at bounding box center [974, 158] width 14 height 14
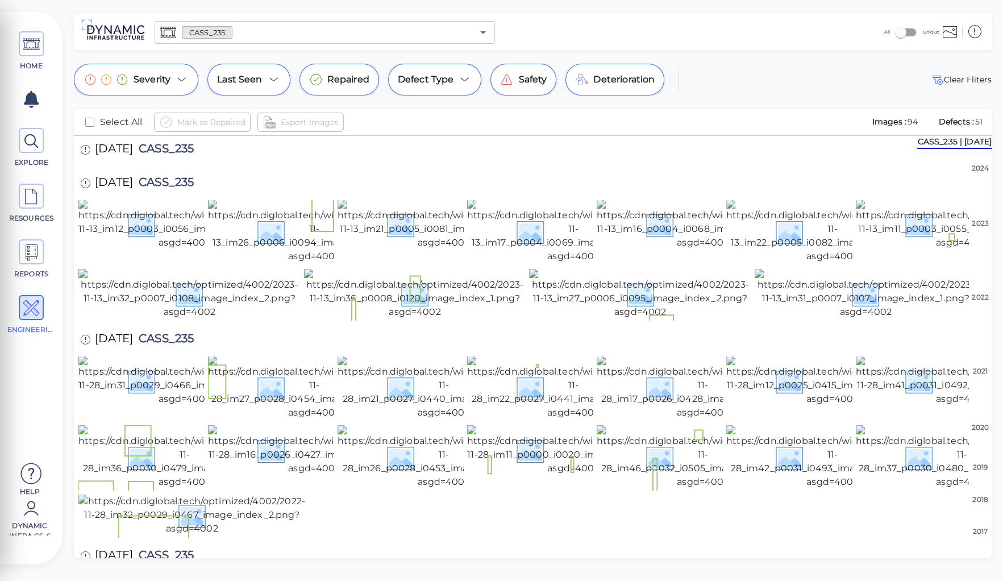
scroll to position [0, 0]
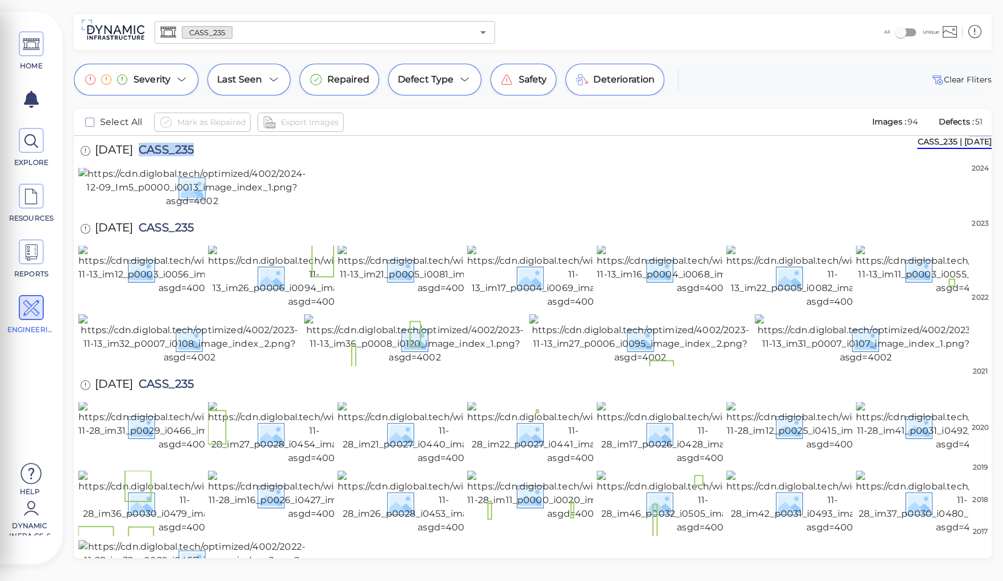
drag, startPoint x: 155, startPoint y: 149, endPoint x: 234, endPoint y: 150, distance: 79.0
click at [218, 150] on div "12/9/2024 CASS_235" at bounding box center [148, 151] width 140 height 31
copy span "CASS_235"
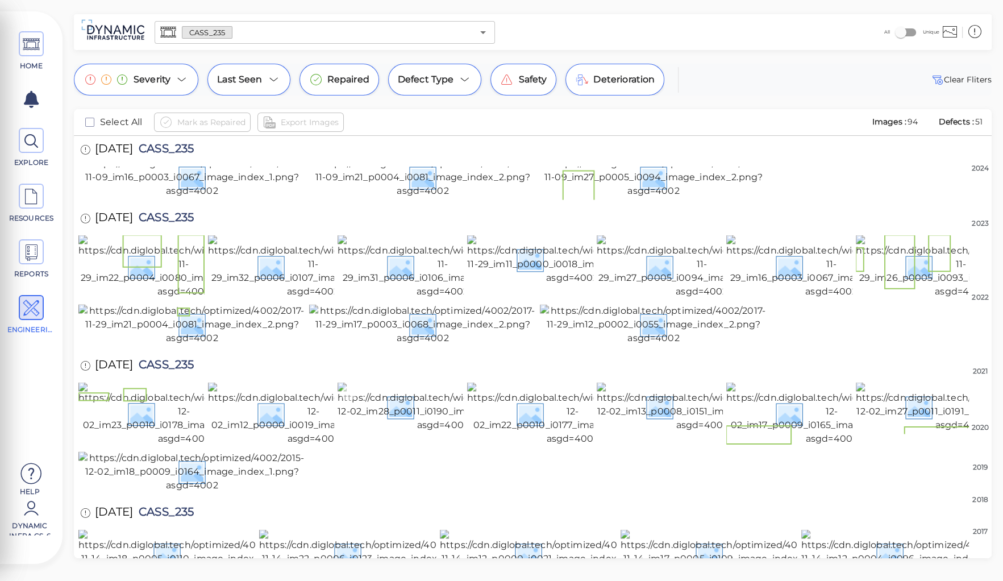
scroll to position [2604, 0]
click at [892, 529] on img at bounding box center [908, 554] width 215 height 50
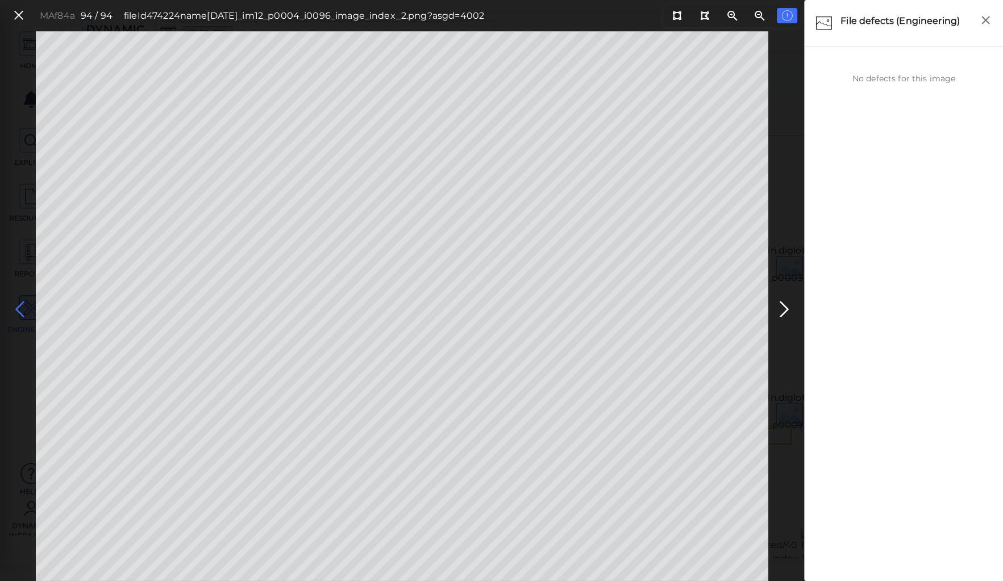
click at [20, 306] on icon at bounding box center [20, 309] width 18 height 22
click at [15, 15] on icon at bounding box center [18, 15] width 12 height 15
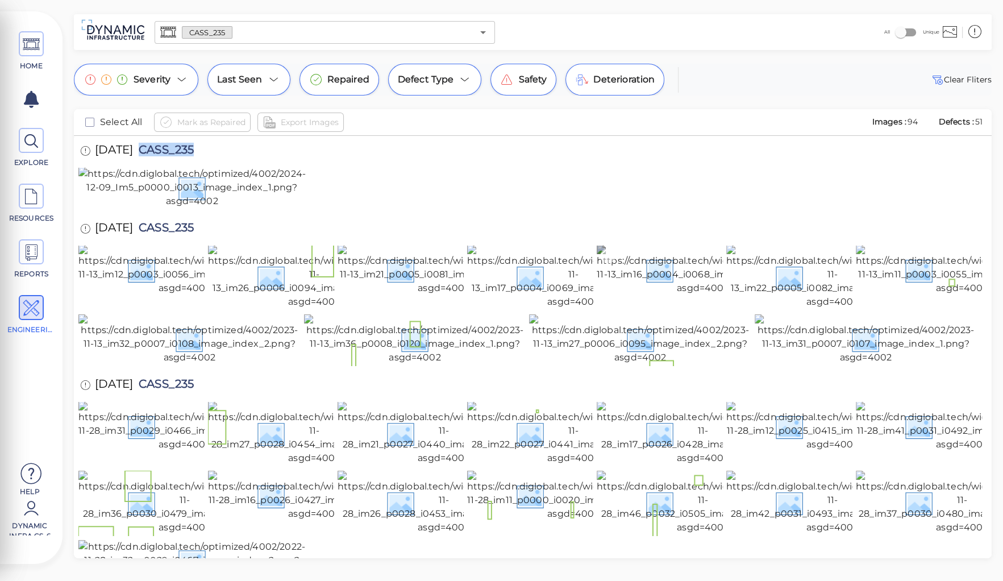
click at [675, 295] on img at bounding box center [703, 270] width 212 height 50
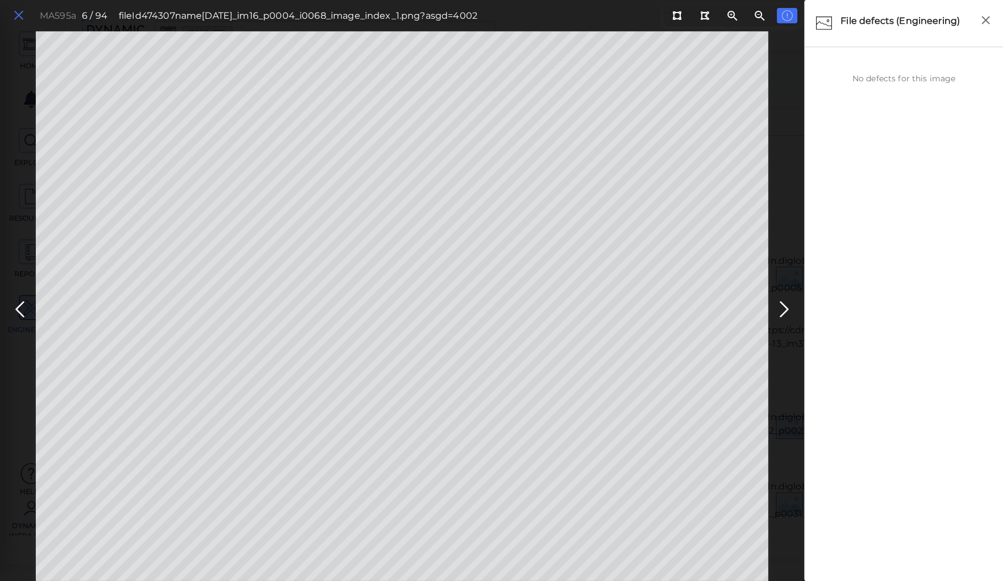
click at [22, 12] on icon at bounding box center [18, 15] width 12 height 15
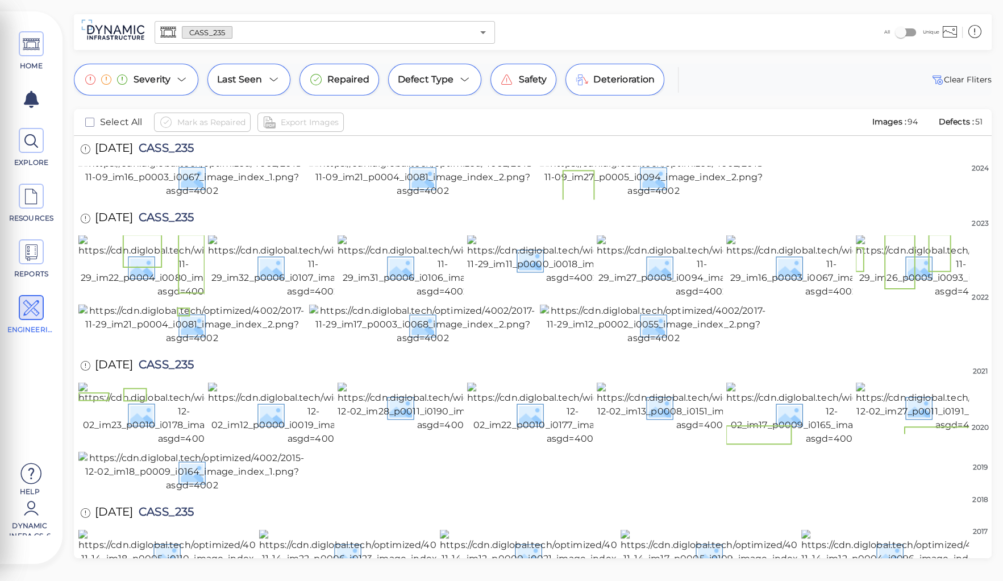
scroll to position [2599, 0]
click at [676, 529] on img at bounding box center [727, 554] width 215 height 50
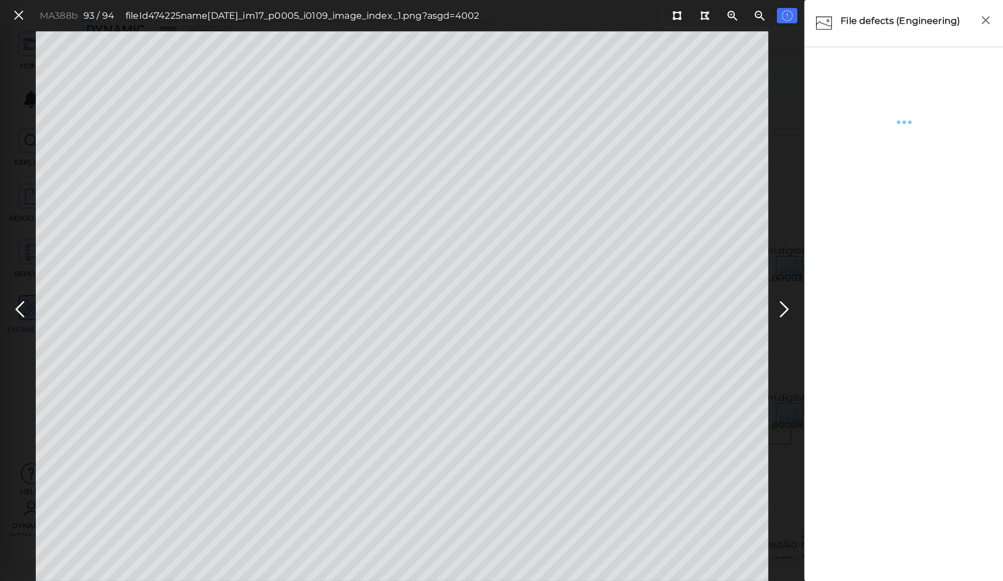
scroll to position [2604, 0]
click at [984, 20] on icon "button" at bounding box center [985, 20] width 14 height 14
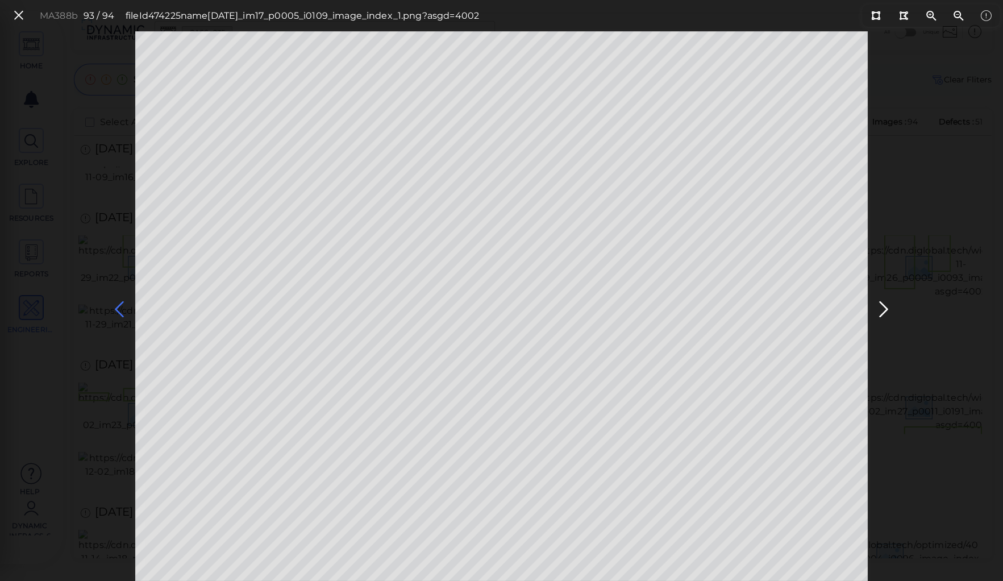
click at [115, 306] on icon at bounding box center [119, 309] width 18 height 22
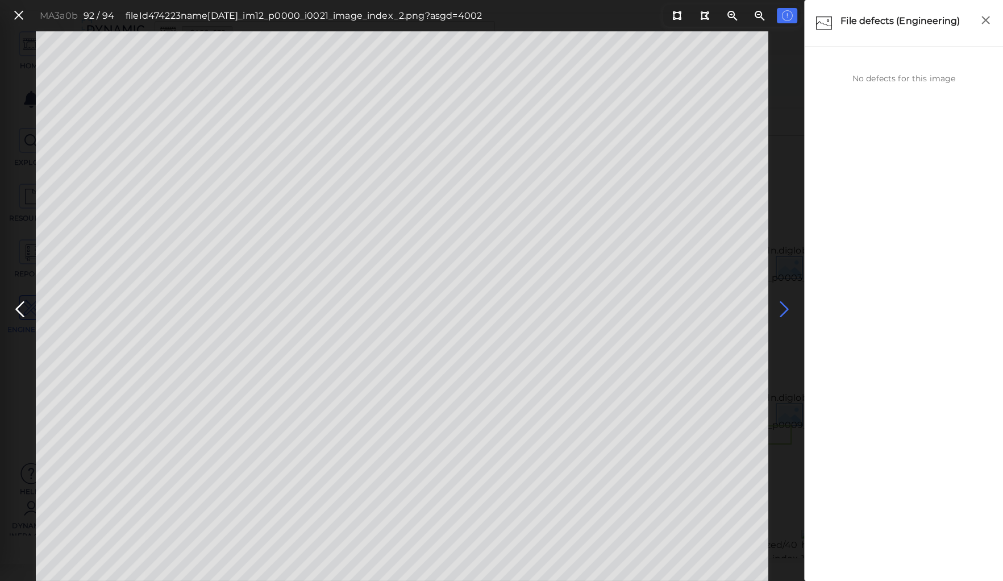
click at [784, 305] on icon at bounding box center [784, 309] width 18 height 22
click at [16, 309] on icon at bounding box center [20, 309] width 18 height 22
click at [17, 309] on icon at bounding box center [20, 309] width 18 height 22
click at [18, 304] on icon at bounding box center [20, 309] width 18 height 22
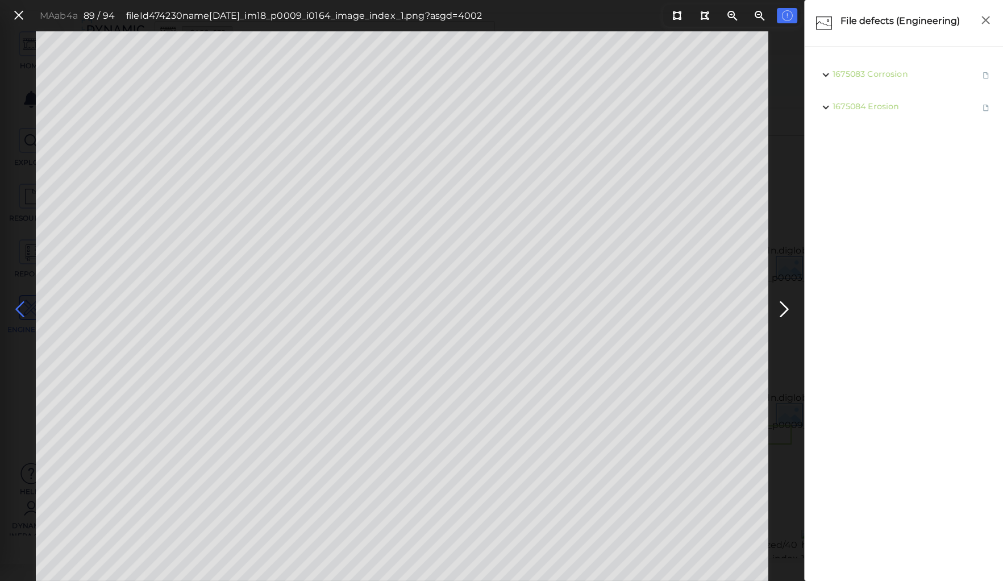
click at [18, 304] on icon at bounding box center [20, 309] width 18 height 22
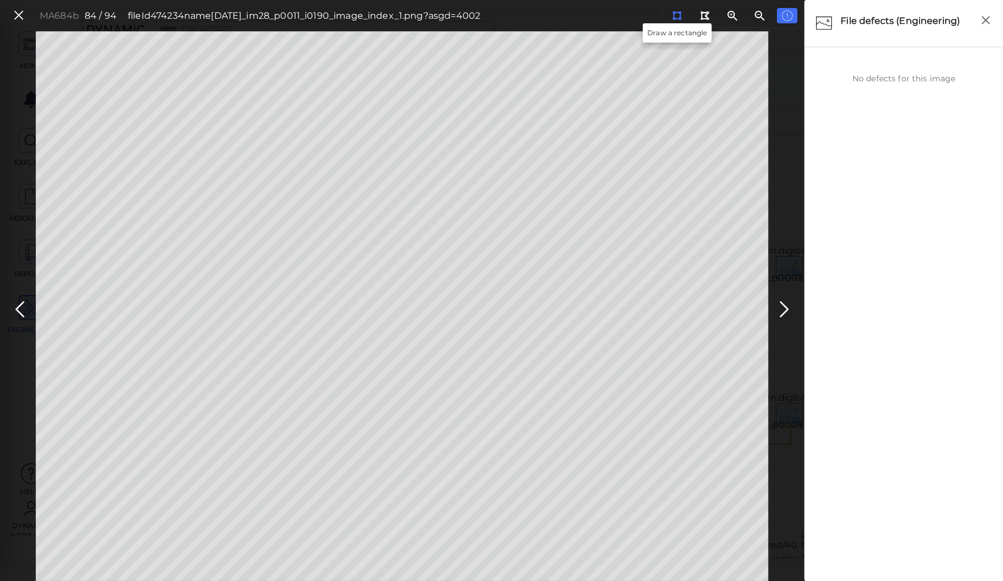
click at [672, 15] on div at bounding box center [677, 15] width 10 height 11
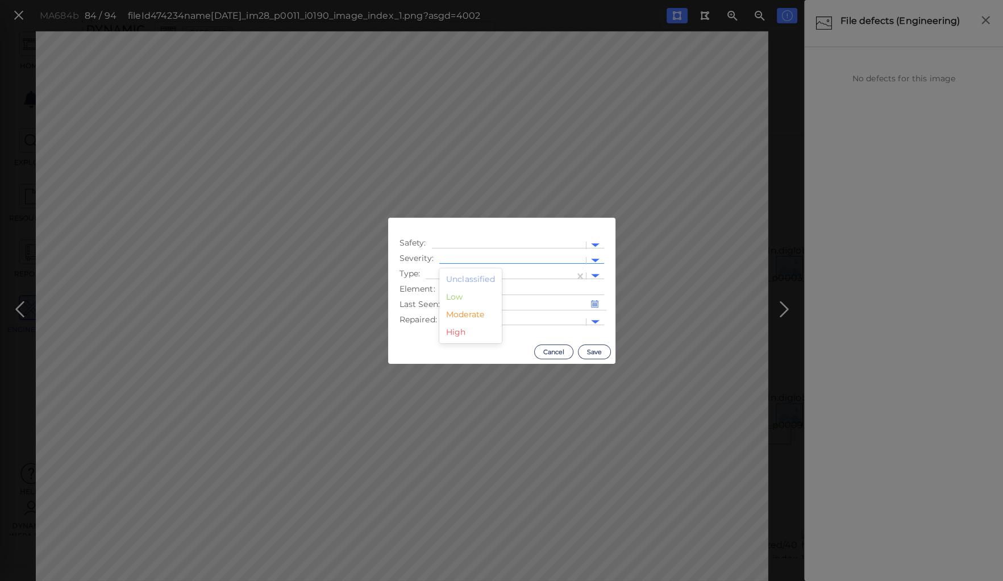
click at [458, 257] on div at bounding box center [512, 261] width 135 height 12
drag, startPoint x: 457, startPoint y: 312, endPoint x: 459, endPoint y: 299, distance: 13.2
click at [457, 311] on div "Moderate" at bounding box center [470, 315] width 62 height 18
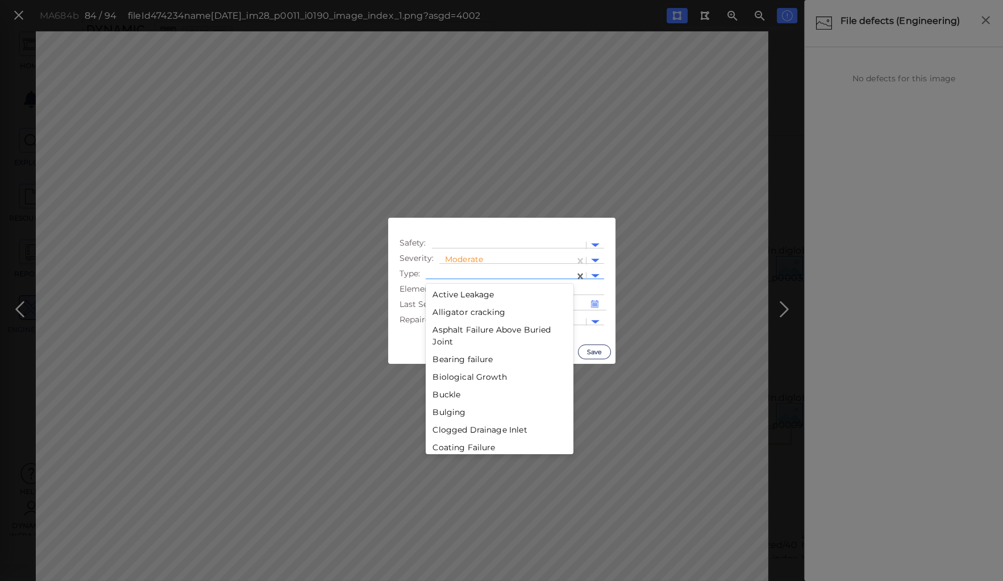
click at [462, 272] on div at bounding box center [499, 276] width 137 height 12
click at [447, 359] on div "Decay" at bounding box center [500, 363] width 148 height 18
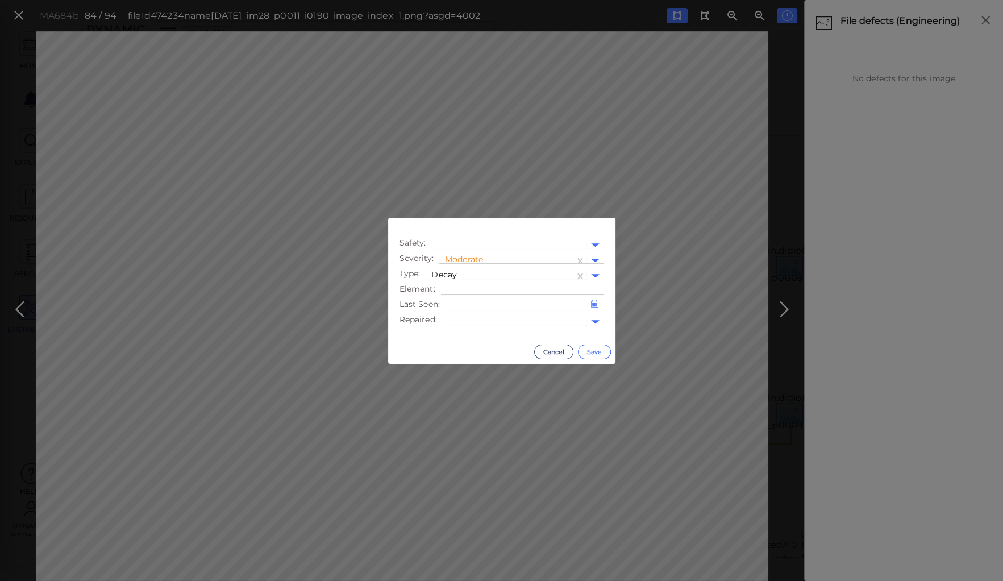
click at [597, 349] on button "Save" at bounding box center [594, 351] width 33 height 15
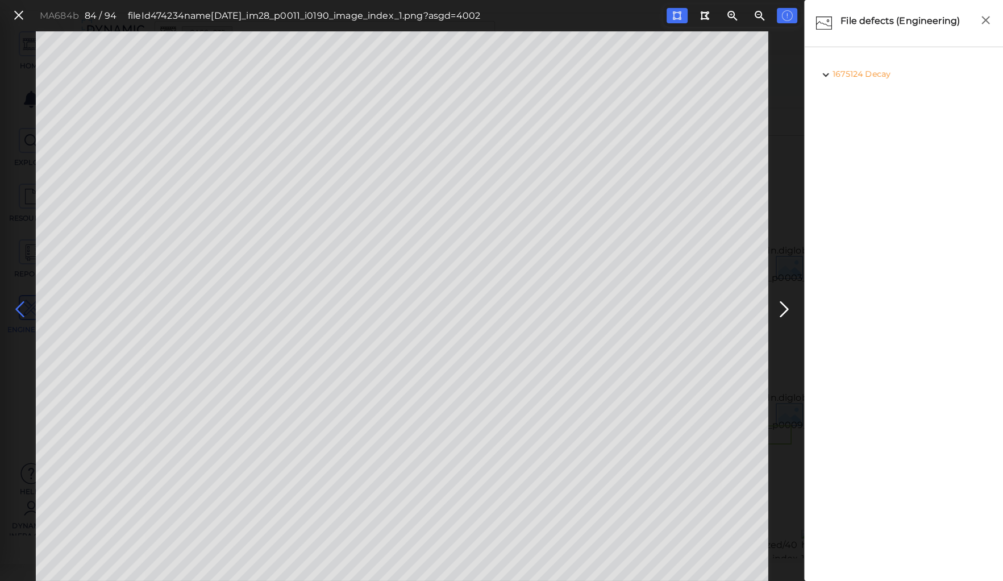
click at [19, 303] on icon at bounding box center [20, 309] width 18 height 22
click at [784, 304] on icon at bounding box center [784, 309] width 18 height 22
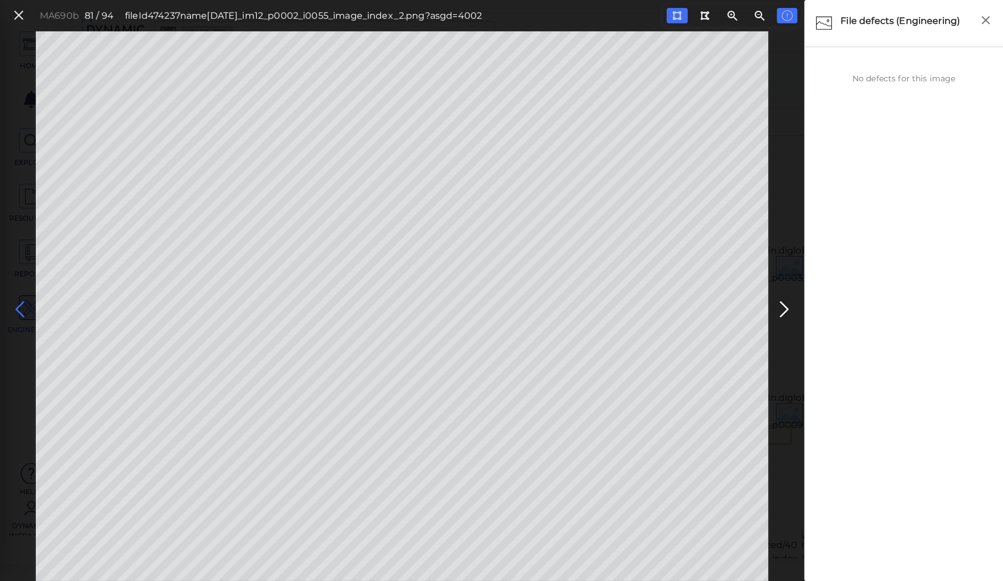
click at [17, 308] on icon at bounding box center [20, 309] width 18 height 22
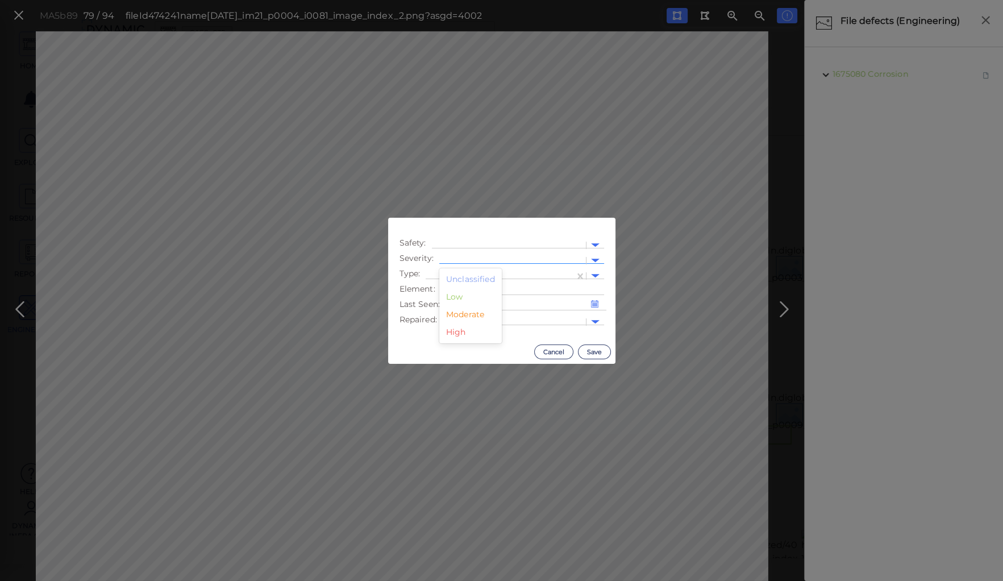
click at [486, 258] on div at bounding box center [512, 261] width 135 height 12
drag, startPoint x: 459, startPoint y: 314, endPoint x: 465, endPoint y: 276, distance: 38.0
click at [459, 312] on div "Moderate" at bounding box center [470, 315] width 62 height 18
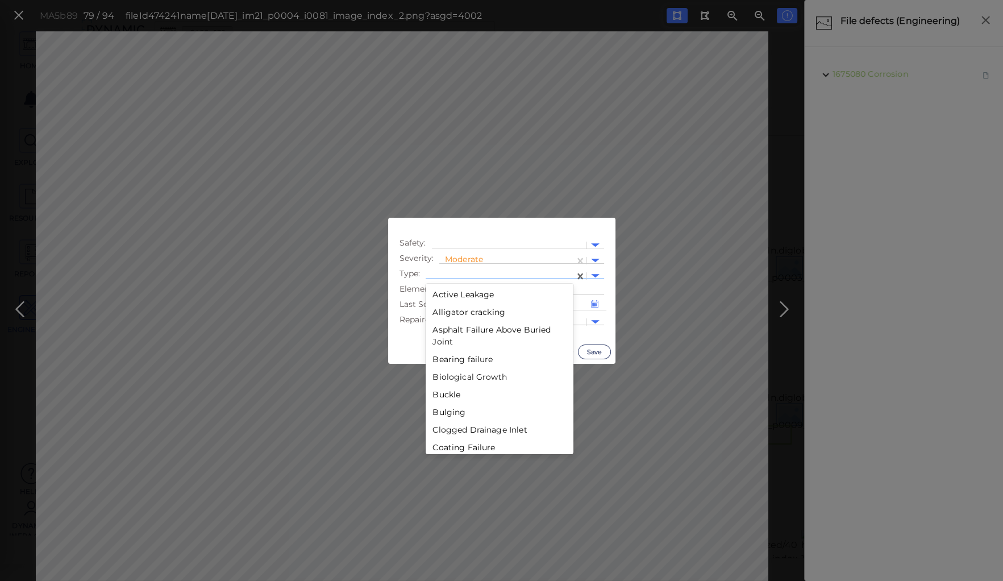
click at [467, 271] on div at bounding box center [499, 276] width 137 height 12
click at [462, 294] on div "Displacement" at bounding box center [500, 294] width 148 height 18
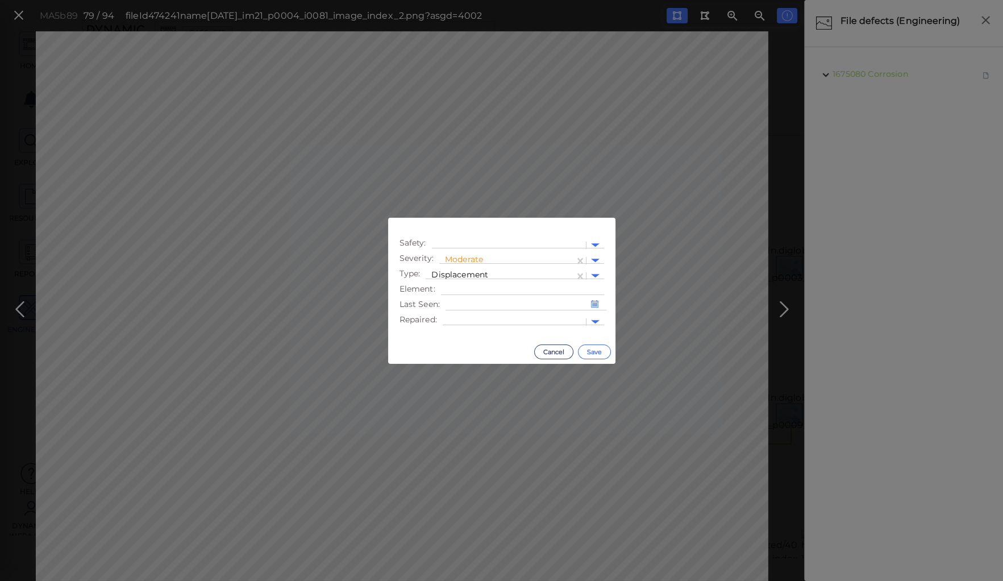
click at [587, 351] on button "Save" at bounding box center [594, 351] width 33 height 15
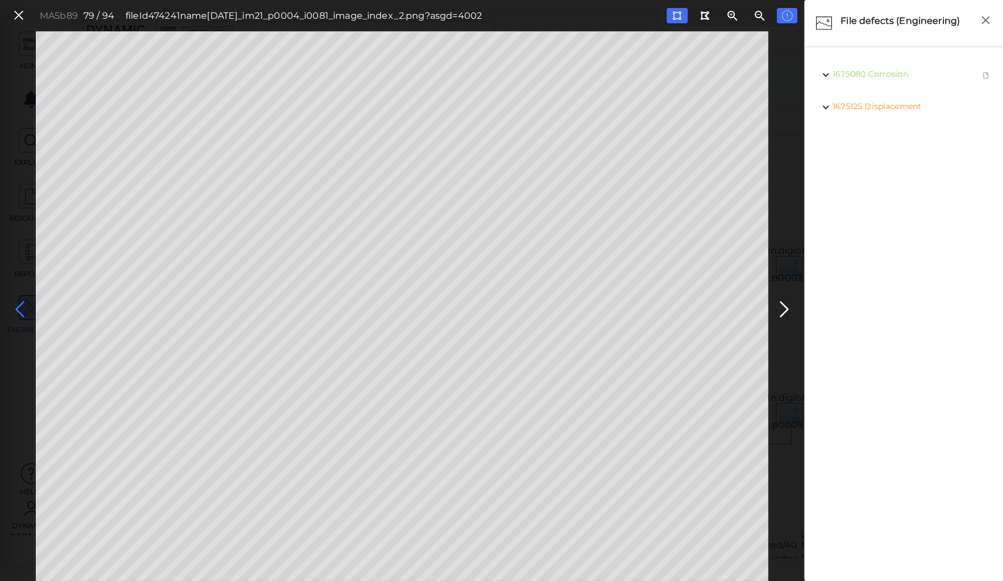
click at [18, 309] on icon at bounding box center [20, 309] width 18 height 22
click at [680, 14] on icon at bounding box center [676, 15] width 9 height 9
click at [878, 73] on span "Erosion" at bounding box center [885, 74] width 31 height 10
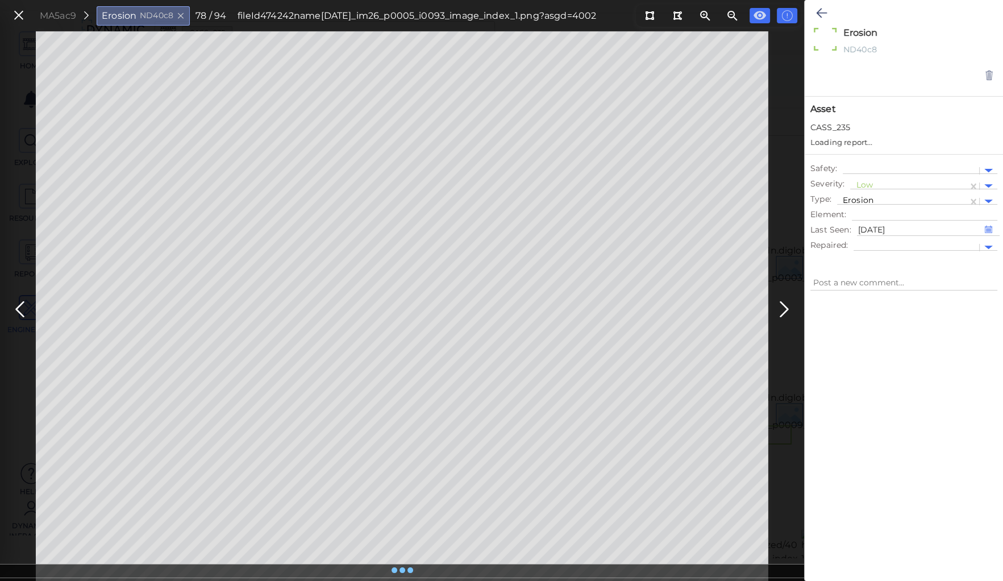
type textarea "x"
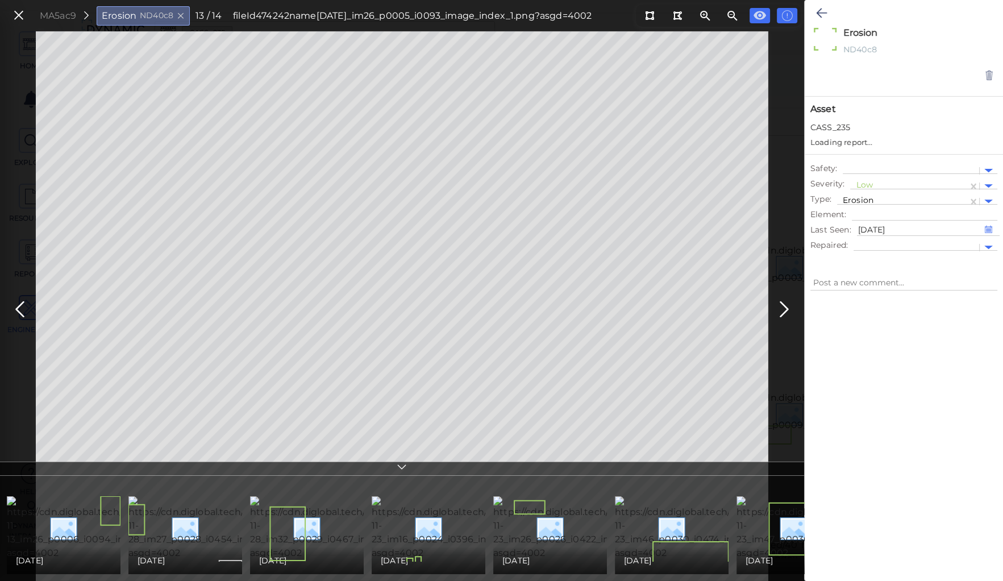
type textarea "x"
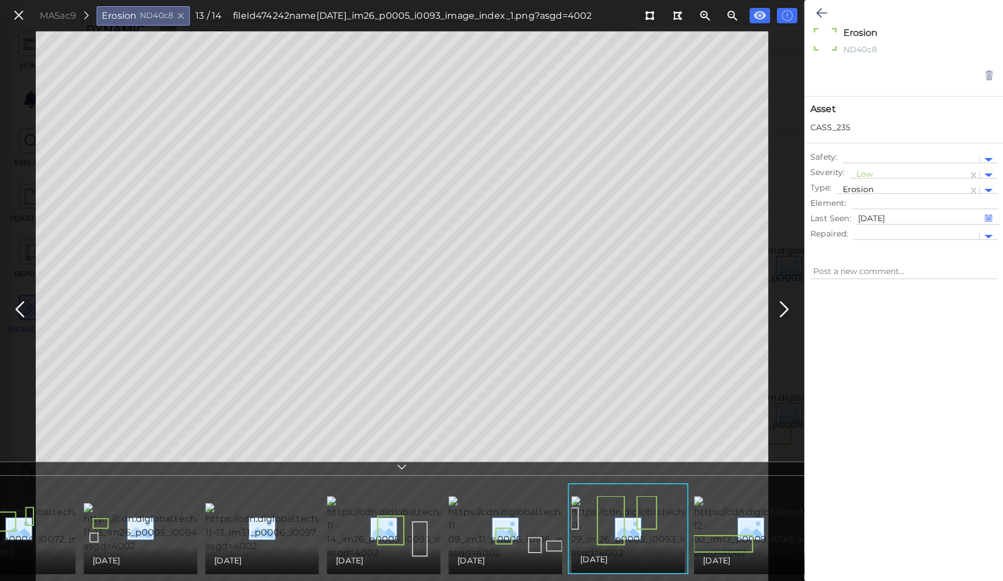
scroll to position [0, 907]
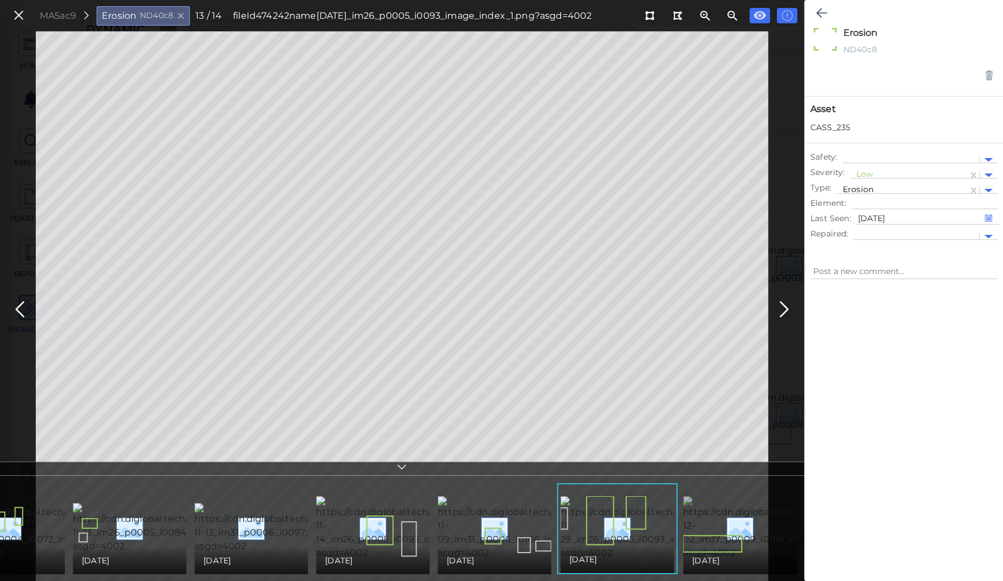
click at [752, 527] on img at bounding box center [788, 528] width 211 height 64
type textarea "x"
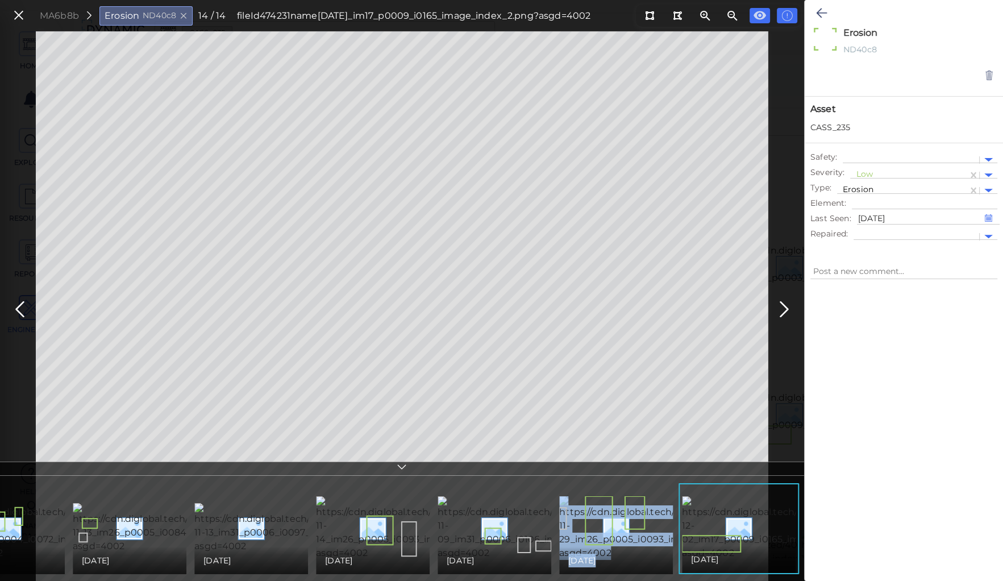
drag, startPoint x: 695, startPoint y: 568, endPoint x: 575, endPoint y: 576, distance: 120.7
click at [577, 577] on ul "11/13/2023 11/28/2022 11/28/2022 11/23/2021 11/23/2021 11/23/2021 11/23/2021 11…" at bounding box center [401, 528] width 805 height 102
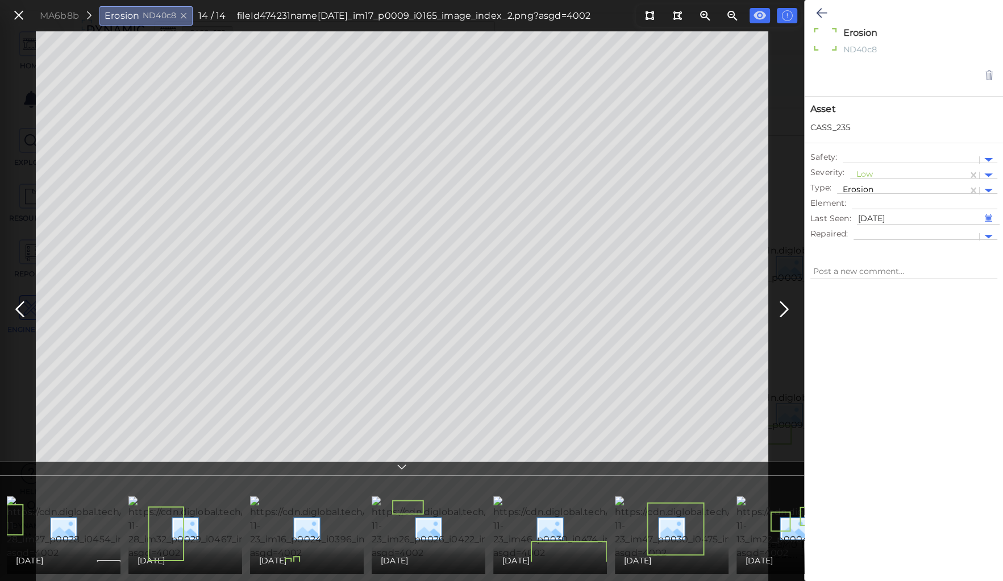
scroll to position [0, 138]
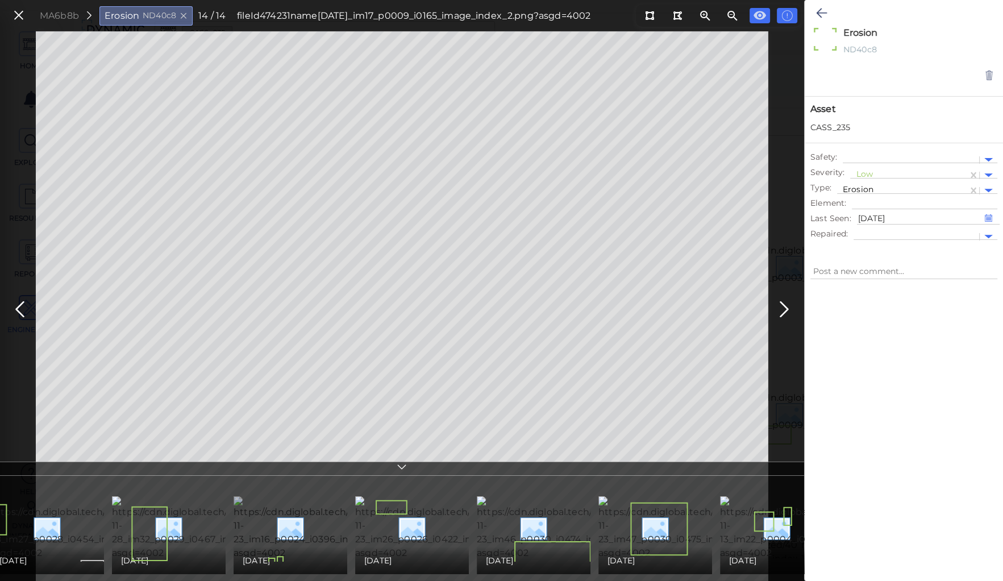
click at [312, 526] on img at bounding box center [339, 528] width 211 height 64
type textarea "x"
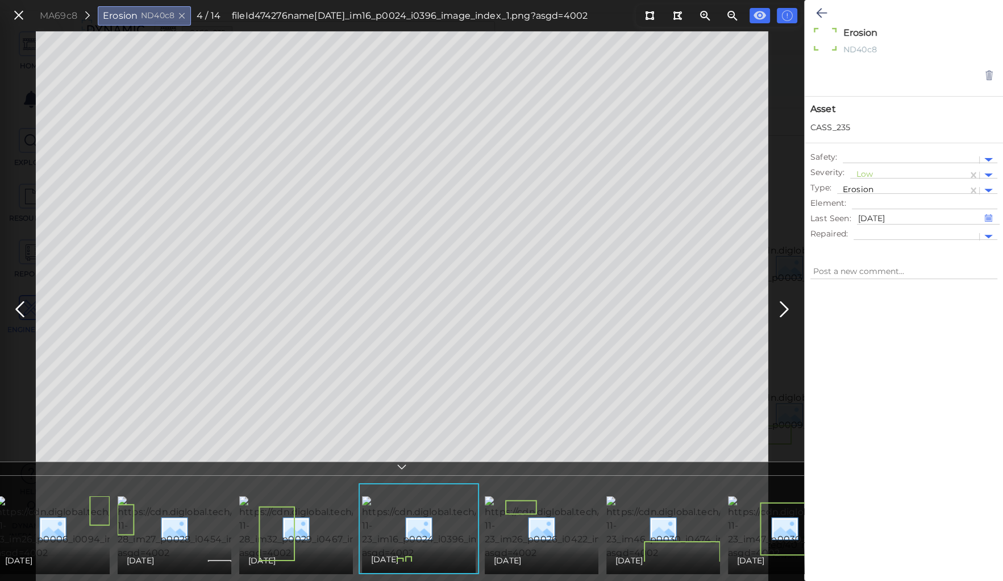
scroll to position [0, 0]
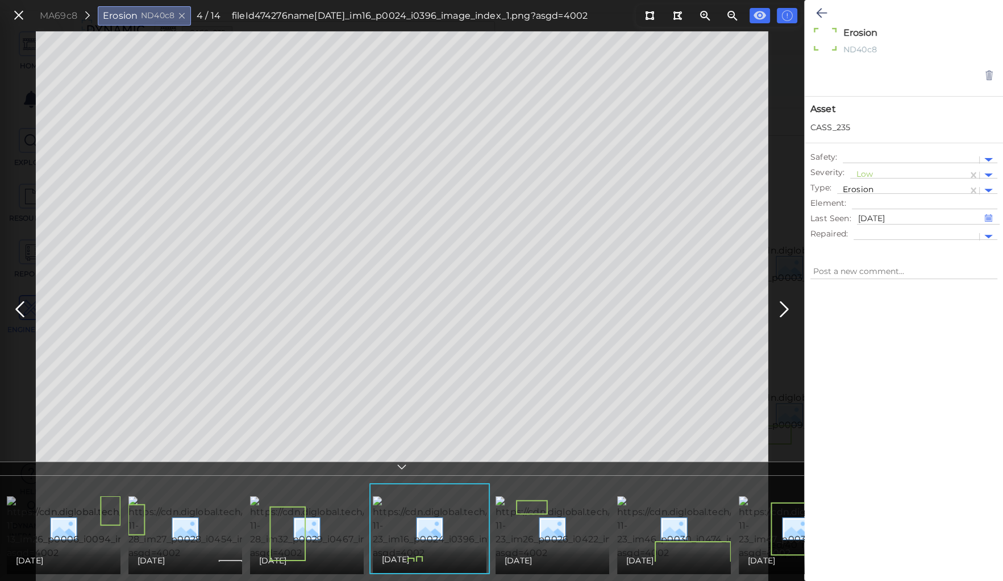
click at [89, 522] on img at bounding box center [113, 528] width 212 height 64
type textarea "x"
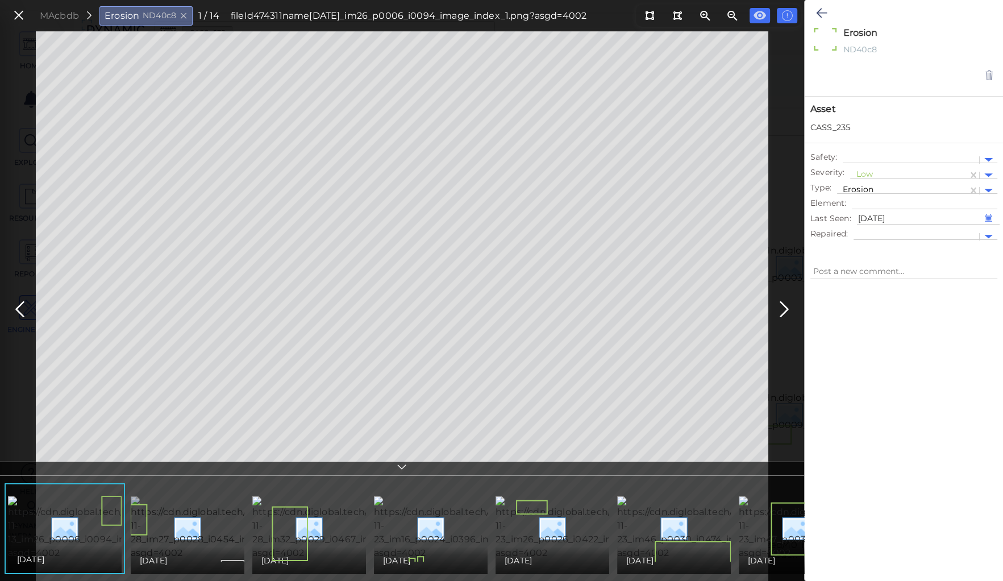
click at [197, 527] on img at bounding box center [237, 528] width 212 height 64
type textarea "x"
click at [40, 532] on img at bounding box center [113, 528] width 212 height 64
type textarea "x"
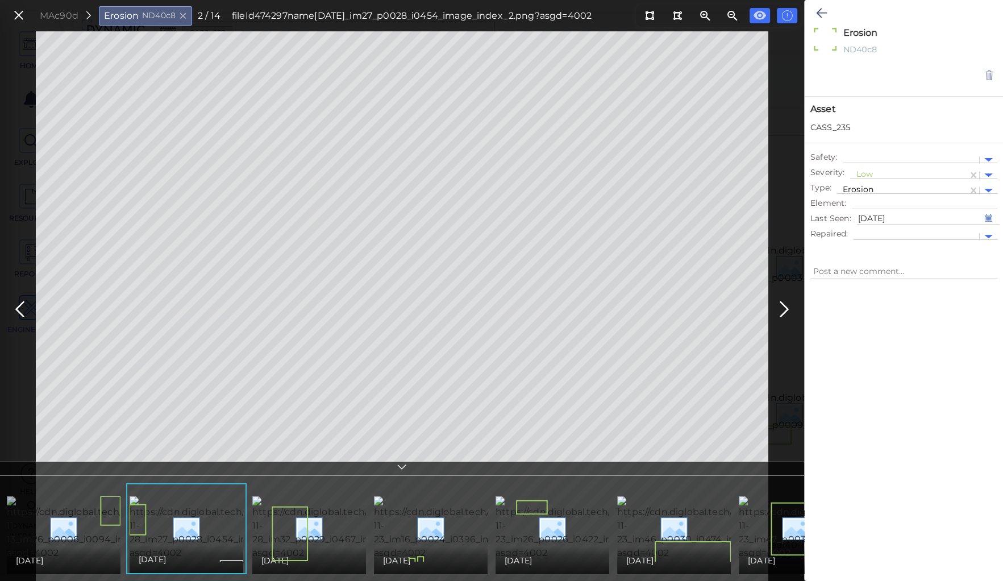
type textarea "x"
click at [167, 524] on img at bounding box center [237, 528] width 212 height 64
type textarea "x"
click at [323, 510] on img at bounding box center [358, 528] width 212 height 64
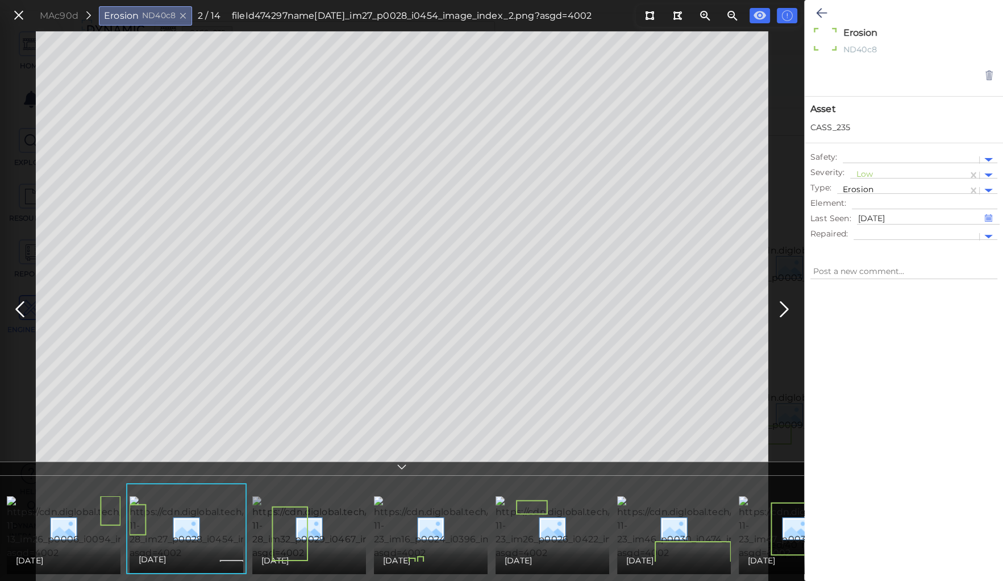
type textarea "x"
click at [409, 518] on img at bounding box center [479, 528] width 211 height 64
type textarea "x"
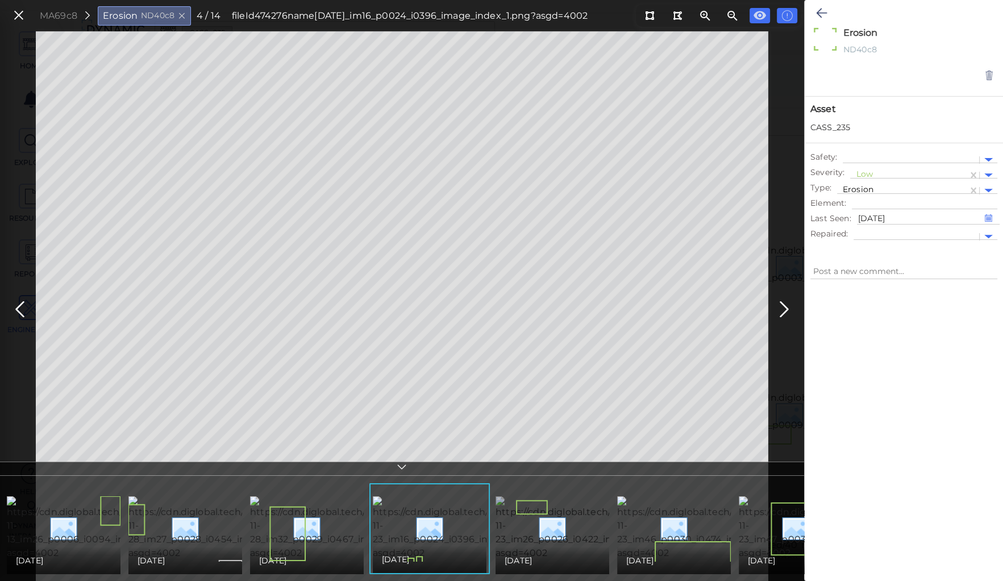
click at [552, 513] on img at bounding box center [600, 528] width 211 height 64
type textarea "x"
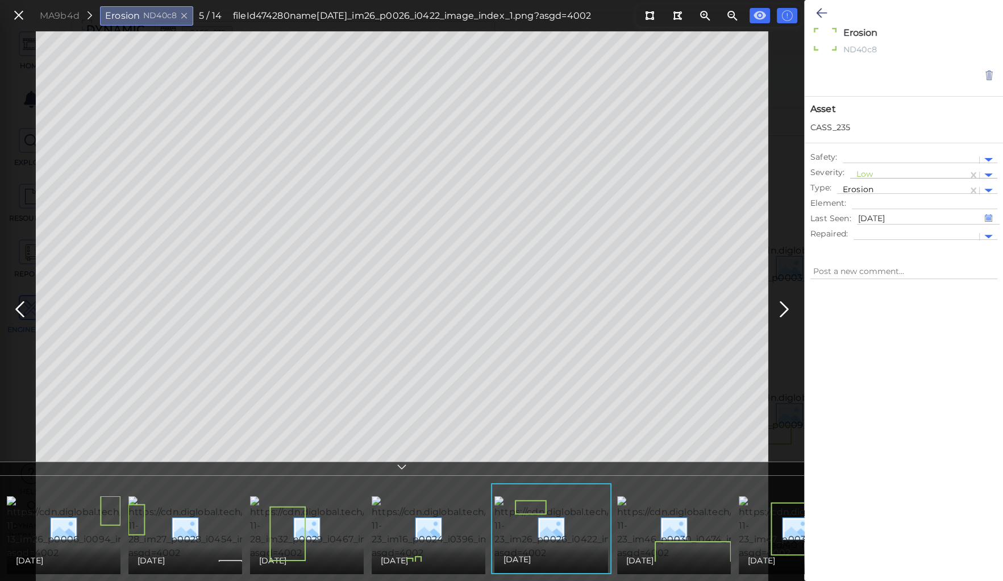
click at [865, 170] on div at bounding box center [909, 175] width 106 height 12
click at [873, 227] on div "Moderate" at bounding box center [881, 229] width 62 height 18
type textarea "x"
click at [819, 10] on icon at bounding box center [821, 13] width 11 height 14
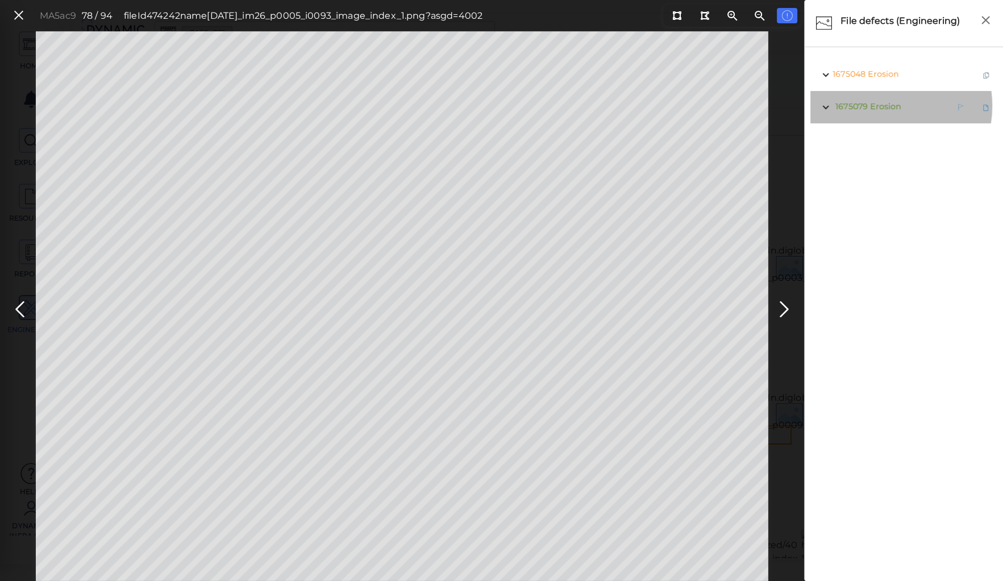
click at [879, 106] on span "Erosion" at bounding box center [885, 106] width 31 height 10
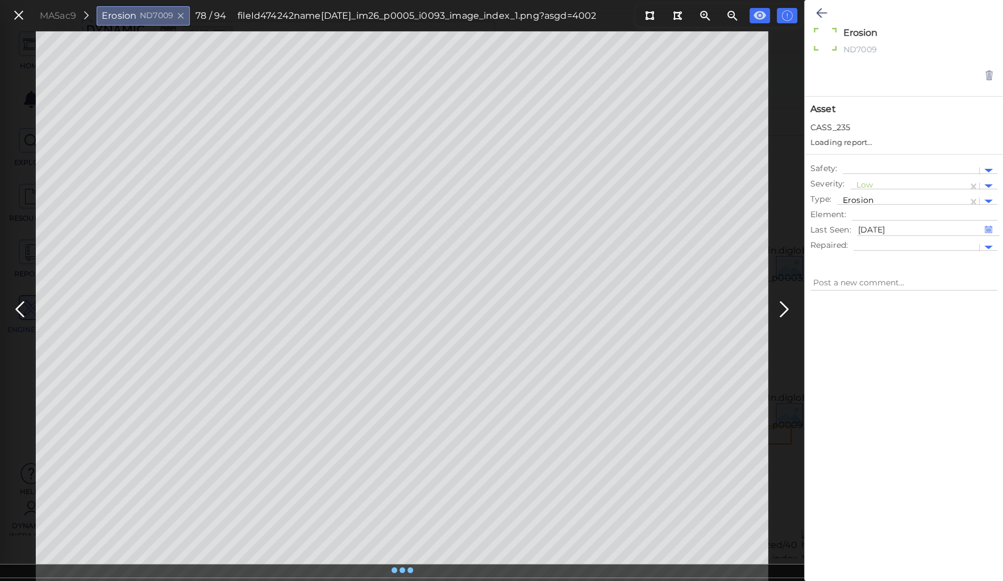
type textarea "x"
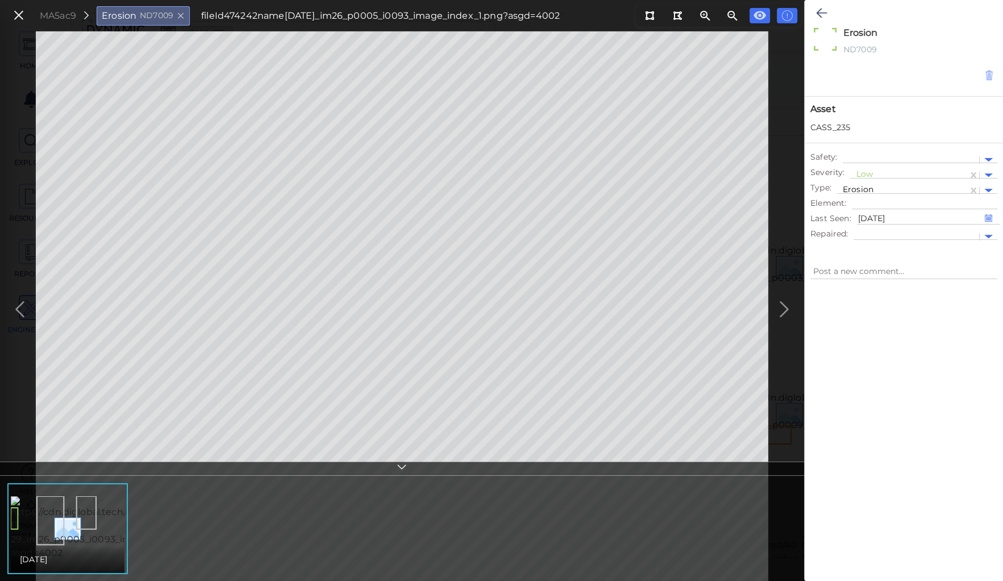
click at [989, 76] on icon at bounding box center [989, 75] width 10 height 11
type textarea "x"
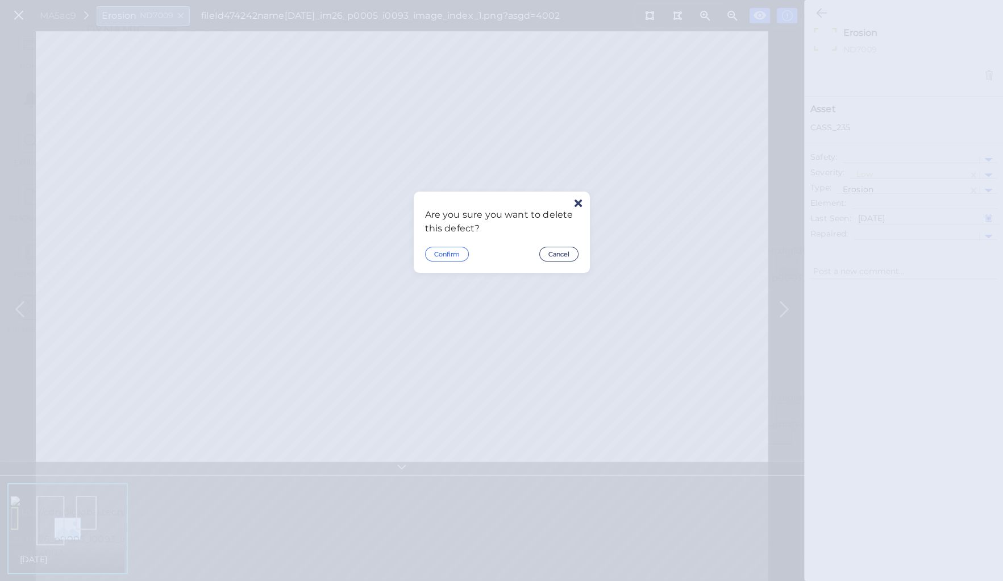
click at [455, 253] on button "Confirm" at bounding box center [447, 254] width 44 height 15
type textarea "x"
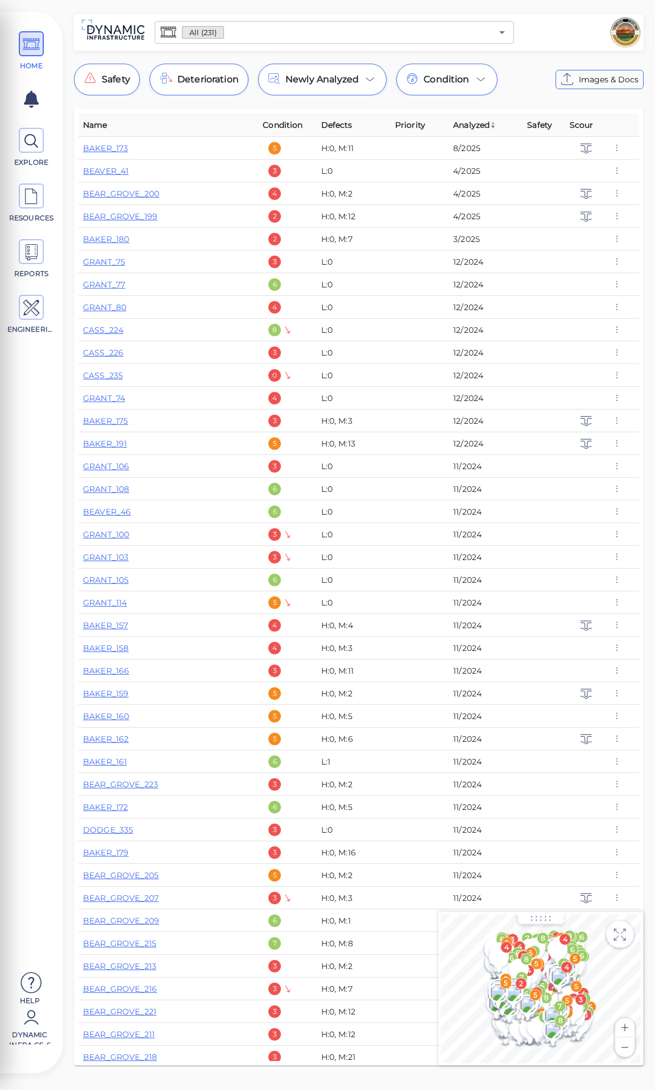
click at [228, 30] on input "text" at bounding box center [358, 32] width 268 height 16
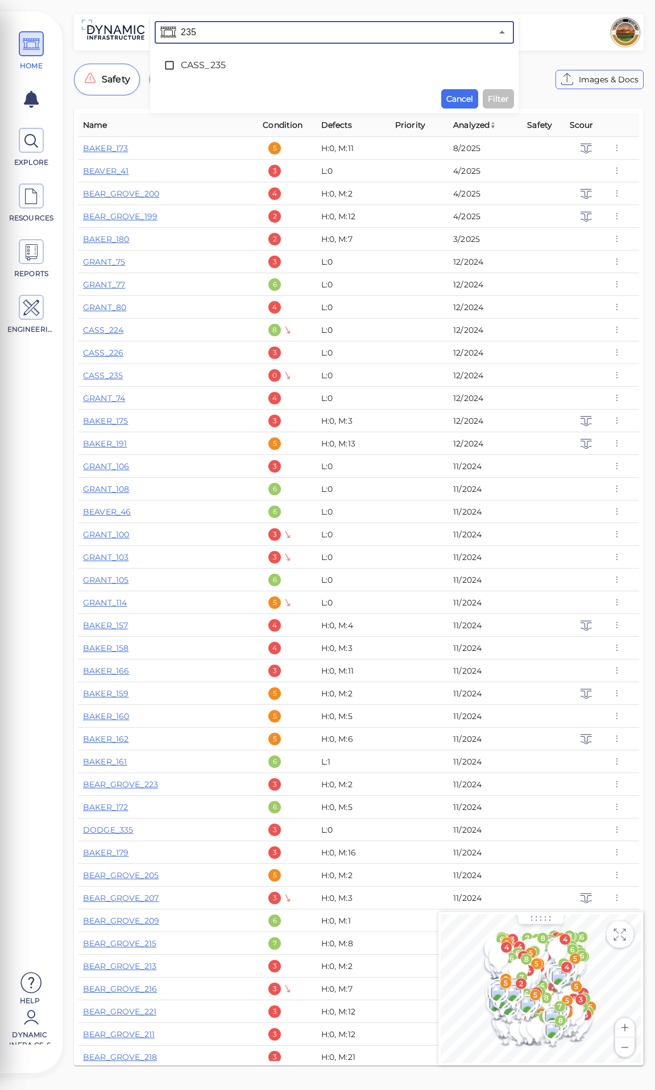
type input "235"
click at [207, 65] on span "CASS_235" at bounding box center [334, 66] width 307 height 14
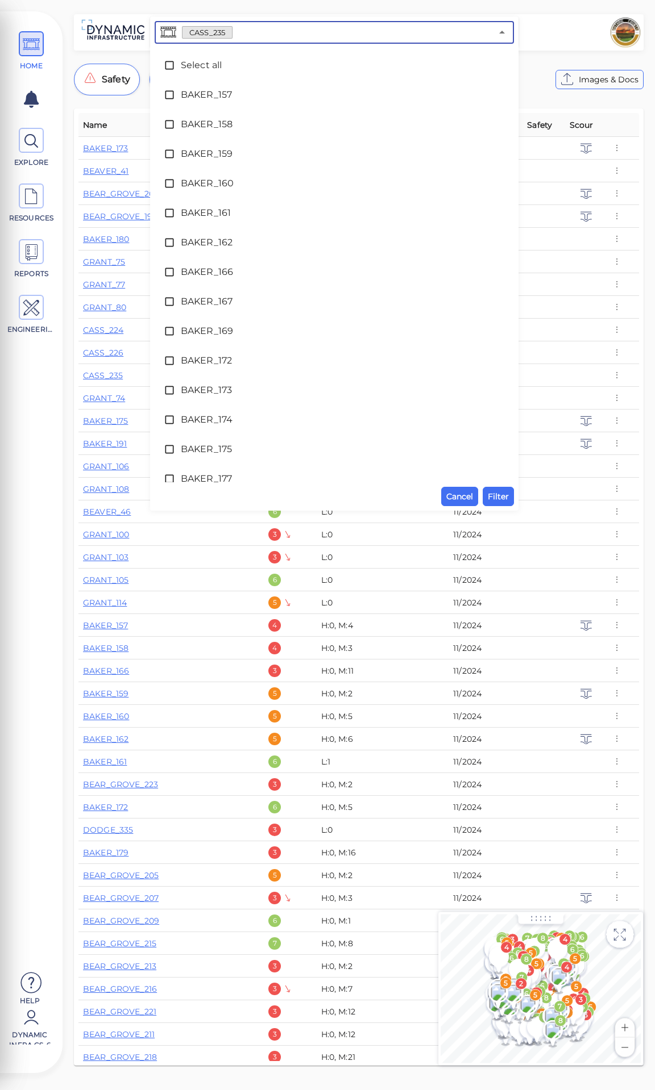
scroll to position [1548, 0]
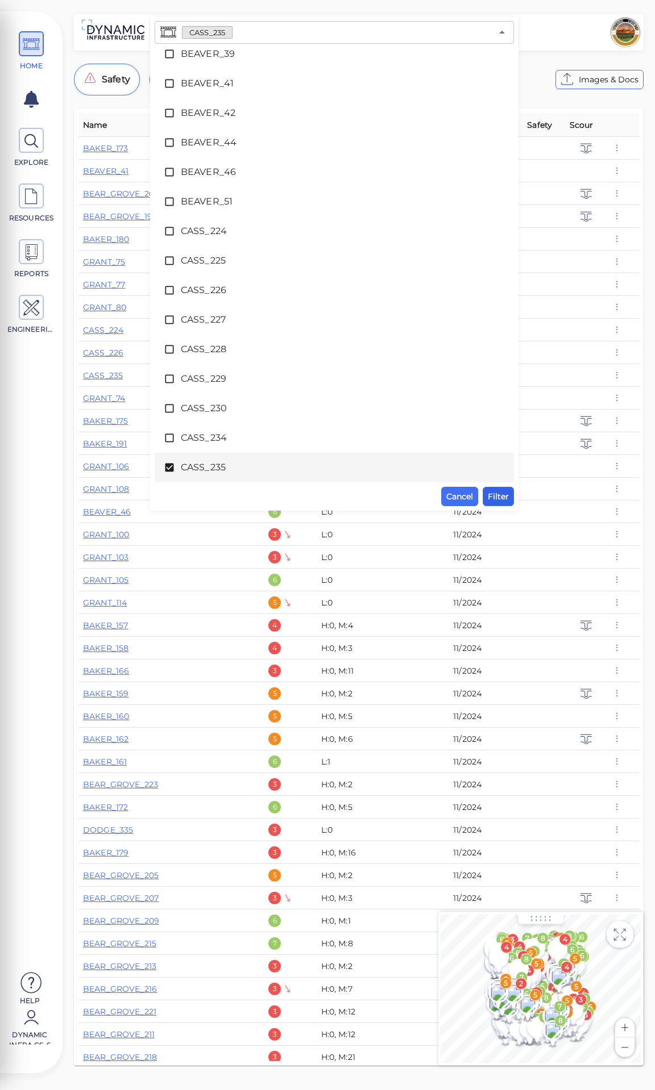
click at [500, 498] on span "Filter" at bounding box center [497, 497] width 21 height 14
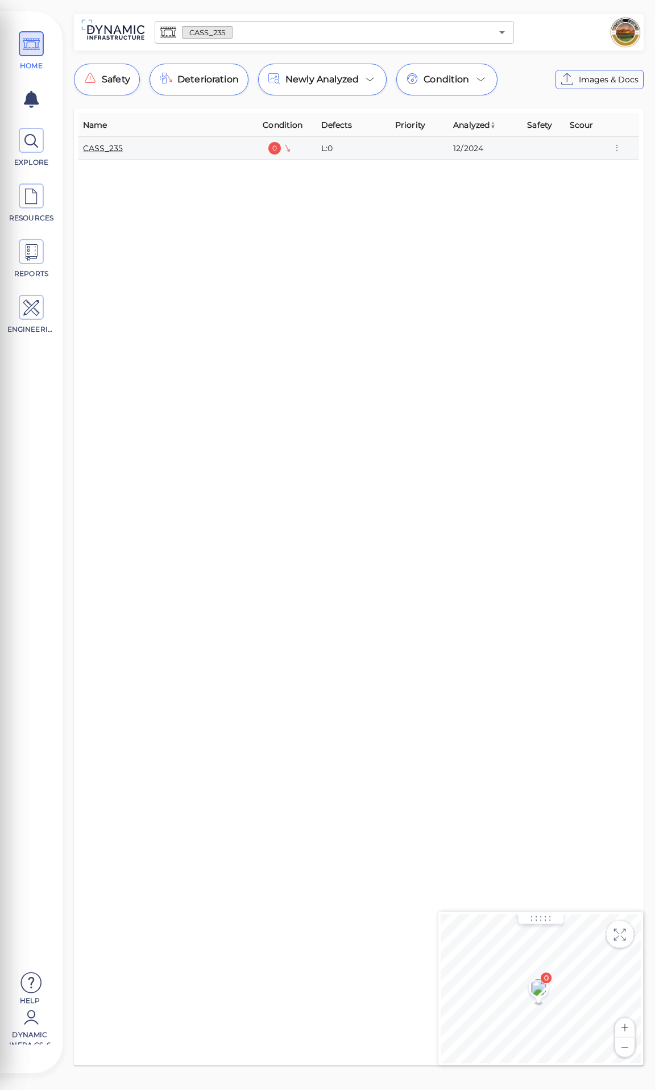
click at [103, 147] on link "CASS_235" at bounding box center [103, 148] width 40 height 10
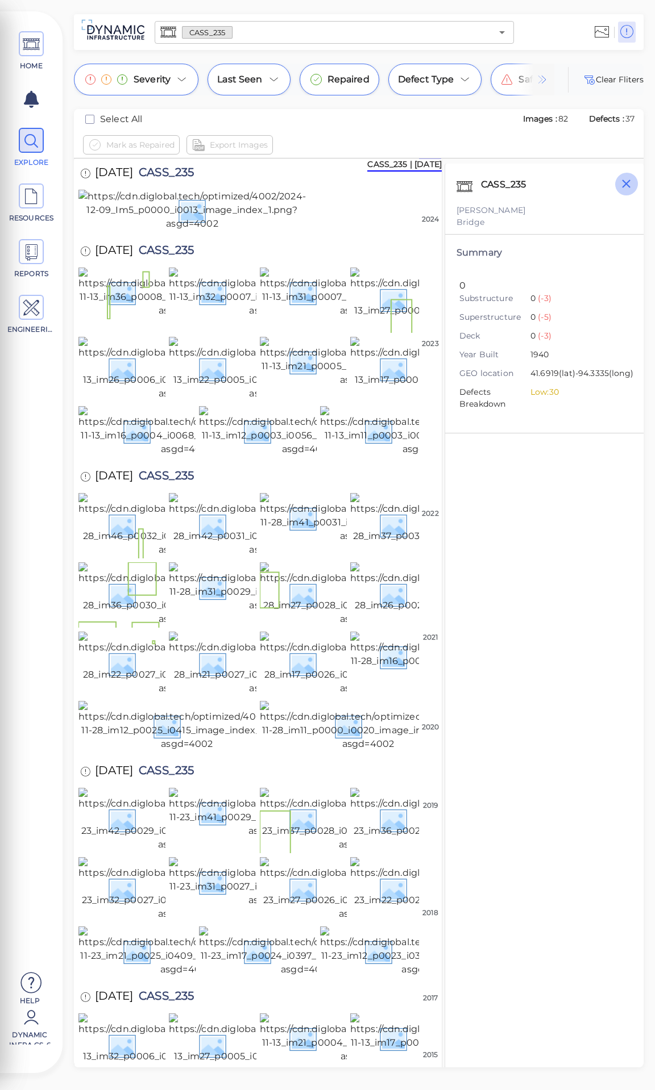
click at [623, 184] on icon "button" at bounding box center [626, 184] width 14 height 14
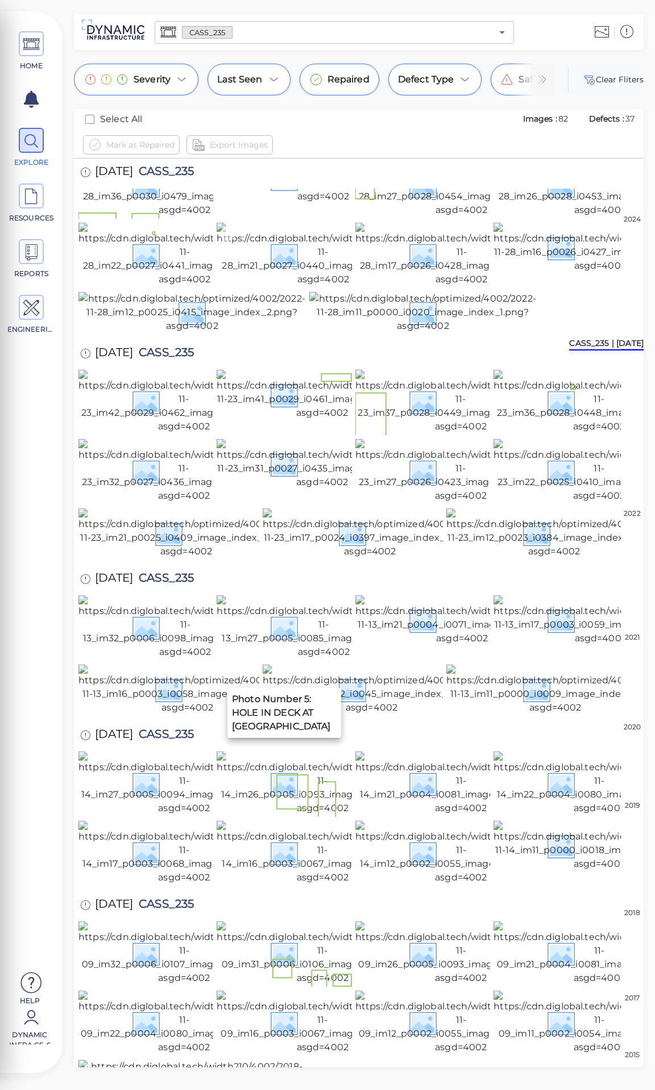
scroll to position [455, 0]
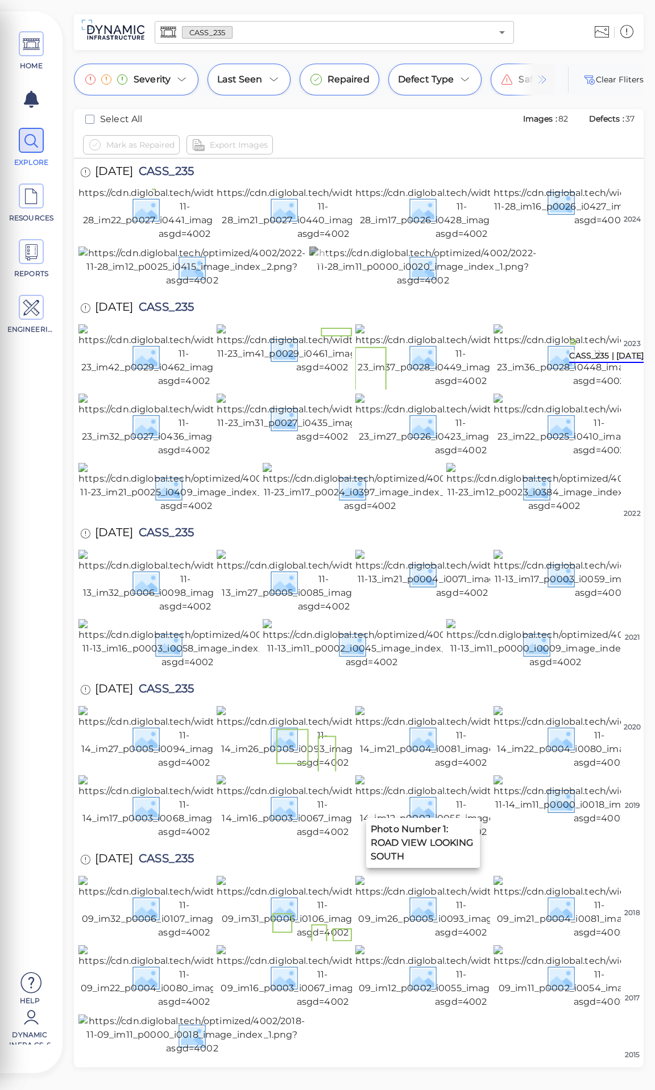
click at [450, 287] on img at bounding box center [422, 267] width 227 height 41
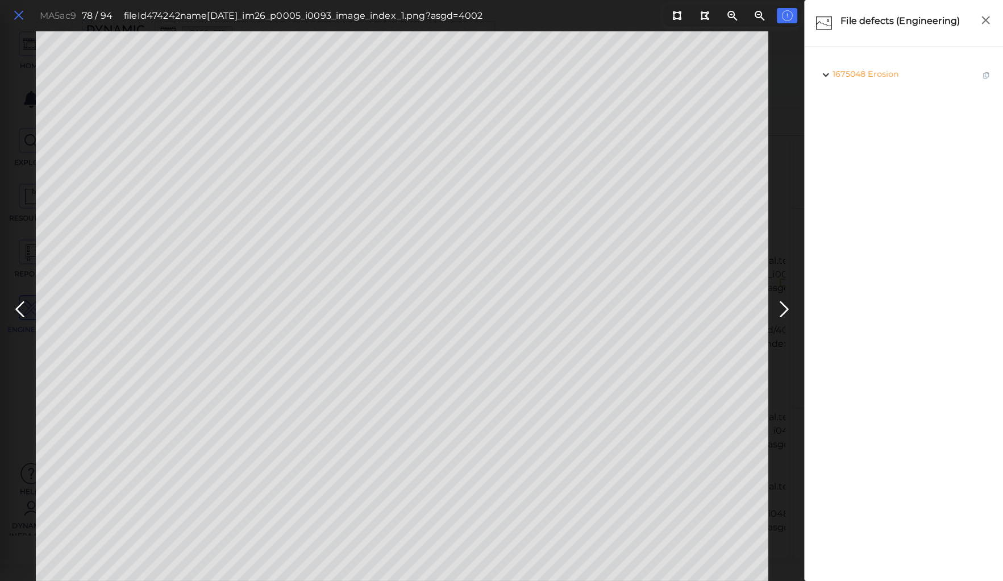
click at [14, 13] on icon at bounding box center [18, 15] width 12 height 15
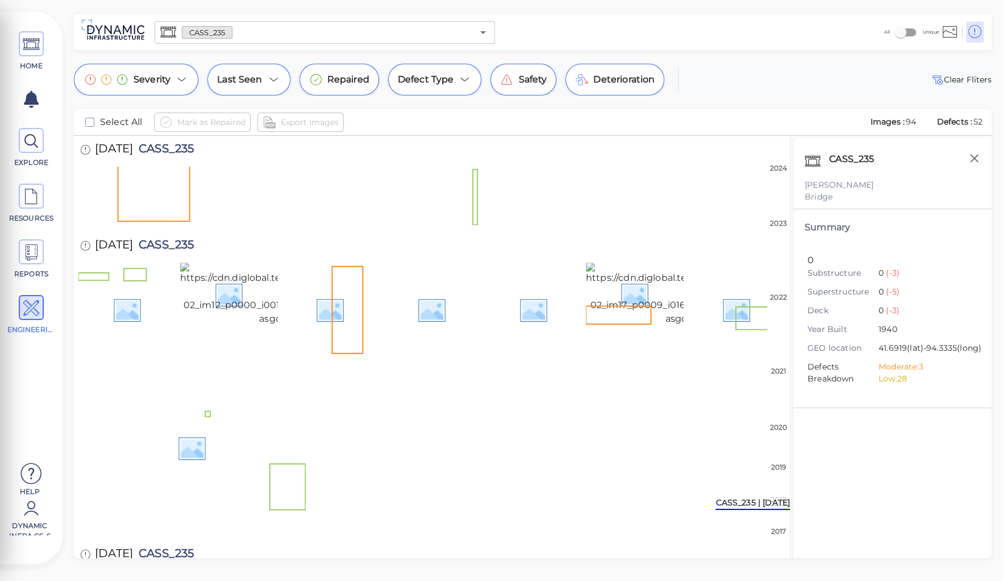
scroll to position [2145, 0]
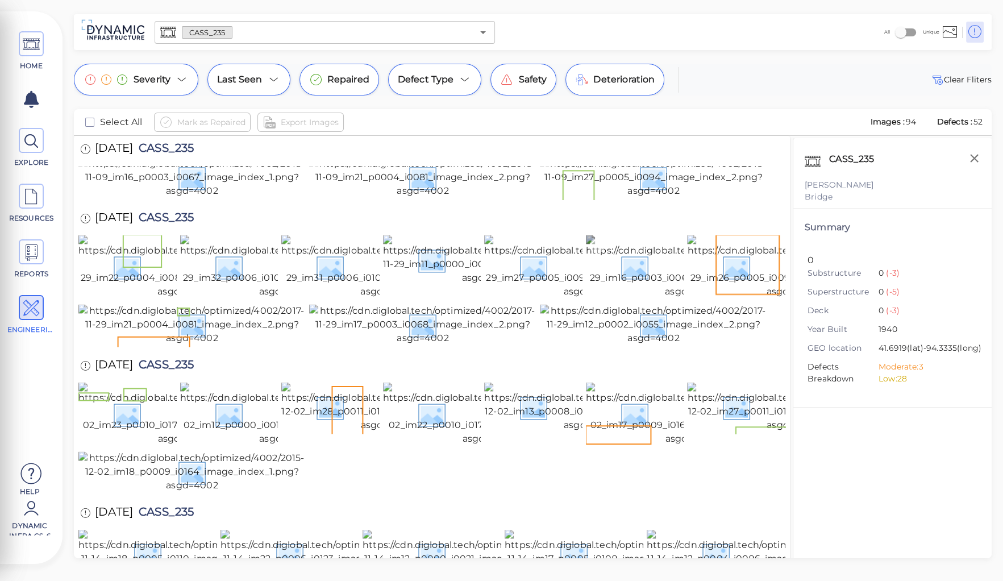
click at [653, 298] on img at bounding box center [691, 267] width 210 height 64
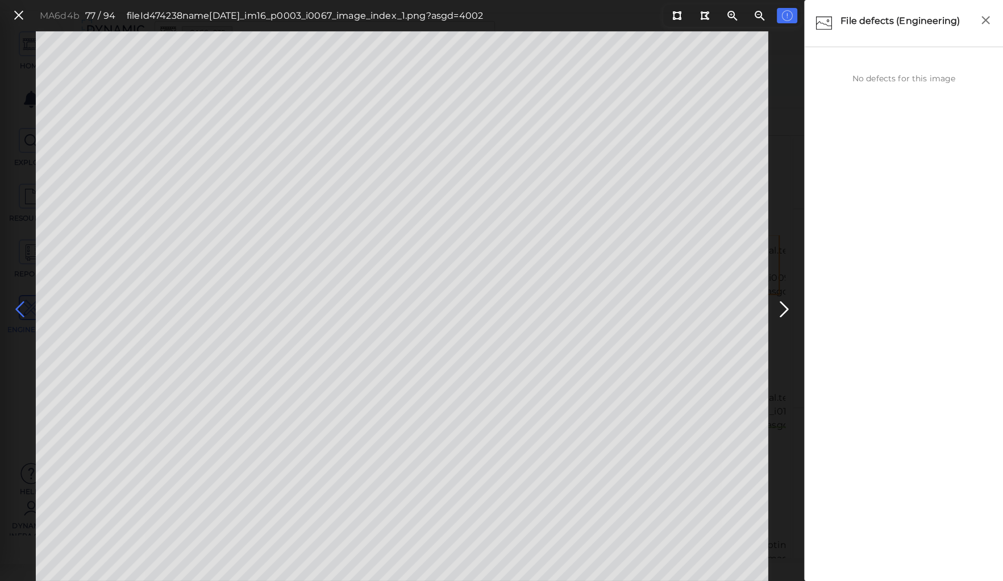
click at [20, 305] on icon at bounding box center [20, 309] width 18 height 22
click at [680, 18] on icon at bounding box center [676, 15] width 9 height 9
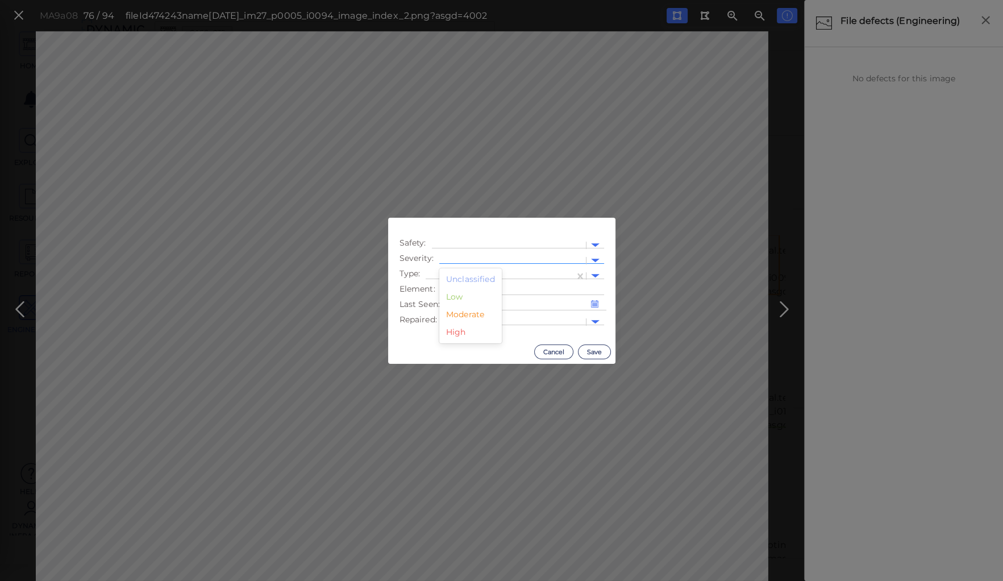
click at [488, 257] on div at bounding box center [512, 261] width 135 height 12
drag, startPoint x: 473, startPoint y: 318, endPoint x: 477, endPoint y: 295, distance: 23.2
click at [474, 311] on div "Moderate" at bounding box center [470, 315] width 62 height 18
click at [475, 273] on div at bounding box center [499, 276] width 137 height 12
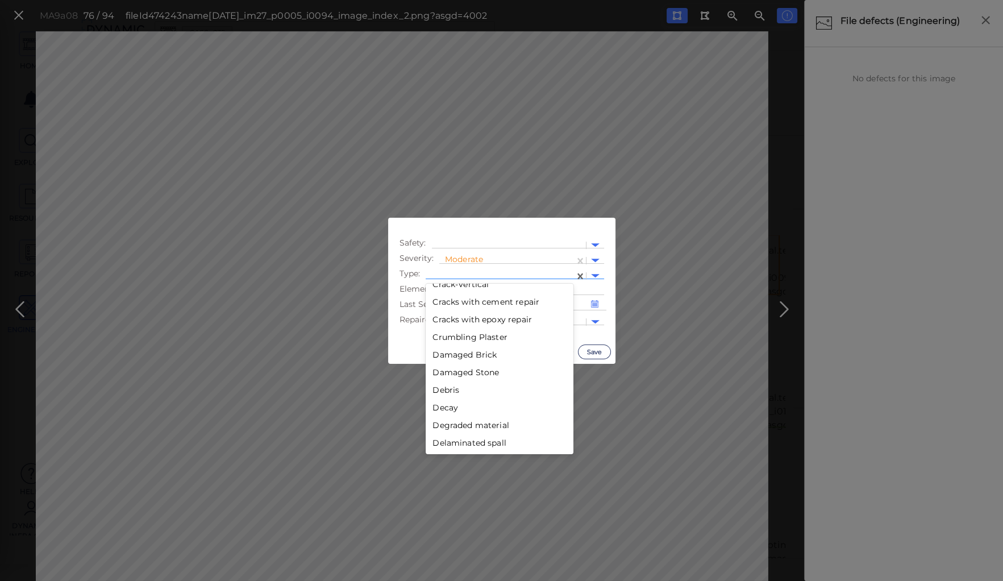
scroll to position [455, 0]
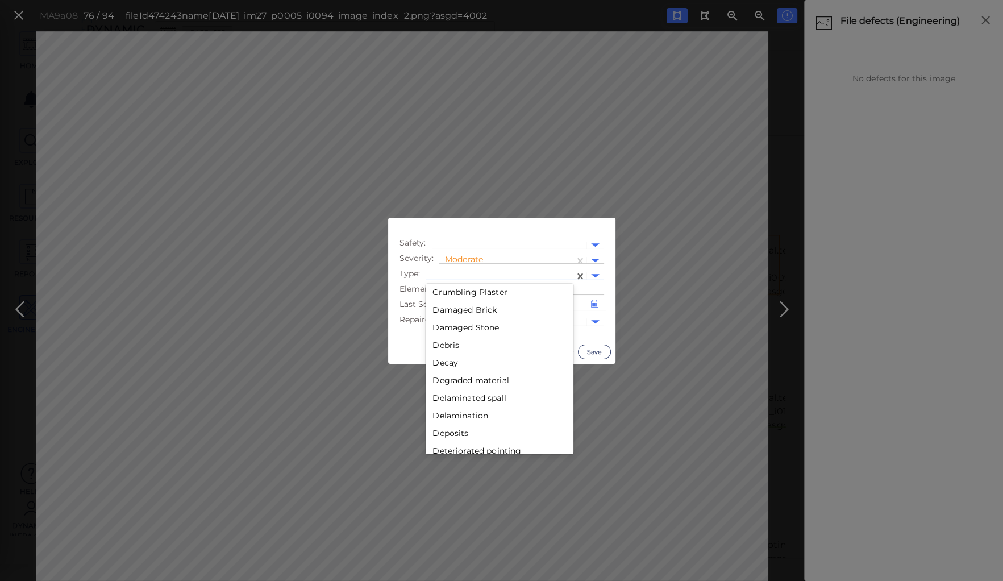
click at [443, 365] on div "Decay" at bounding box center [500, 363] width 148 height 18
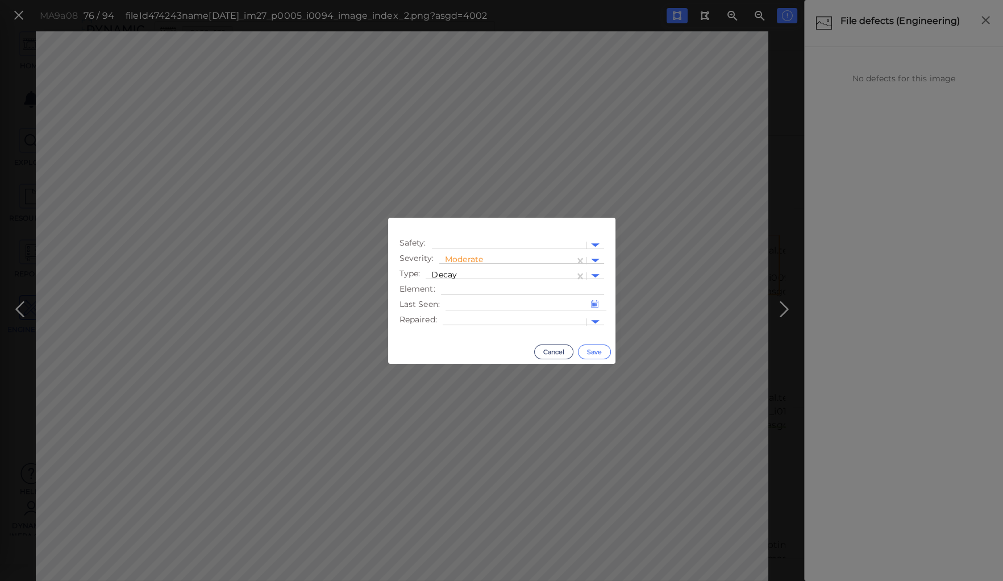
click at [589, 349] on button "Save" at bounding box center [594, 351] width 33 height 15
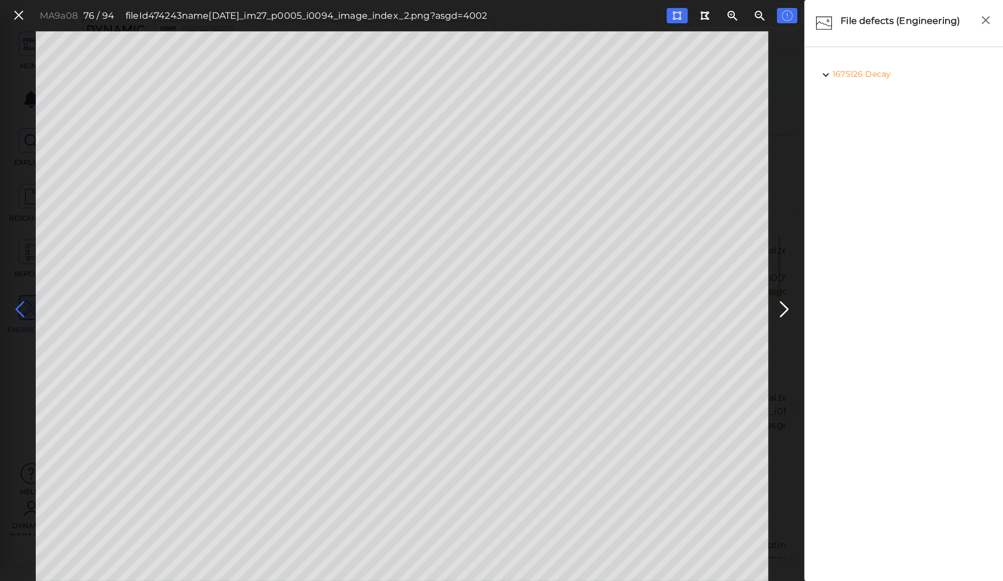
click at [19, 307] on icon at bounding box center [20, 309] width 18 height 22
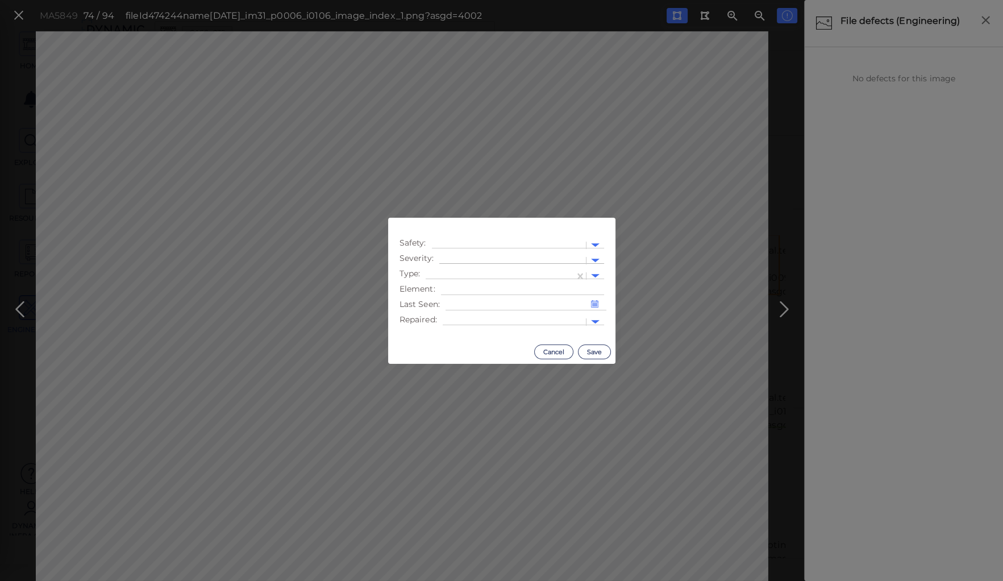
click at [463, 256] on div at bounding box center [512, 261] width 135 height 12
click at [458, 315] on div "Moderate" at bounding box center [470, 315] width 62 height 18
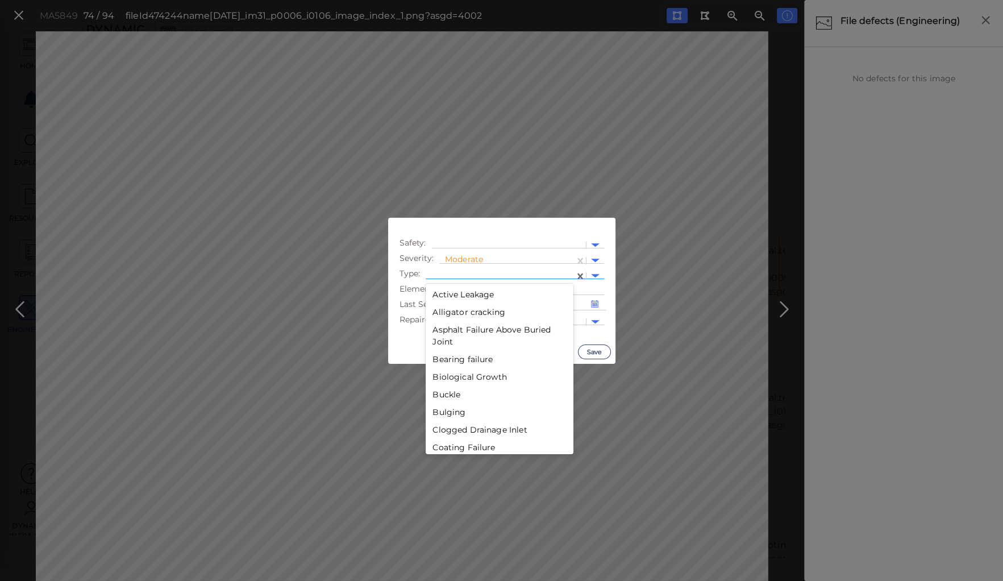
click at [458, 271] on div at bounding box center [499, 276] width 137 height 12
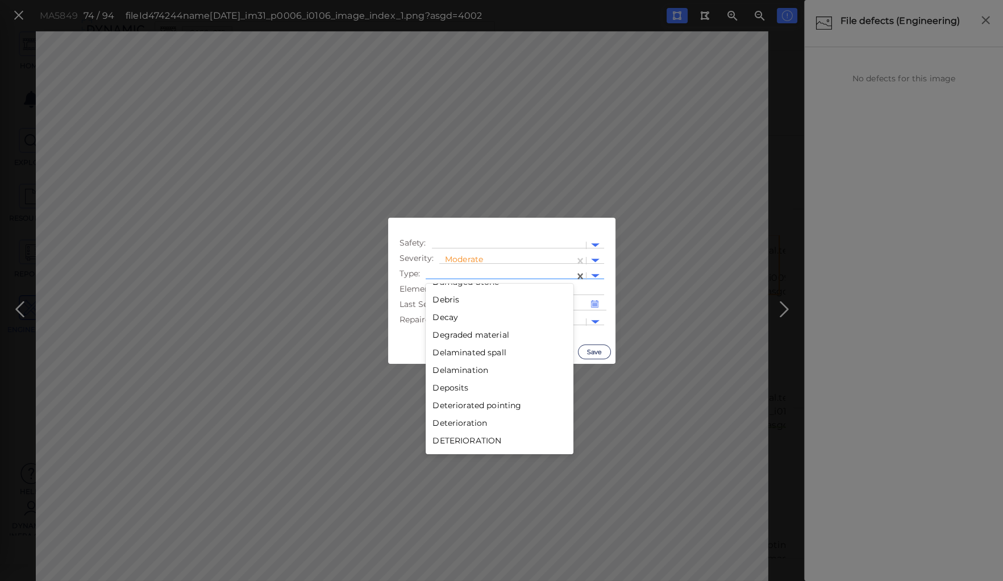
click at [447, 316] on div "Decay" at bounding box center [500, 318] width 148 height 18
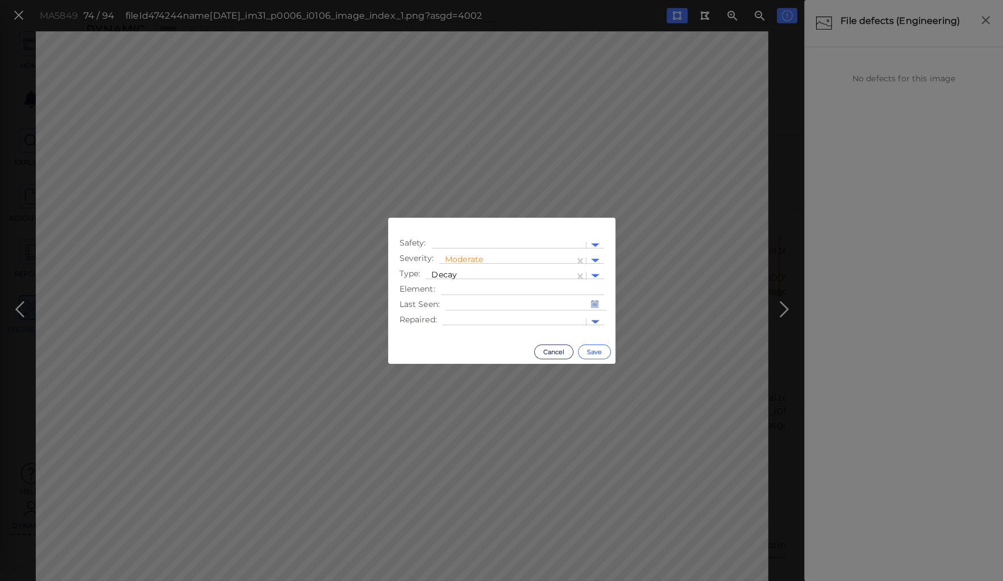
click at [591, 349] on button "Save" at bounding box center [594, 351] width 33 height 15
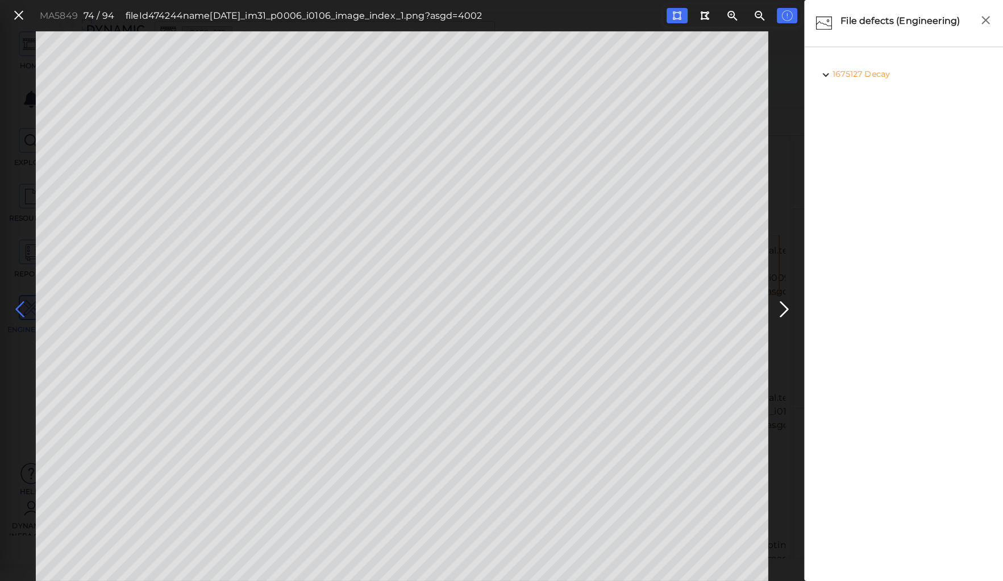
click at [19, 305] on icon at bounding box center [20, 309] width 18 height 22
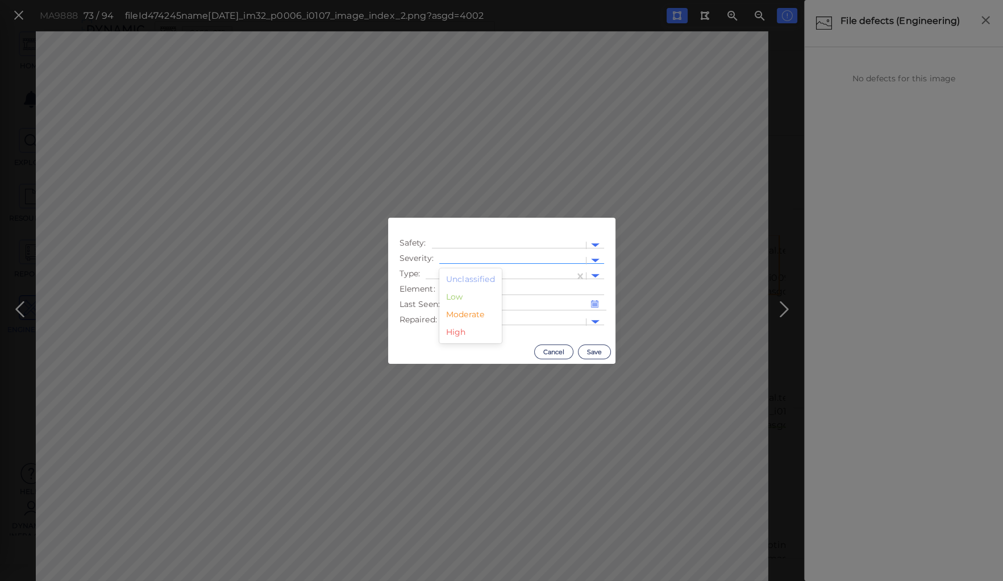
click at [486, 257] on div at bounding box center [512, 261] width 135 height 12
click at [463, 316] on div "Moderate" at bounding box center [470, 315] width 62 height 18
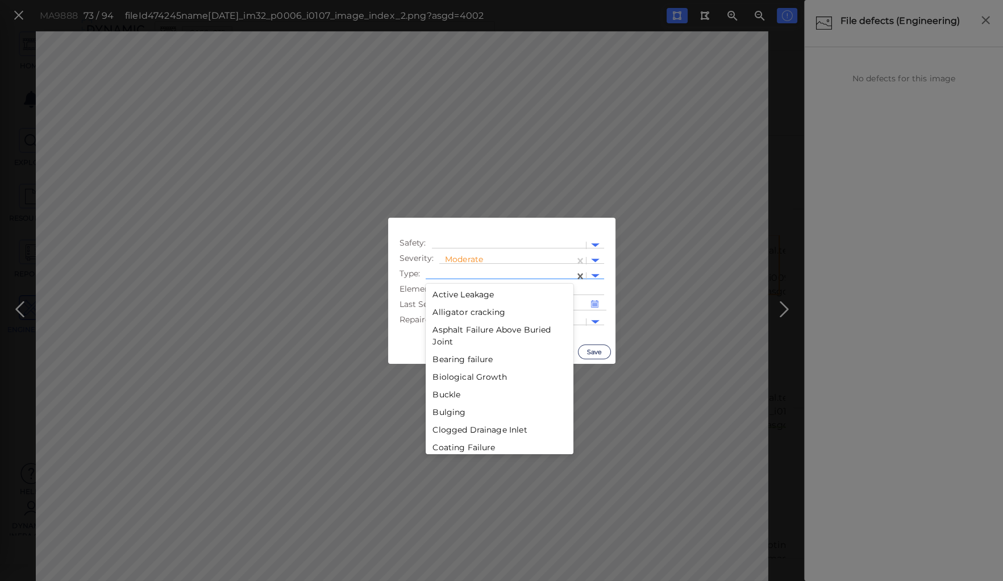
click at [465, 272] on div at bounding box center [499, 276] width 137 height 12
click at [444, 407] on div "Decay" at bounding box center [500, 408] width 148 height 18
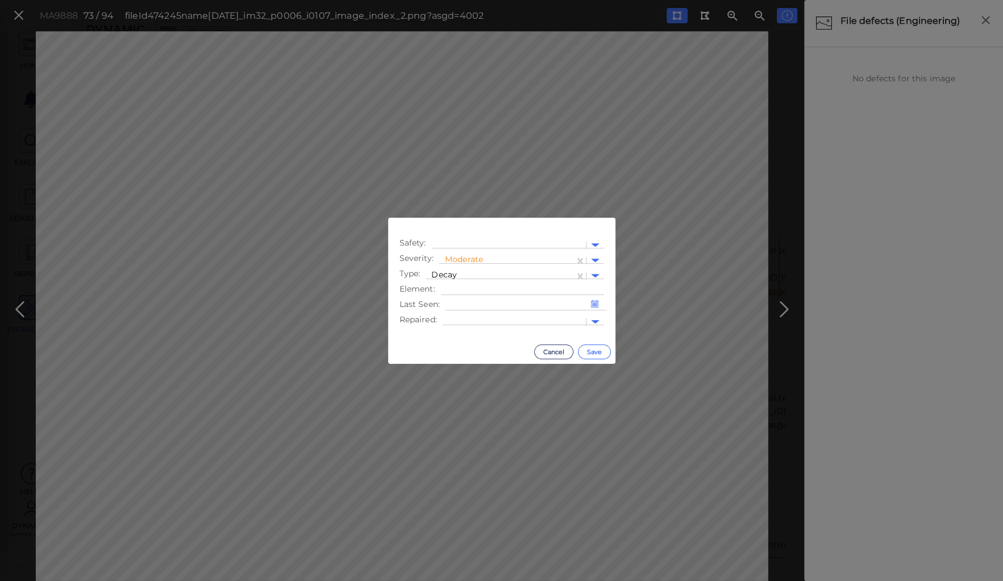
click at [589, 349] on button "Save" at bounding box center [594, 351] width 33 height 15
